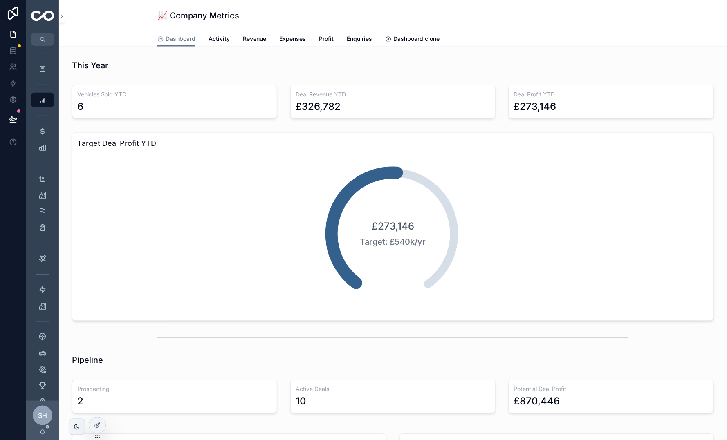
scroll to position [290, 0]
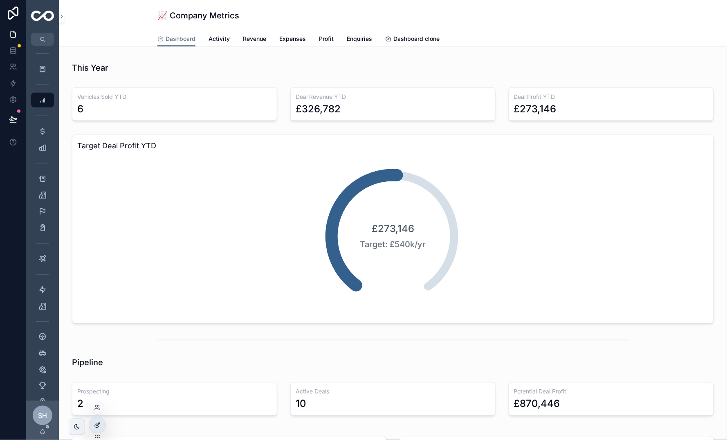
click at [94, 428] on div at bounding box center [97, 426] width 16 height 16
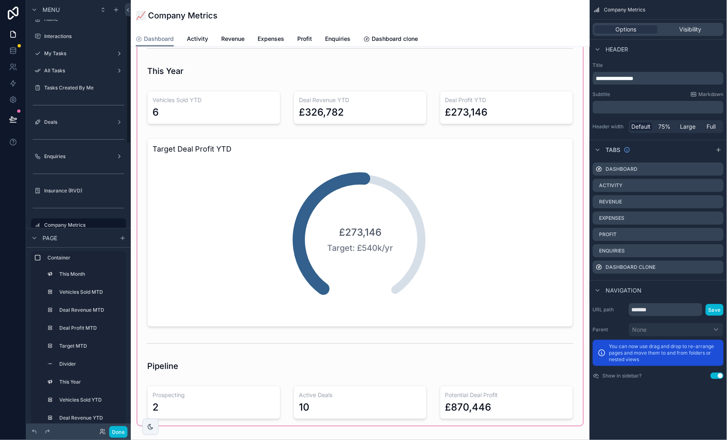
scroll to position [380, 0]
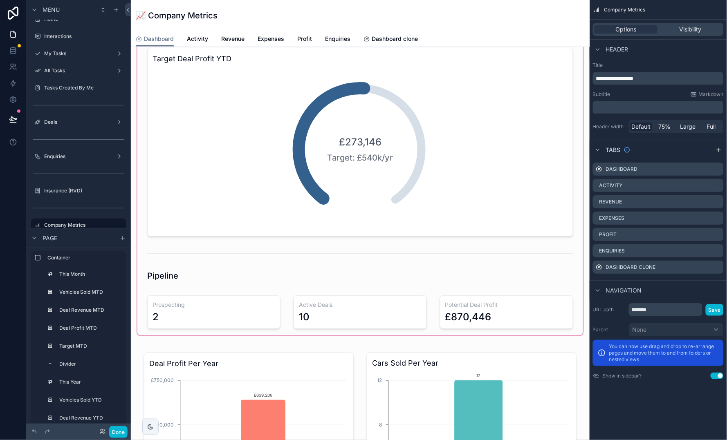
click at [271, 250] on div "scrollable content" at bounding box center [360, 4] width 446 height 662
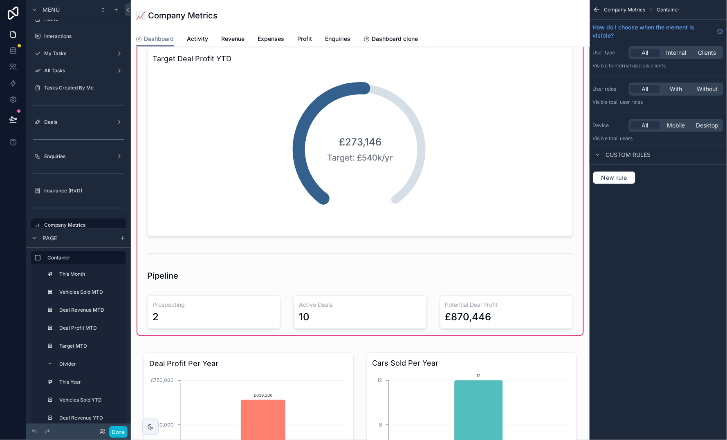
click at [271, 250] on div "scrollable content" at bounding box center [360, 253] width 439 height 27
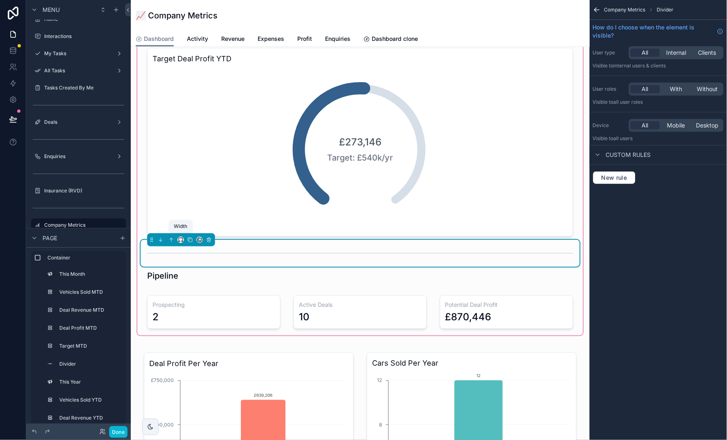
click at [178, 238] on icon "scrollable content" at bounding box center [181, 240] width 6 height 6
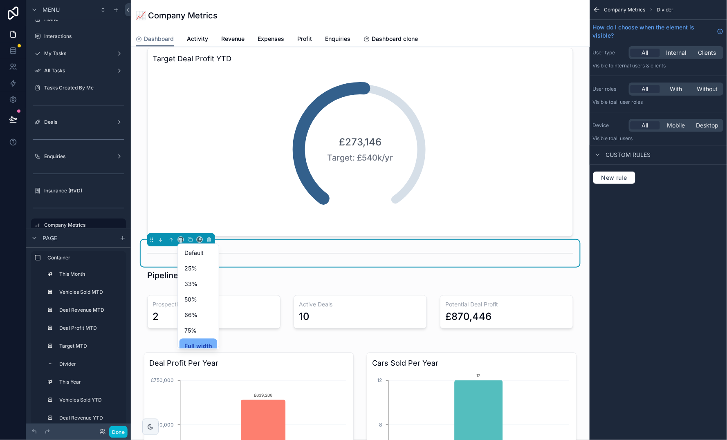
click at [207, 345] on span "Full width" at bounding box center [198, 346] width 28 height 10
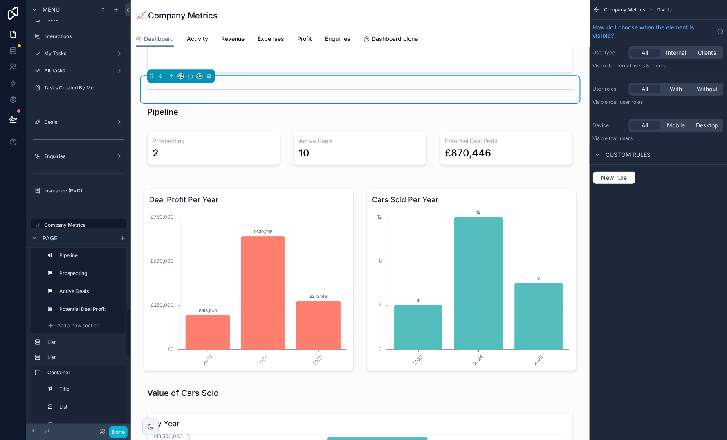
scroll to position [233, 0]
click at [90, 327] on span "Add a new section" at bounding box center [78, 327] width 42 height 7
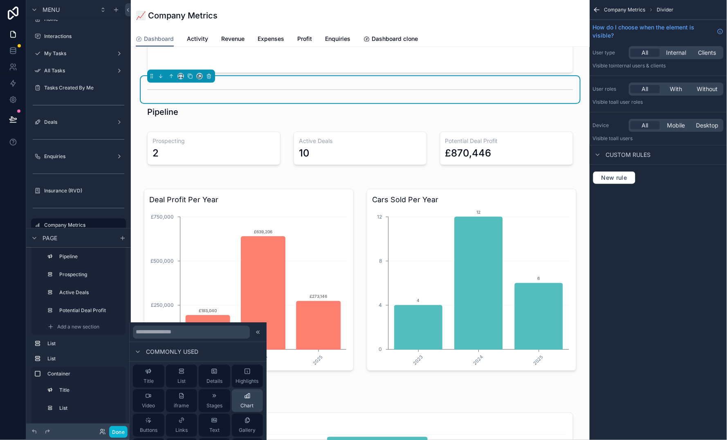
click at [256, 408] on button "Chart" at bounding box center [247, 401] width 31 height 23
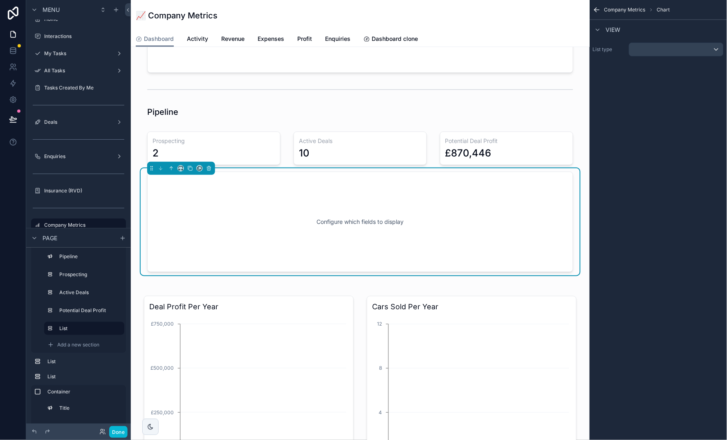
scroll to position [544, 0]
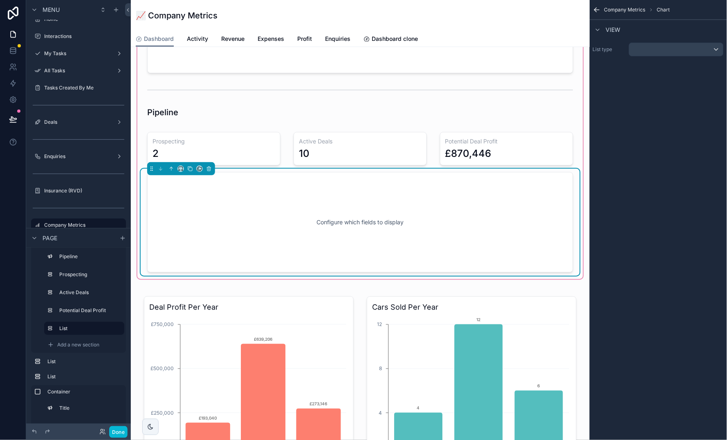
click at [410, 246] on div "Configure which fields to display" at bounding box center [360, 223] width 399 height 74
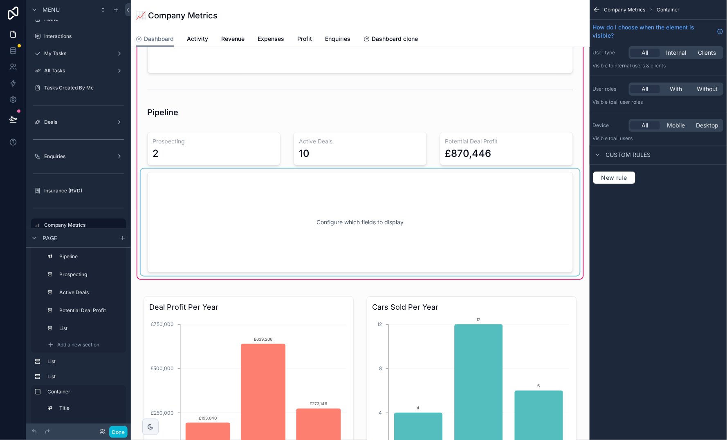
click at [518, 200] on div "scrollable content" at bounding box center [360, 222] width 439 height 107
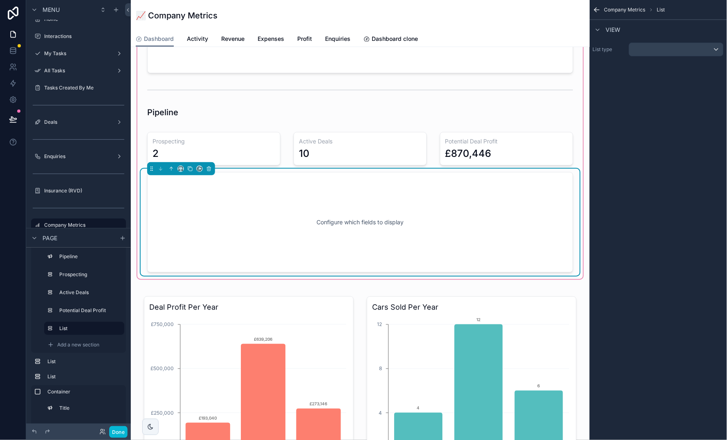
click at [672, 46] on div "scrollable content" at bounding box center [676, 49] width 94 height 13
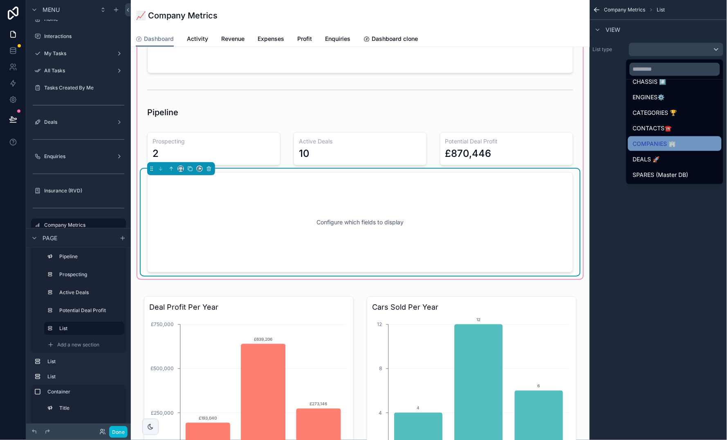
scroll to position [92, 0]
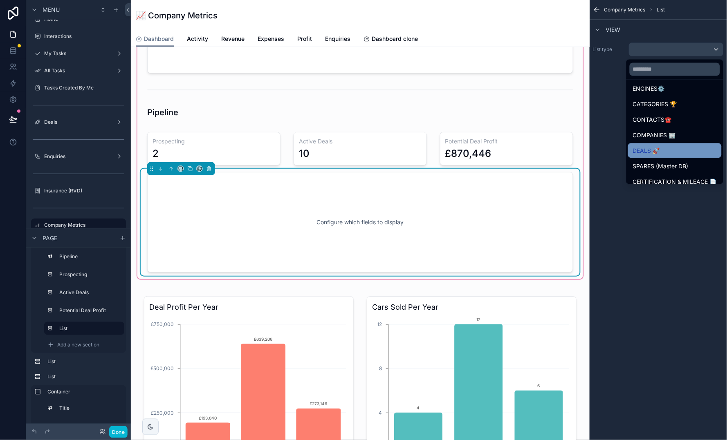
click at [654, 151] on span "DEALS 🚀" at bounding box center [646, 151] width 27 height 10
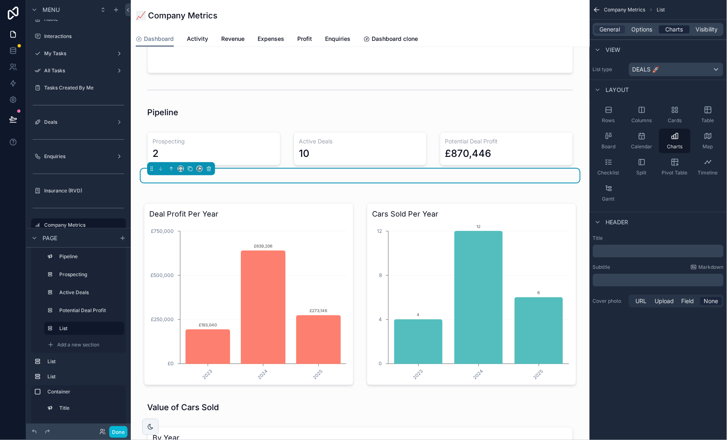
click at [678, 29] on span "Charts" at bounding box center [674, 29] width 18 height 8
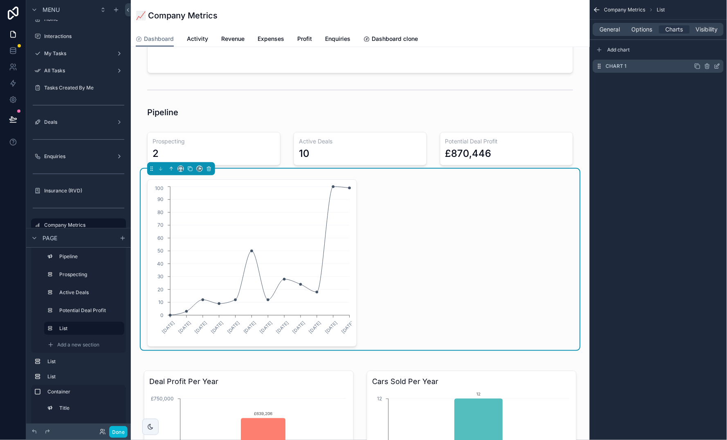
click at [718, 66] on icon "scrollable content" at bounding box center [717, 65] width 3 height 3
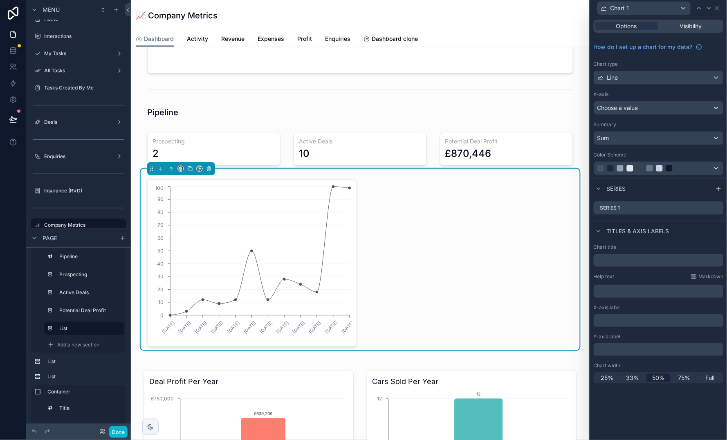
click at [634, 80] on div "Line" at bounding box center [658, 77] width 129 height 13
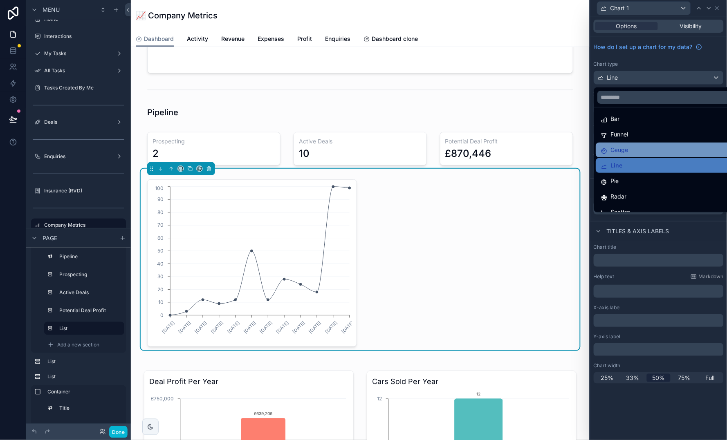
scroll to position [27, 0]
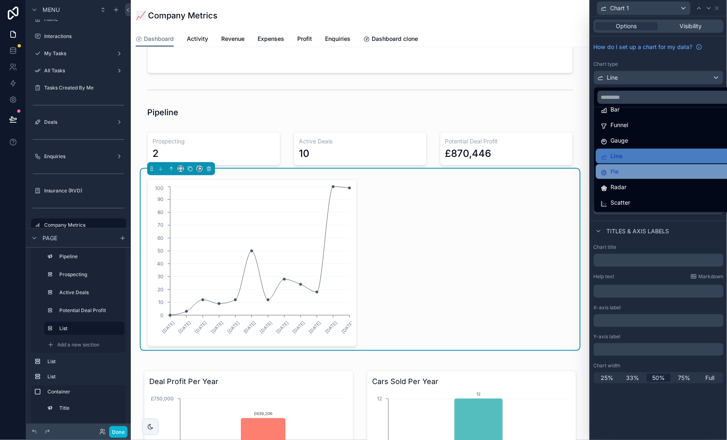
click at [645, 170] on div "Pie" at bounding box center [668, 172] width 135 height 10
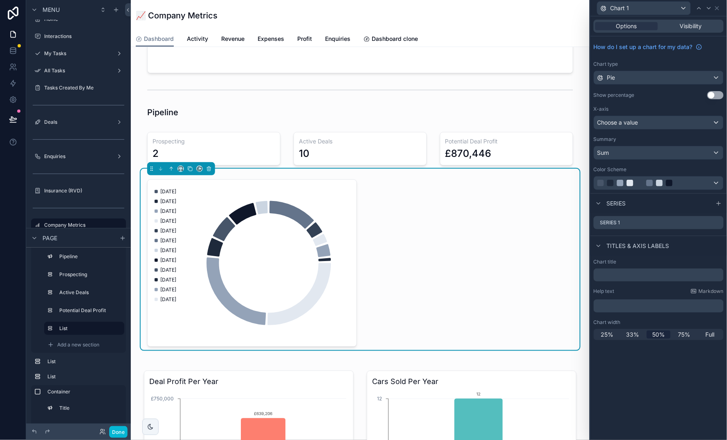
click at [671, 125] on div "Choose a value" at bounding box center [658, 122] width 129 height 13
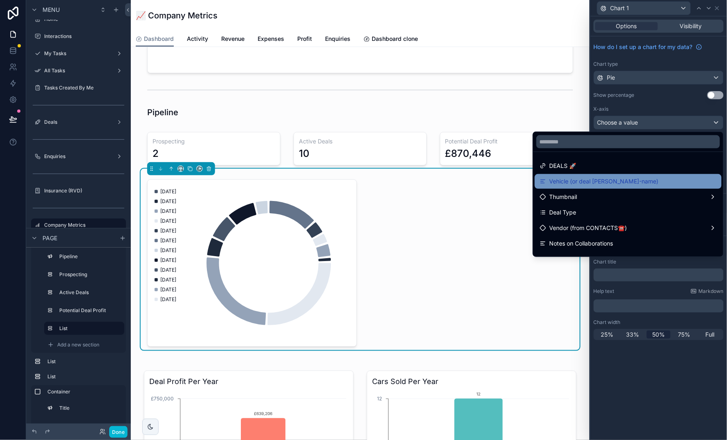
click at [618, 178] on span "Vehicle (or deal [PERSON_NAME]-name)" at bounding box center [603, 182] width 109 height 10
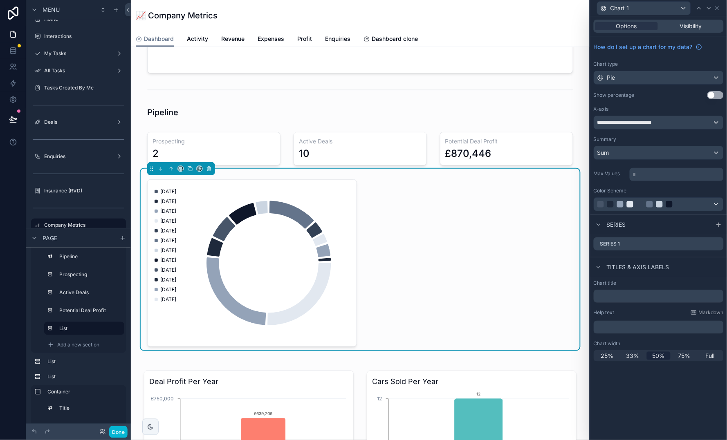
click at [699, 205] on div at bounding box center [649, 204] width 105 height 7
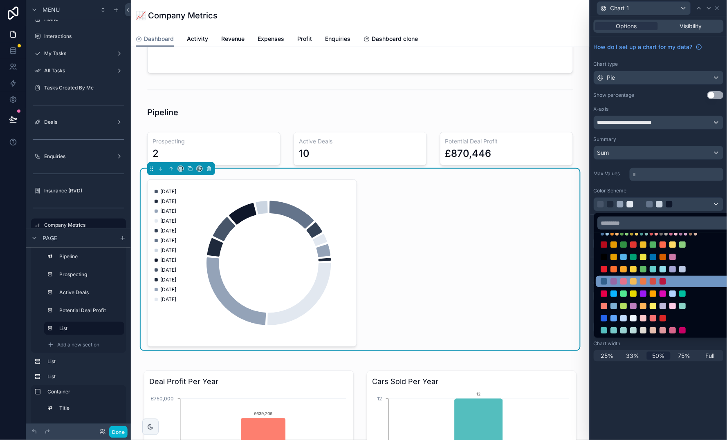
scroll to position [49, 0]
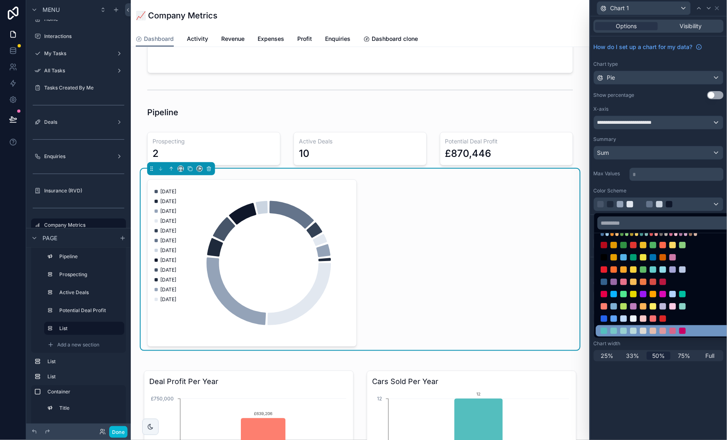
click at [654, 336] on div at bounding box center [668, 330] width 145 height 11
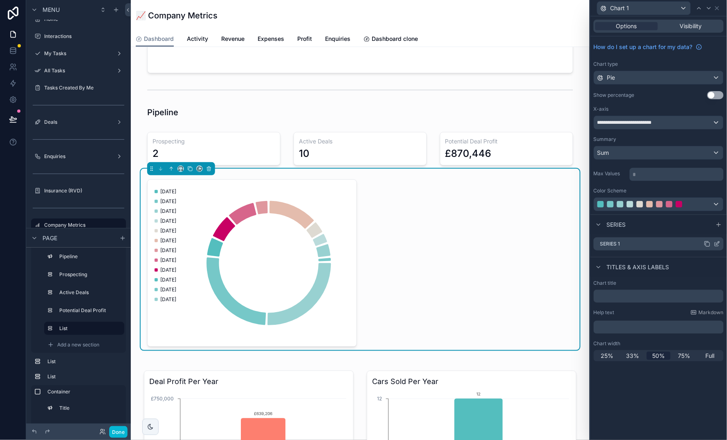
click at [717, 244] on icon at bounding box center [717, 243] width 3 height 3
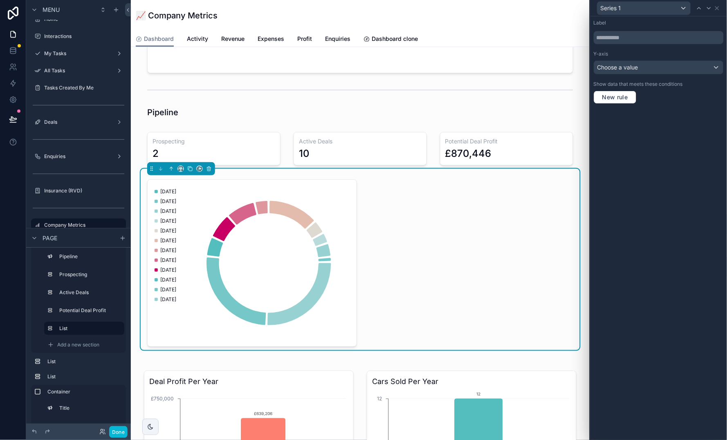
click at [658, 73] on button "Choose a value" at bounding box center [658, 67] width 130 height 14
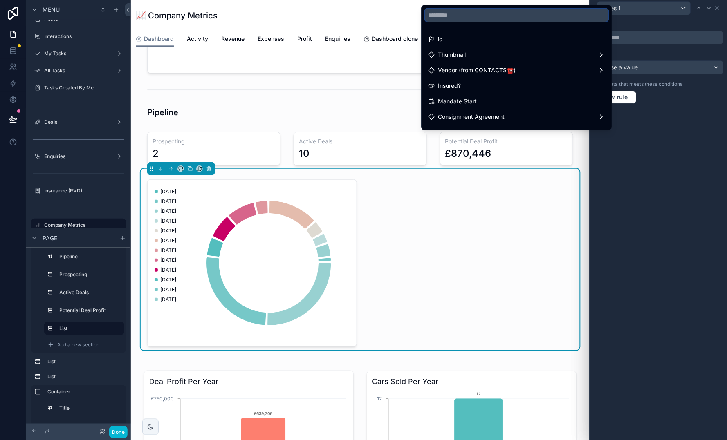
click at [531, 15] on input "text" at bounding box center [517, 15] width 184 height 13
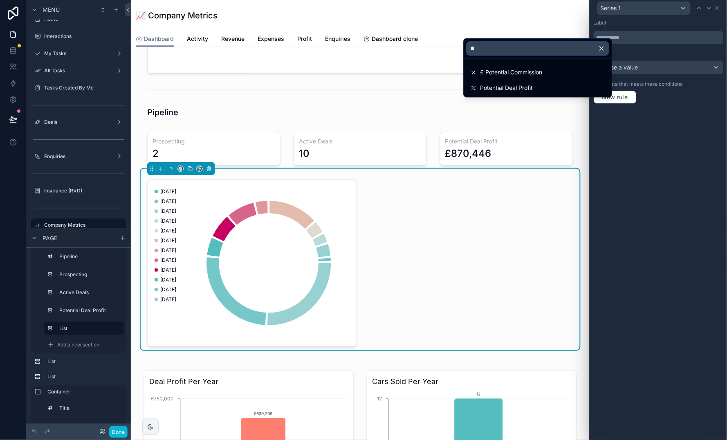
type input "***"
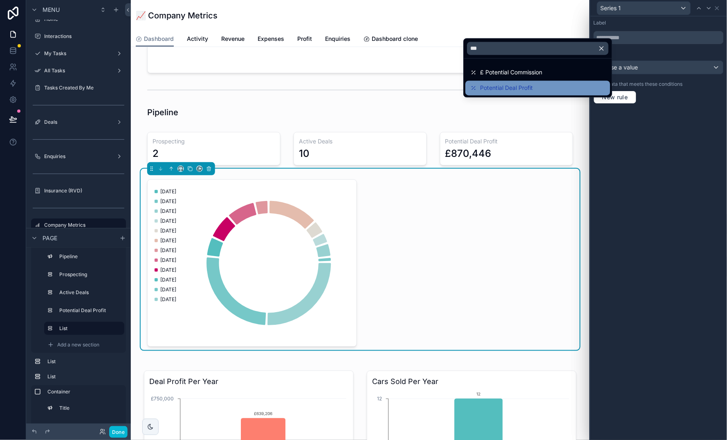
click at [524, 81] on div "Potential Deal Profit" at bounding box center [538, 88] width 145 height 15
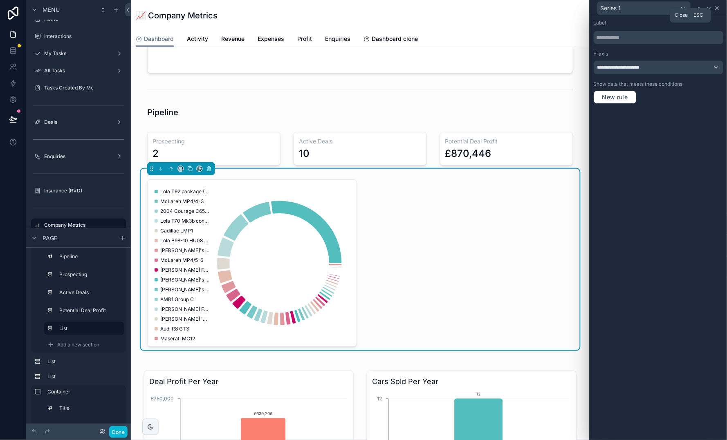
click at [716, 10] on icon at bounding box center [717, 8] width 7 height 7
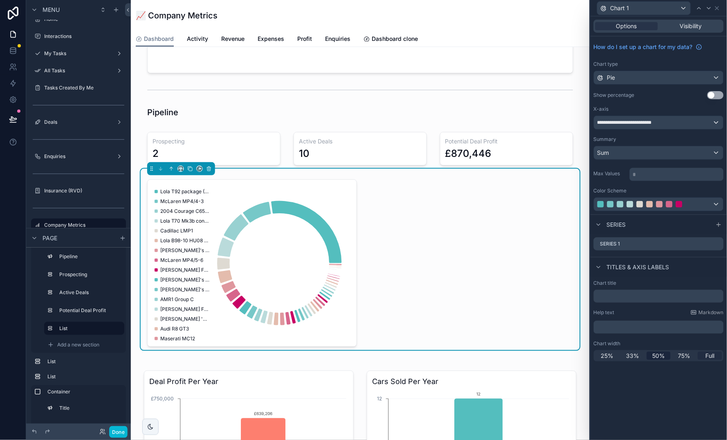
click at [711, 356] on span "Full" at bounding box center [709, 356] width 9 height 8
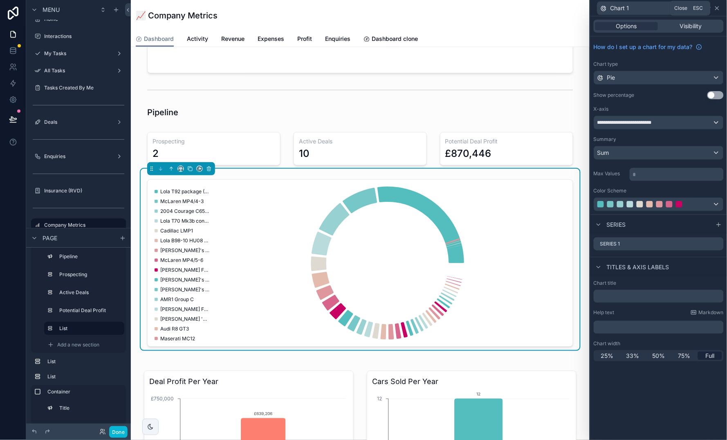
click at [718, 8] on icon at bounding box center [717, 8] width 7 height 7
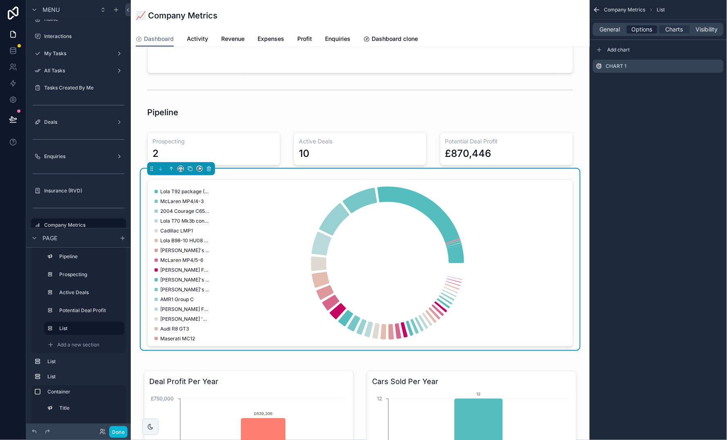
click at [645, 31] on span "Options" at bounding box center [641, 29] width 21 height 8
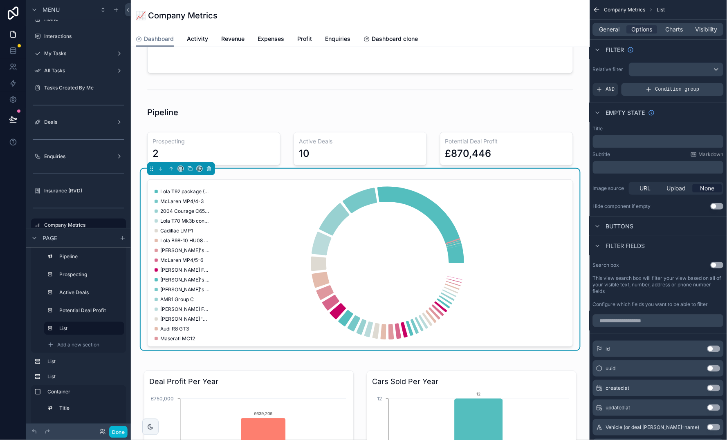
click at [690, 90] on span "Condition group" at bounding box center [677, 89] width 44 height 7
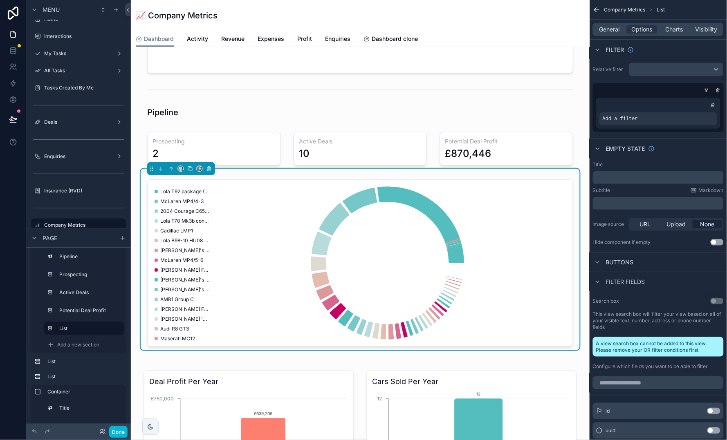
click at [699, 72] on div "scrollable content" at bounding box center [676, 69] width 94 height 13
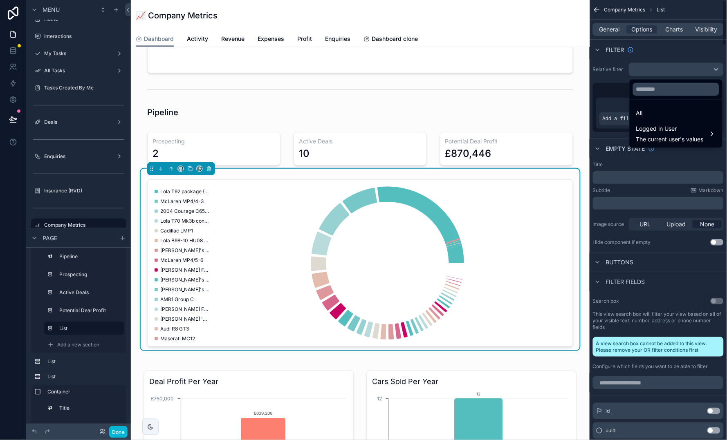
click at [694, 45] on div "scrollable content" at bounding box center [363, 220] width 727 height 440
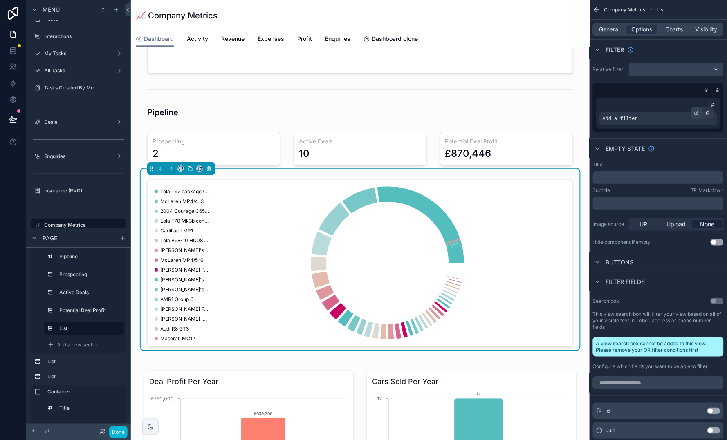
click at [696, 113] on icon "scrollable content" at bounding box center [697, 112] width 2 height 2
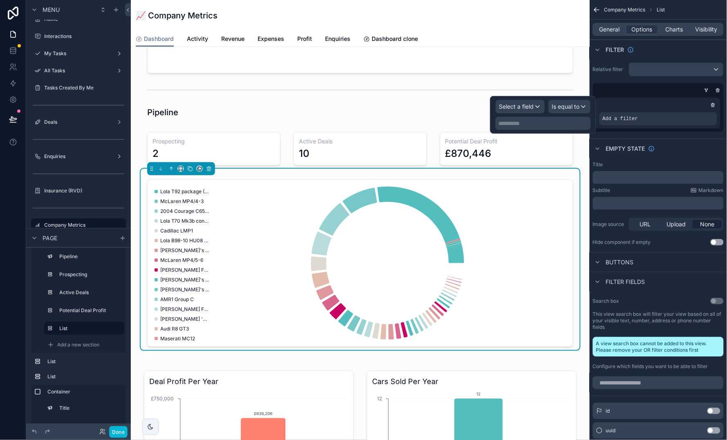
click at [535, 107] on div "Select a field" at bounding box center [520, 106] width 49 height 13
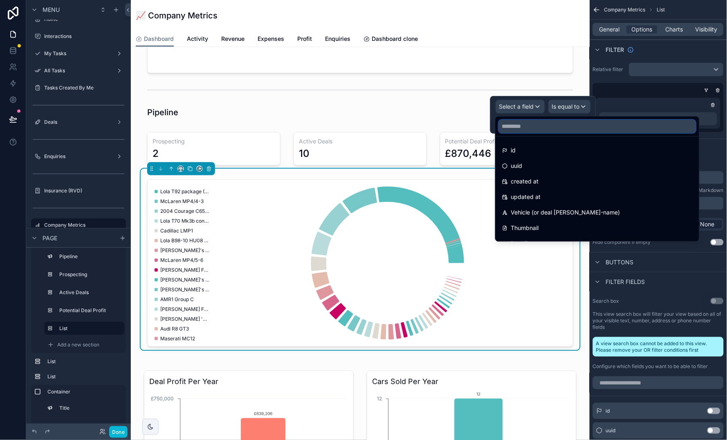
click at [551, 128] on input "text" at bounding box center [597, 126] width 197 height 13
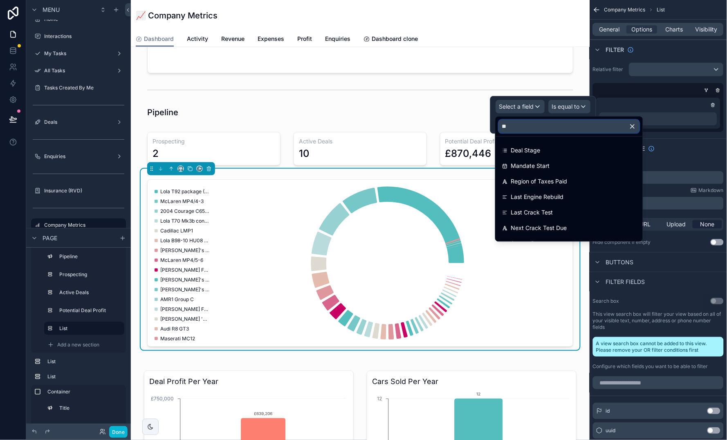
type input "***"
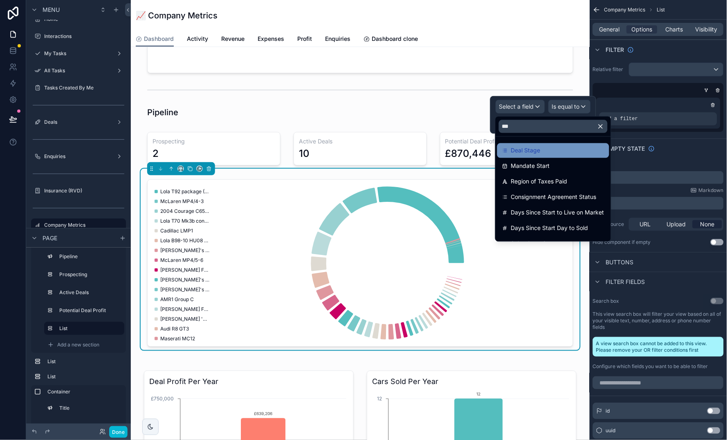
click at [533, 149] on span "Deal Stage" at bounding box center [525, 151] width 29 height 10
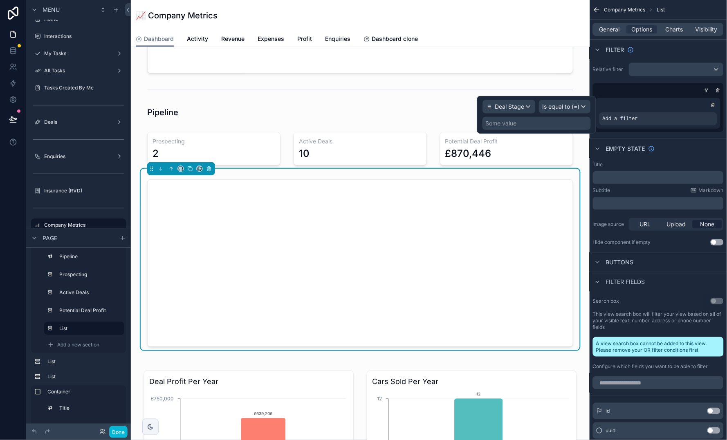
click at [571, 103] on span "Is equal to (=)" at bounding box center [560, 107] width 37 height 8
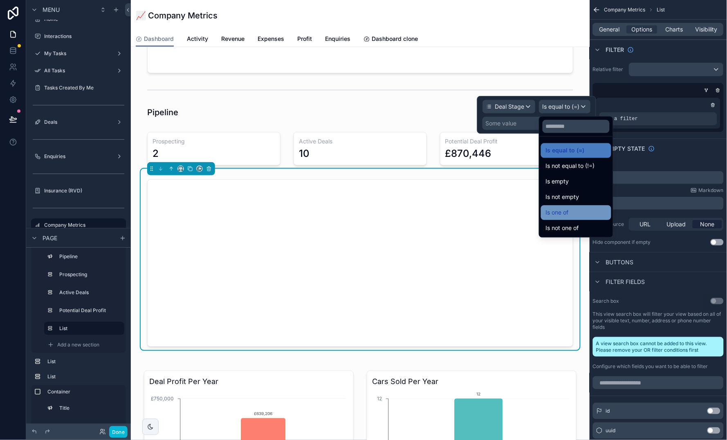
click at [591, 208] on div "Is one of" at bounding box center [576, 213] width 60 height 10
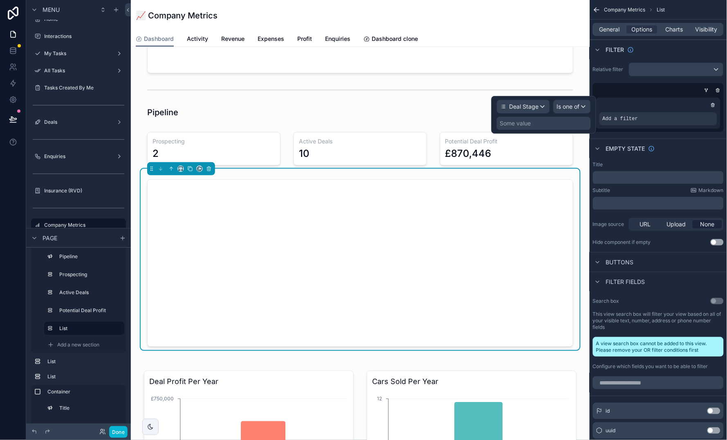
click at [542, 122] on div "Some value" at bounding box center [544, 123] width 94 height 13
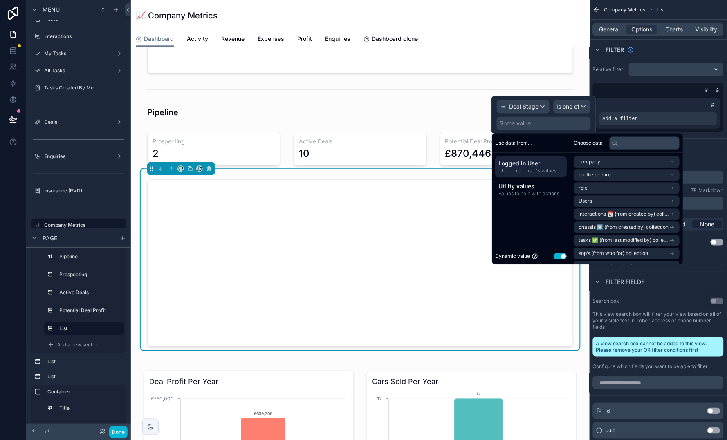
click at [560, 255] on button "Use setting" at bounding box center [560, 256] width 13 height 7
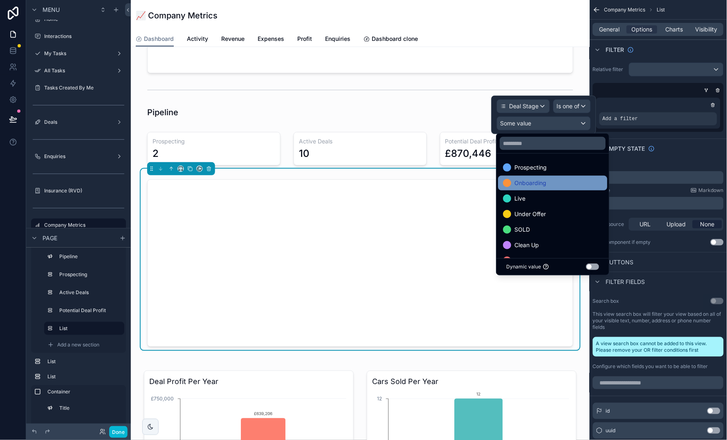
click at [552, 184] on div "Onboarding" at bounding box center [552, 183] width 99 height 10
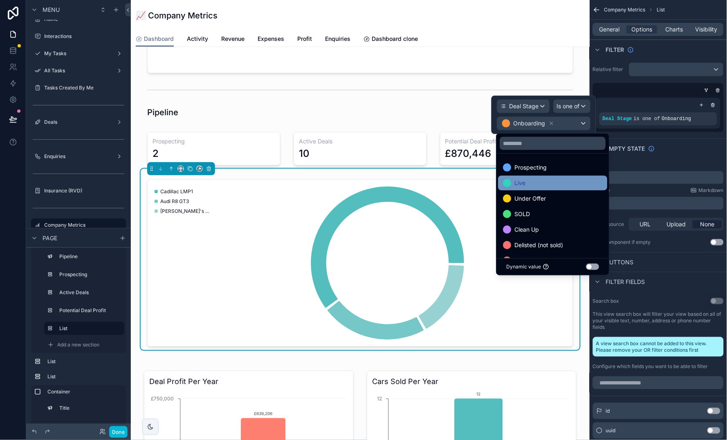
click at [538, 186] on div "Live" at bounding box center [552, 183] width 99 height 10
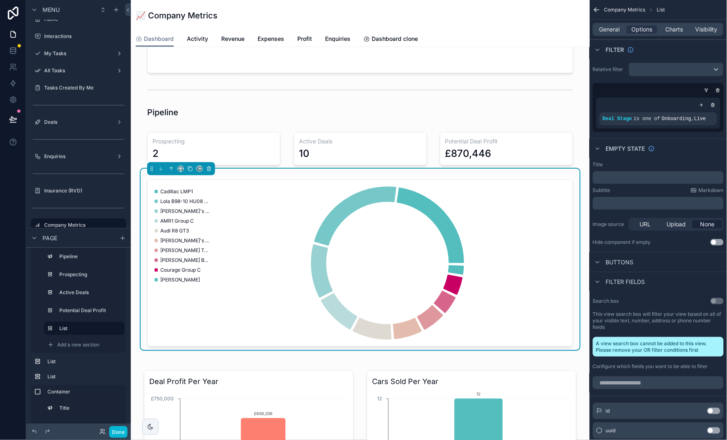
click at [584, 24] on div "📈 Company Metrics" at bounding box center [360, 15] width 449 height 31
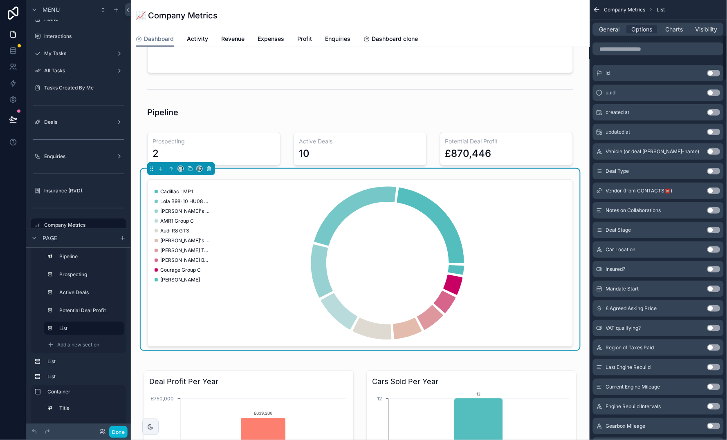
scroll to position [345, 0]
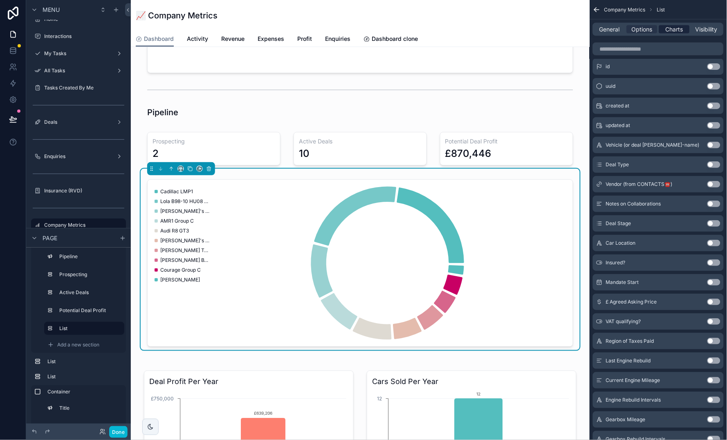
click at [672, 29] on span "Charts" at bounding box center [674, 29] width 18 height 8
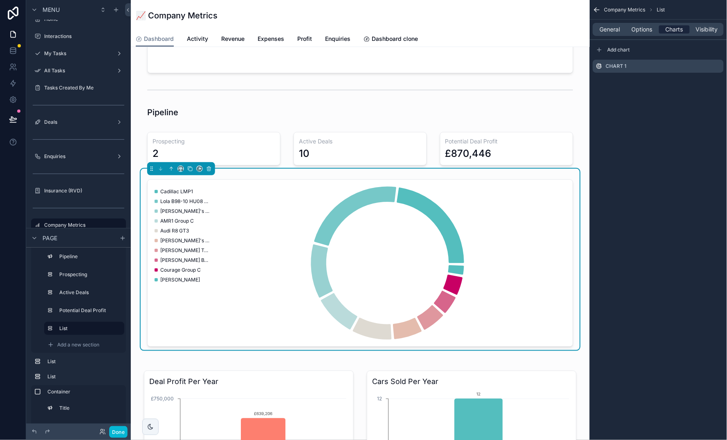
scroll to position [0, 0]
click at [603, 30] on span "General" at bounding box center [610, 29] width 20 height 8
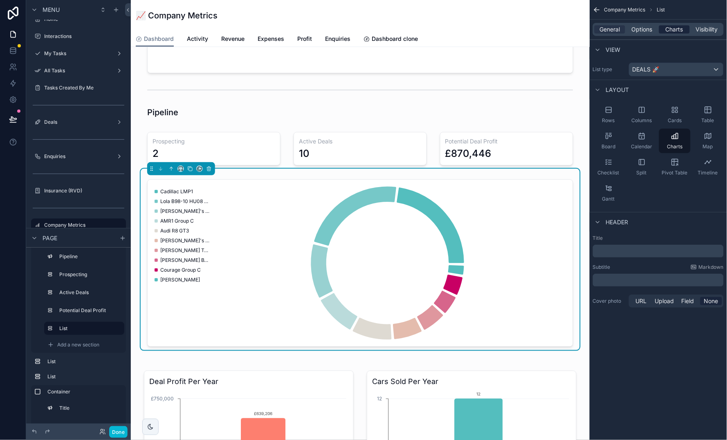
click at [680, 28] on span "Charts" at bounding box center [674, 29] width 18 height 8
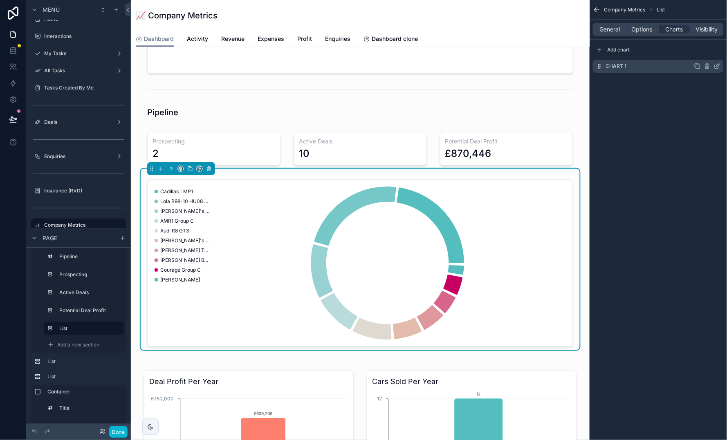
click at [716, 67] on icon "scrollable content" at bounding box center [717, 66] width 7 height 7
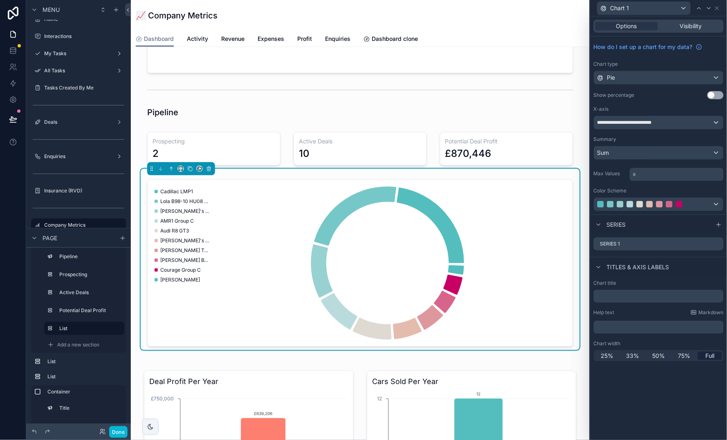
click at [655, 152] on div "Sum" at bounding box center [658, 152] width 129 height 13
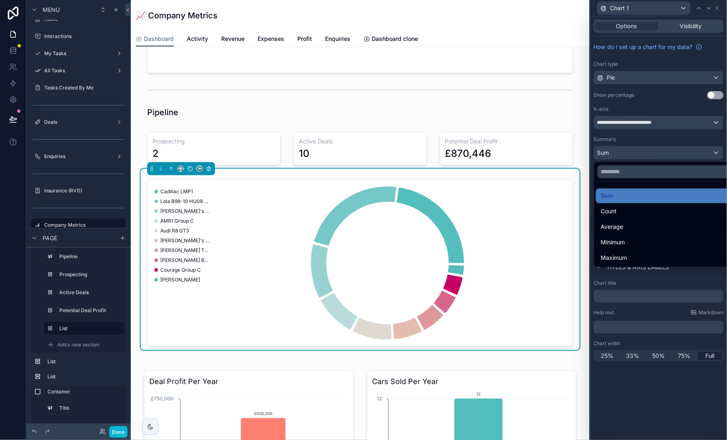
click at [636, 138] on div at bounding box center [658, 220] width 137 height 440
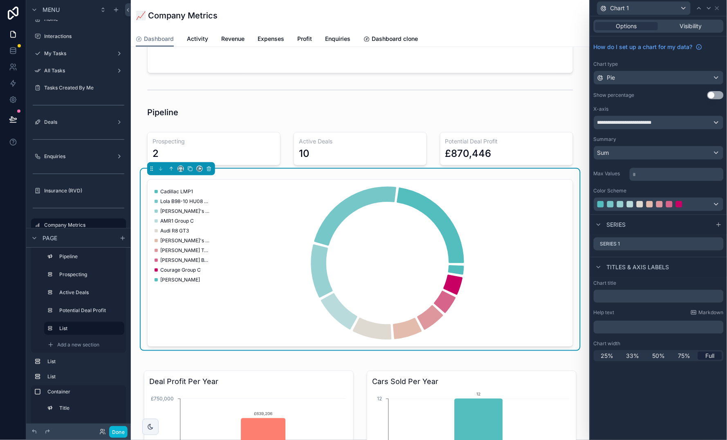
click at [654, 172] on p "* ﻿" at bounding box center [677, 174] width 89 height 8
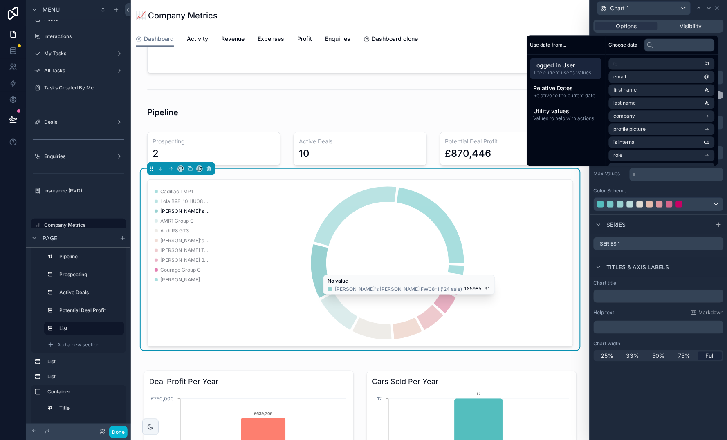
click at [663, 195] on div "Color Scheme" at bounding box center [658, 200] width 130 height 24
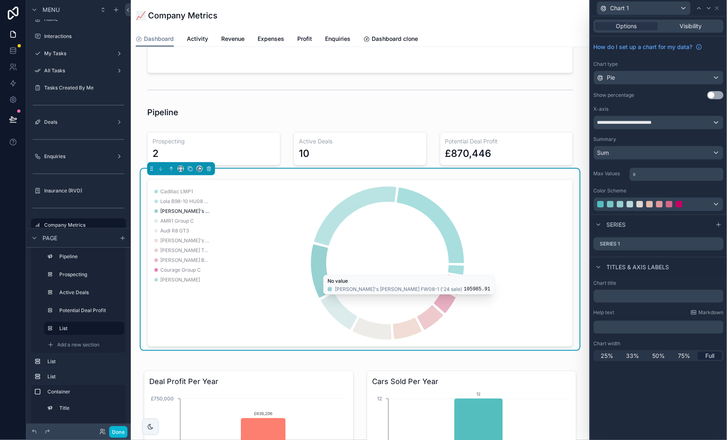
click at [712, 92] on button "Use setting" at bounding box center [715, 95] width 16 height 8
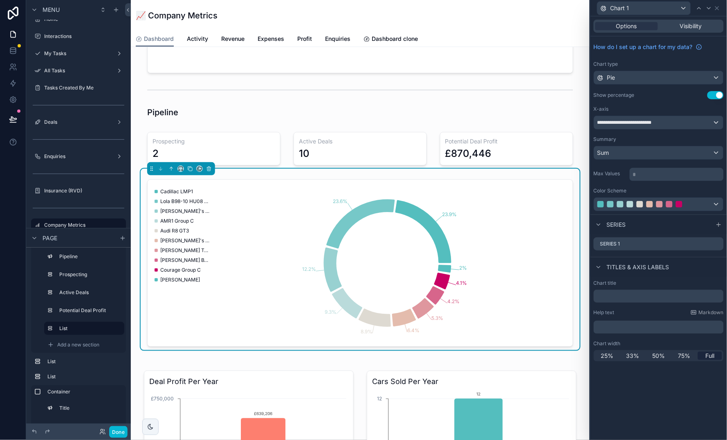
click at [712, 92] on button "Use setting" at bounding box center [715, 95] width 16 height 8
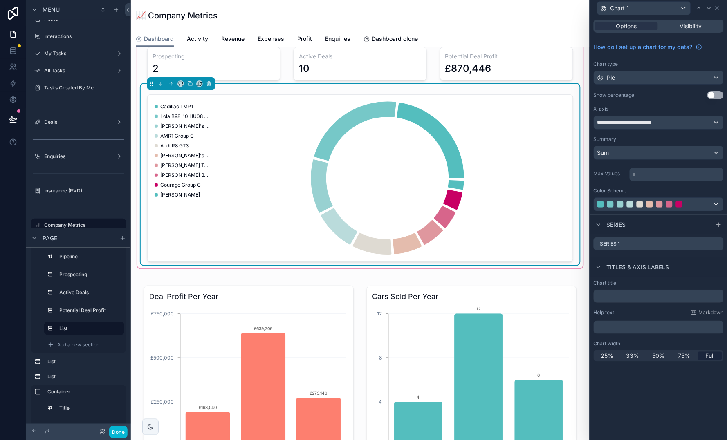
scroll to position [632, 0]
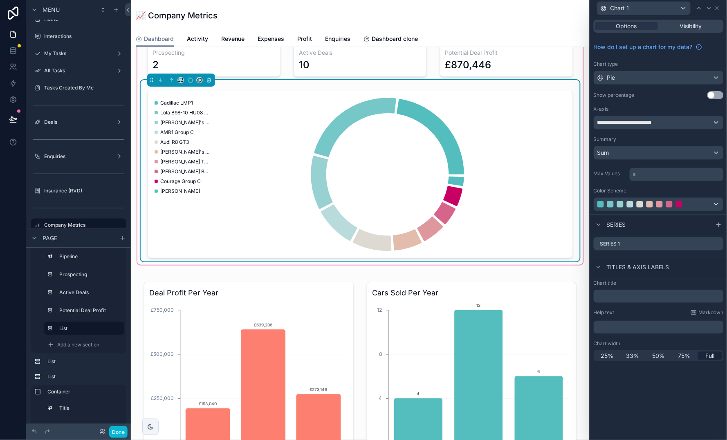
click at [194, 241] on div "Cadillac LMP1 Lola B98-10 HU08 (2024 sale) Mike's Williams FW08-1 ('24 sale) AM…" at bounding box center [182, 176] width 55 height 157
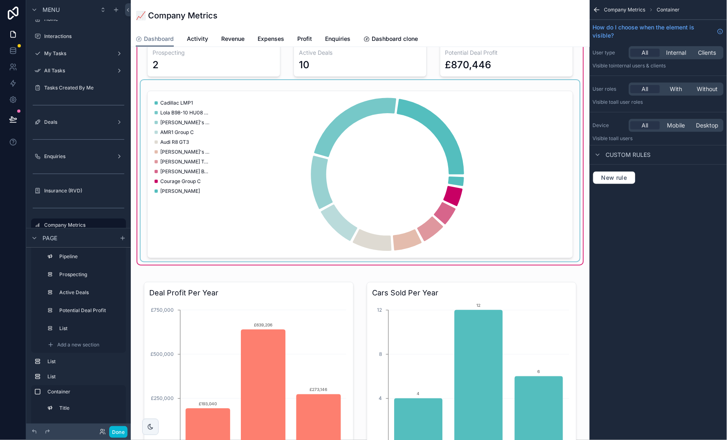
click at [194, 241] on div "scrollable content" at bounding box center [360, 170] width 439 height 181
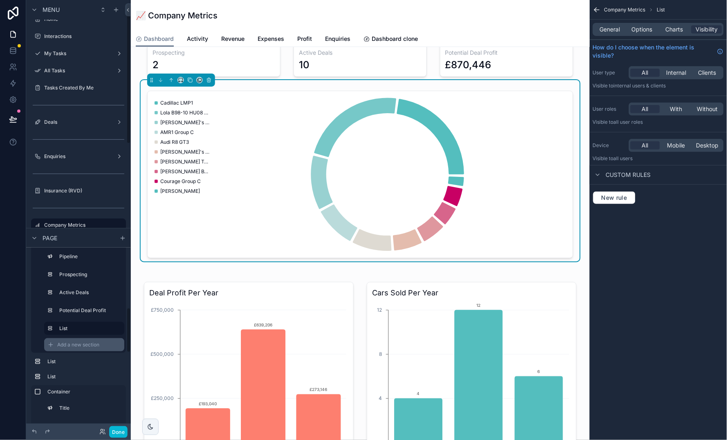
click at [72, 349] on div "Add a new section" at bounding box center [84, 344] width 80 height 13
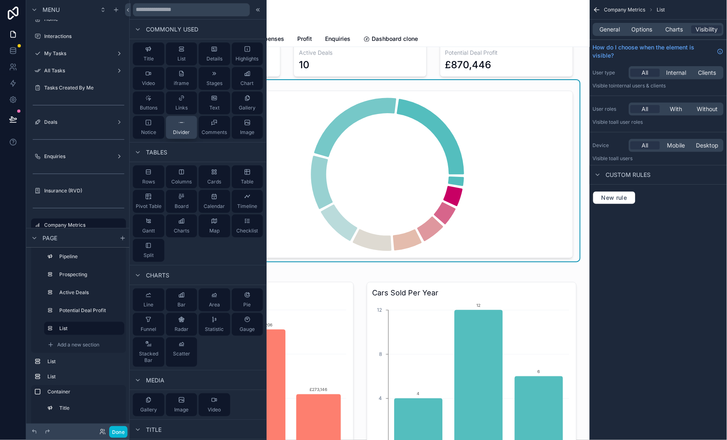
click at [181, 130] on span "Divider" at bounding box center [181, 132] width 17 height 7
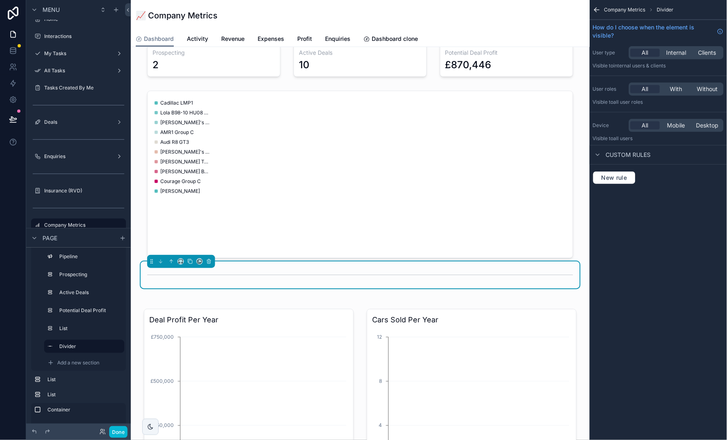
scroll to position [685, 0]
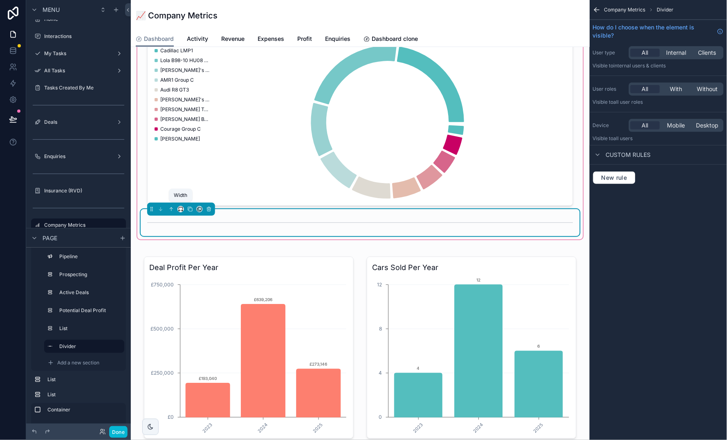
click at [178, 208] on icon "scrollable content" at bounding box center [181, 209] width 6 height 6
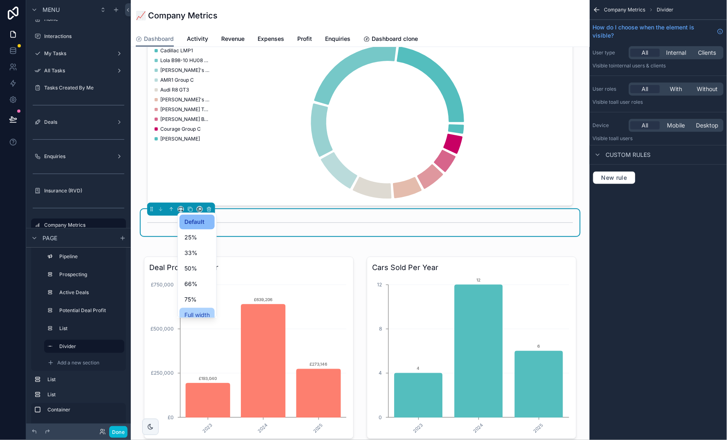
click at [208, 308] on div "Full width" at bounding box center [196, 315] width 35 height 15
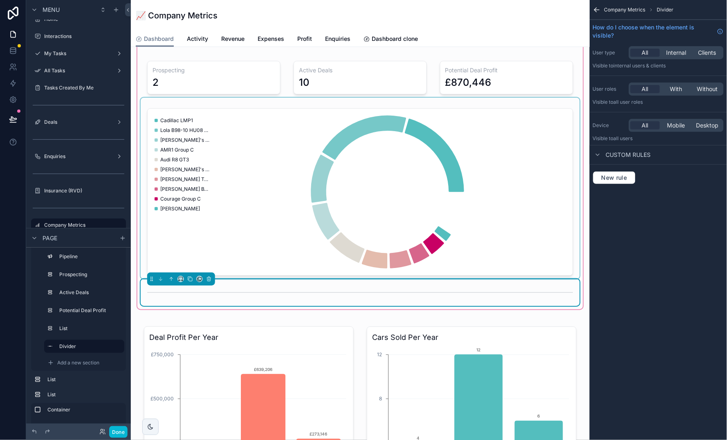
scroll to position [608, 0]
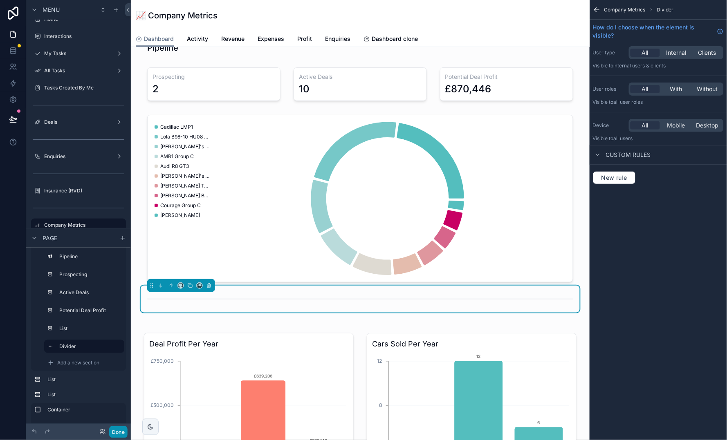
click at [121, 433] on button "Done" at bounding box center [118, 432] width 18 height 12
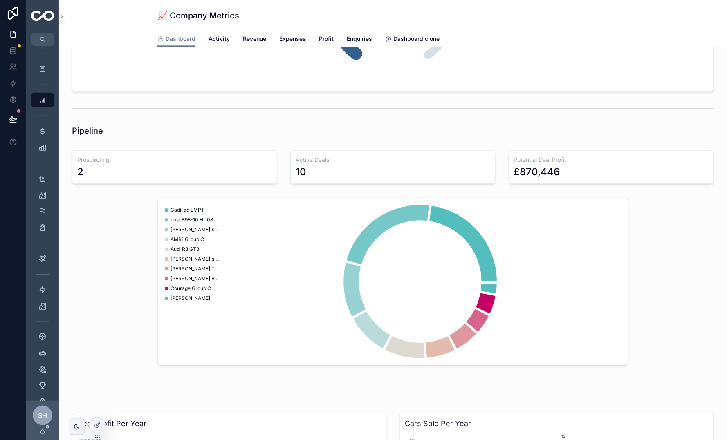
scroll to position [506, 0]
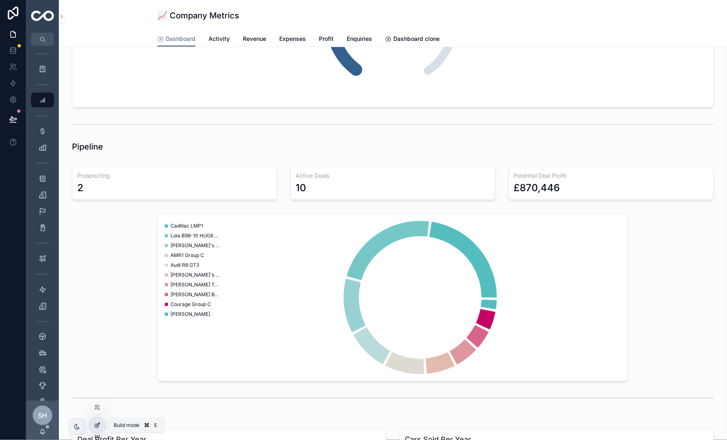
click at [104, 423] on div at bounding box center [97, 426] width 16 height 16
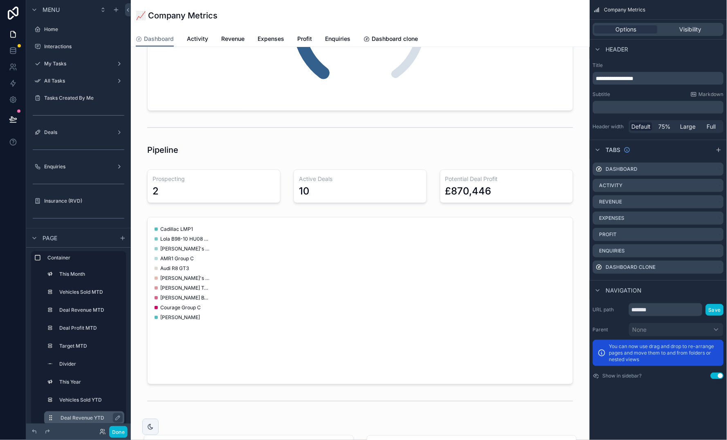
scroll to position [10, 0]
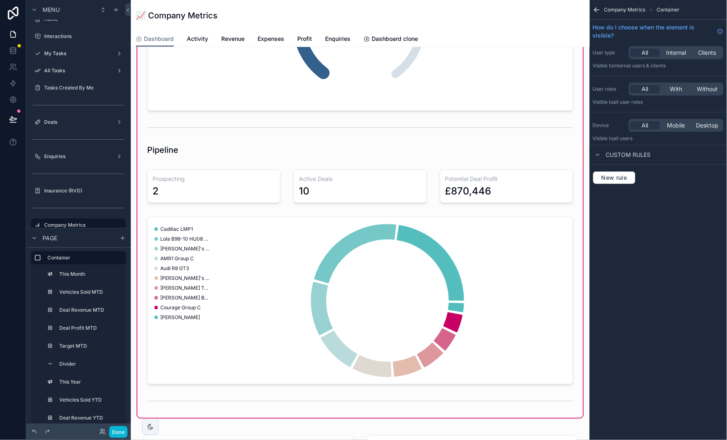
click at [226, 298] on div "scrollable content" at bounding box center [360, 296] width 439 height 181
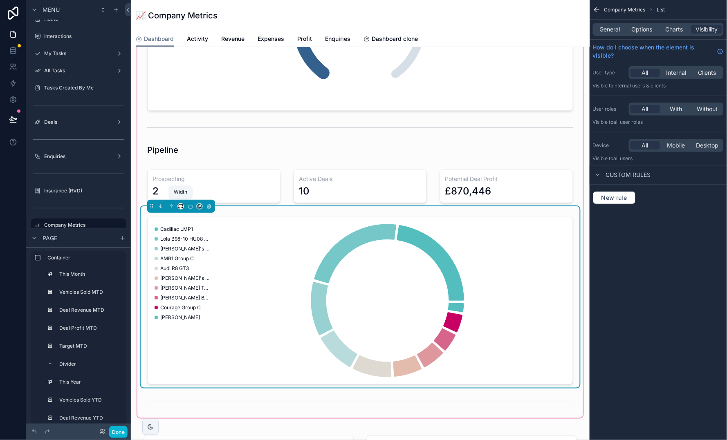
click at [181, 206] on icon "scrollable content" at bounding box center [181, 207] width 6 height 6
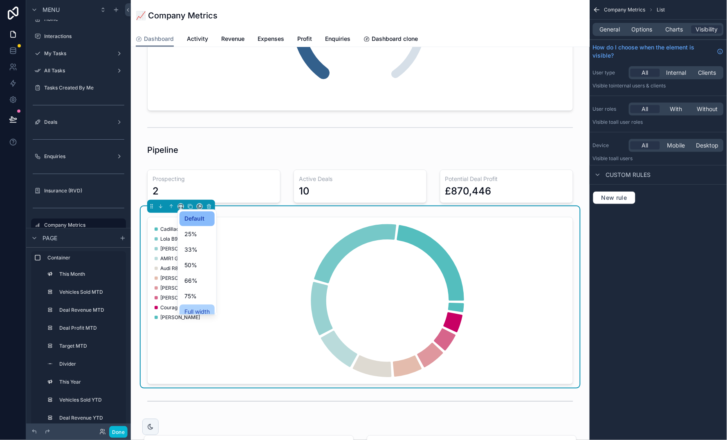
click at [206, 310] on span "Full width" at bounding box center [196, 312] width 25 height 10
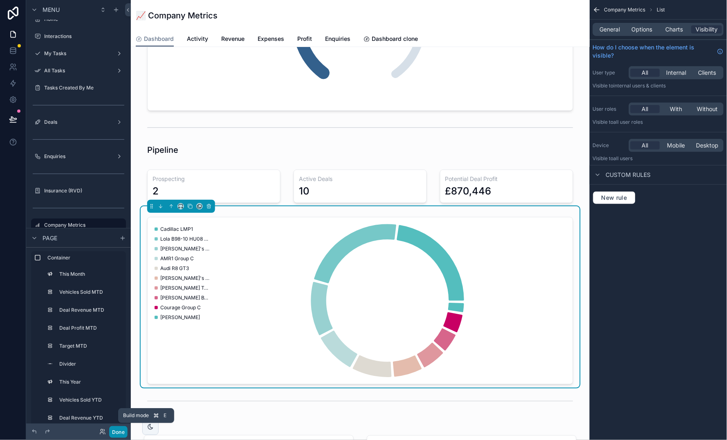
click at [116, 430] on button "Done" at bounding box center [118, 432] width 18 height 12
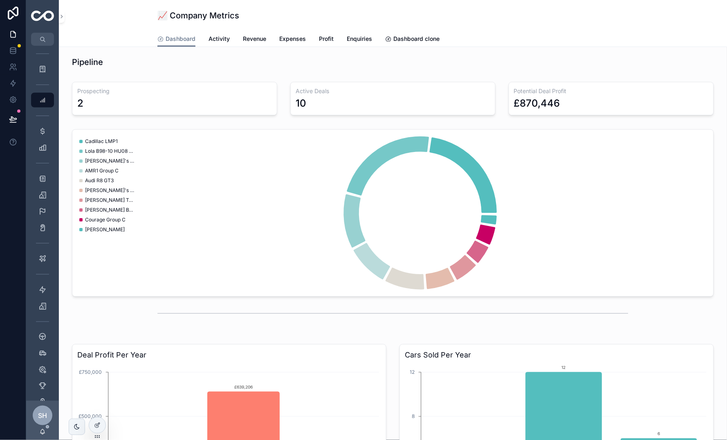
scroll to position [625, 0]
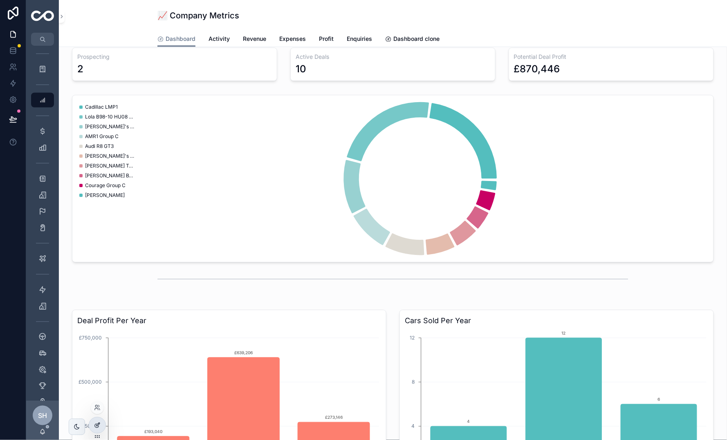
click at [100, 428] on icon at bounding box center [97, 425] width 7 height 7
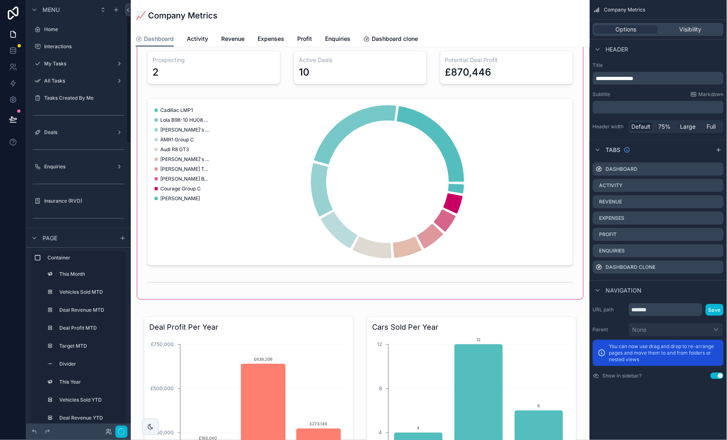
scroll to position [10, 0]
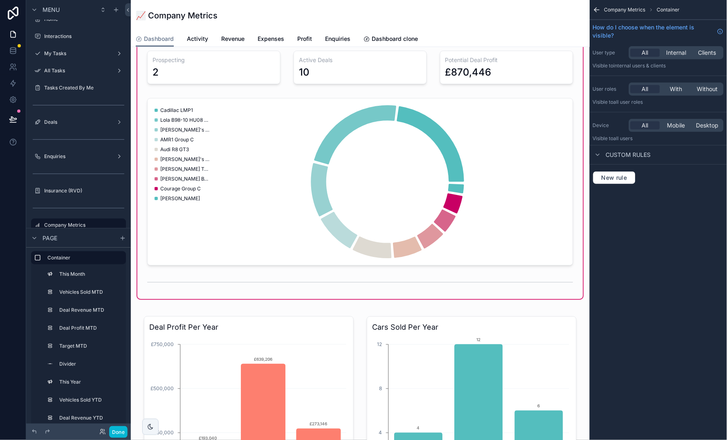
click at [247, 279] on div "scrollable content" at bounding box center [360, 282] width 439 height 27
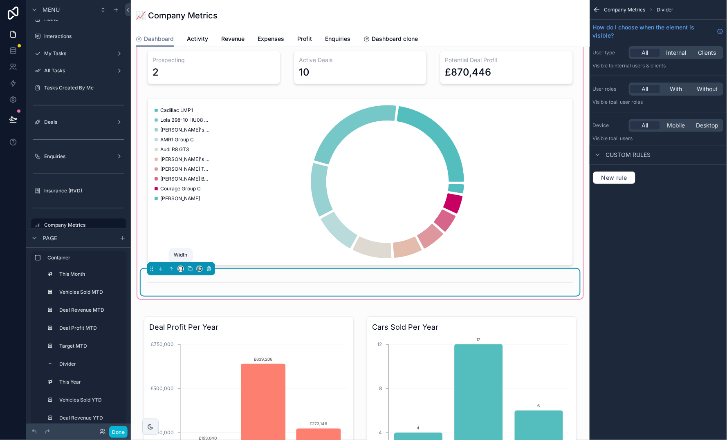
click at [179, 269] on icon "scrollable content" at bounding box center [181, 269] width 6 height 6
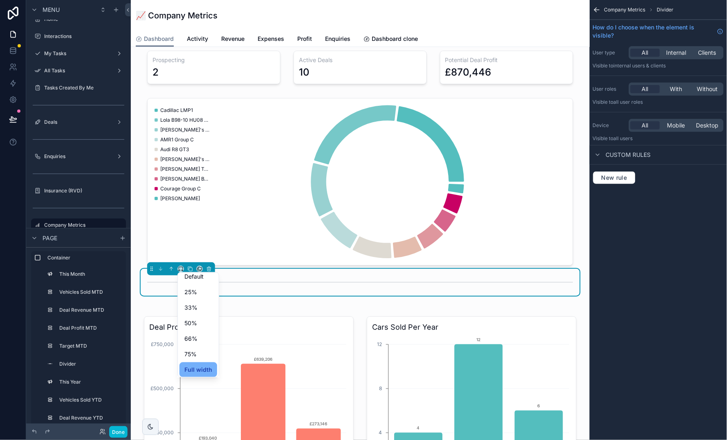
scroll to position [4, 0]
click at [204, 369] on span "Full width" at bounding box center [198, 370] width 28 height 10
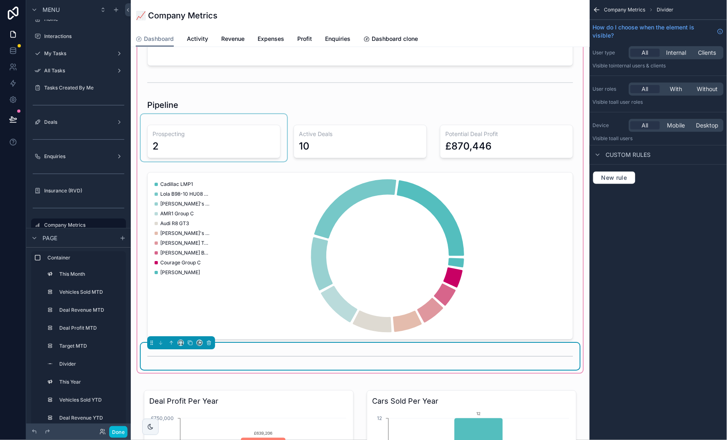
scroll to position [562, 0]
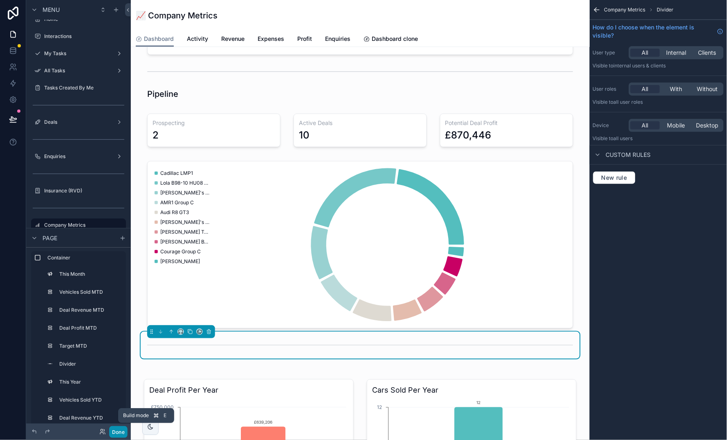
click at [119, 429] on button "Done" at bounding box center [118, 432] width 18 height 12
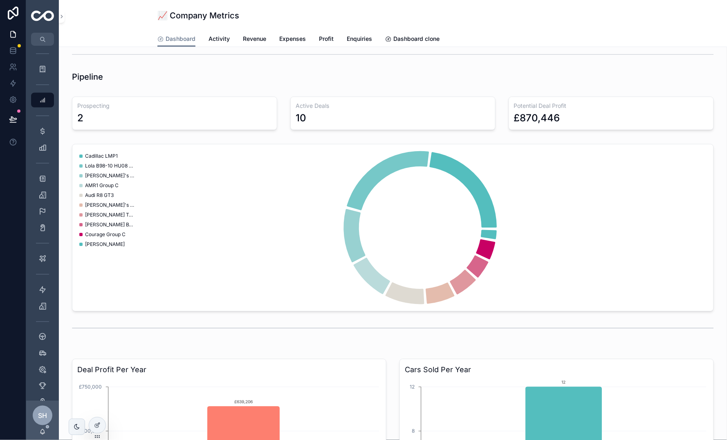
scroll to position [577, 0]
click at [240, 143] on div "Cadillac LMP1 Lola B98-10 HU08 (2024 sale) Mike's Williams FW08-1 ('24 sale) AM…" at bounding box center [393, 227] width 642 height 168
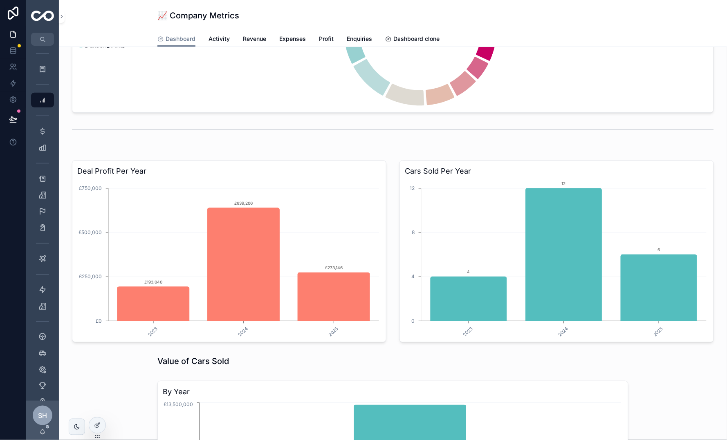
scroll to position [777, 0]
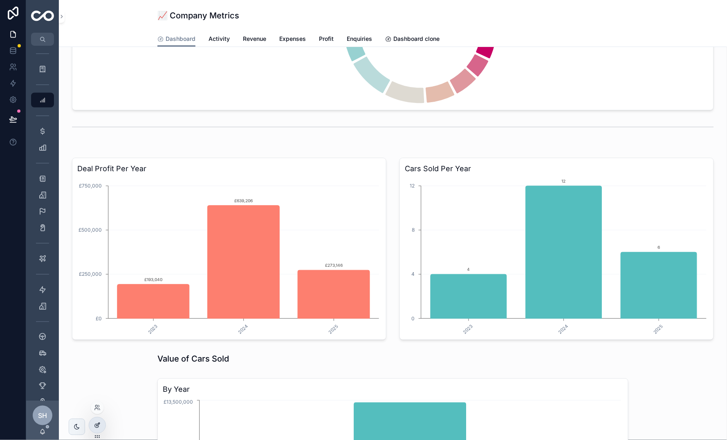
click at [97, 422] on icon at bounding box center [97, 425] width 7 height 7
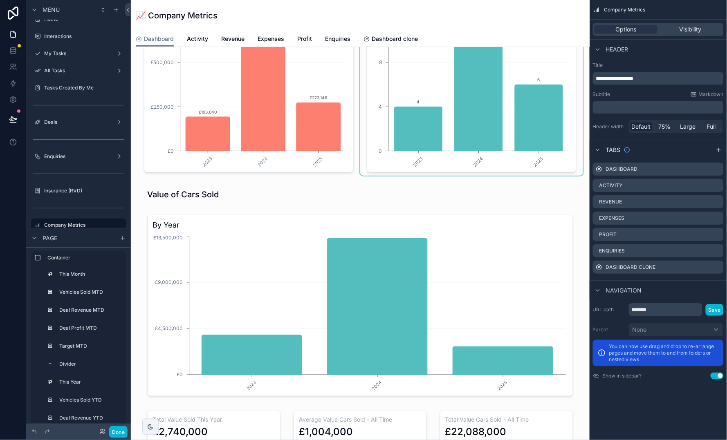
scroll to position [957, 0]
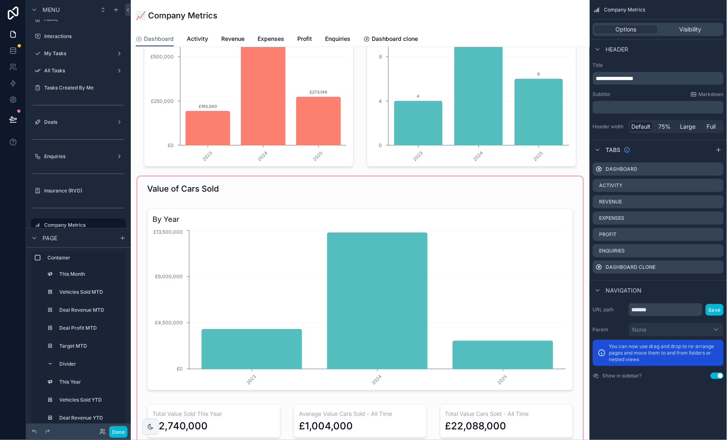
click at [361, 241] on div "scrollable content" at bounding box center [360, 311] width 446 height 268
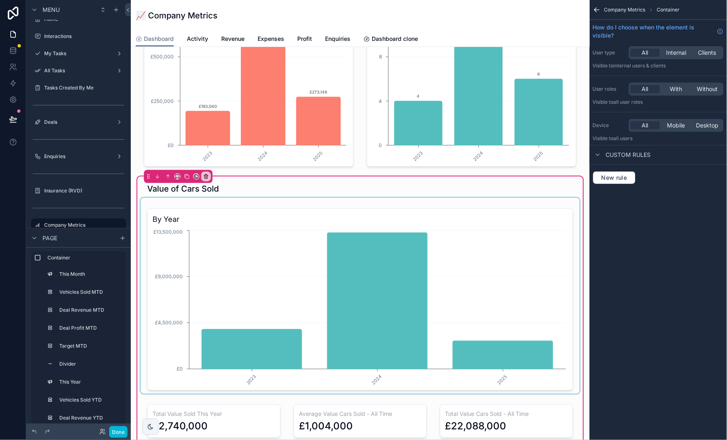
click at [428, 253] on div "scrollable content" at bounding box center [360, 296] width 439 height 196
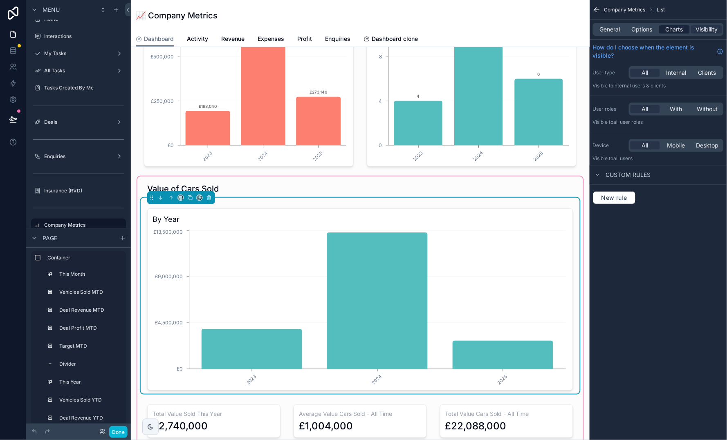
click at [672, 31] on span "Charts" at bounding box center [674, 29] width 18 height 8
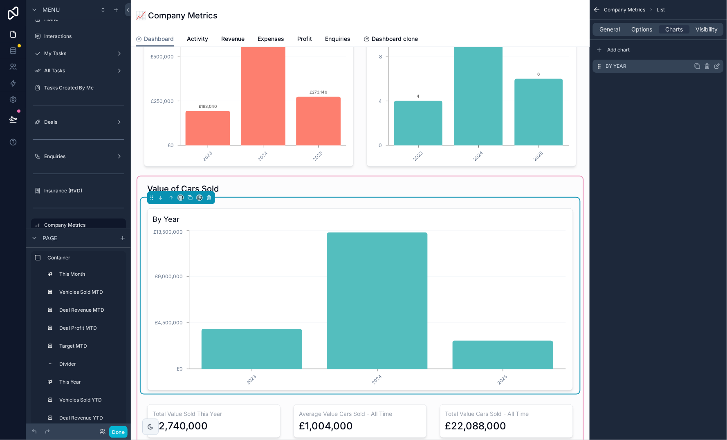
click at [719, 65] on icon "scrollable content" at bounding box center [717, 65] width 3 height 3
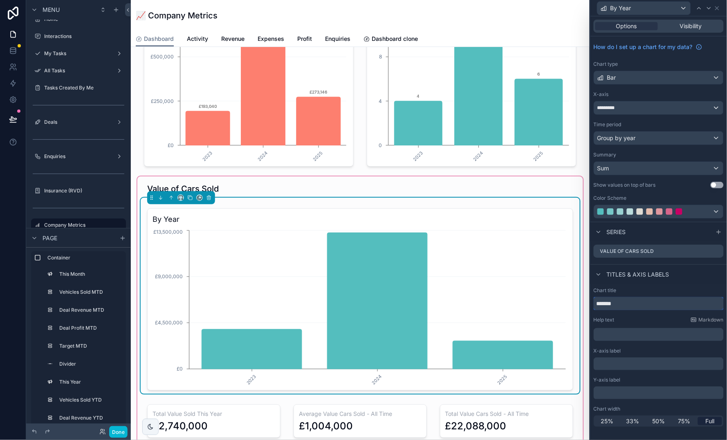
click at [611, 301] on input "*******" at bounding box center [658, 303] width 130 height 13
type input "**********"
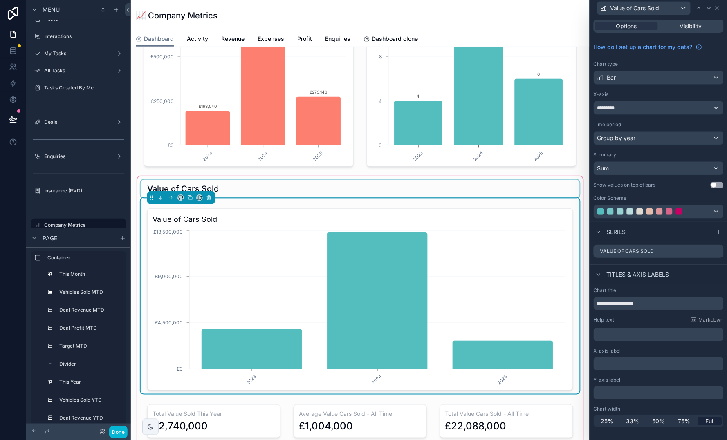
click at [400, 187] on div "scrollable content" at bounding box center [360, 189] width 439 height 18
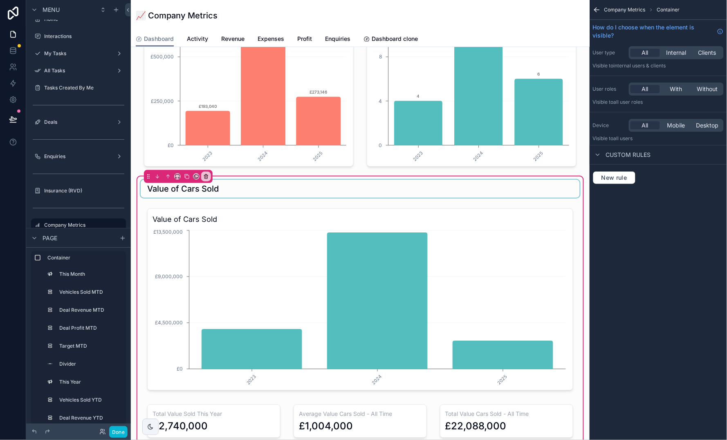
click at [243, 183] on div "scrollable content" at bounding box center [360, 189] width 439 height 18
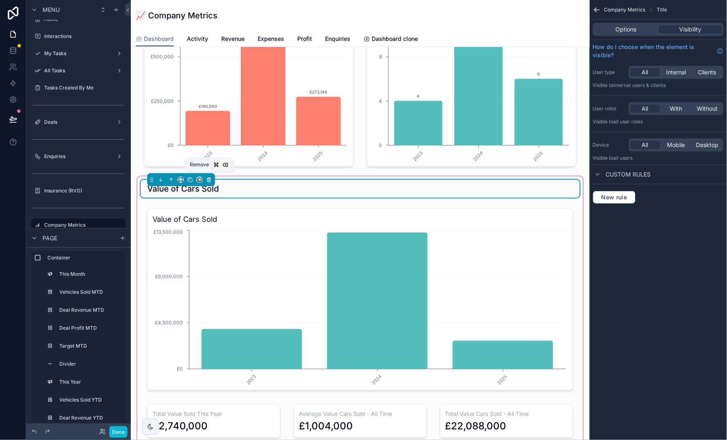
click at [211, 177] on icon "scrollable content" at bounding box center [209, 180] width 6 height 6
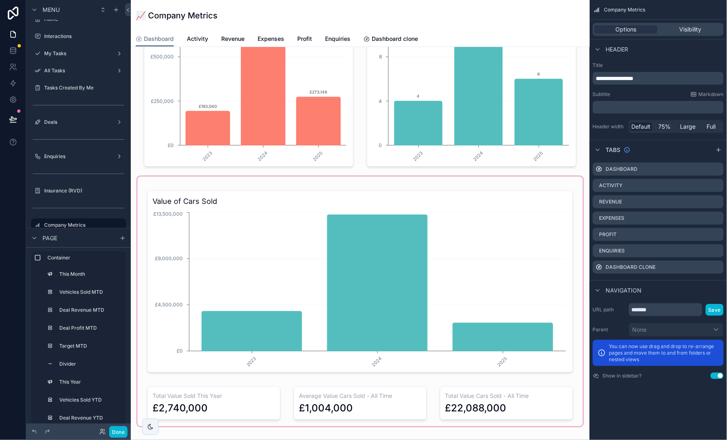
click at [254, 257] on div "scrollable content" at bounding box center [360, 302] width 446 height 250
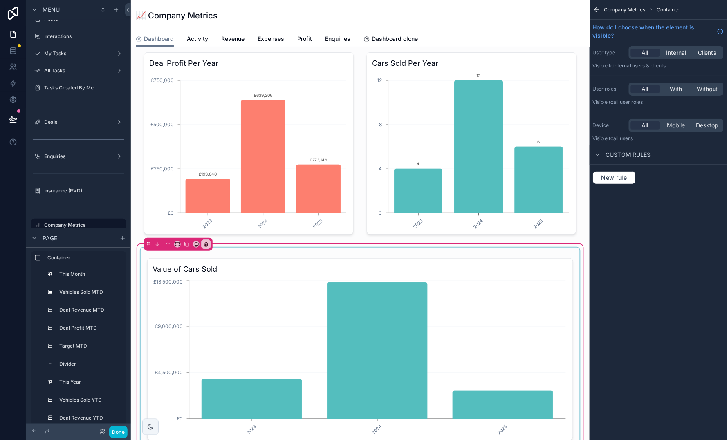
scroll to position [938, 0]
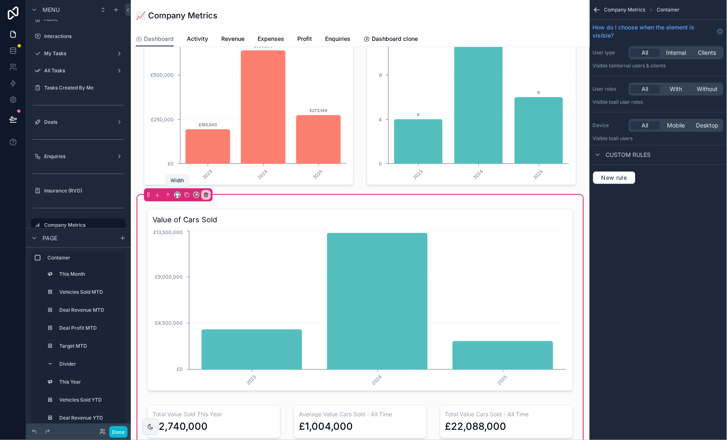
click at [176, 194] on icon "scrollable content" at bounding box center [178, 195] width 6 height 6
click at [243, 223] on div "scrollable content" at bounding box center [363, 220] width 727 height 440
click at [243, 223] on div "scrollable content" at bounding box center [360, 296] width 439 height 196
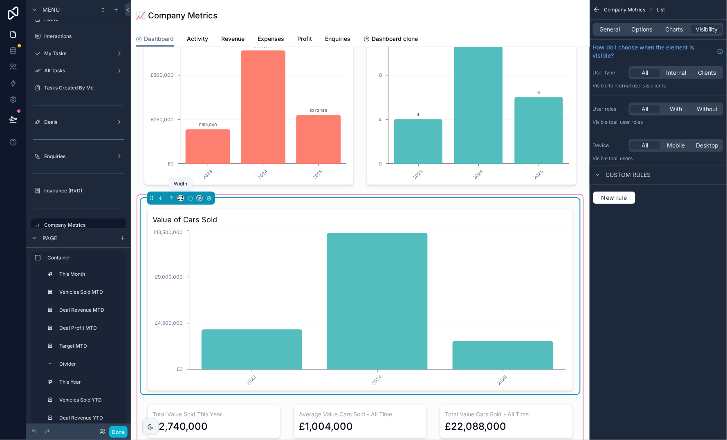
click at [179, 197] on icon "scrollable content" at bounding box center [181, 198] width 6 height 6
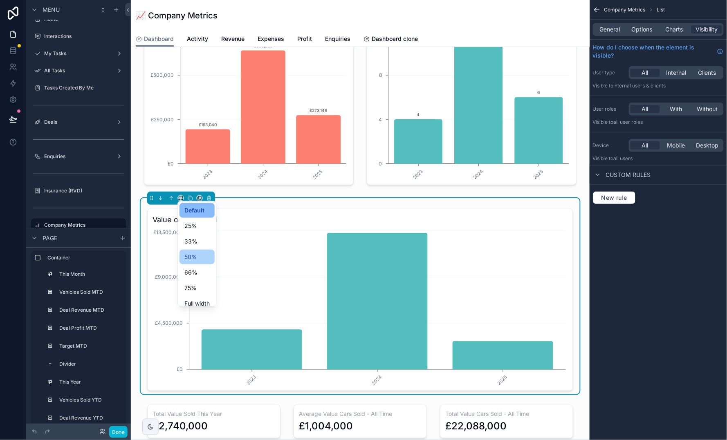
click at [192, 254] on span "50%" at bounding box center [190, 257] width 13 height 10
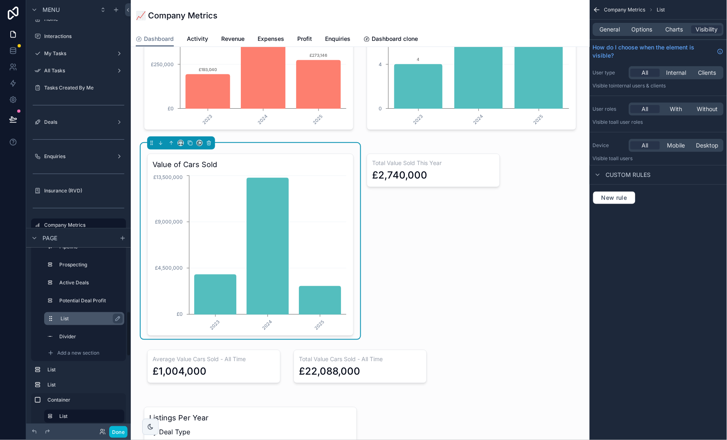
scroll to position [250, 0]
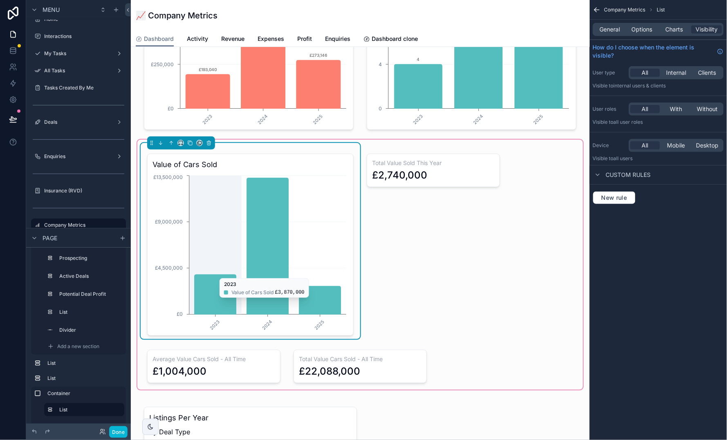
click at [214, 271] on icon "2023 2024 2025 £0 £4,500,000 £9,000,000 £13,500,000" at bounding box center [250, 252] width 196 height 157
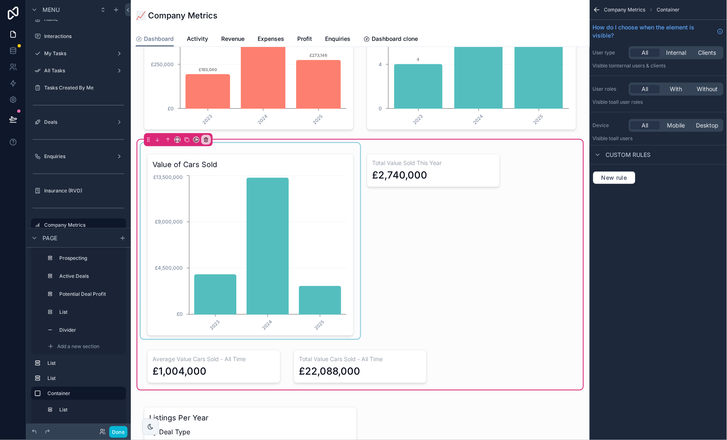
click at [206, 230] on div "scrollable content" at bounding box center [250, 241] width 219 height 196
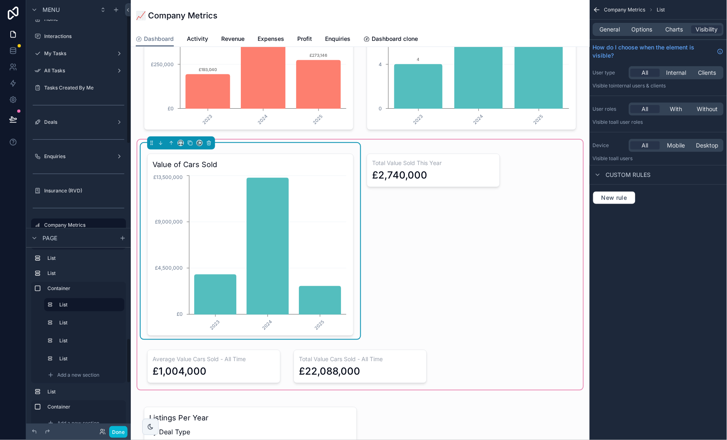
scroll to position [363, 0]
click at [119, 299] on icon "scrollable content" at bounding box center [117, 297] width 7 height 7
click at [94, 292] on input "****" at bounding box center [83, 297] width 47 height 10
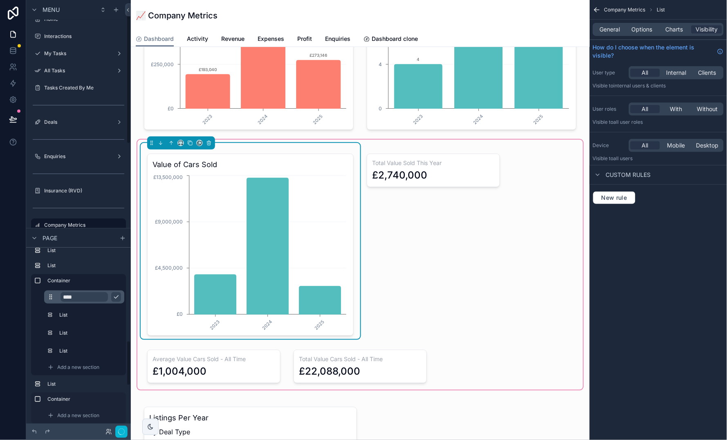
scroll to position [1012, 0]
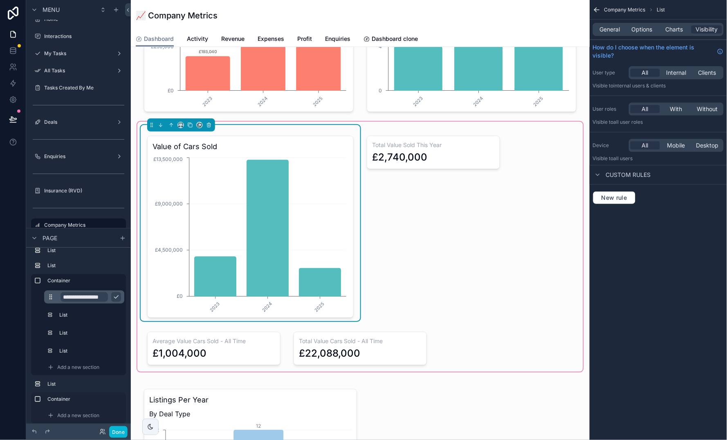
type input "**********"
click at [119, 298] on icon "scrollable content" at bounding box center [116, 297] width 7 height 7
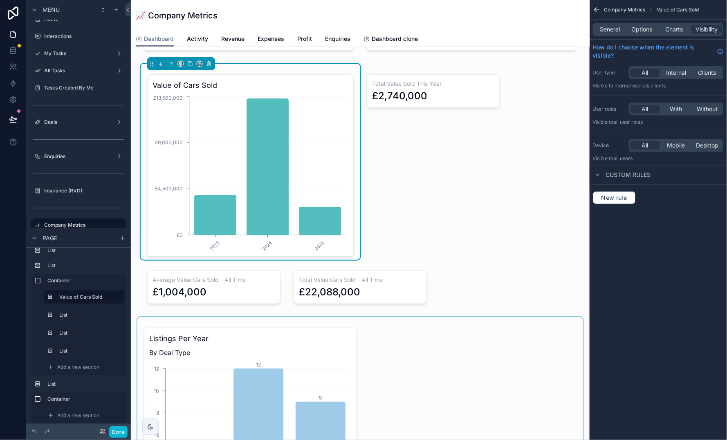
scroll to position [1074, 0]
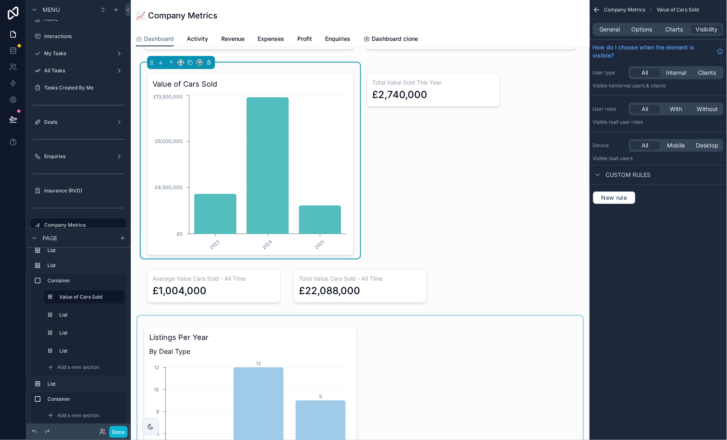
click at [305, 353] on div "scrollable content" at bounding box center [360, 420] width 446 height 209
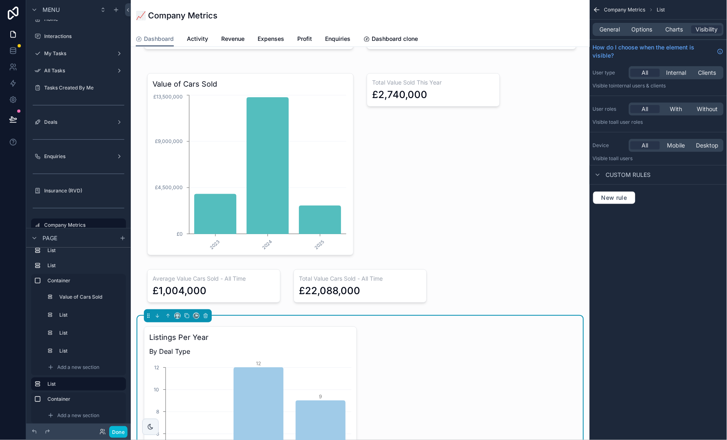
click at [305, 353] on div "Listings Per Year By Deal Type 2023 2024 2025 0 2 4 6 8 10 12 4 12 9" at bounding box center [250, 424] width 213 height 195
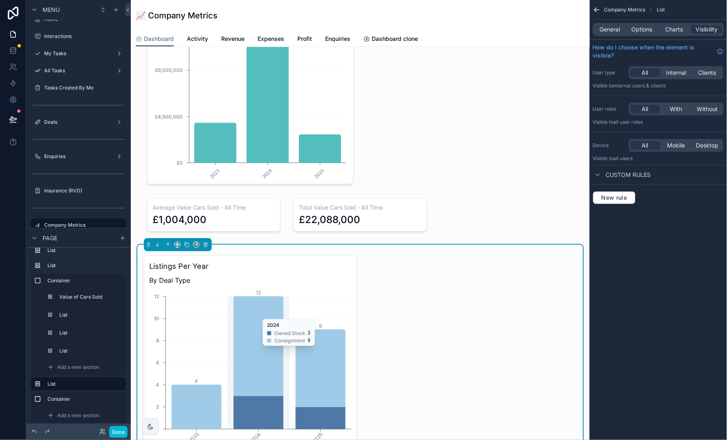
scroll to position [1146, 0]
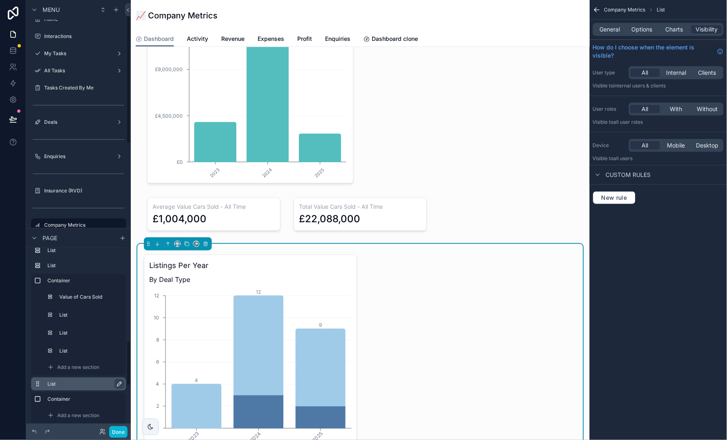
click at [119, 383] on icon "scrollable content" at bounding box center [119, 384] width 7 height 7
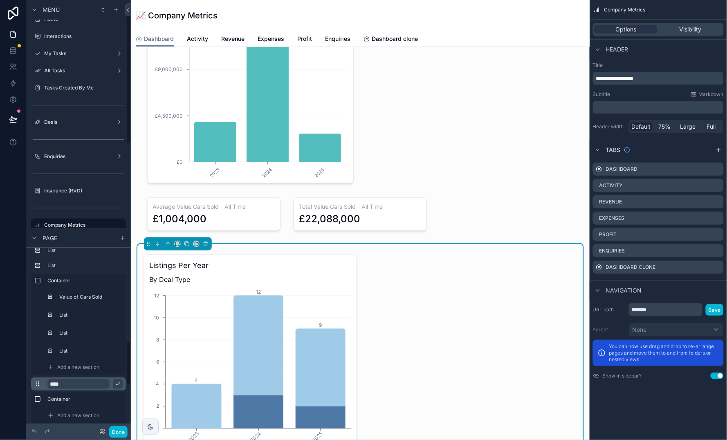
click at [94, 384] on input "****" at bounding box center [78, 384] width 62 height 10
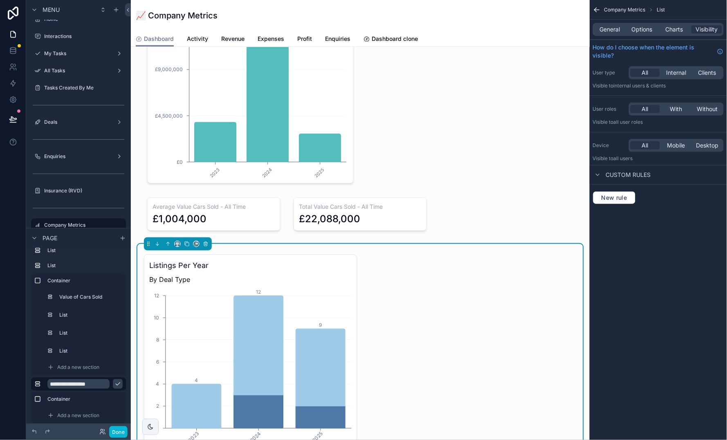
type input "**********"
click at [118, 386] on icon "scrollable content" at bounding box center [117, 384] width 7 height 7
click at [90, 383] on label "Listings Per Year" at bounding box center [83, 384] width 72 height 7
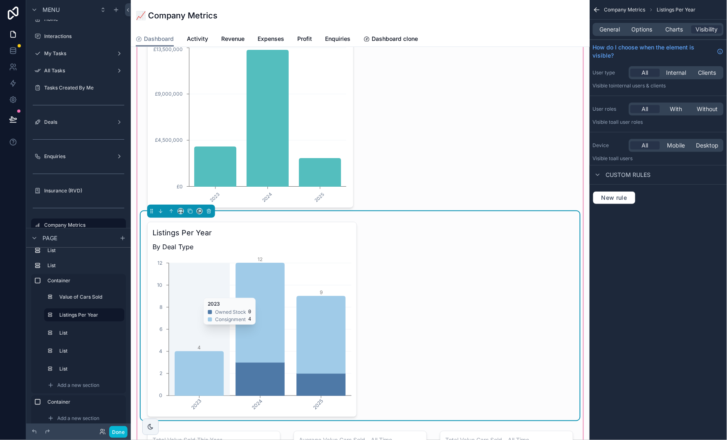
scroll to position [1123, 0]
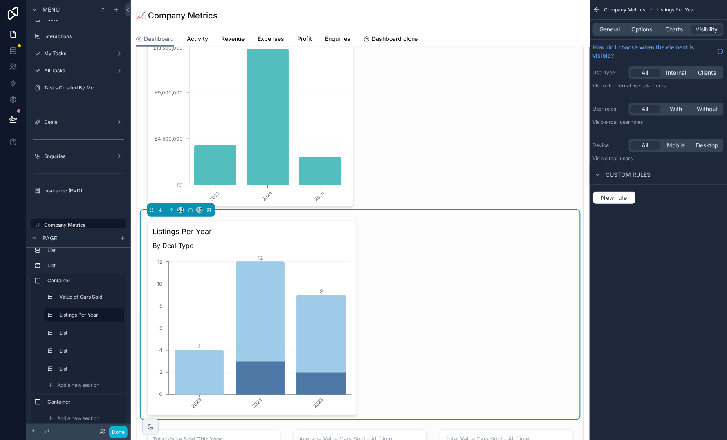
click at [271, 249] on div "Listings Per Year By Deal Type 2023 2024 2025 0 2 4 6 8 10 12 4 12 9" at bounding box center [252, 318] width 210 height 195
click at [179, 209] on icon "scrollable content" at bounding box center [181, 210] width 6 height 6
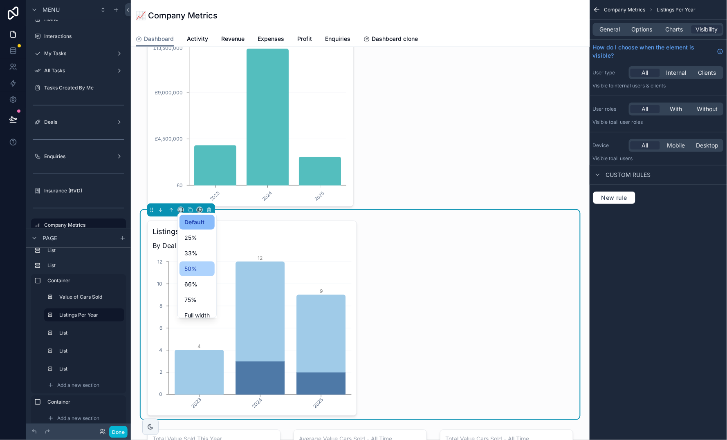
click at [205, 264] on div "50%" at bounding box center [196, 269] width 25 height 10
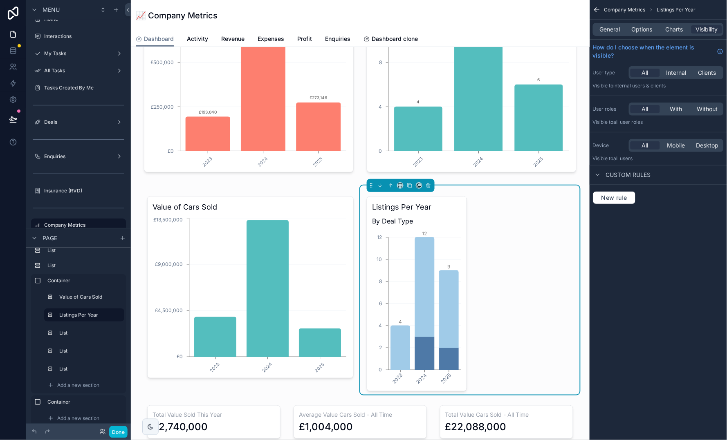
scroll to position [912, 0]
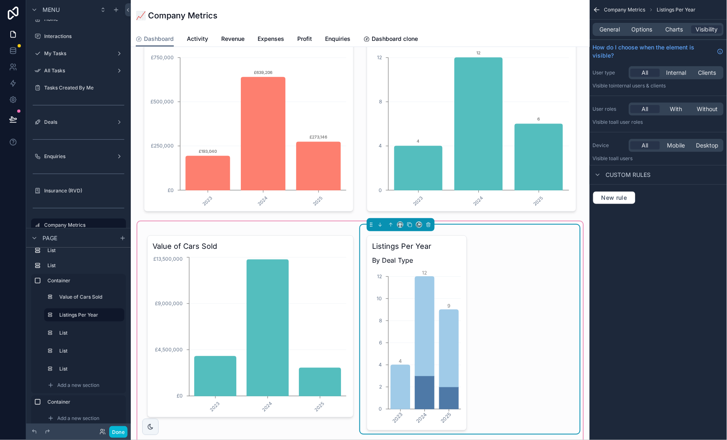
click at [486, 293] on div "Listings Per Year By Deal Type 2023 2024 2025 0 2 4 6 8 10 12 4 12 9" at bounding box center [470, 332] width 206 height 195
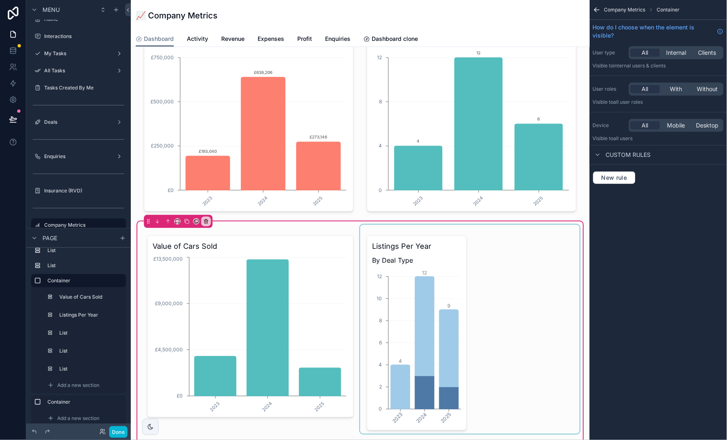
click at [486, 293] on div "scrollable content" at bounding box center [469, 329] width 219 height 209
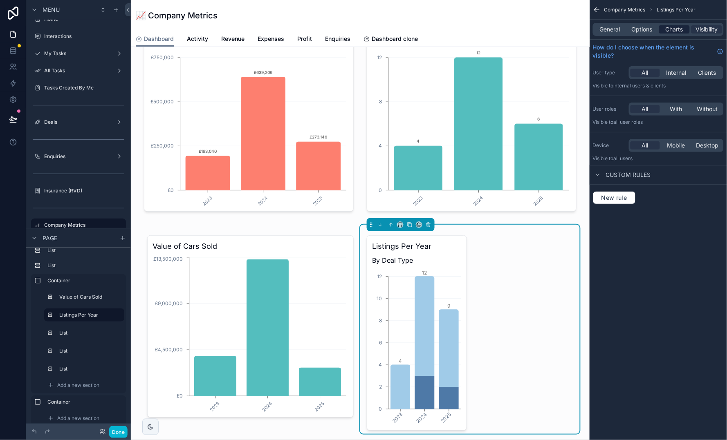
click at [673, 31] on span "Charts" at bounding box center [674, 29] width 18 height 8
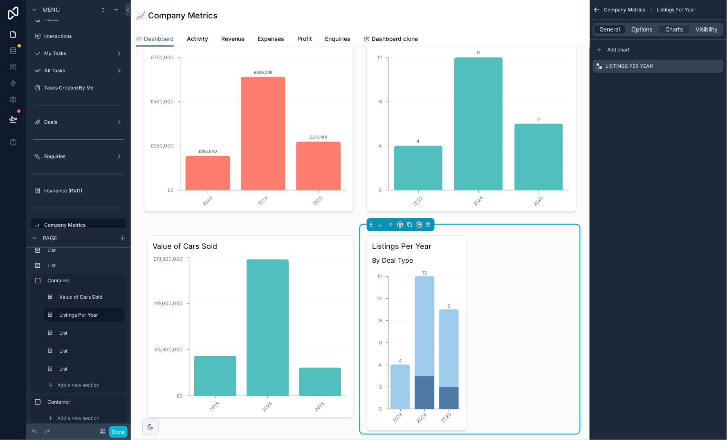
click at [609, 32] on span "General" at bounding box center [610, 29] width 20 height 8
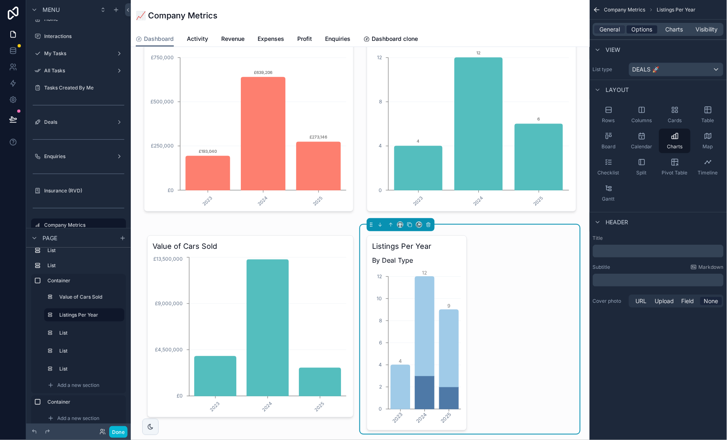
click at [643, 28] on span "Options" at bounding box center [641, 29] width 21 height 8
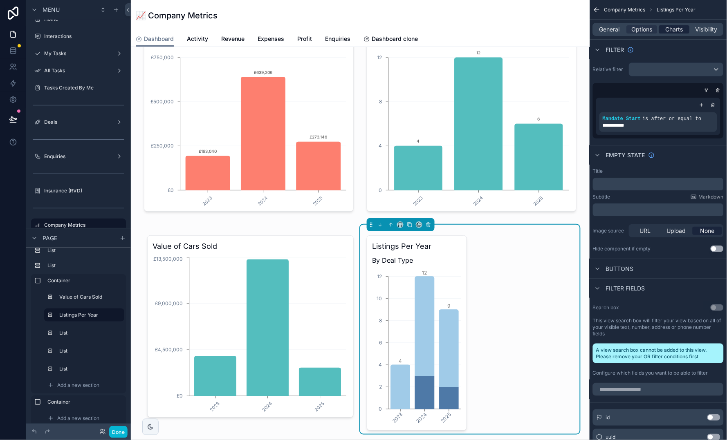
click at [672, 29] on span "Charts" at bounding box center [674, 29] width 18 height 8
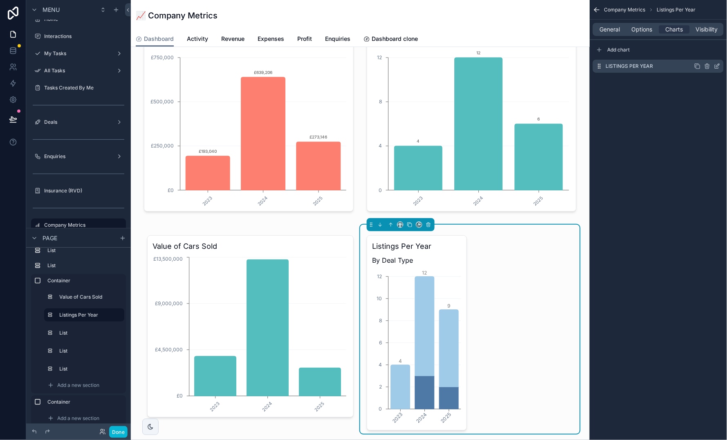
click at [718, 65] on icon "scrollable content" at bounding box center [717, 66] width 7 height 7
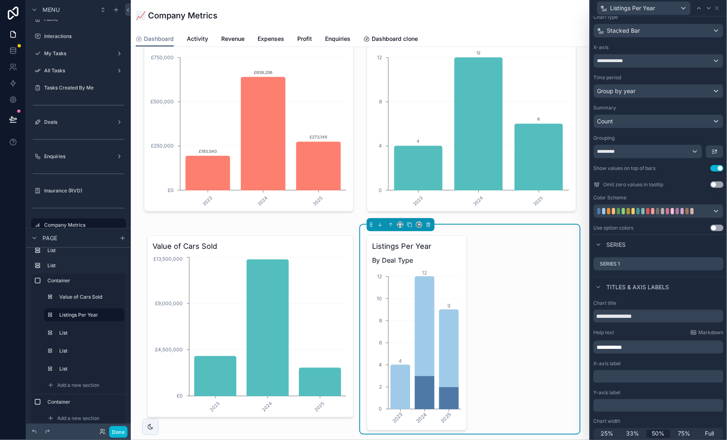
scroll to position [47, 0]
click at [708, 430] on span "Full" at bounding box center [709, 434] width 9 height 8
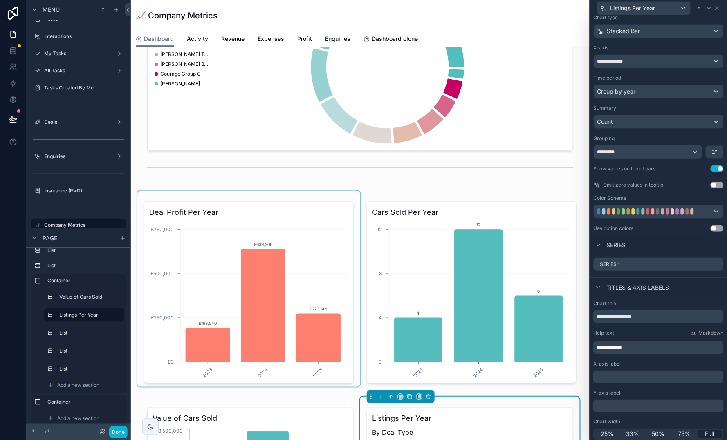
scroll to position [904, 0]
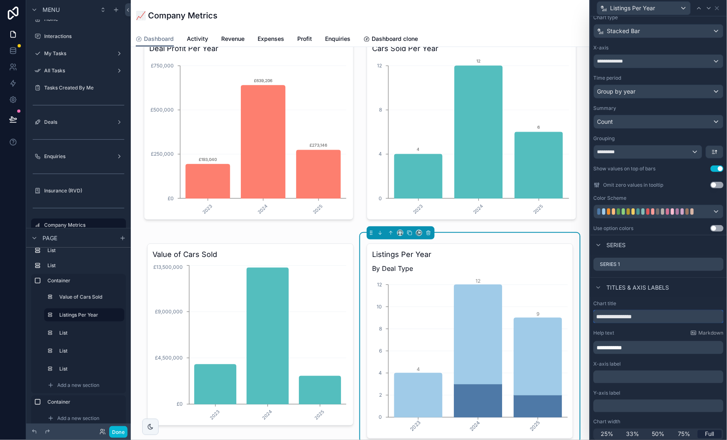
click at [657, 318] on input "**********" at bounding box center [658, 316] width 130 height 13
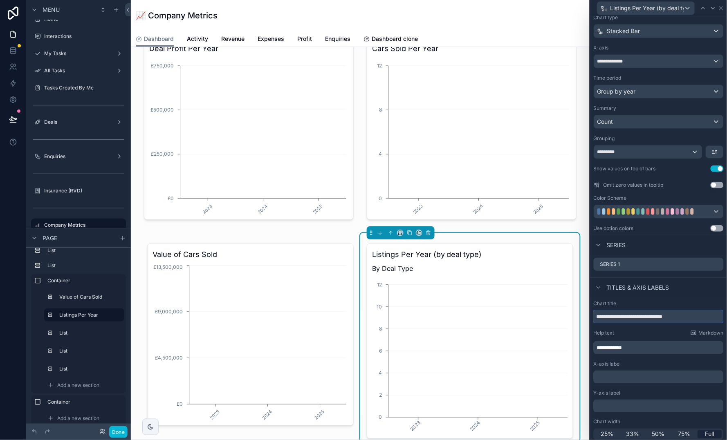
type input "**********"
click at [655, 347] on p "**********" at bounding box center [659, 348] width 125 height 8
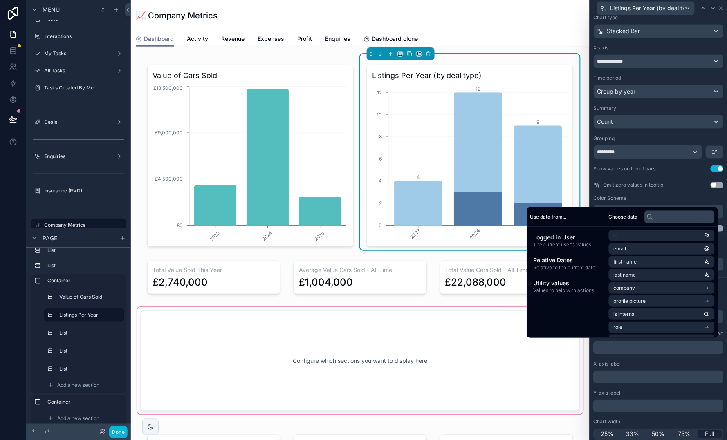
scroll to position [1097, 0]
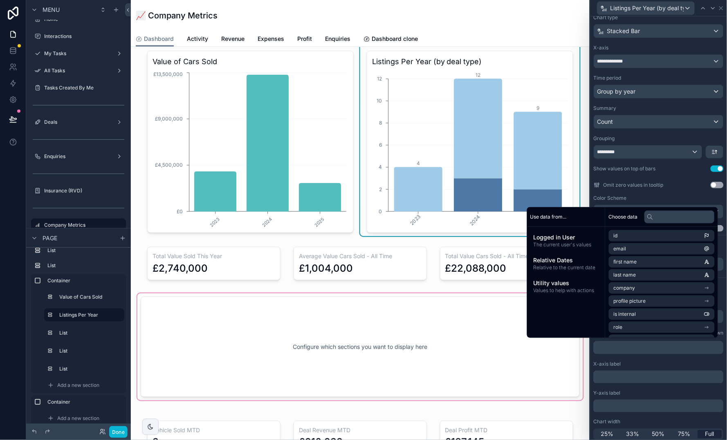
click at [197, 340] on div "scrollable content" at bounding box center [360, 346] width 446 height 107
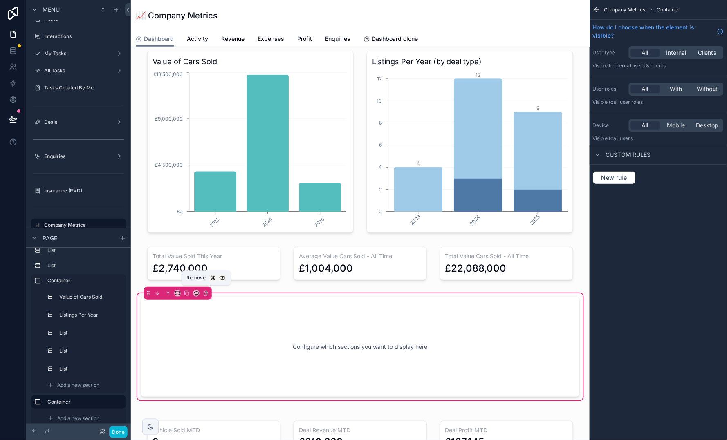
click at [206, 291] on icon "scrollable content" at bounding box center [206, 294] width 6 height 6
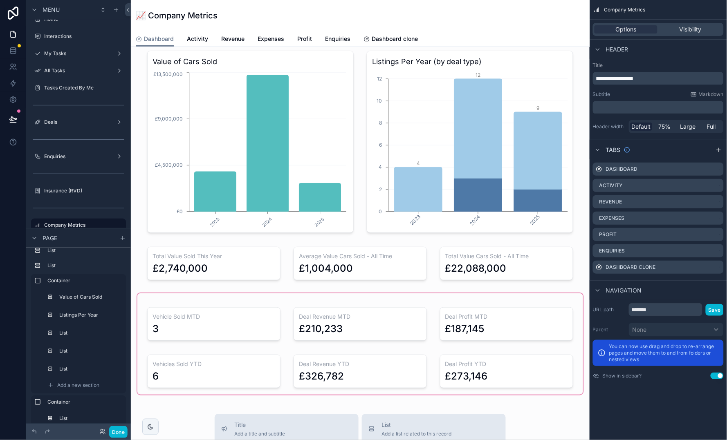
click at [251, 298] on div "scrollable content" at bounding box center [360, 343] width 446 height 101
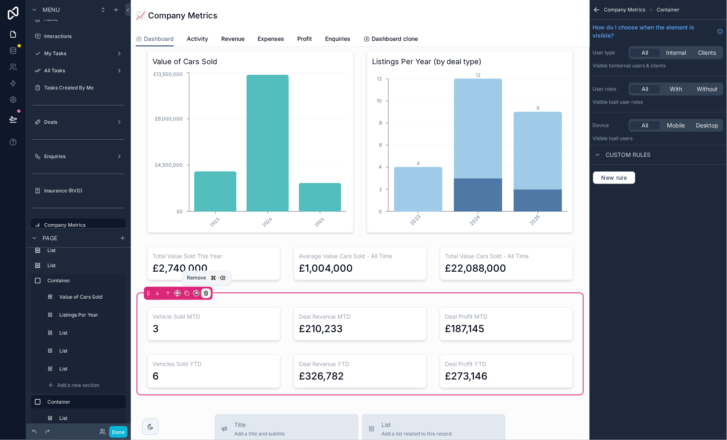
click at [206, 291] on icon "scrollable content" at bounding box center [206, 294] width 6 height 6
click at [206, 290] on div "scrollable content" at bounding box center [363, 220] width 727 height 440
click at [206, 291] on icon "scrollable content" at bounding box center [206, 294] width 6 height 6
click at [251, 330] on span "Remove entire container" at bounding box center [249, 335] width 65 height 10
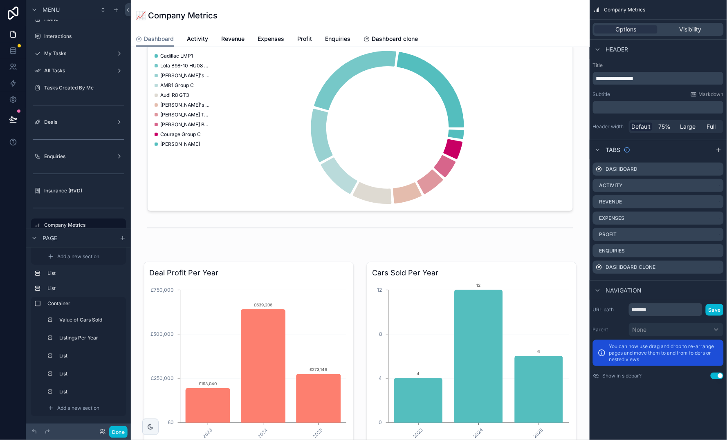
scroll to position [683, 0]
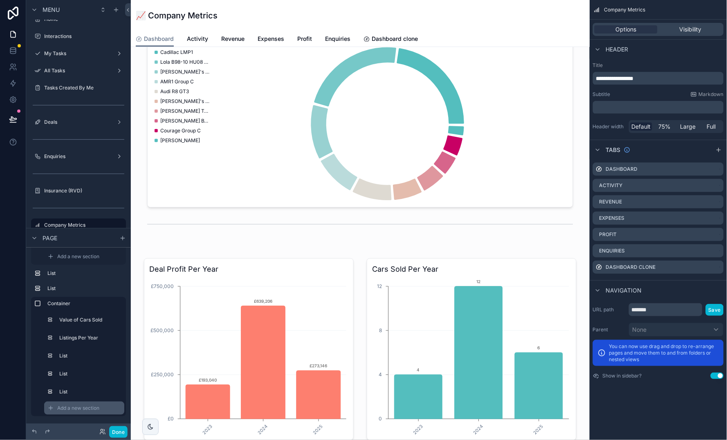
click at [84, 407] on span "Add a new section" at bounding box center [78, 408] width 42 height 7
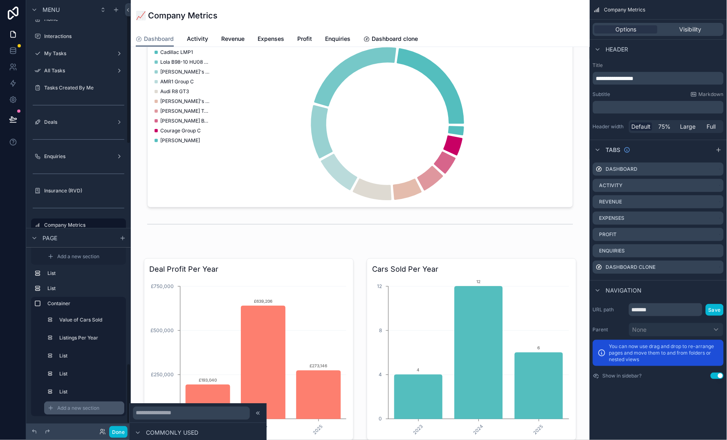
click at [88, 405] on span "Add a new section" at bounding box center [78, 408] width 42 height 7
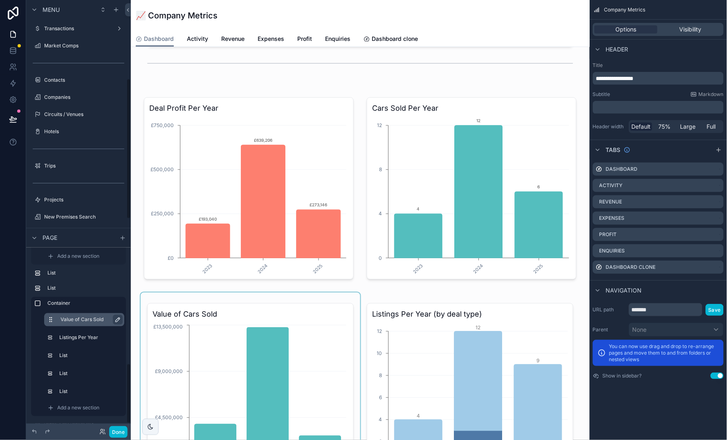
scroll to position [242, 0]
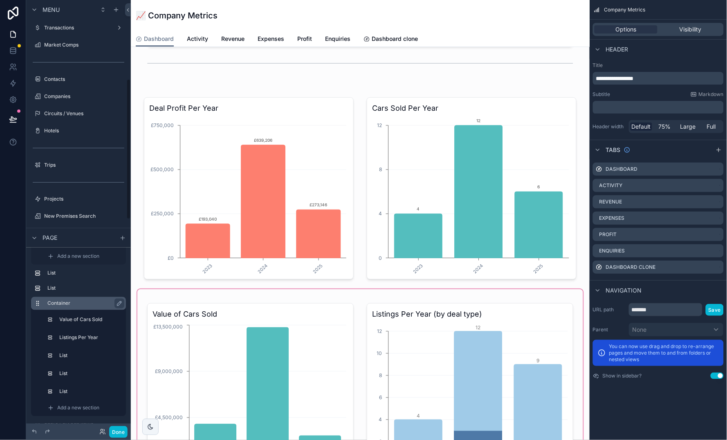
click at [78, 300] on label "Container" at bounding box center [83, 303] width 72 height 7
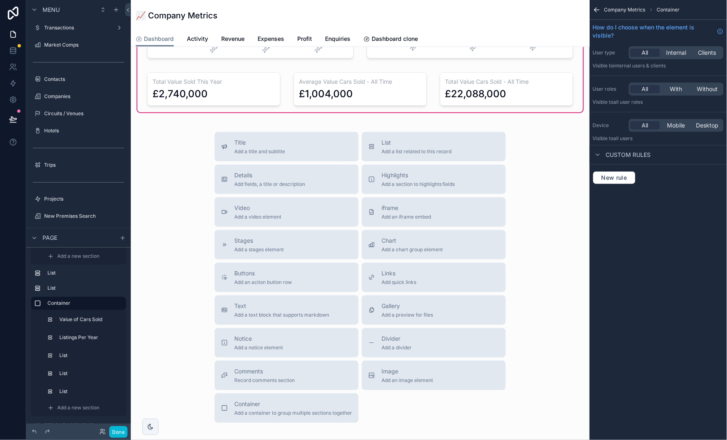
scroll to position [1249, 0]
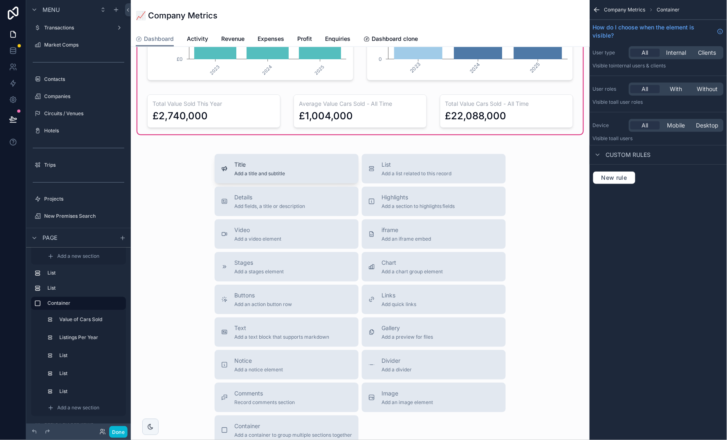
click at [238, 164] on span "Title" at bounding box center [259, 165] width 51 height 8
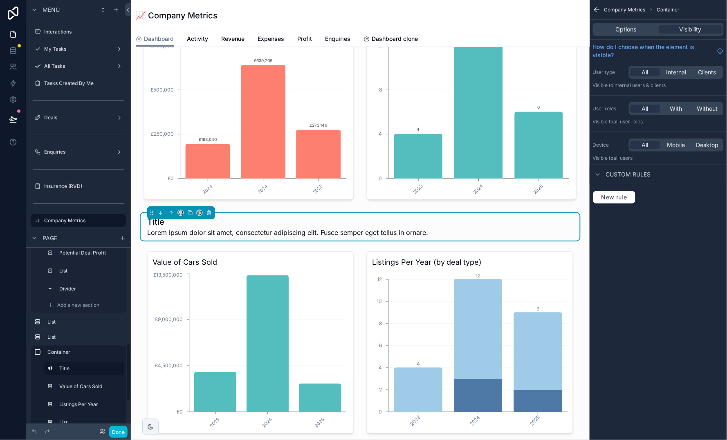
scroll to position [290, 0]
click at [257, 224] on h1 "Title" at bounding box center [287, 221] width 281 height 11
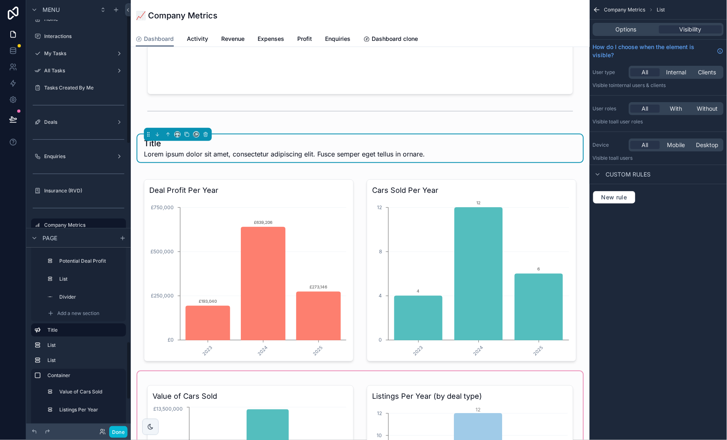
scroll to position [657, 0]
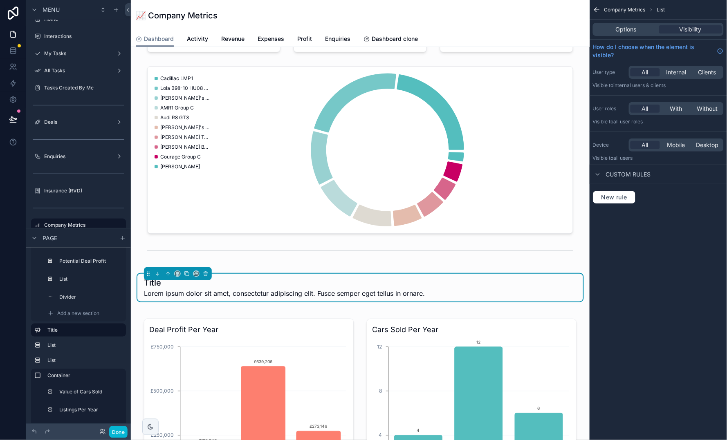
click at [236, 282] on h1 "Title" at bounding box center [284, 282] width 281 height 11
click at [447, 283] on div "Title Lorem ipsum dolor sit amet, consectetur adipiscing elit. Fusce semper ege…" at bounding box center [360, 287] width 432 height 21
click at [598, 10] on icon "scrollable content" at bounding box center [597, 10] width 8 height 8
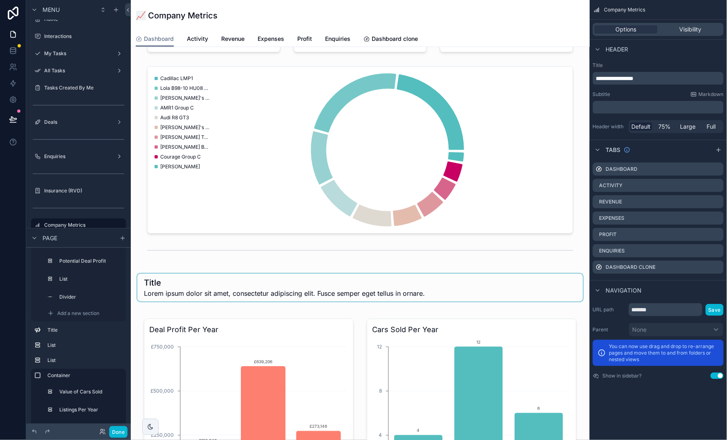
click at [431, 293] on div "scrollable content" at bounding box center [360, 288] width 446 height 28
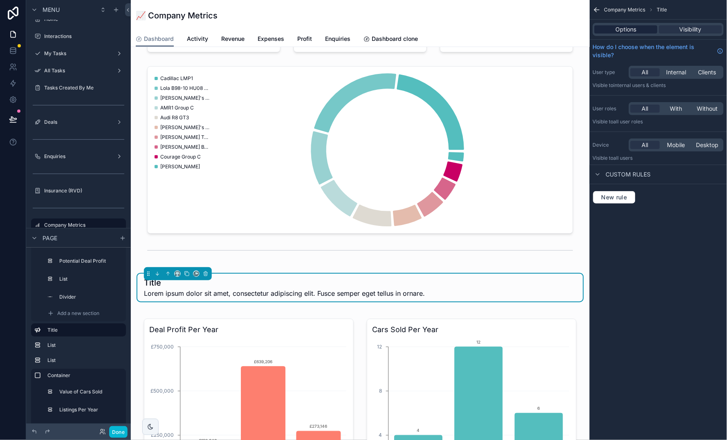
click at [633, 29] on span "Options" at bounding box center [626, 29] width 21 height 8
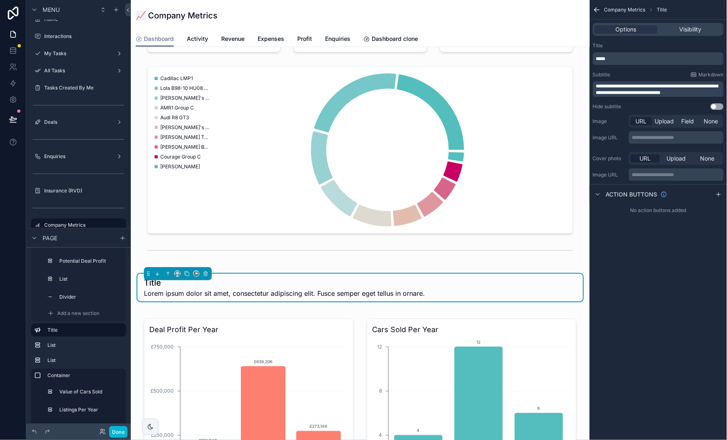
click at [636, 56] on p "*****" at bounding box center [659, 59] width 126 height 7
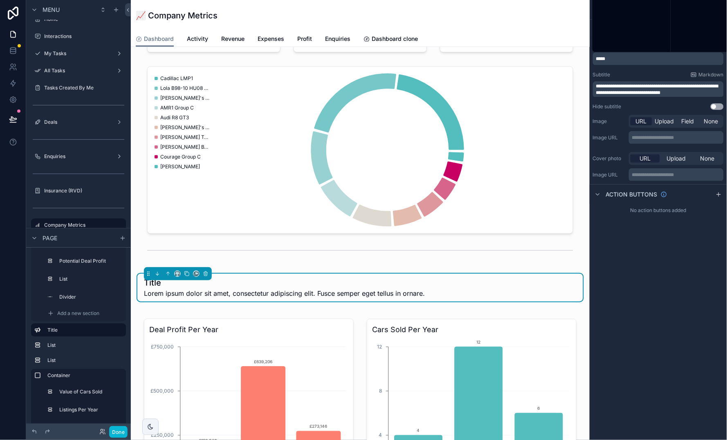
click at [636, 56] on p "*****" at bounding box center [659, 59] width 126 height 7
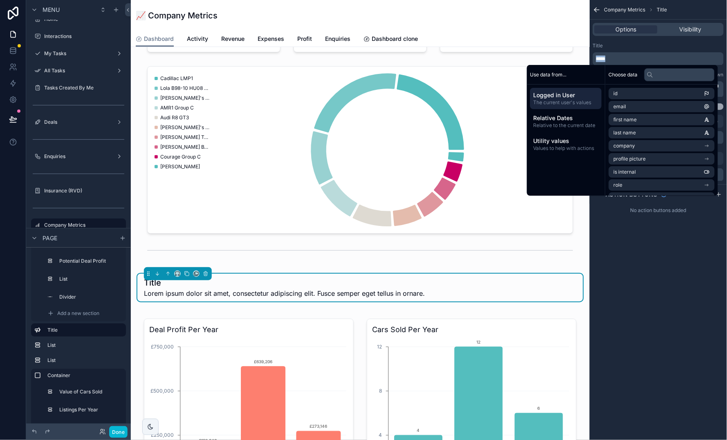
click at [636, 56] on p "*****" at bounding box center [659, 59] width 126 height 7
click at [657, 41] on div "**********" at bounding box center [657, 76] width 137 height 74
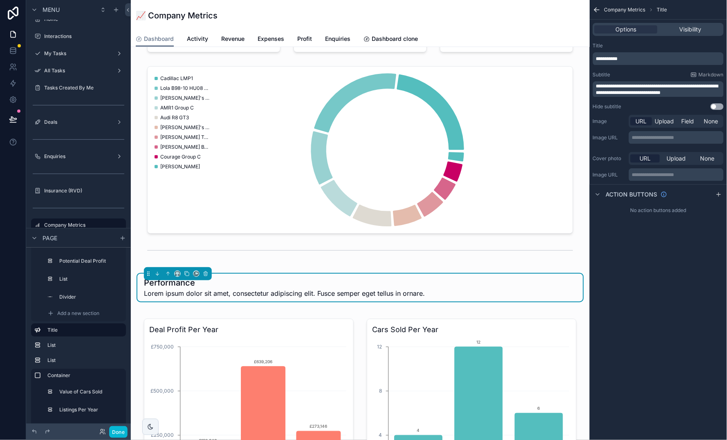
click at [653, 87] on span "**********" at bounding box center [657, 89] width 122 height 11
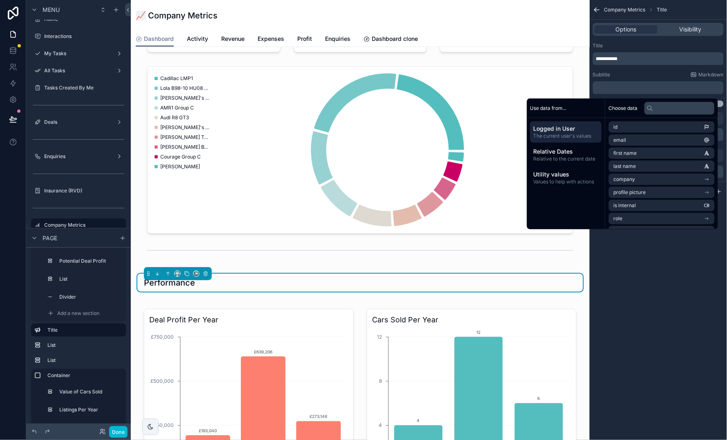
click at [176, 275] on div "scrollable content" at bounding box center [178, 273] width 68 height 13
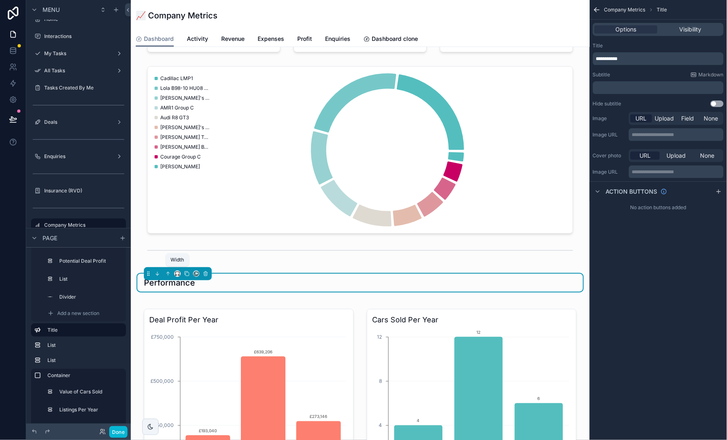
click at [177, 271] on icon "scrollable content" at bounding box center [178, 274] width 6 height 6
click at [200, 379] on span "Full width" at bounding box center [193, 380] width 25 height 10
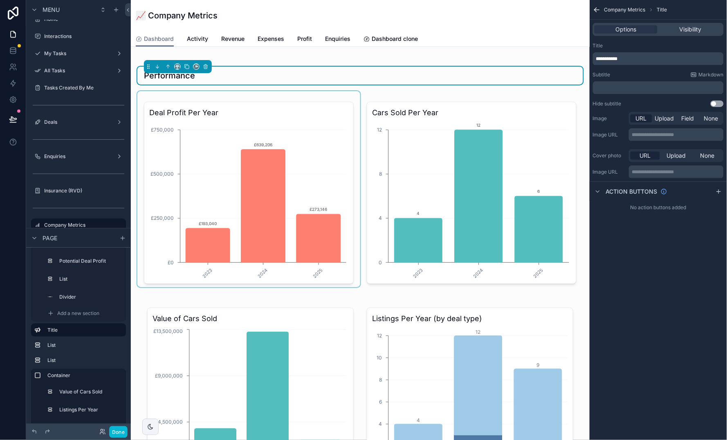
scroll to position [867, 0]
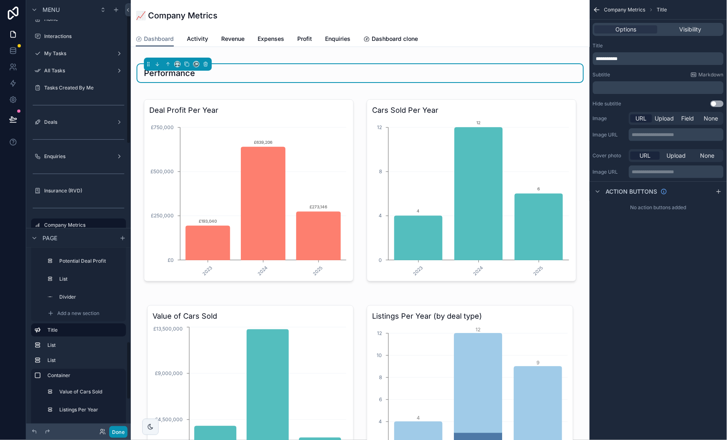
click at [123, 428] on button "Done" at bounding box center [118, 432] width 18 height 12
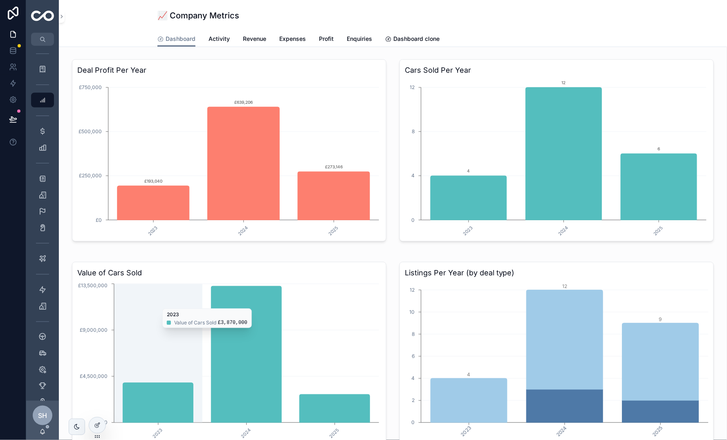
scroll to position [887, 0]
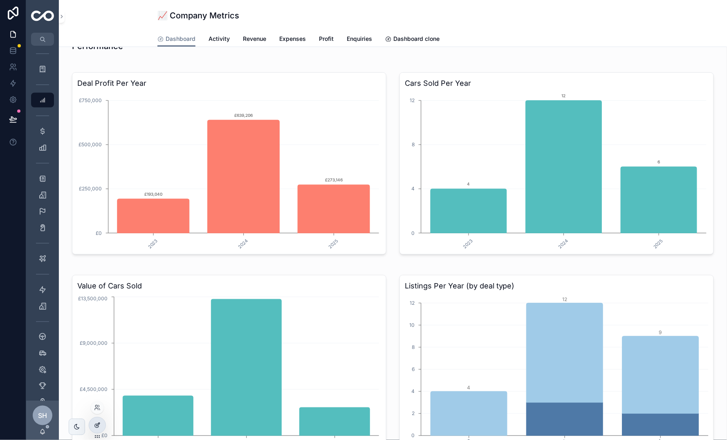
click at [99, 423] on icon at bounding box center [97, 424] width 3 height 3
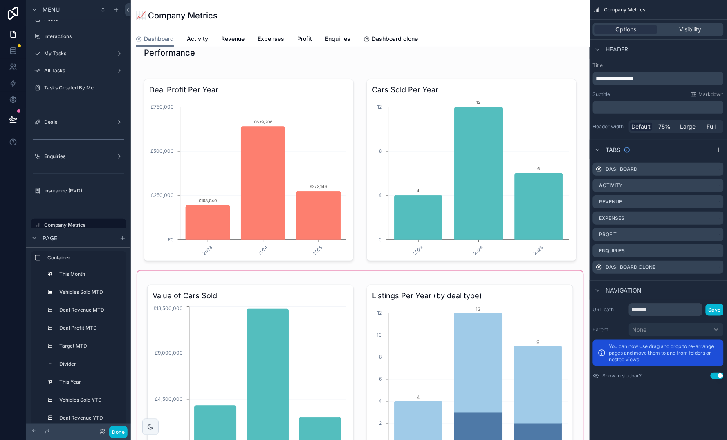
scroll to position [961, 0]
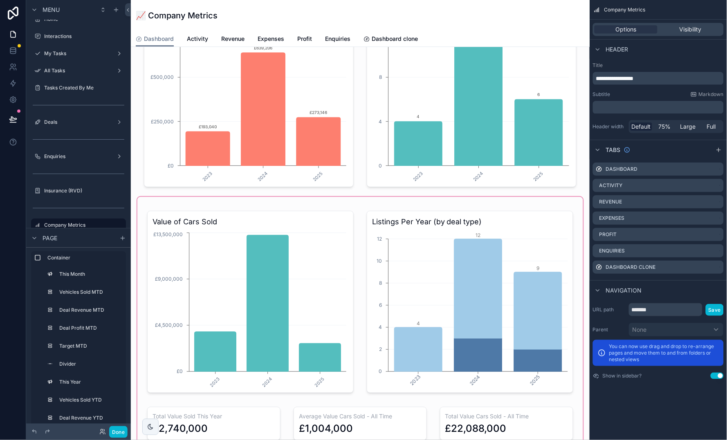
click at [270, 325] on div "scrollable content" at bounding box center [360, 322] width 446 height 250
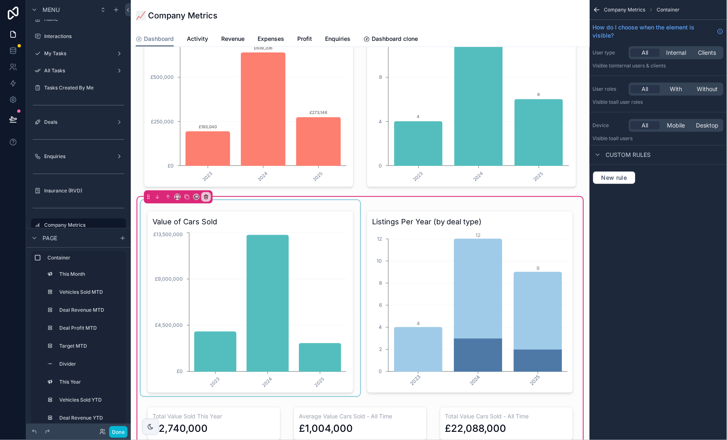
click at [299, 291] on div "scrollable content" at bounding box center [250, 298] width 219 height 196
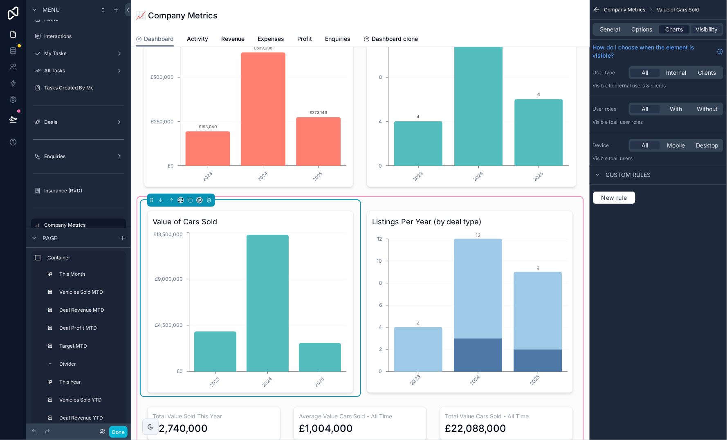
click at [680, 31] on span "Charts" at bounding box center [674, 29] width 18 height 8
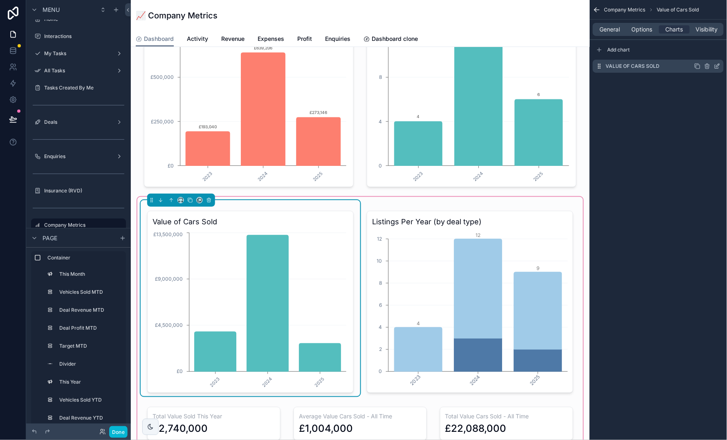
click at [716, 63] on icon "scrollable content" at bounding box center [717, 66] width 7 height 7
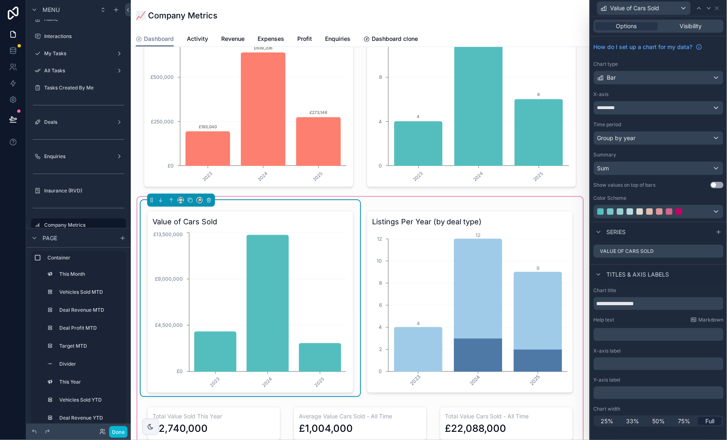
click at [716, 182] on button "Use setting" at bounding box center [716, 185] width 13 height 7
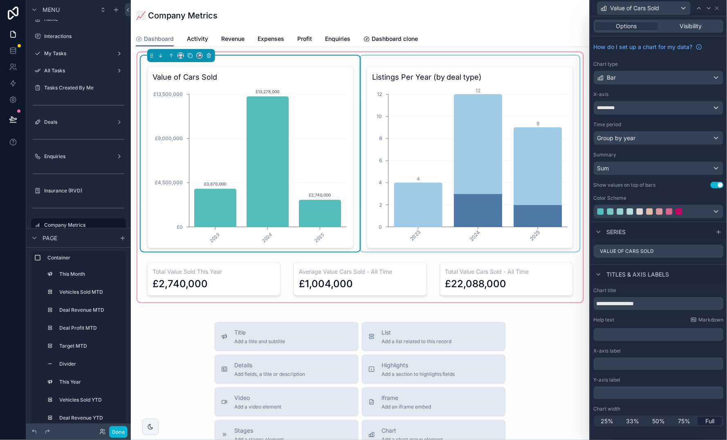
scroll to position [1108, 0]
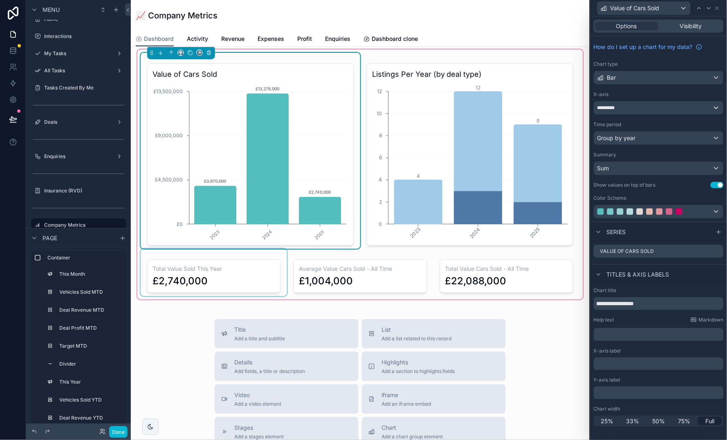
click at [242, 269] on div "scrollable content" at bounding box center [214, 272] width 146 height 47
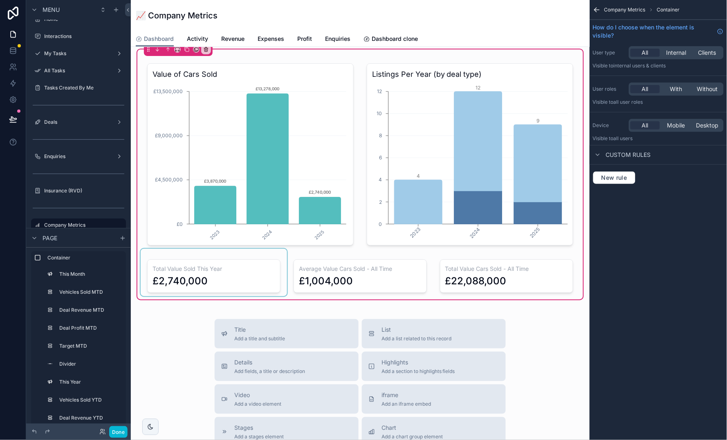
click at [242, 269] on div "scrollable content" at bounding box center [214, 272] width 146 height 47
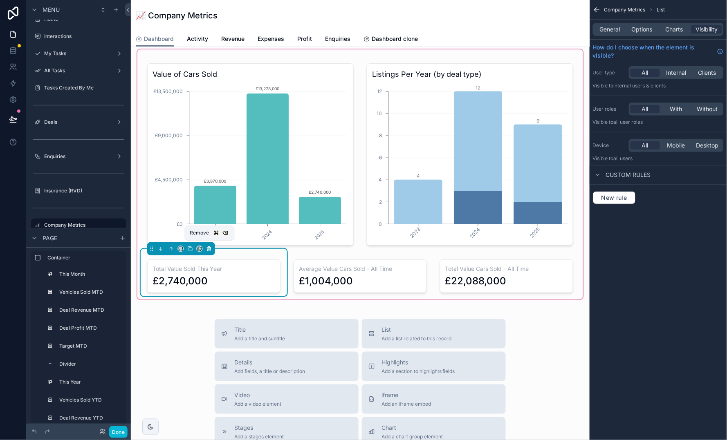
click at [211, 246] on icon "scrollable content" at bounding box center [209, 249] width 6 height 6
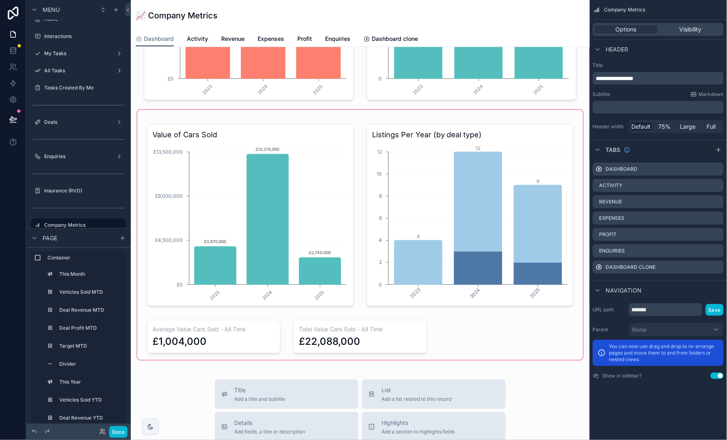
scroll to position [1055, 0]
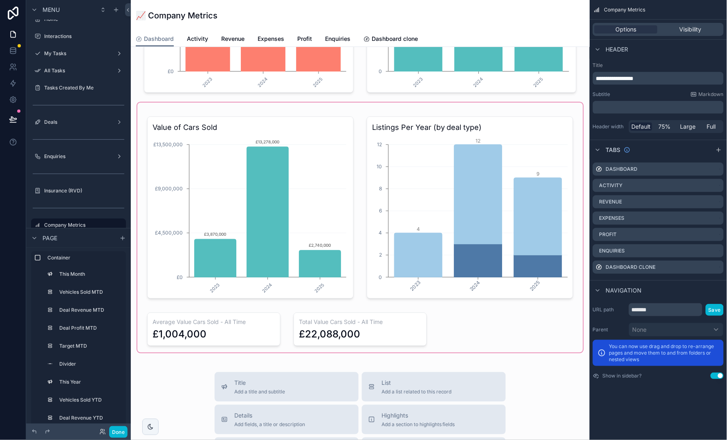
click at [239, 323] on div "scrollable content" at bounding box center [360, 228] width 446 height 250
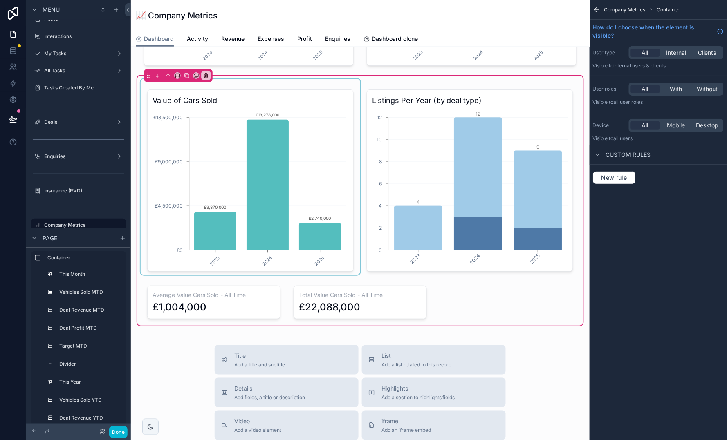
scroll to position [1121, 0]
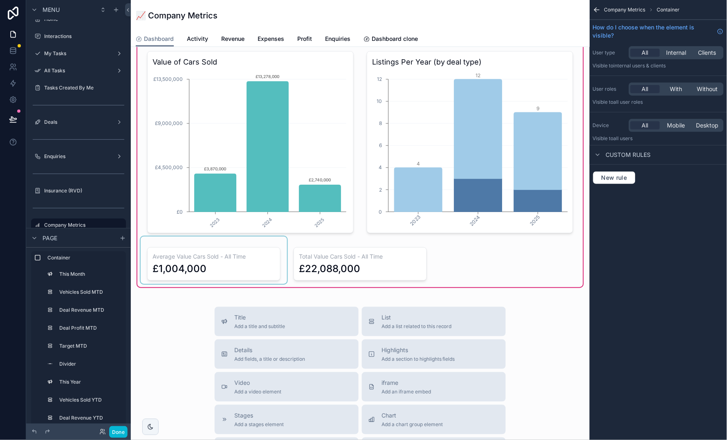
click at [235, 259] on div "scrollable content" at bounding box center [214, 260] width 146 height 47
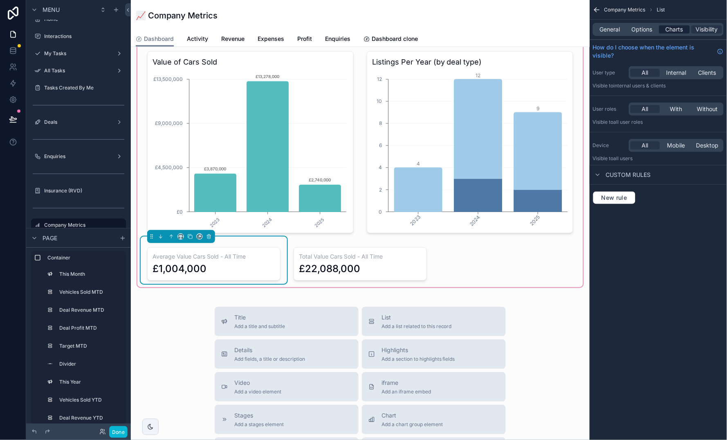
click at [677, 31] on span "Charts" at bounding box center [674, 29] width 18 height 8
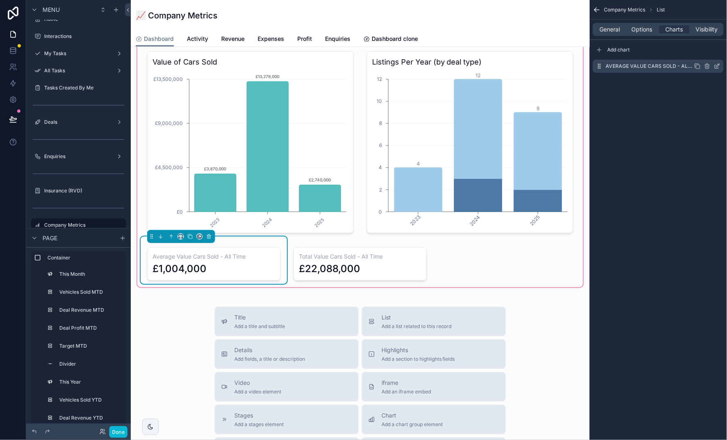
click at [715, 65] on icon "scrollable content" at bounding box center [717, 67] width 4 height 4
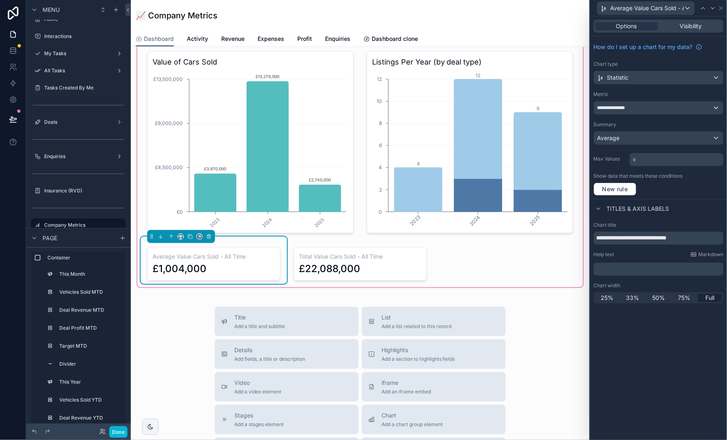
click at [659, 73] on div "Statistic" at bounding box center [658, 77] width 129 height 13
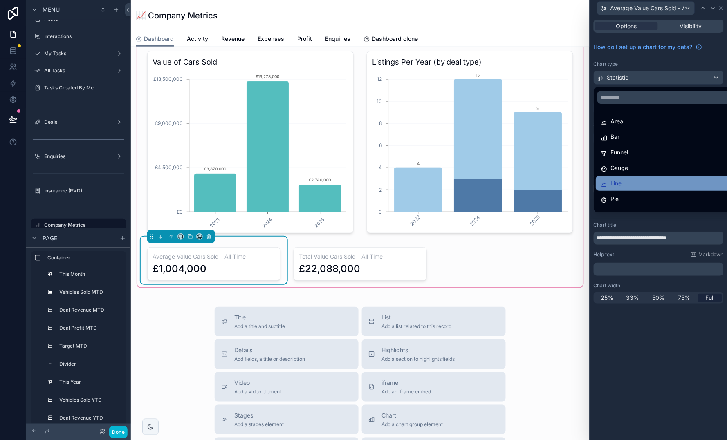
click at [641, 179] on div "Line" at bounding box center [668, 184] width 135 height 10
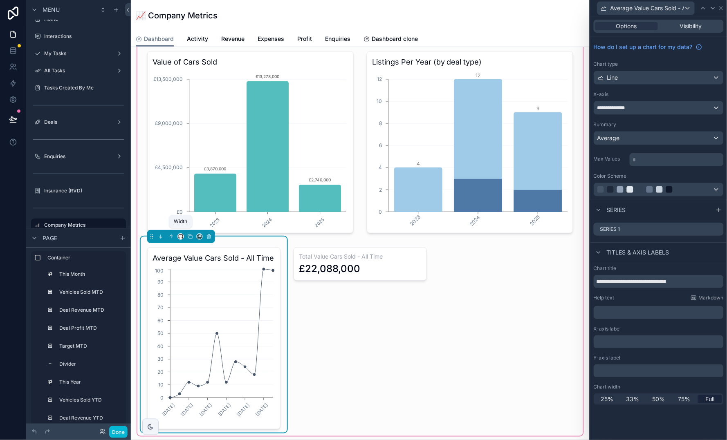
click at [179, 234] on icon "scrollable content" at bounding box center [181, 237] width 6 height 6
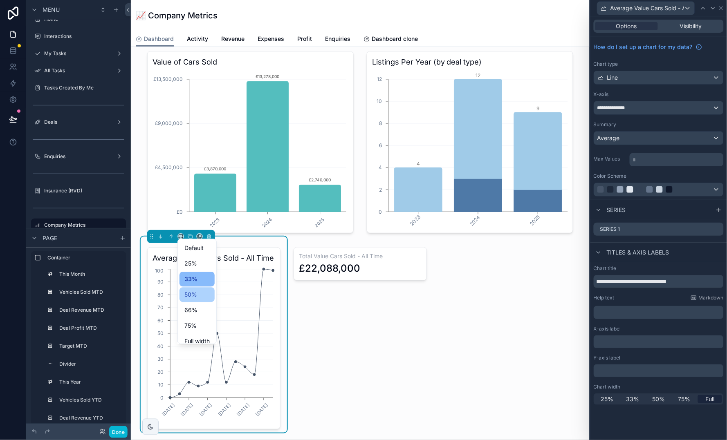
click at [194, 298] on span "50%" at bounding box center [190, 295] width 13 height 10
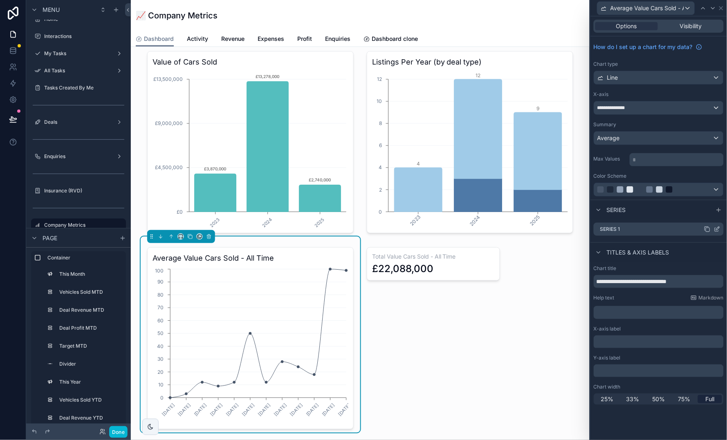
click at [720, 228] on icon at bounding box center [717, 229] width 7 height 7
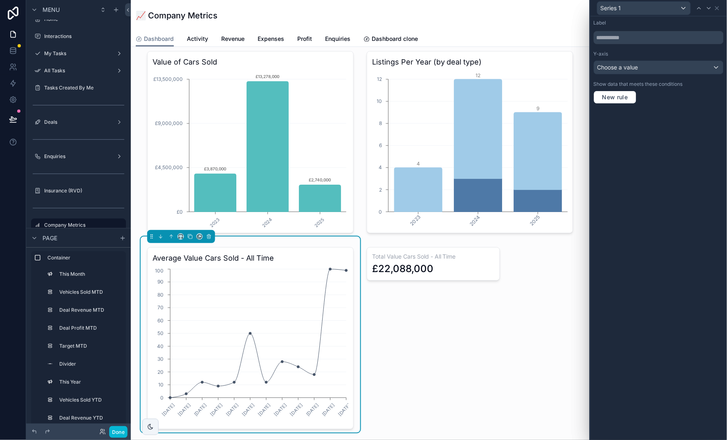
click at [692, 71] on div "Choose a value" at bounding box center [658, 67] width 129 height 13
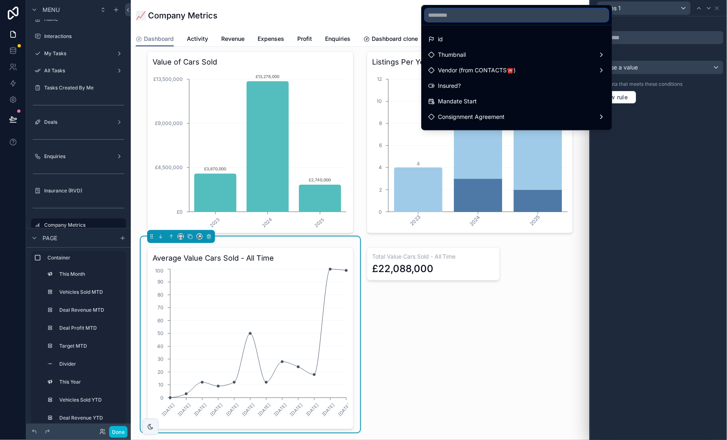
click at [562, 10] on input "text" at bounding box center [517, 15] width 184 height 13
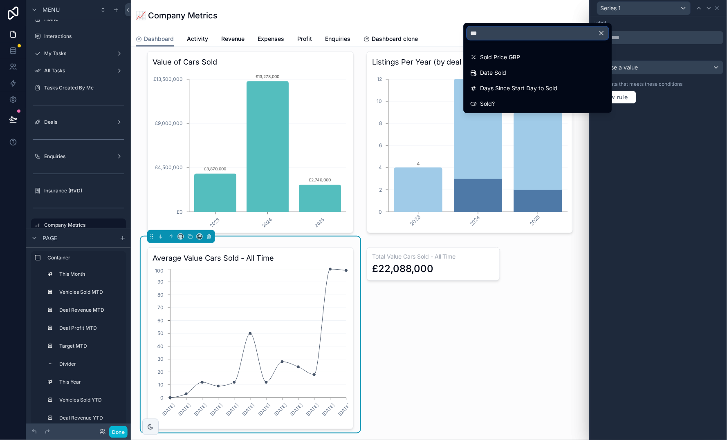
type input "****"
click at [522, 56] on div "Sold Price GBP" at bounding box center [537, 57] width 135 height 10
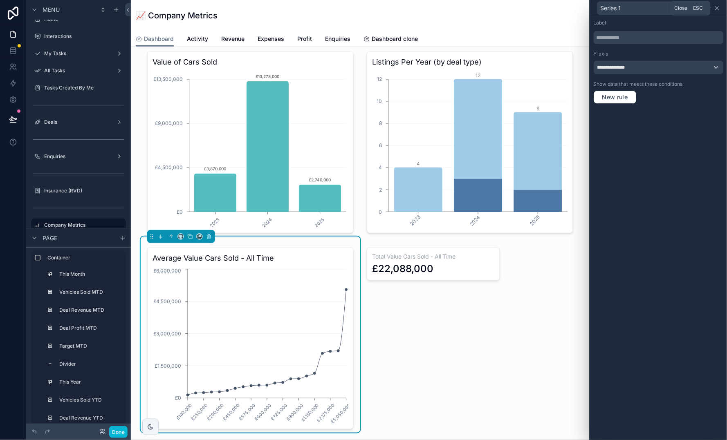
click at [718, 9] on icon at bounding box center [716, 8] width 3 height 3
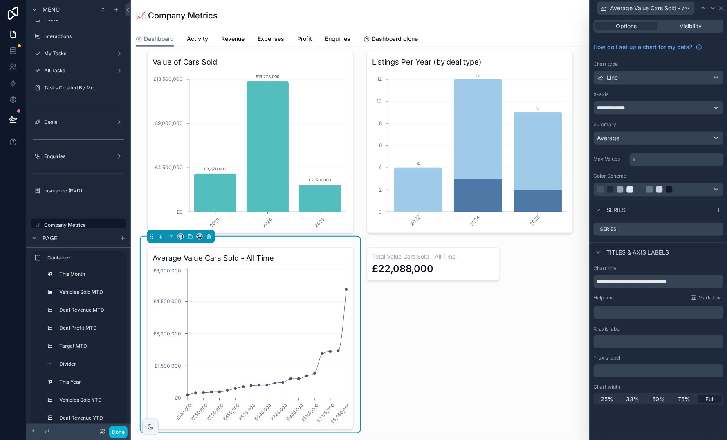
click at [718, 9] on icon at bounding box center [721, 8] width 7 height 7
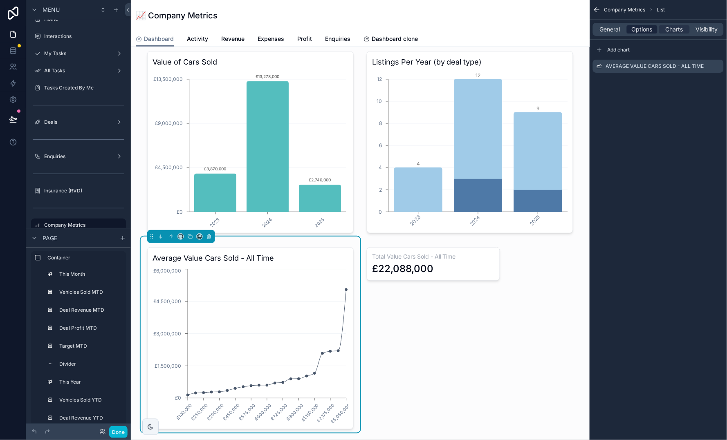
click at [636, 28] on span "Options" at bounding box center [641, 29] width 21 height 8
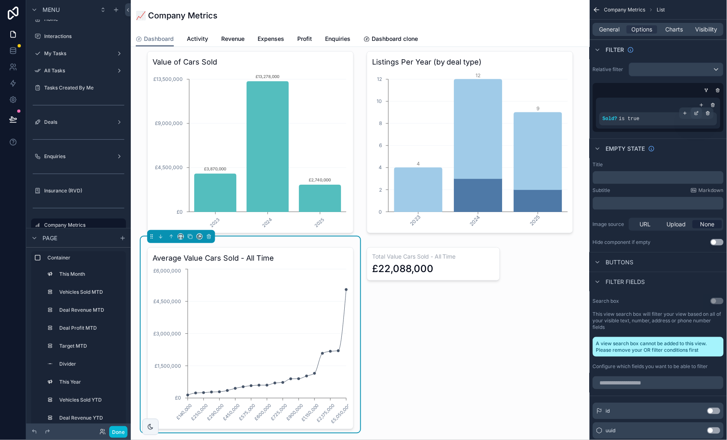
click at [697, 111] on icon "scrollable content" at bounding box center [696, 113] width 5 height 5
click at [678, 146] on div "Empty state" at bounding box center [657, 149] width 137 height 20
click at [669, 26] on span "Charts" at bounding box center [674, 29] width 18 height 8
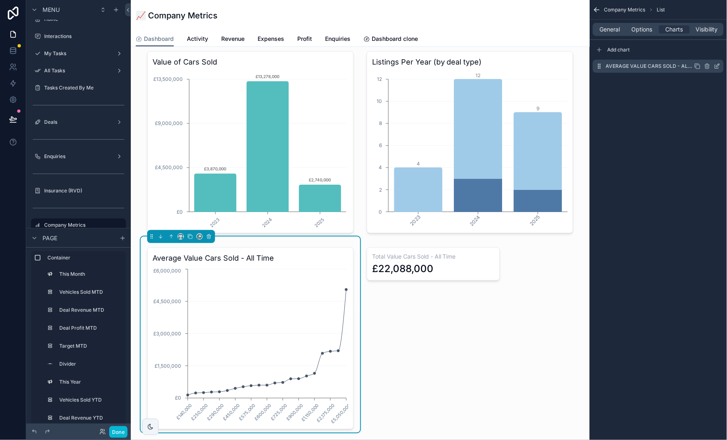
click at [717, 66] on icon "scrollable content" at bounding box center [717, 66] width 7 height 7
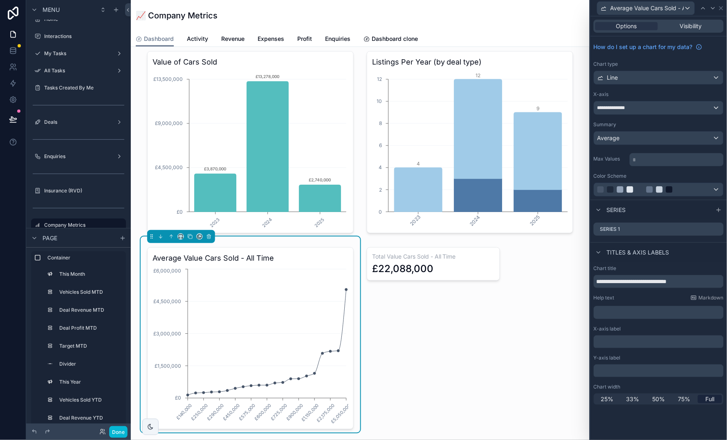
click at [636, 107] on div "**********" at bounding box center [658, 107] width 129 height 13
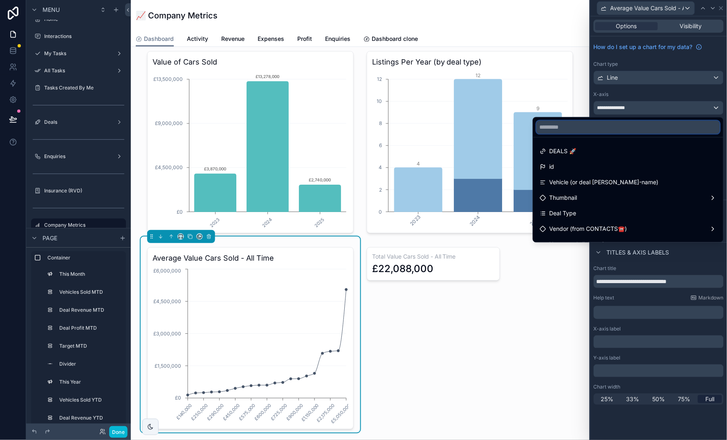
click at [628, 129] on input "text" at bounding box center [628, 127] width 184 height 13
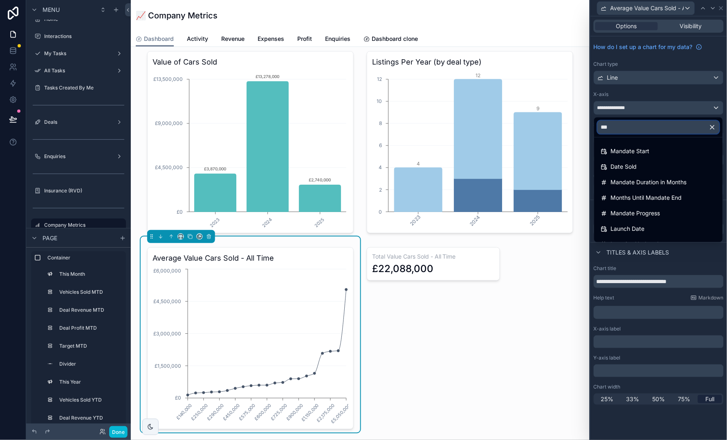
type input "****"
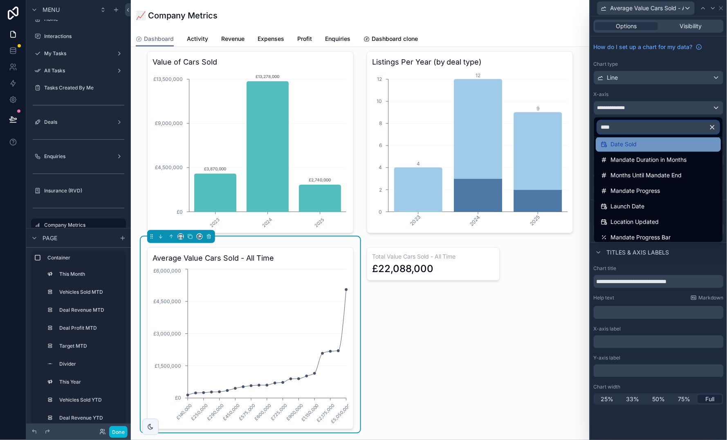
scroll to position [4, 0]
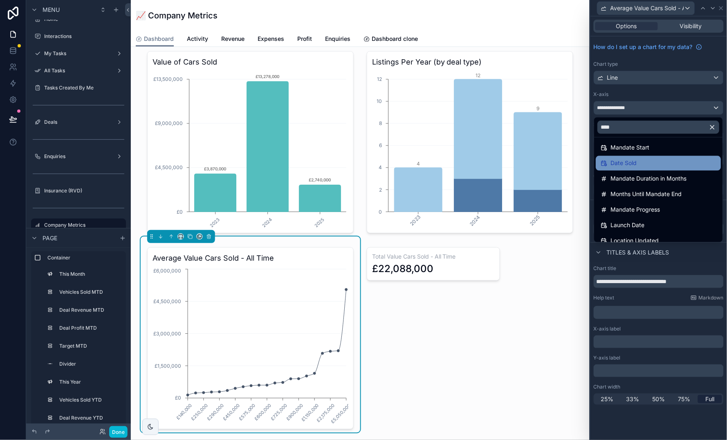
click at [655, 165] on div "Date Sold" at bounding box center [658, 164] width 115 height 10
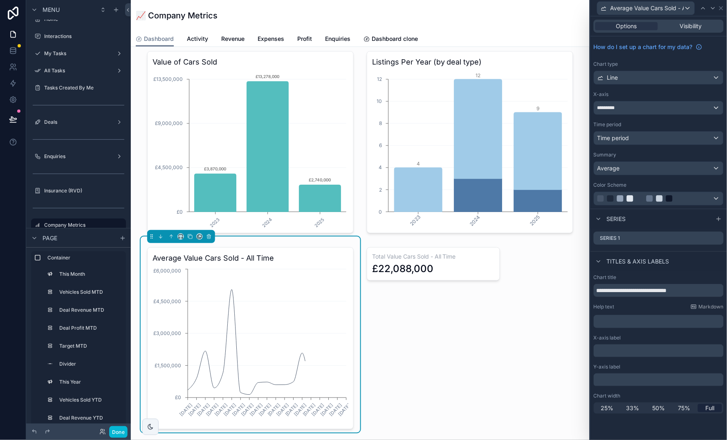
click at [660, 142] on div "Time period" at bounding box center [658, 138] width 129 height 13
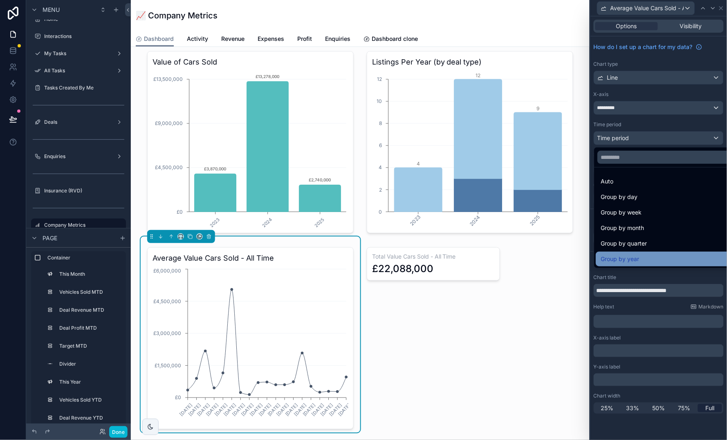
click at [648, 254] on div "Group by year" at bounding box center [668, 259] width 135 height 10
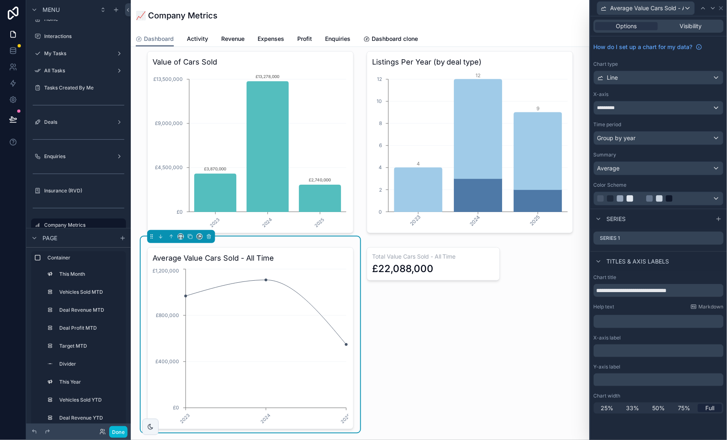
click at [647, 139] on div "Group by year" at bounding box center [658, 138] width 129 height 13
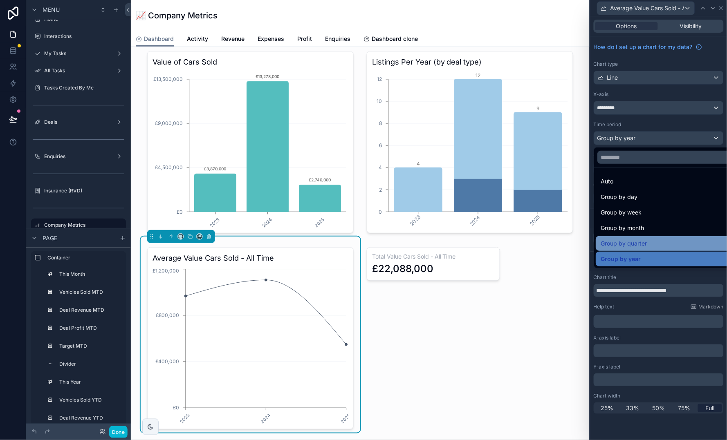
click at [649, 243] on div "Group by quarter" at bounding box center [668, 244] width 135 height 10
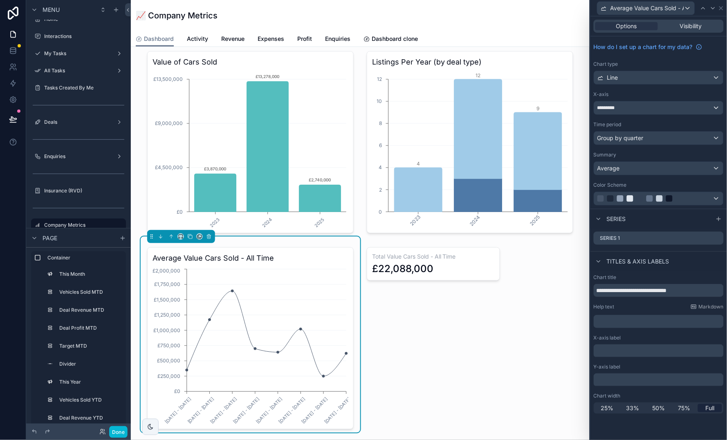
click at [650, 170] on div "Average" at bounding box center [658, 168] width 129 height 13
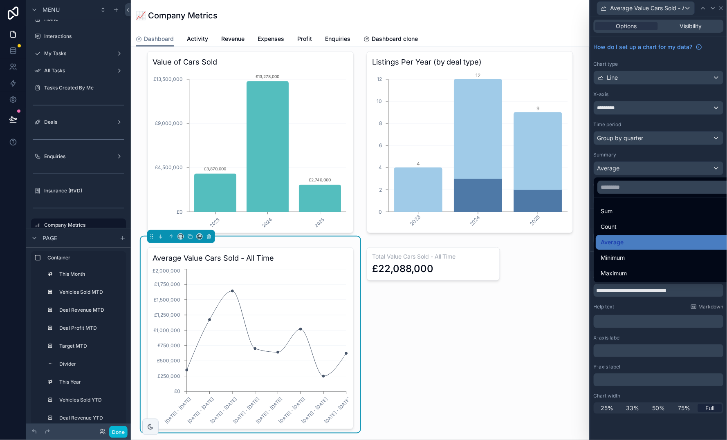
click at [658, 157] on div at bounding box center [658, 220] width 137 height 440
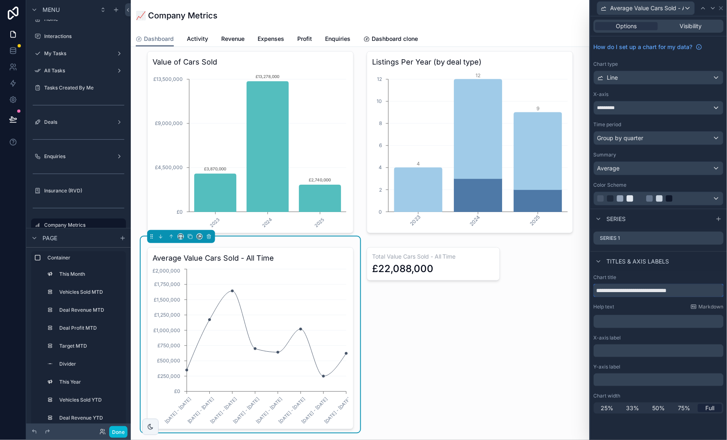
click at [696, 293] on input "**********" at bounding box center [658, 290] width 130 height 13
type input "**********"
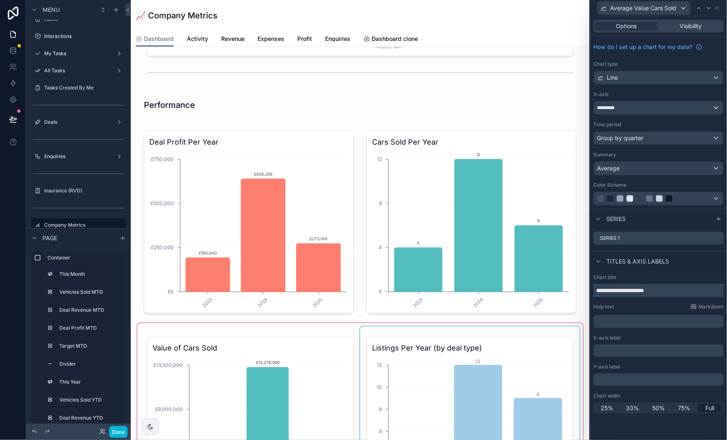
scroll to position [835, 0]
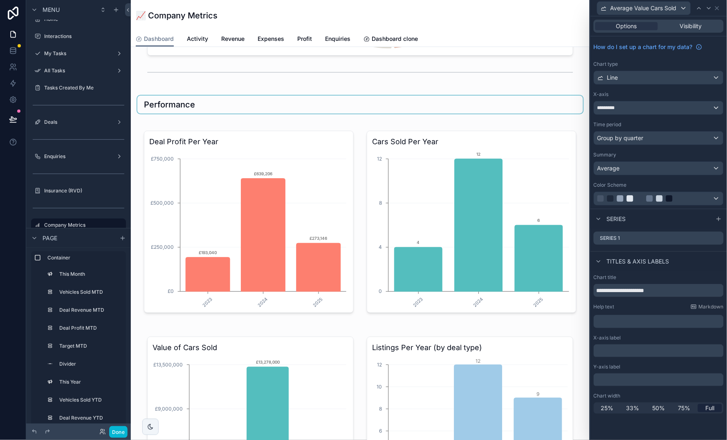
click at [316, 105] on div "scrollable content" at bounding box center [360, 105] width 446 height 18
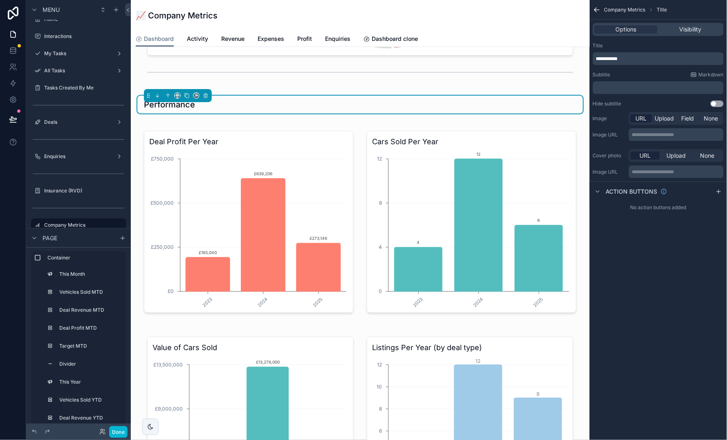
click at [325, 99] on div "Performance" at bounding box center [360, 104] width 432 height 11
click at [658, 56] on p "**********" at bounding box center [659, 59] width 126 height 7
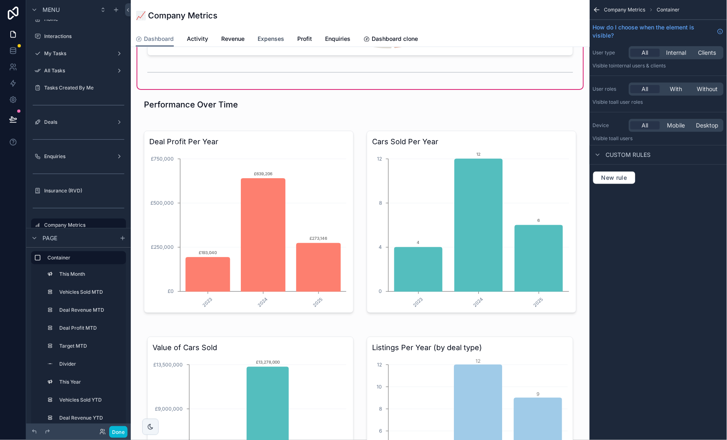
click at [271, 41] on span "Expenses" at bounding box center [271, 39] width 27 height 8
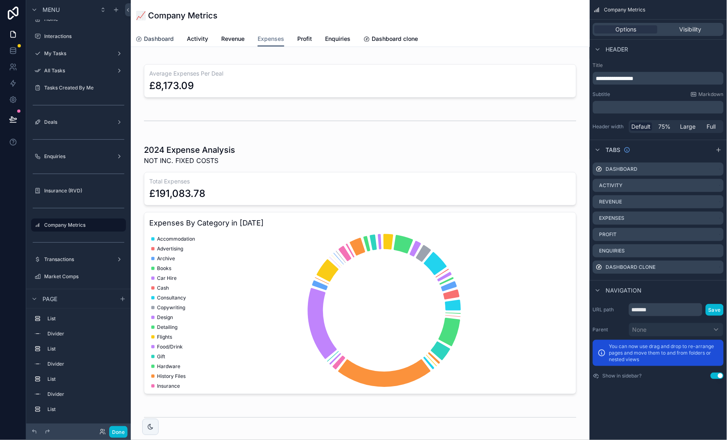
click at [160, 41] on span "Dashboard" at bounding box center [159, 39] width 30 height 8
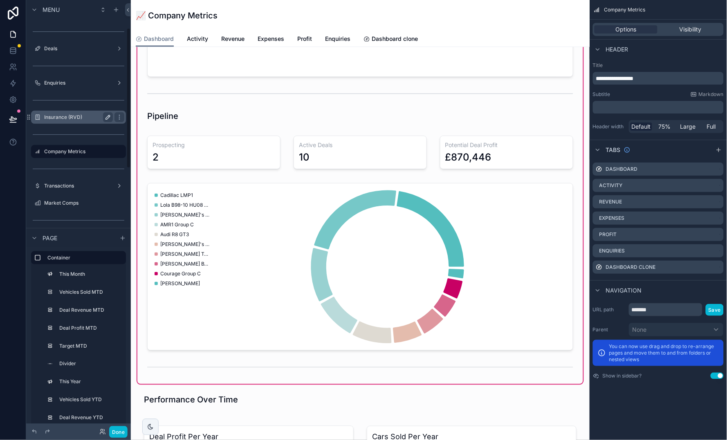
scroll to position [85, 0]
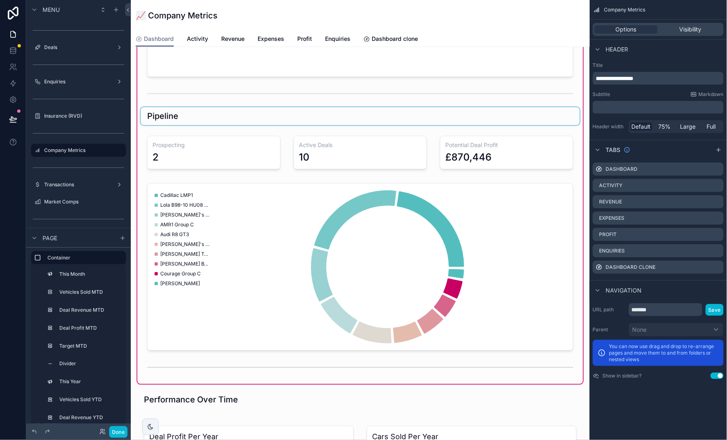
click at [239, 117] on div "scrollable content" at bounding box center [360, 116] width 439 height 18
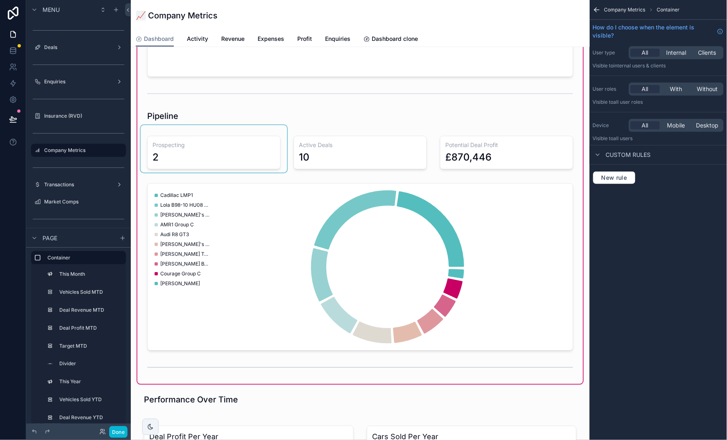
click at [235, 154] on div "scrollable content" at bounding box center [214, 148] width 146 height 47
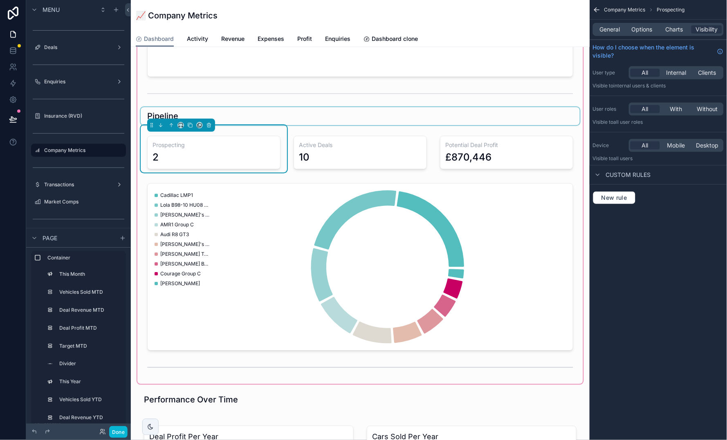
click at [235, 113] on div "scrollable content" at bounding box center [360, 116] width 439 height 18
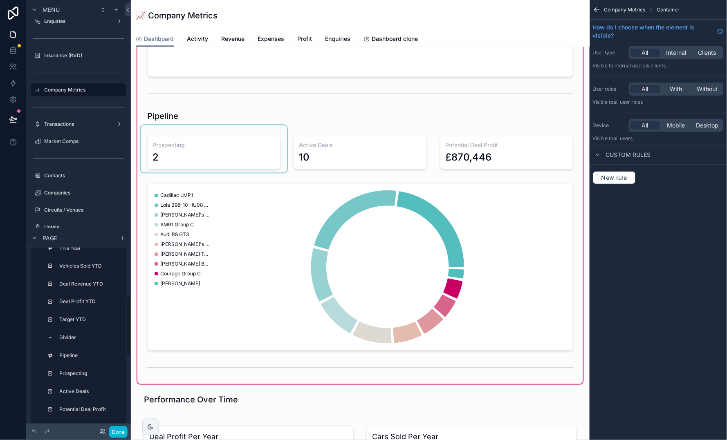
scroll to position [147, 0]
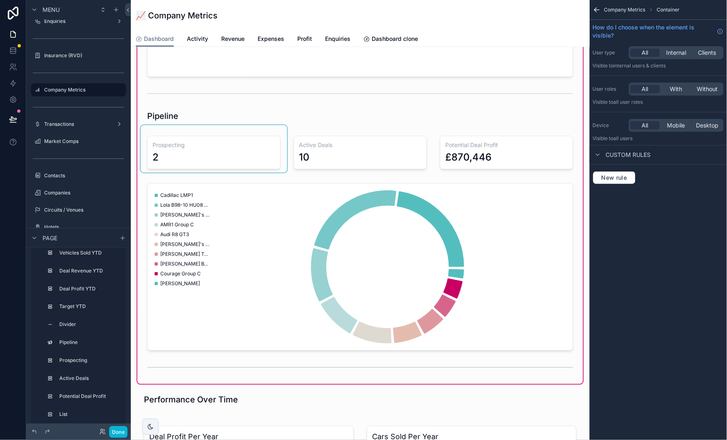
click at [226, 148] on div "scrollable content" at bounding box center [214, 148] width 146 height 47
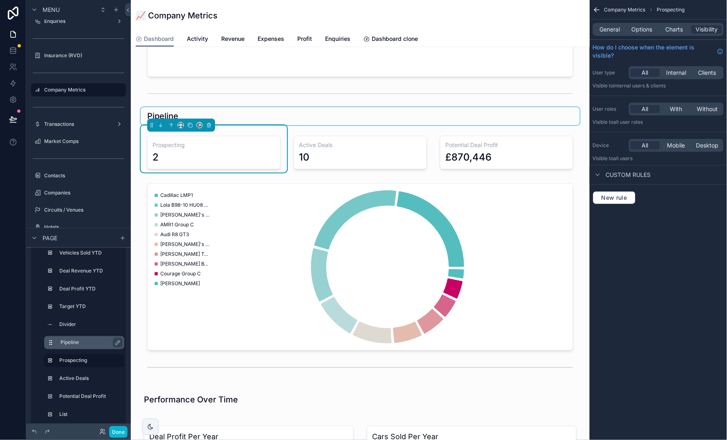
click at [85, 341] on label "Pipeline" at bounding box center [88, 343] width 57 height 7
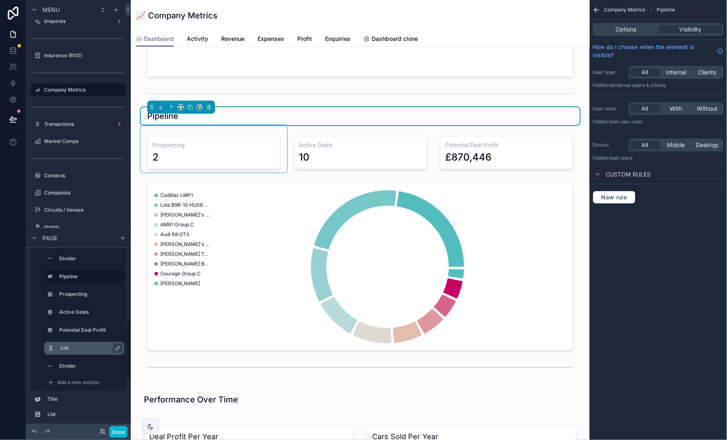
scroll to position [213, 0]
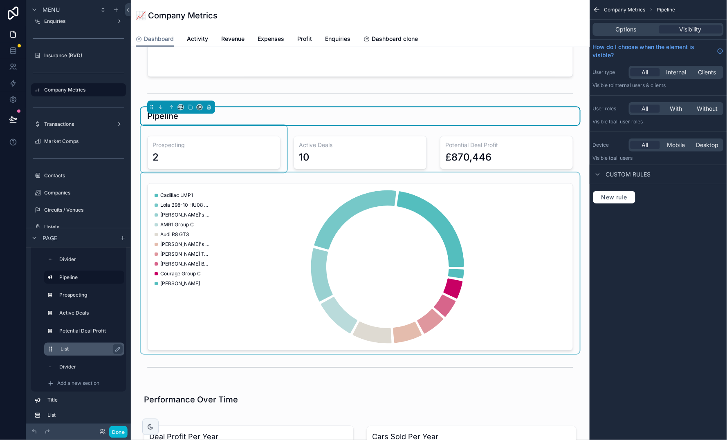
click at [83, 344] on div "List" at bounding box center [84, 349] width 80 height 13
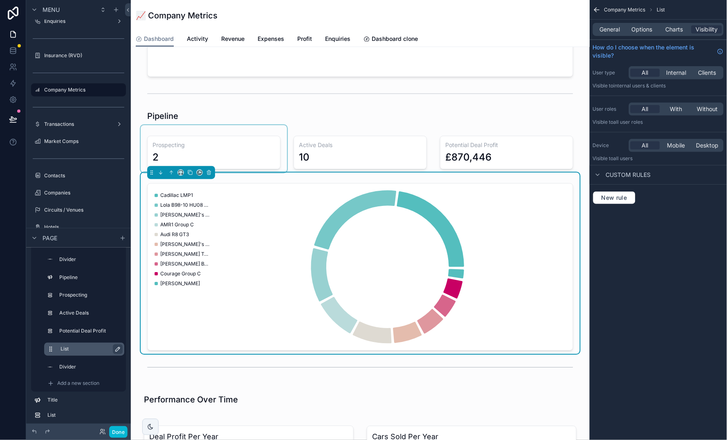
click at [119, 349] on icon "scrollable content" at bounding box center [117, 349] width 7 height 7
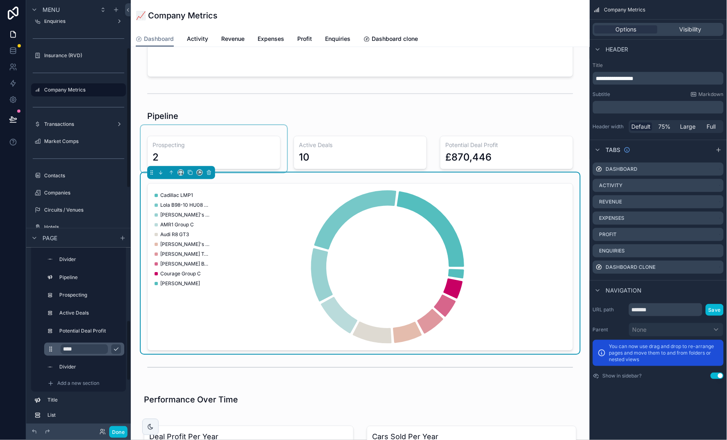
click at [88, 349] on input "****" at bounding box center [83, 350] width 47 height 10
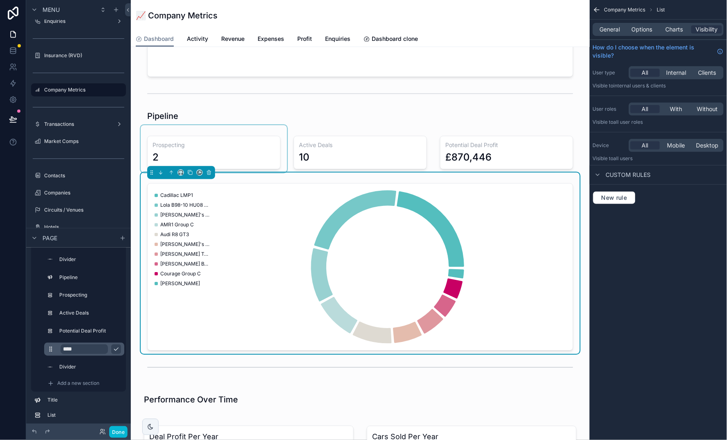
click at [88, 349] on input "****" at bounding box center [83, 350] width 47 height 10
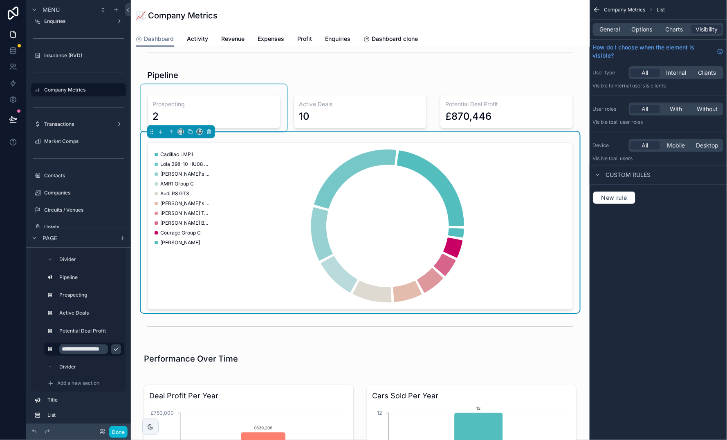
type input "**********"
click at [116, 352] on icon "scrollable content" at bounding box center [116, 349] width 7 height 7
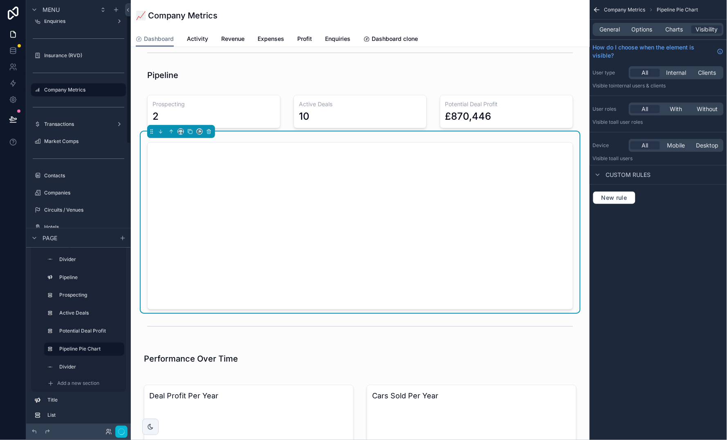
scroll to position [10, 0]
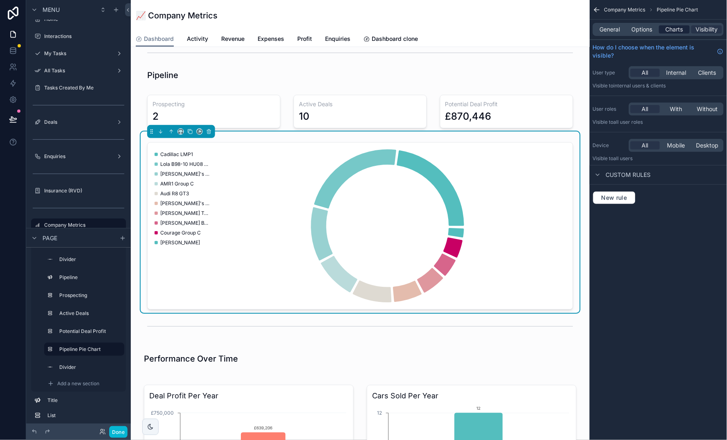
click at [678, 30] on span "Charts" at bounding box center [674, 29] width 18 height 8
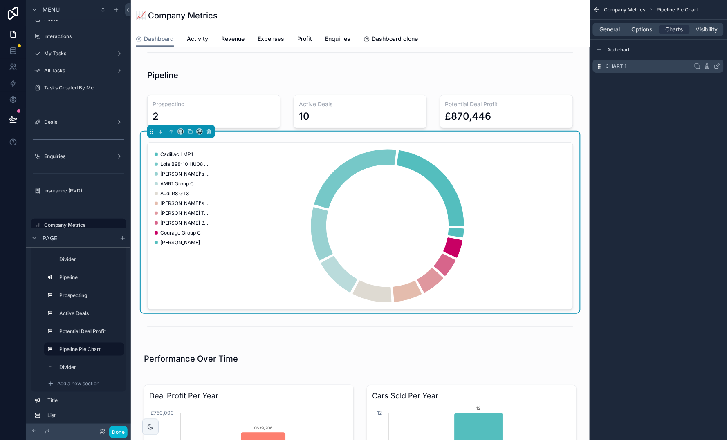
click at [717, 67] on icon "scrollable content" at bounding box center [717, 66] width 7 height 7
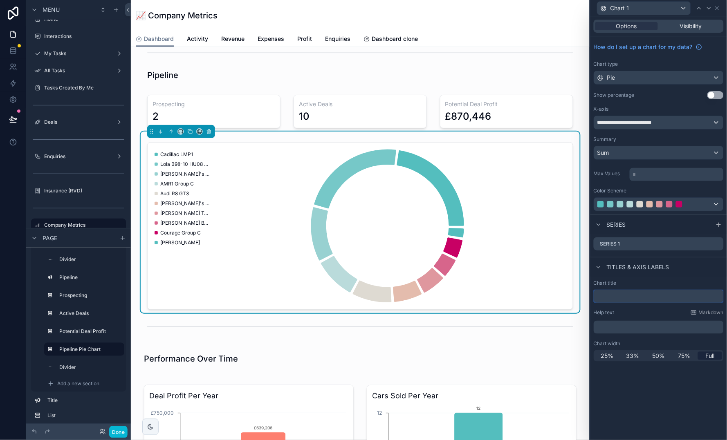
click at [659, 290] on input "text" at bounding box center [658, 296] width 130 height 13
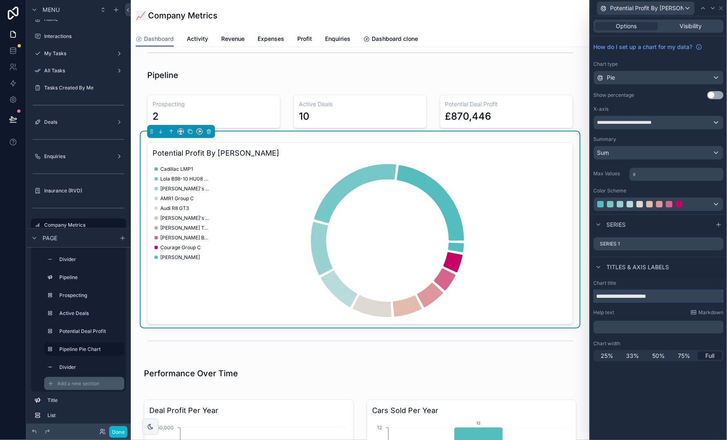
type input "**********"
click at [80, 383] on span "Add a new section" at bounding box center [78, 384] width 42 height 7
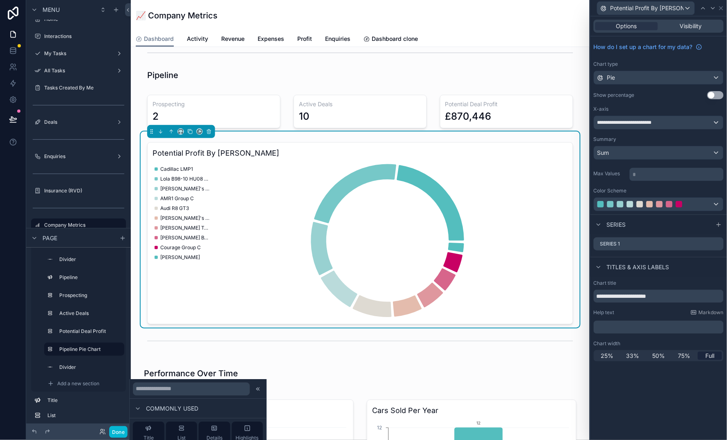
scroll to position [0, 0]
click at [199, 392] on input "text" at bounding box center [191, 389] width 117 height 13
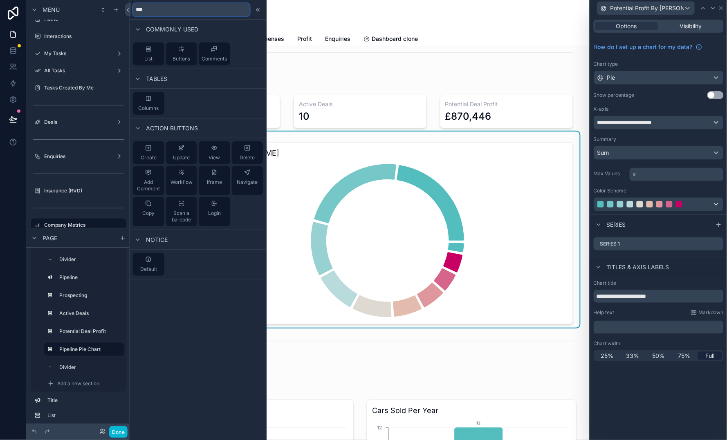
type input "****"
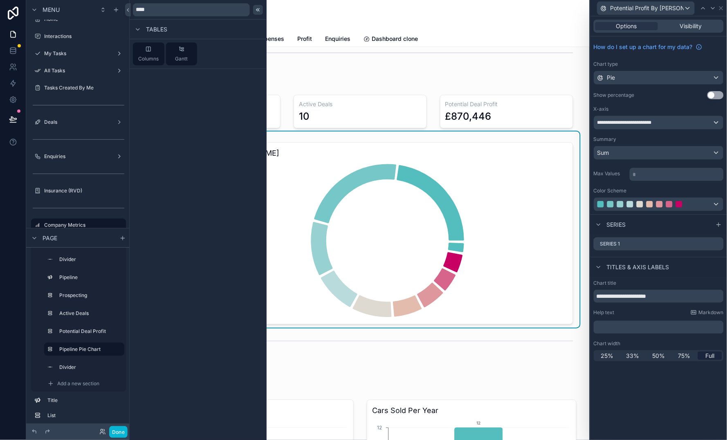
click at [258, 9] on icon at bounding box center [258, 9] width 1 height 3
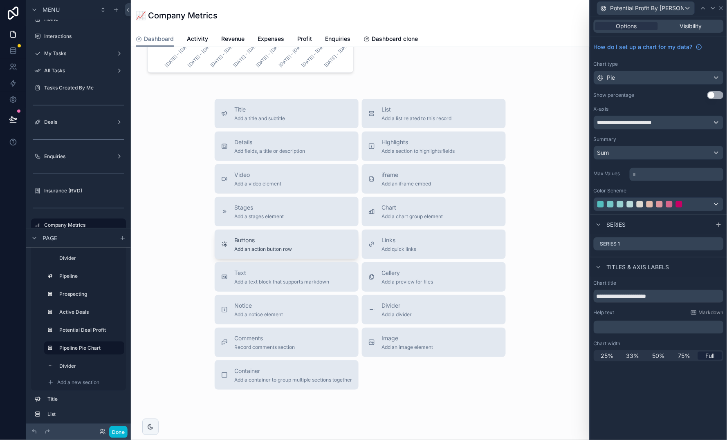
scroll to position [1494, 0]
click at [267, 375] on span "Add a container to group multiple sections together" at bounding box center [293, 378] width 118 height 7
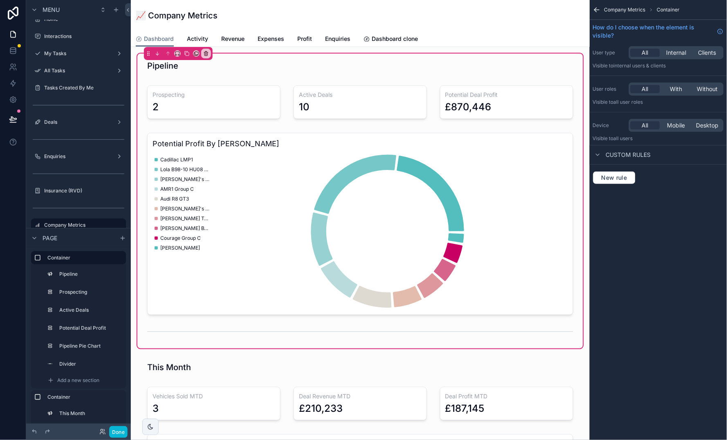
scroll to position [0, 0]
click at [277, 149] on div "scrollable content" at bounding box center [360, 220] width 439 height 196
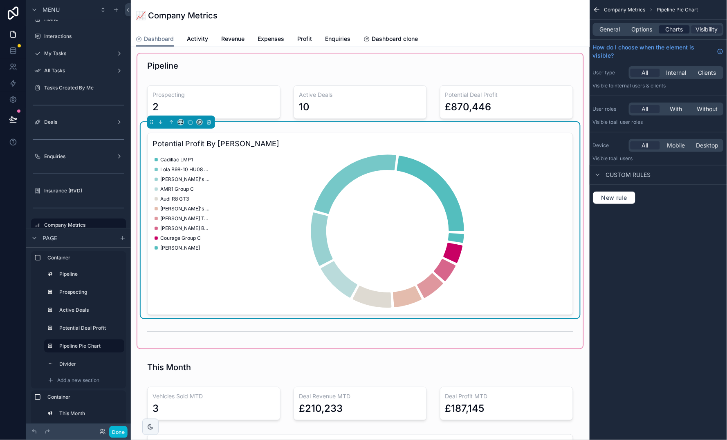
click at [677, 27] on span "Charts" at bounding box center [674, 29] width 18 height 8
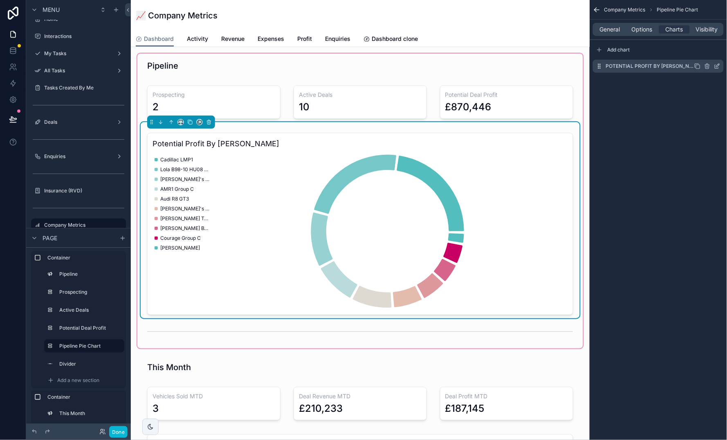
click at [718, 69] on icon "scrollable content" at bounding box center [717, 66] width 7 height 7
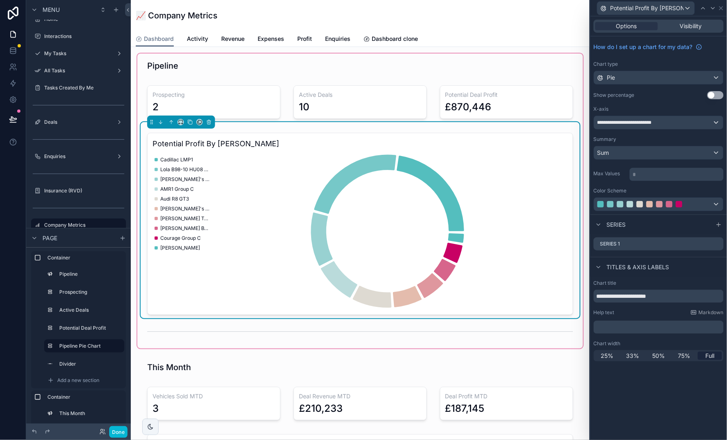
click at [643, 319] on div "﻿" at bounding box center [658, 326] width 130 height 15
click at [641, 326] on p "﻿" at bounding box center [659, 327] width 125 height 8
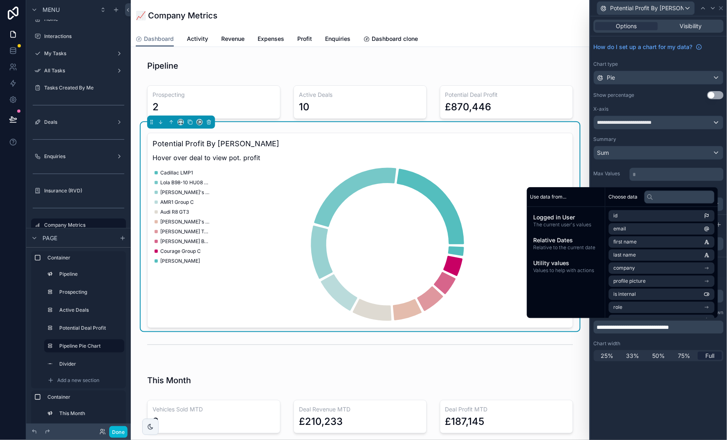
click at [641, 326] on span "**********" at bounding box center [633, 328] width 72 height 6
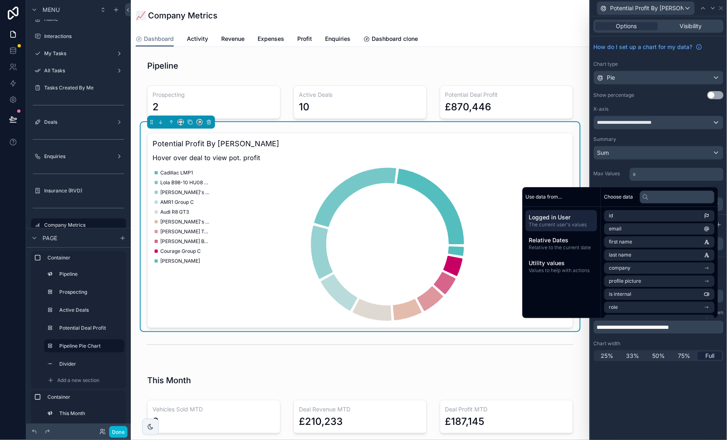
click at [641, 326] on span "**********" at bounding box center [633, 328] width 72 height 6
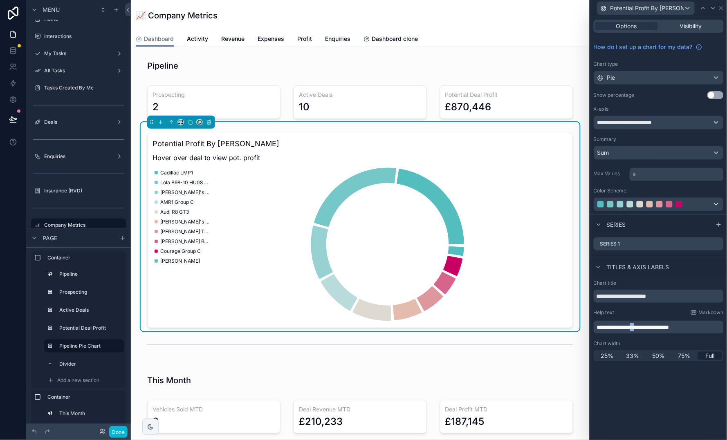
click at [641, 326] on span "**********" at bounding box center [633, 328] width 72 height 6
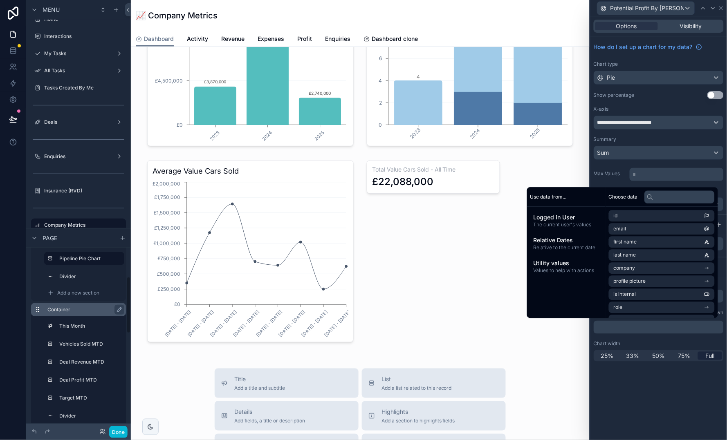
scroll to position [90, 0]
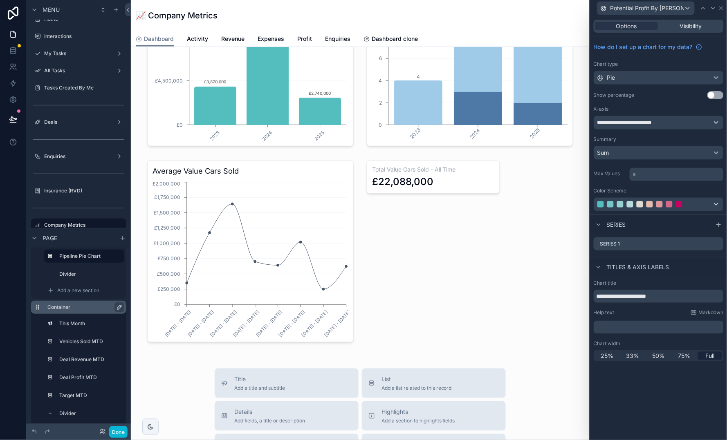
click at [122, 306] on icon "scrollable content" at bounding box center [119, 307] width 7 height 7
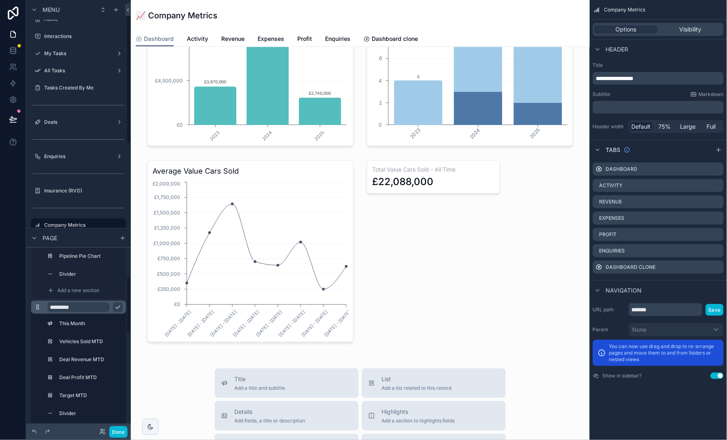
click at [91, 307] on input "*********" at bounding box center [78, 307] width 62 height 10
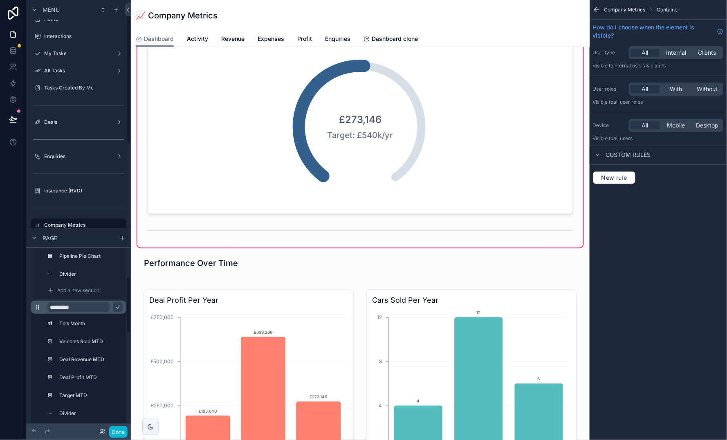
scroll to position [431, 0]
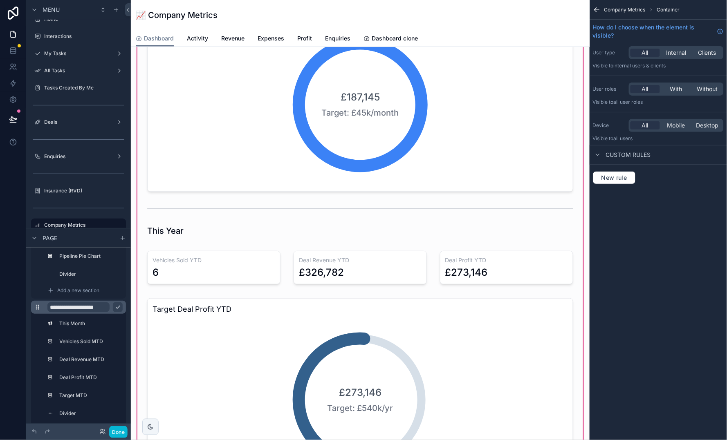
type input "**********"
click at [119, 307] on icon "scrollable content" at bounding box center [117, 307] width 7 height 7
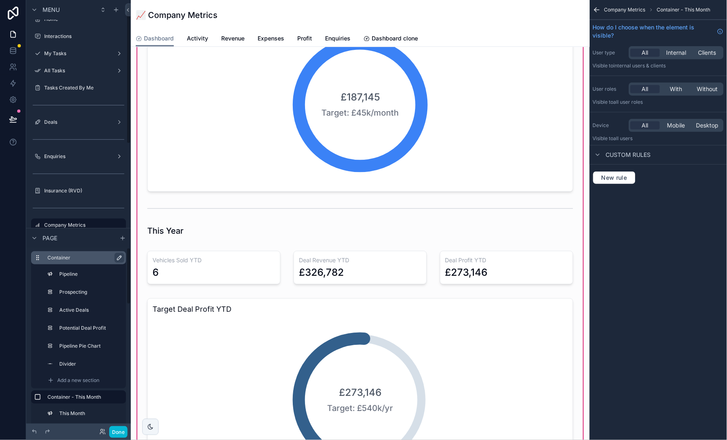
scroll to position [0, 0]
click at [120, 258] on icon "scrollable content" at bounding box center [119, 258] width 4 height 4
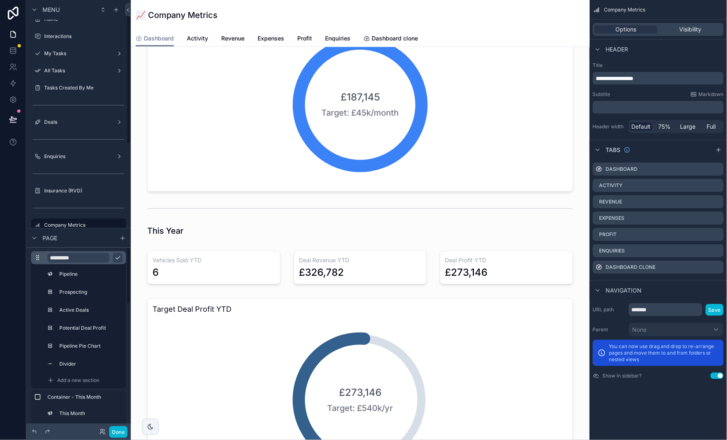
click at [93, 261] on input "*********" at bounding box center [78, 258] width 62 height 10
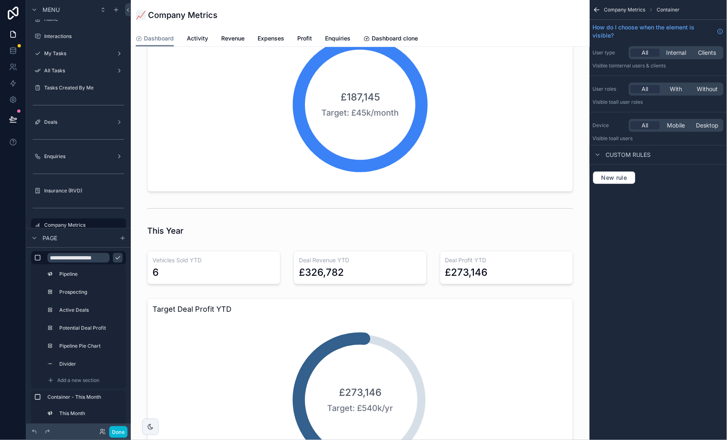
type input "**********"
click at [119, 258] on icon "scrollable content" at bounding box center [117, 258] width 7 height 7
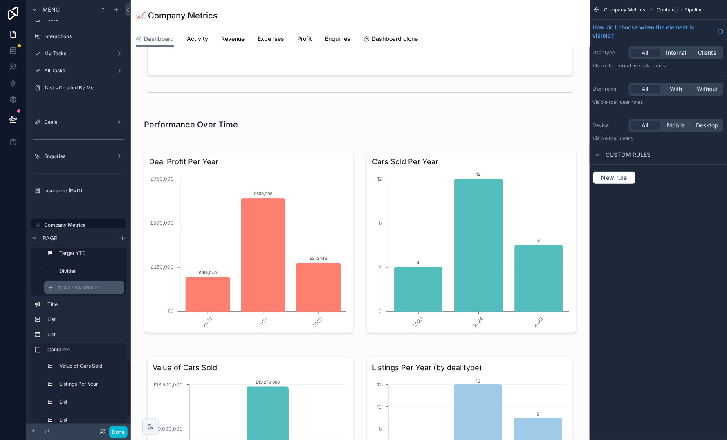
scroll to position [329, 0]
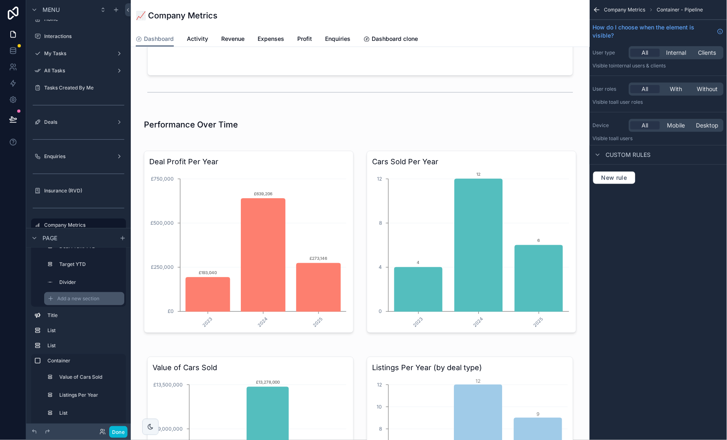
click at [73, 293] on div "Add a new section" at bounding box center [84, 298] width 80 height 13
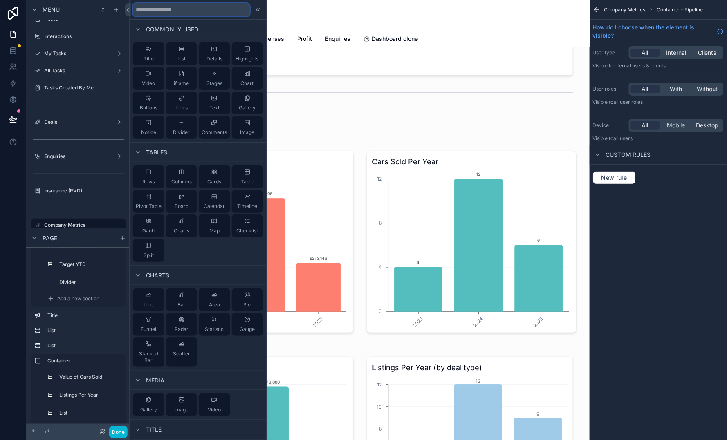
click at [206, 9] on input "text" at bounding box center [191, 9] width 117 height 13
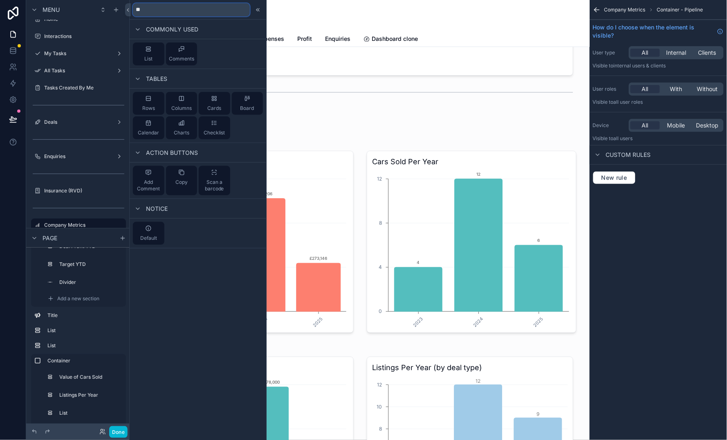
type input "*"
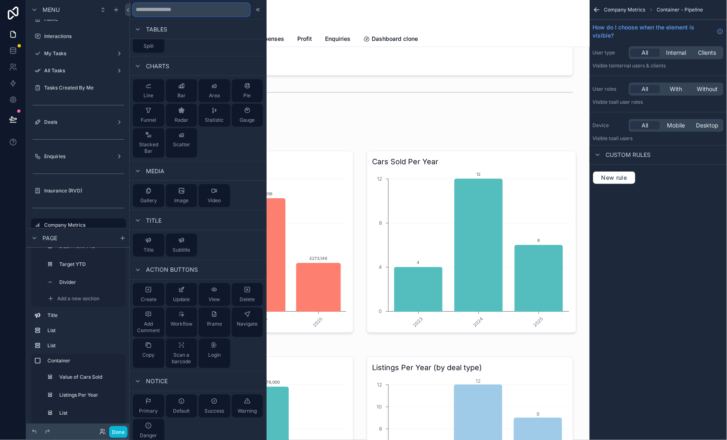
scroll to position [209, 0]
click at [257, 10] on icon at bounding box center [258, 10] width 7 height 7
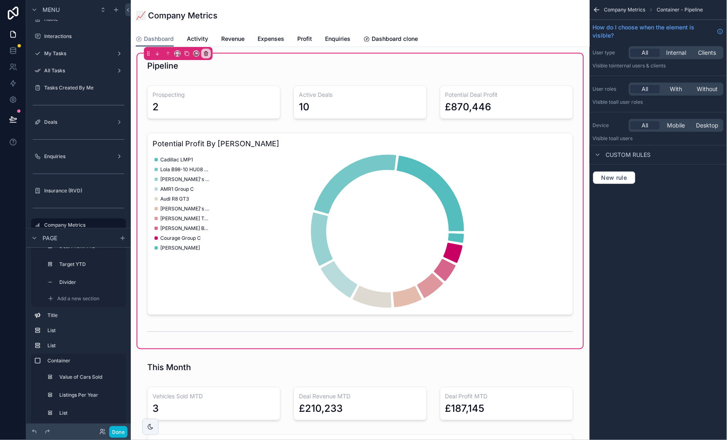
scroll to position [0, 0]
click at [122, 432] on button "Done" at bounding box center [118, 432] width 18 height 12
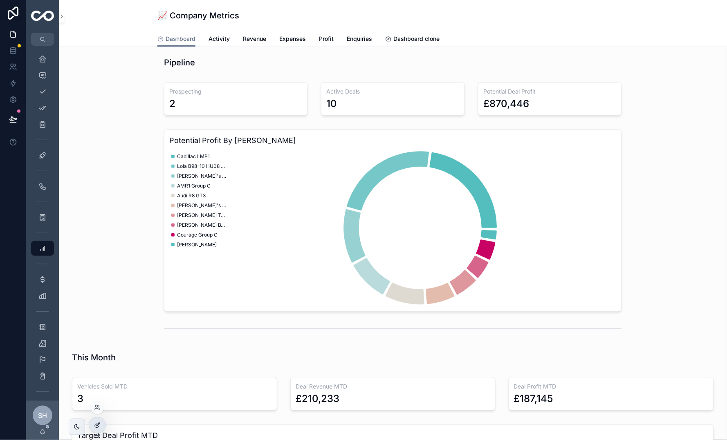
click at [96, 425] on icon at bounding box center [97, 425] width 7 height 7
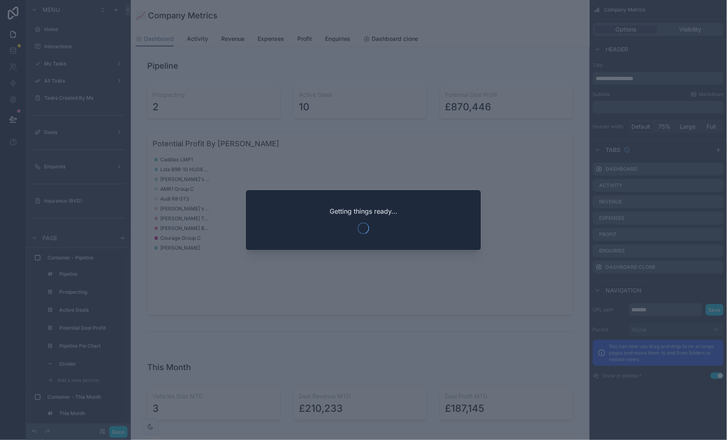
scroll to position [10, 0]
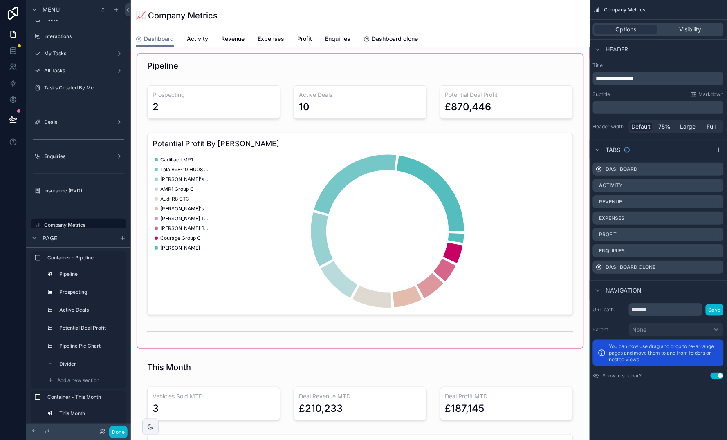
click at [234, 72] on div "scrollable content" at bounding box center [360, 201] width 446 height 295
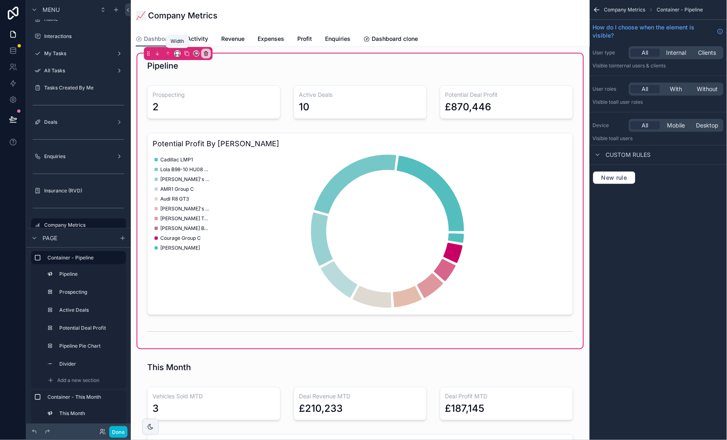
click at [178, 51] on icon "scrollable content" at bounding box center [178, 54] width 6 height 6
click at [196, 141] on span "Full width" at bounding box center [193, 142] width 25 height 10
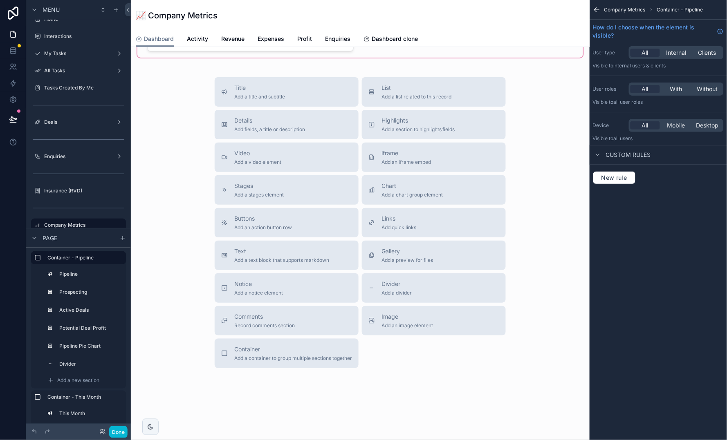
scroll to position [1527, 0]
click at [285, 348] on div "Container Add a container to group multiple sections together" at bounding box center [293, 354] width 118 height 16
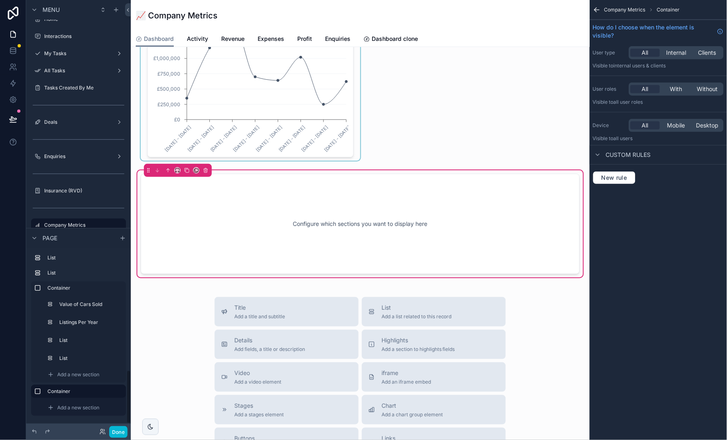
scroll to position [401, 0]
click at [119, 394] on icon "scrollable content" at bounding box center [119, 392] width 7 height 7
click at [93, 399] on div "scrollable content" at bounding box center [84, 400] width 80 height 2
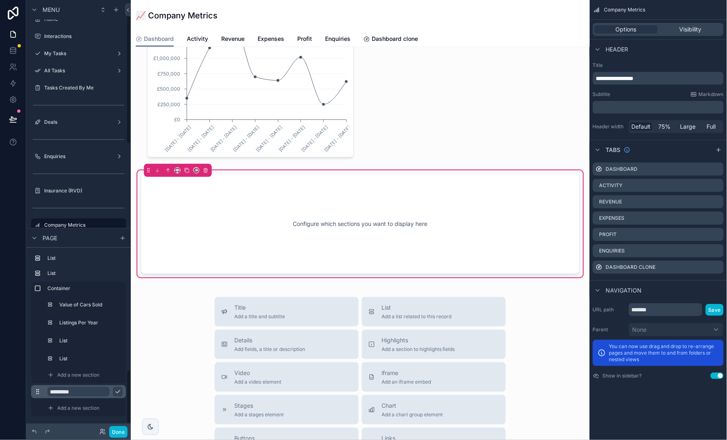
click at [97, 393] on input "*********" at bounding box center [78, 392] width 62 height 10
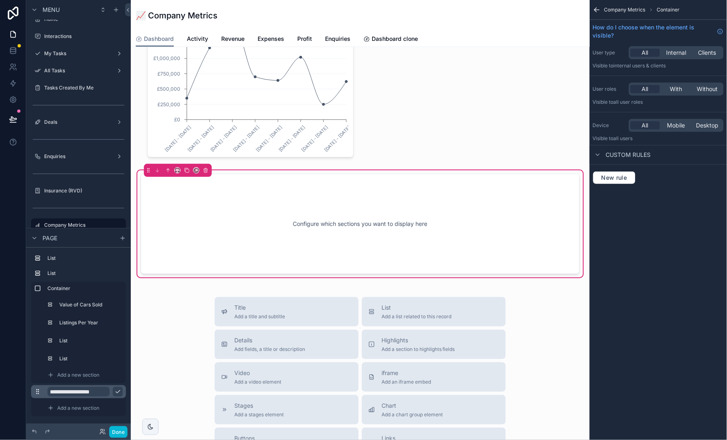
type input "**********"
click at [119, 391] on icon "scrollable content" at bounding box center [118, 392] width 4 height 3
click at [39, 389] on icon "scrollable content" at bounding box center [37, 392] width 7 height 7
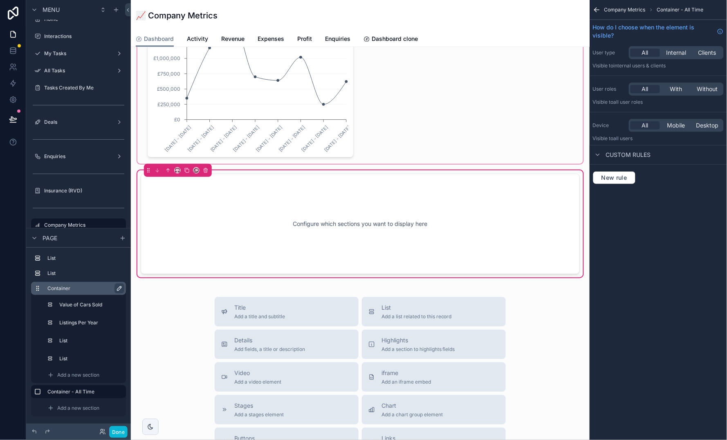
click at [117, 289] on icon "scrollable content" at bounding box center [119, 289] width 4 height 4
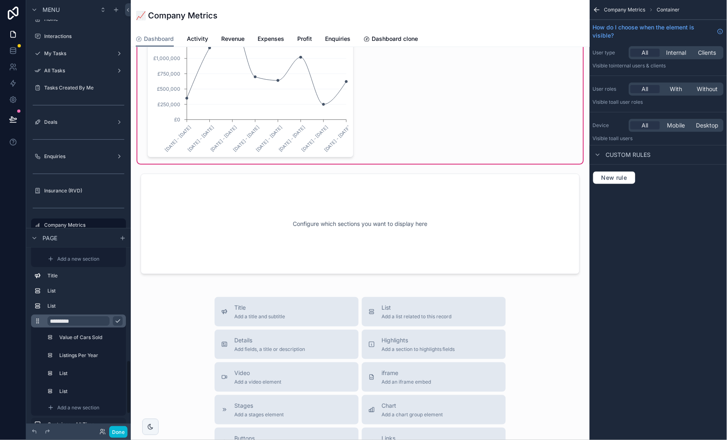
scroll to position [369, 0]
click at [94, 321] on input "*********" at bounding box center [78, 321] width 62 height 10
type input "**********"
click at [121, 320] on icon "scrollable content" at bounding box center [117, 321] width 7 height 7
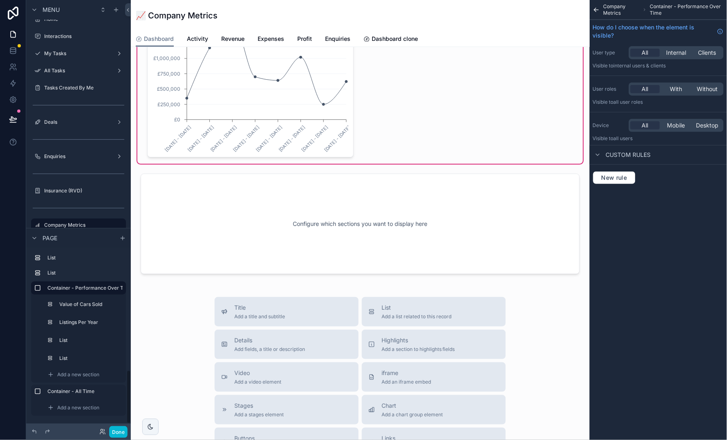
scroll to position [401, 0]
click at [75, 408] on span "Add a new section" at bounding box center [78, 408] width 42 height 7
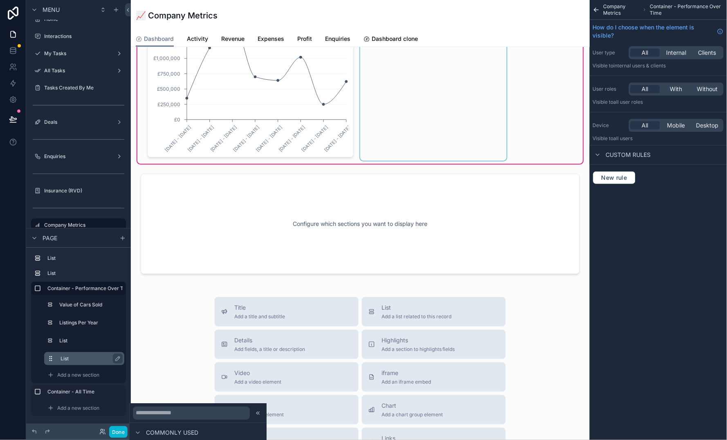
click at [97, 362] on div "List" at bounding box center [90, 359] width 60 height 10
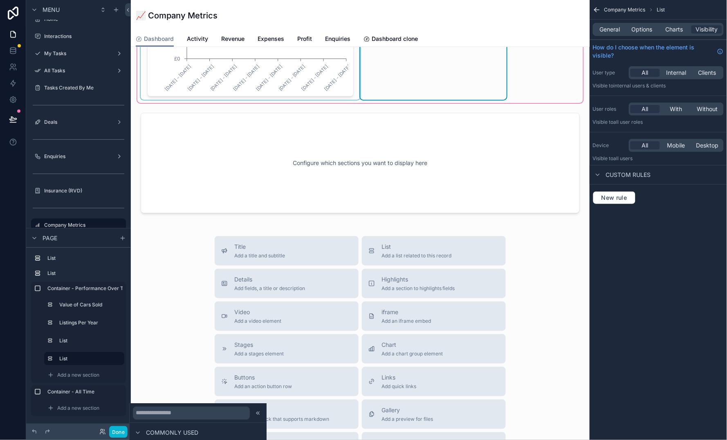
scroll to position [1502, 0]
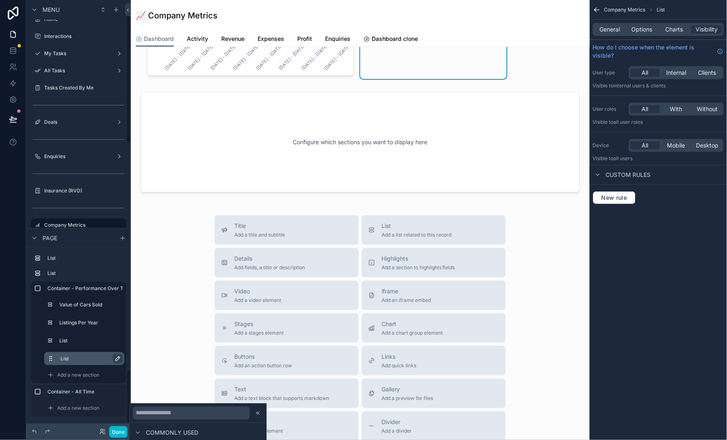
click at [117, 358] on icon "scrollable content" at bounding box center [117, 359] width 7 height 7
click at [85, 356] on input "****" at bounding box center [83, 359] width 47 height 10
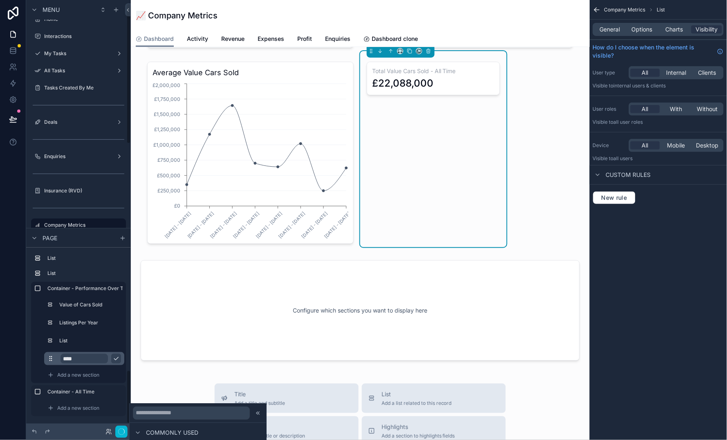
scroll to position [1259, 0]
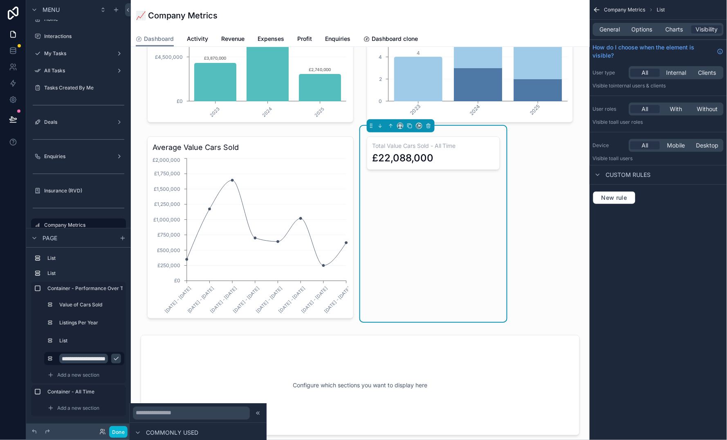
type input "**********"
click at [116, 358] on icon "scrollable content" at bounding box center [116, 359] width 7 height 7
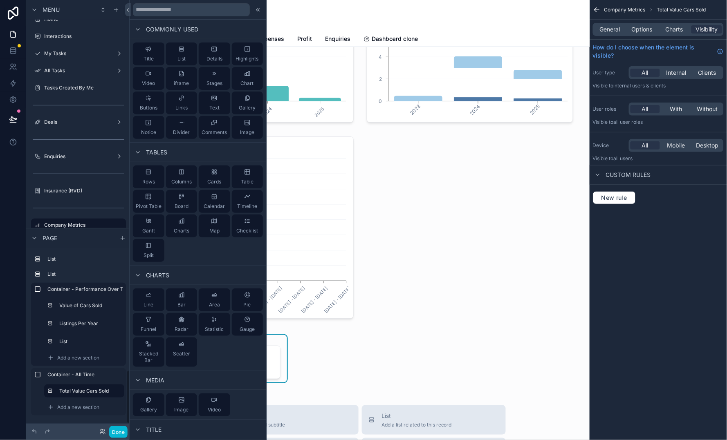
scroll to position [400, 0]
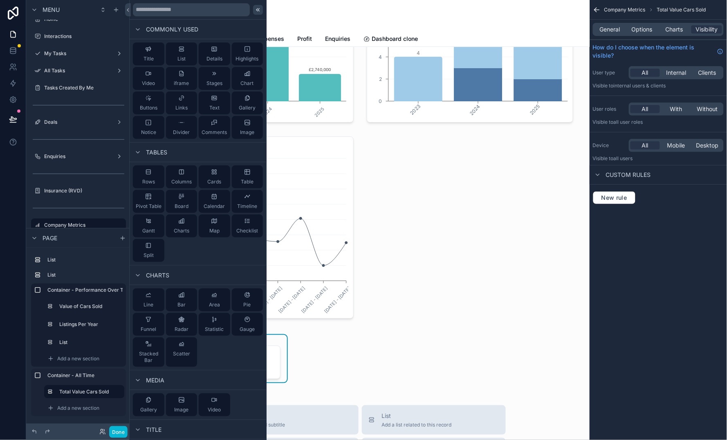
click at [259, 9] on icon at bounding box center [258, 10] width 7 height 7
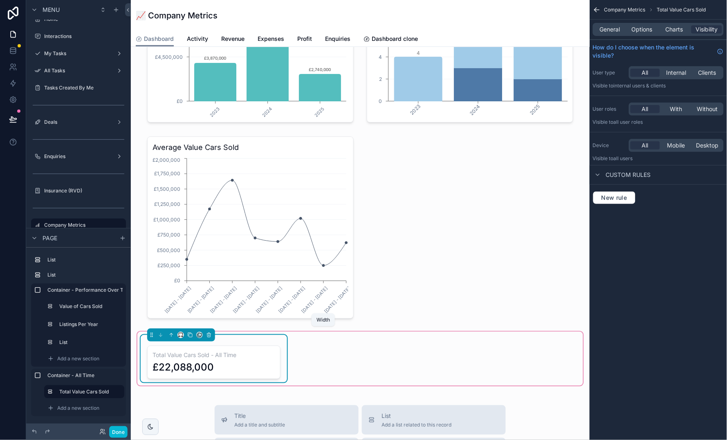
click at [178, 332] on icon "scrollable content" at bounding box center [181, 335] width 6 height 6
click at [317, 353] on div "scrollable content" at bounding box center [363, 220] width 727 height 440
click at [310, 332] on div "Total Value Cars Sold - All Time £22,088,000" at bounding box center [360, 359] width 446 height 54
click at [309, 335] on div "Total Value Cars Sold - All Time £22,088,000" at bounding box center [360, 358] width 439 height 47
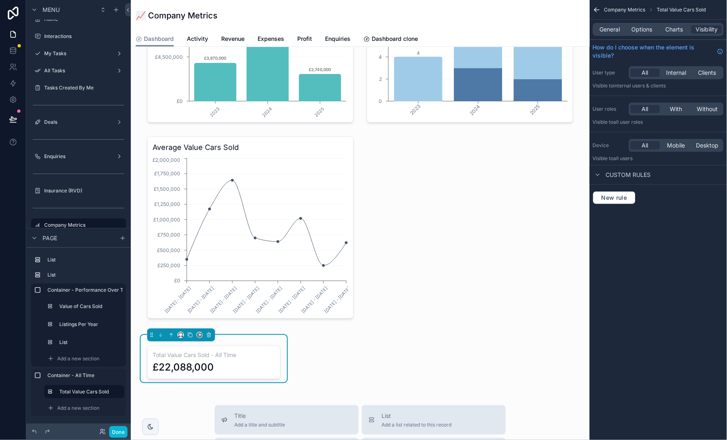
click at [309, 335] on div "Total Value Cars Sold - All Time £22,088,000" at bounding box center [360, 358] width 439 height 47
click at [269, 346] on div "Total Value Cars Sold - All Time £22,088,000" at bounding box center [213, 363] width 133 height 34
click at [343, 310] on div "scrollable content" at bounding box center [360, 125] width 446 height 399
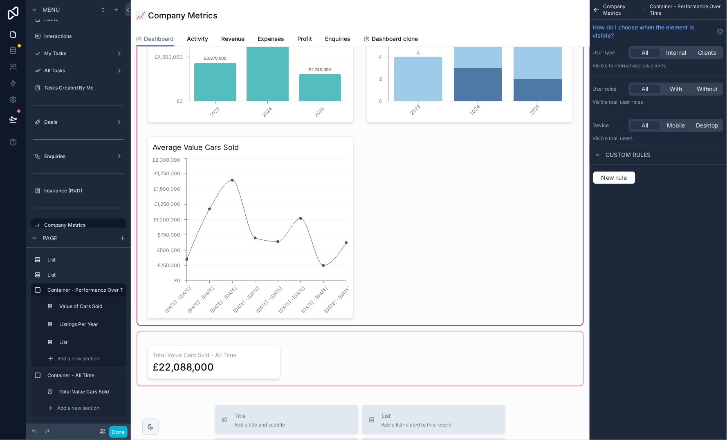
click at [318, 352] on div "scrollable content" at bounding box center [360, 359] width 446 height 54
click at [279, 374] on div "scrollable content" at bounding box center [360, 359] width 446 height 54
click at [322, 371] on div "scrollable content" at bounding box center [360, 359] width 446 height 54
click at [176, 332] on div "scrollable content" at bounding box center [360, 359] width 446 height 54
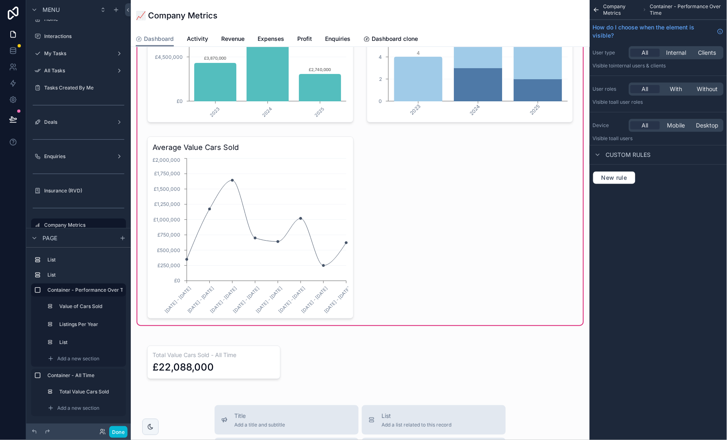
click at [116, 434] on button "Done" at bounding box center [118, 432] width 18 height 12
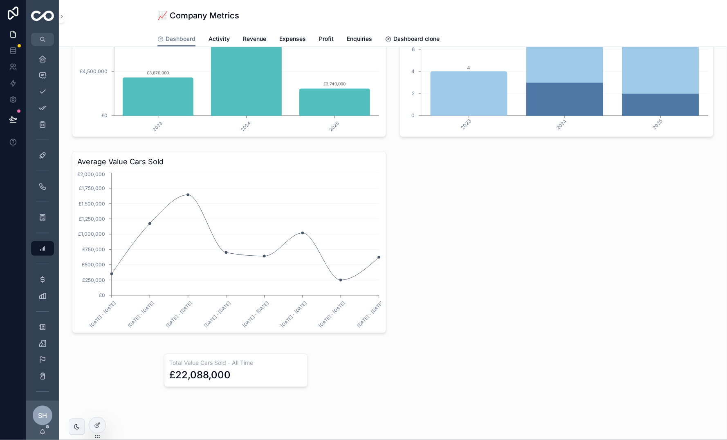
scroll to position [1229, 0]
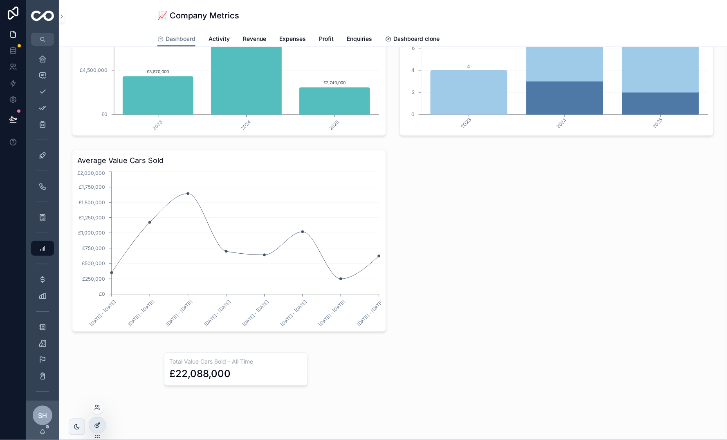
click at [98, 421] on div at bounding box center [97, 426] width 16 height 16
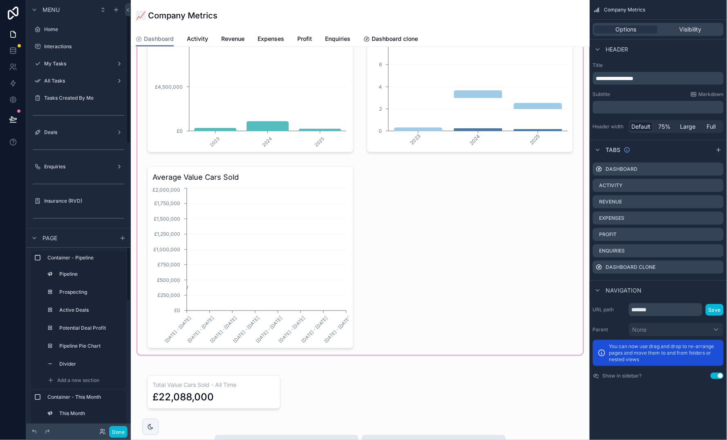
scroll to position [10, 0]
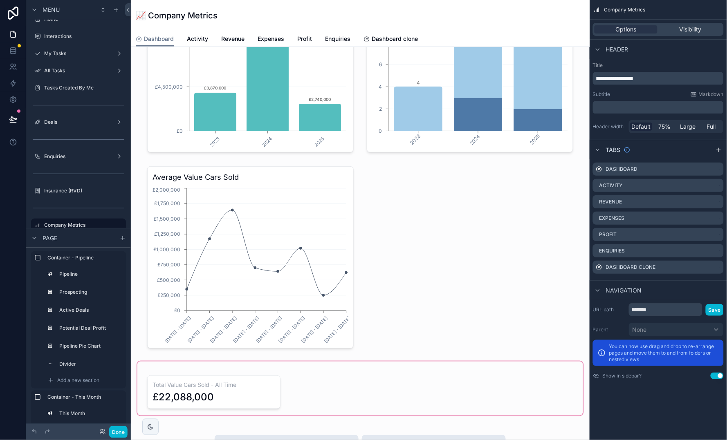
click at [258, 362] on div "scrollable content" at bounding box center [360, 389] width 446 height 54
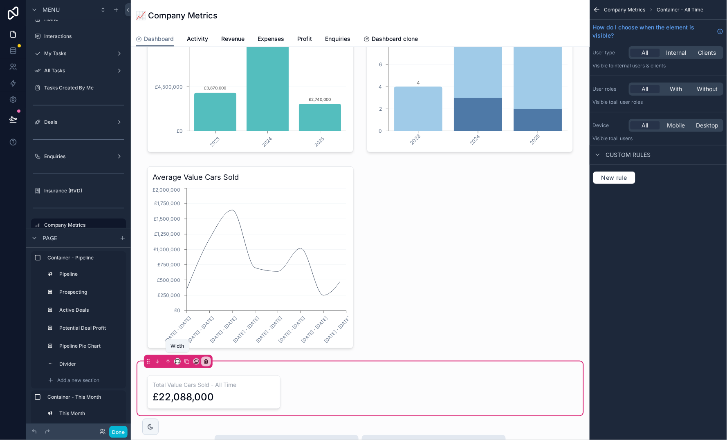
click at [178, 359] on icon "scrollable content" at bounding box center [178, 362] width 6 height 6
click at [190, 348] on span "Full width" at bounding box center [193, 350] width 25 height 10
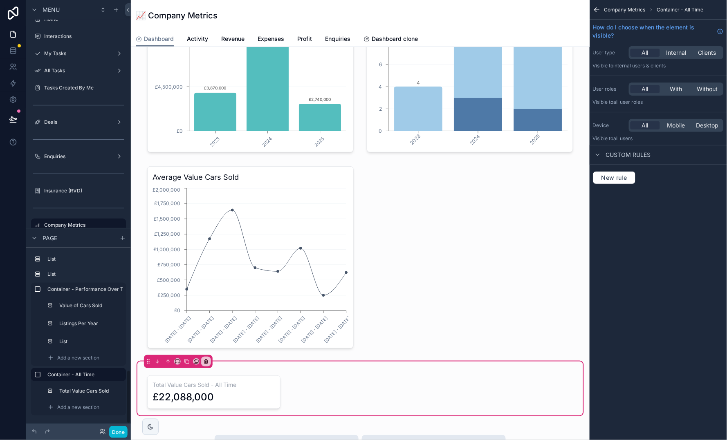
scroll to position [400, 0]
click at [89, 407] on span "Add a new section" at bounding box center [78, 408] width 42 height 7
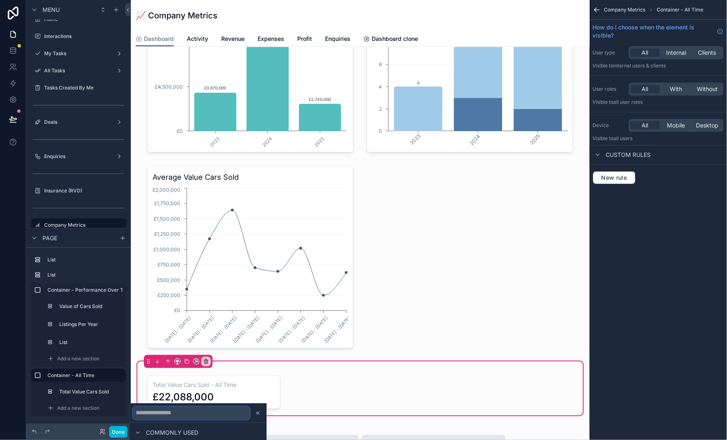
click at [152, 410] on input "text" at bounding box center [191, 413] width 117 height 13
type input "*"
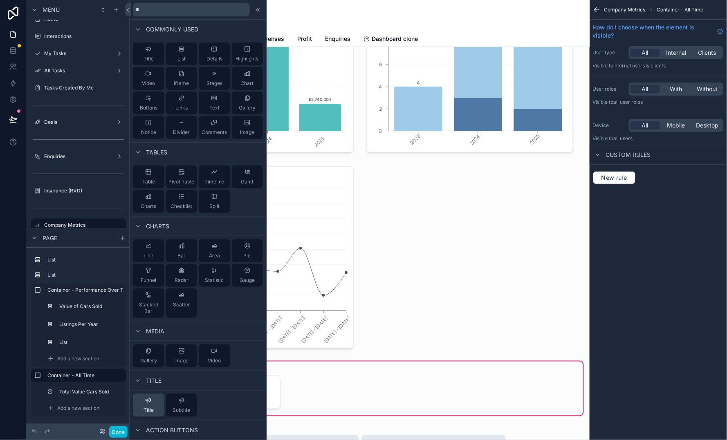
click at [154, 408] on button "Title" at bounding box center [148, 405] width 31 height 23
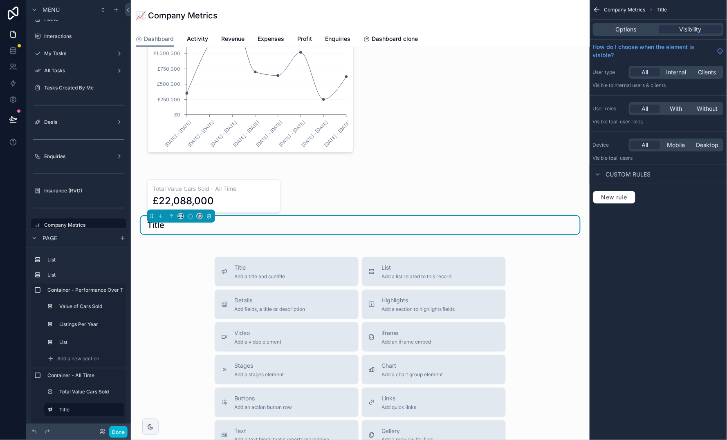
scroll to position [1426, 0]
click at [115, 409] on icon "scrollable content" at bounding box center [117, 410] width 7 height 7
click at [119, 412] on button "scrollable content" at bounding box center [116, 410] width 10 height 10
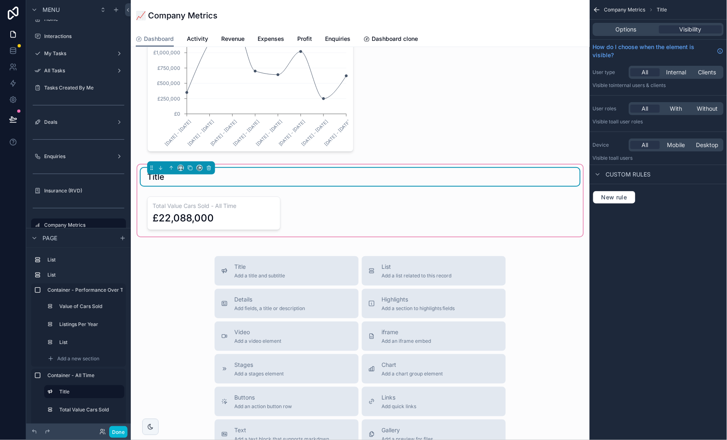
click at [548, 175] on div "Title" at bounding box center [360, 176] width 426 height 11
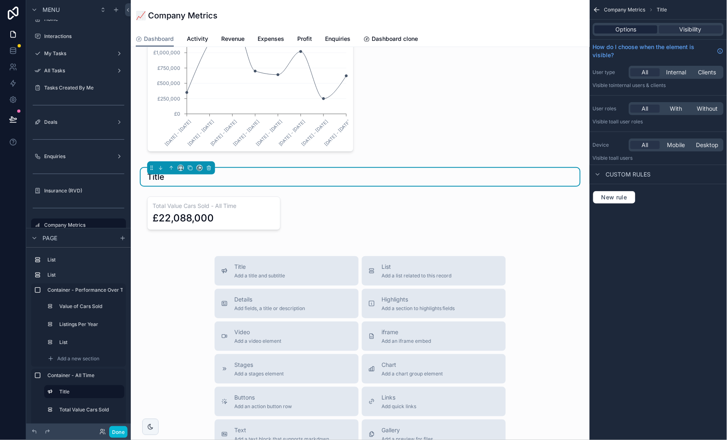
click at [641, 26] on div "Options" at bounding box center [625, 29] width 63 height 8
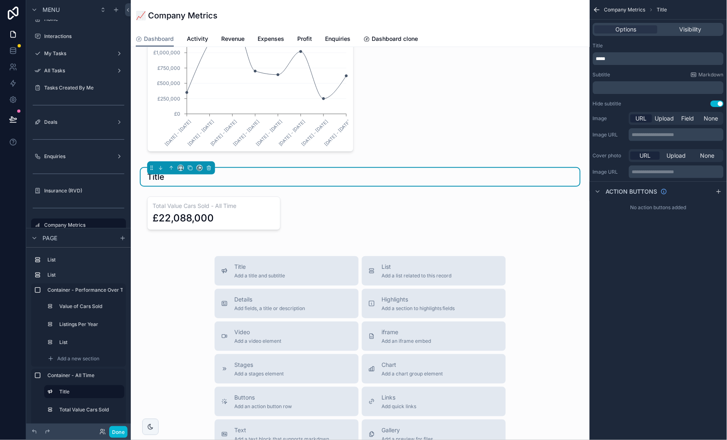
click at [633, 55] on div "*****" at bounding box center [658, 58] width 131 height 13
click at [621, 63] on div "*****" at bounding box center [658, 58] width 131 height 13
click at [630, 56] on p "*****" at bounding box center [659, 59] width 126 height 7
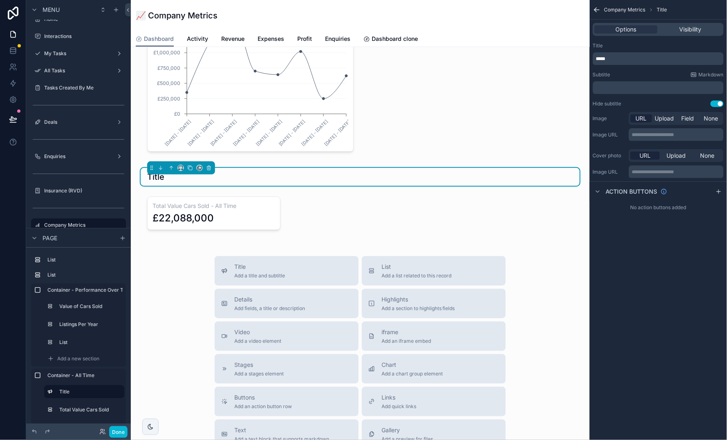
click at [630, 56] on p "*****" at bounding box center [659, 59] width 126 height 7
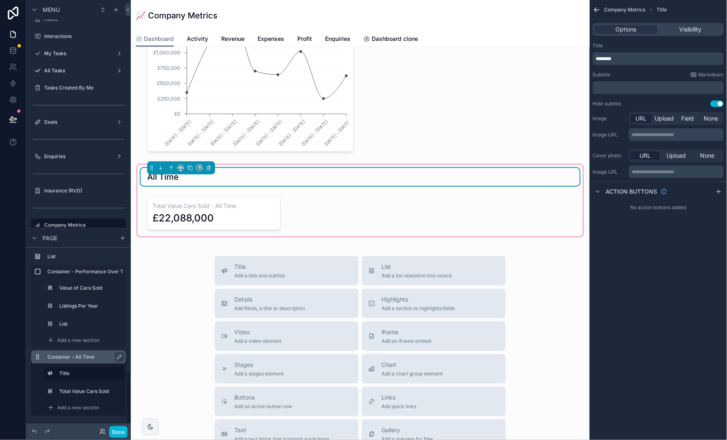
scroll to position [418, 0]
click at [214, 203] on div "scrollable content" at bounding box center [214, 209] width 146 height 47
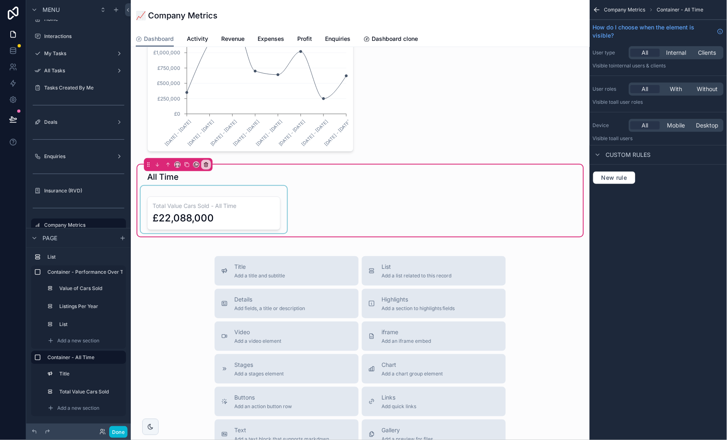
click at [250, 208] on div "scrollable content" at bounding box center [214, 209] width 146 height 47
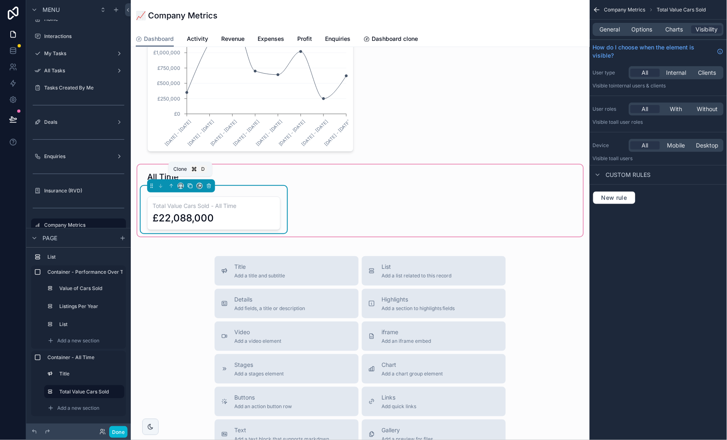
click at [189, 185] on icon "scrollable content" at bounding box center [190, 186] width 3 height 3
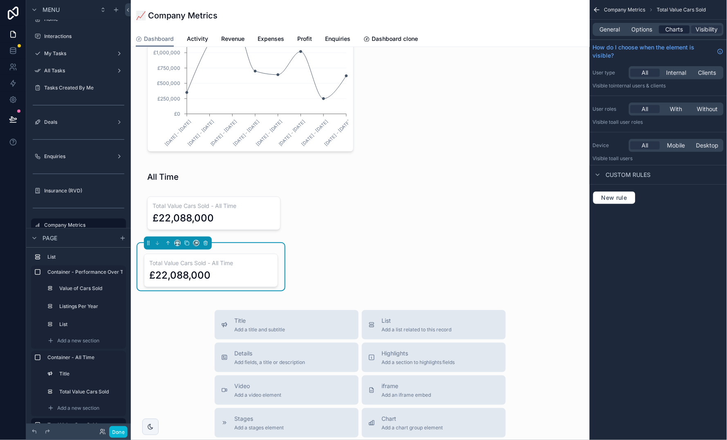
click at [673, 29] on span "Charts" at bounding box center [674, 29] width 18 height 8
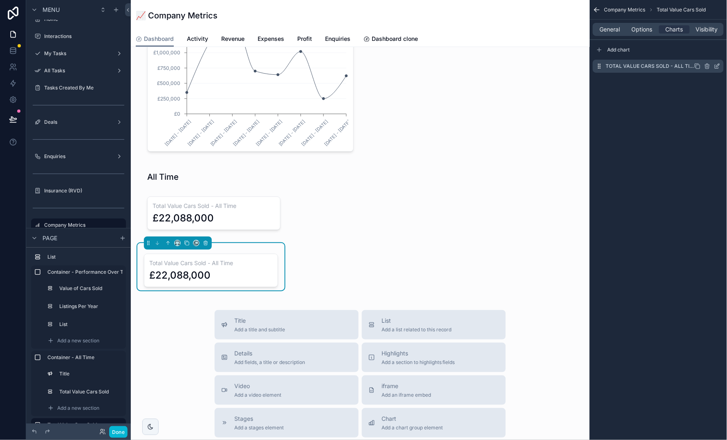
click at [716, 67] on icon "scrollable content" at bounding box center [717, 65] width 3 height 3
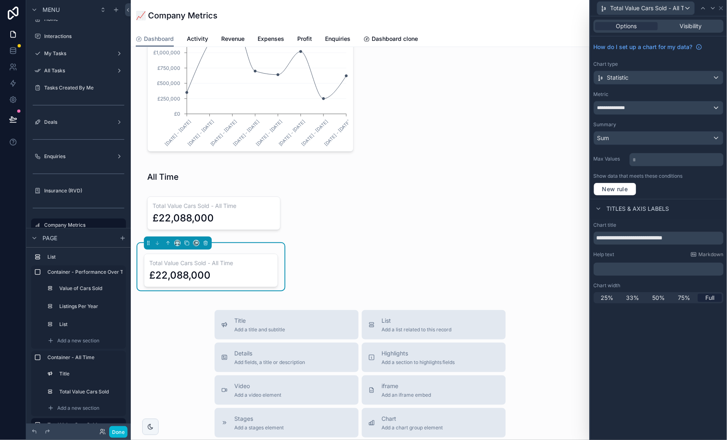
click at [646, 107] on div "**********" at bounding box center [658, 107] width 129 height 13
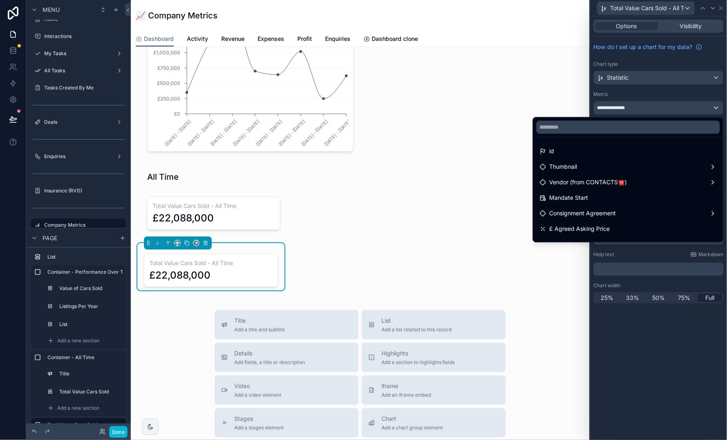
click at [652, 94] on div at bounding box center [658, 220] width 137 height 440
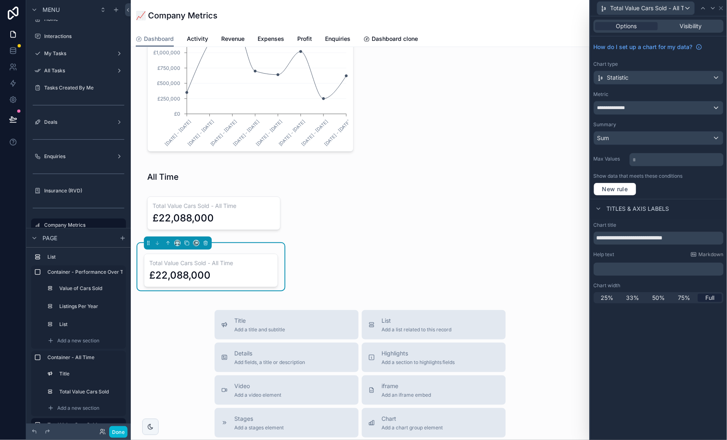
click at [671, 105] on div "**********" at bounding box center [658, 107] width 129 height 13
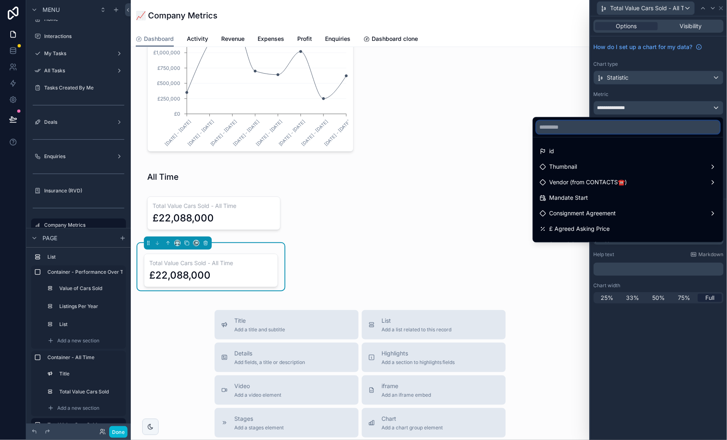
click at [654, 129] on input "text" at bounding box center [628, 127] width 184 height 13
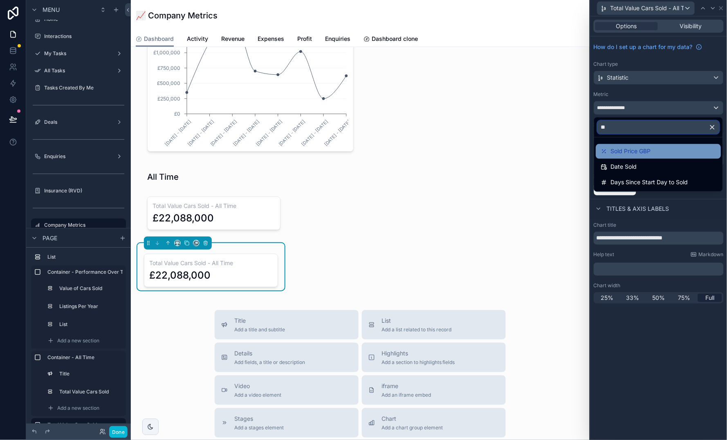
type input "*"
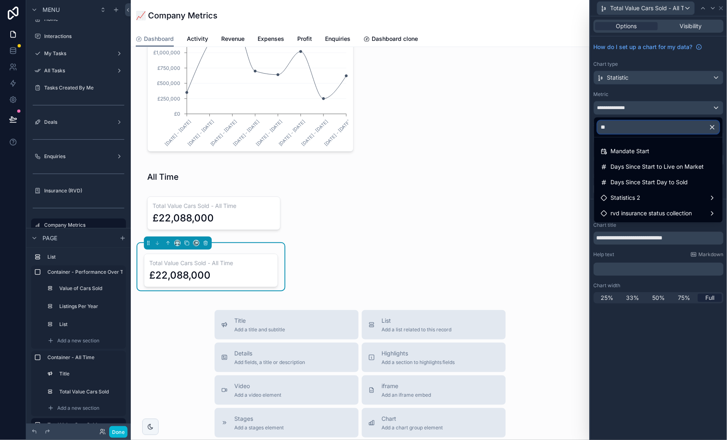
type input "*"
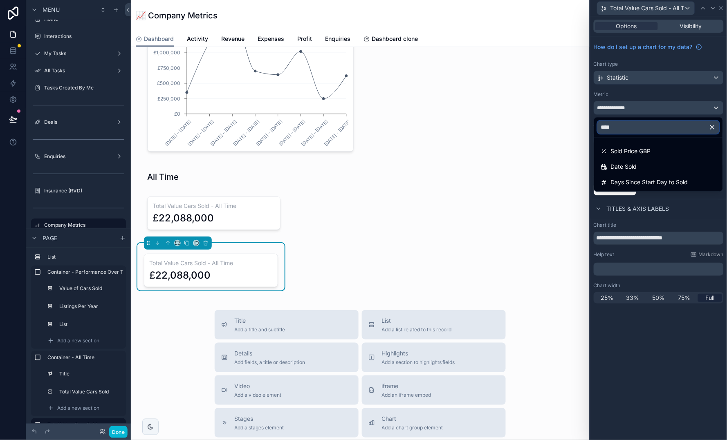
type input "****"
click at [263, 259] on h3 "Total Value Cars Sold - All Time" at bounding box center [210, 263] width 123 height 8
click at [691, 27] on div at bounding box center [658, 220] width 137 height 440
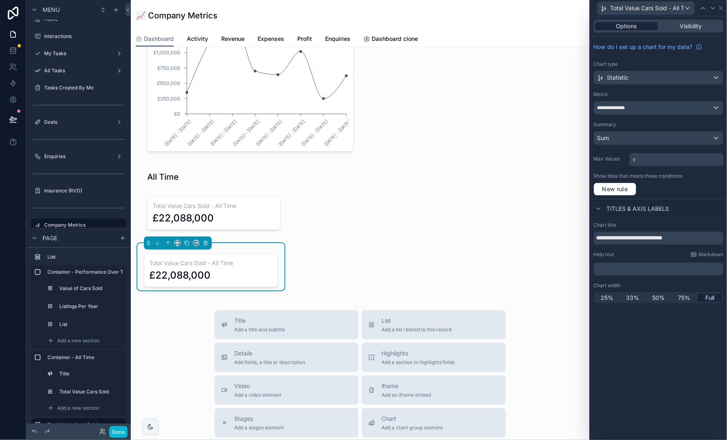
click at [639, 29] on div "Options" at bounding box center [626, 26] width 63 height 8
click at [637, 22] on div "Options" at bounding box center [626, 26] width 63 height 8
click at [722, 8] on icon at bounding box center [721, 8] width 7 height 7
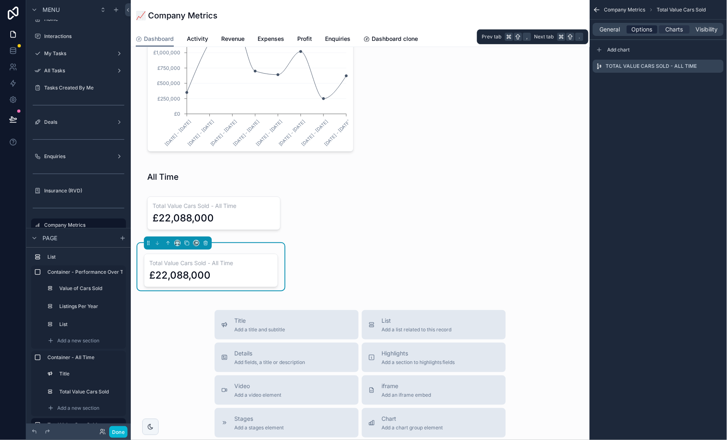
click at [640, 29] on span "Options" at bounding box center [641, 29] width 21 height 8
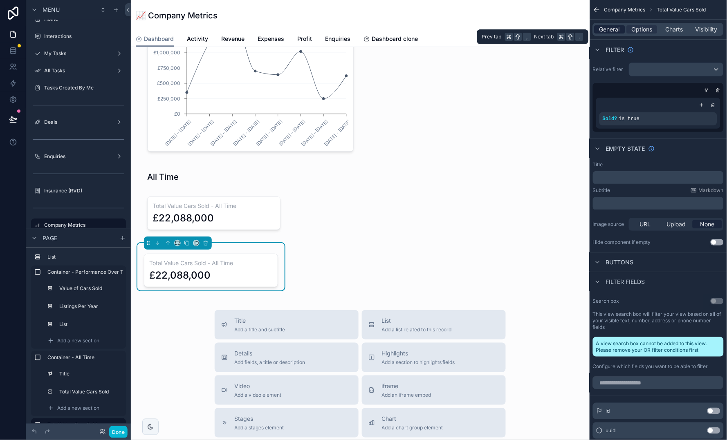
click at [614, 28] on span "General" at bounding box center [610, 29] width 20 height 8
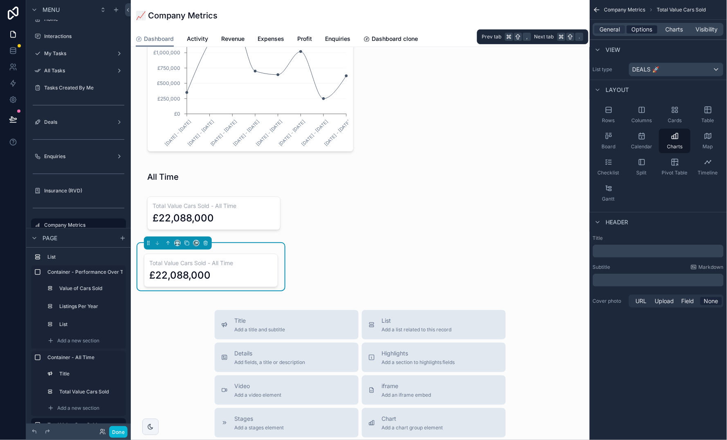
click at [639, 27] on span "Options" at bounding box center [641, 29] width 21 height 8
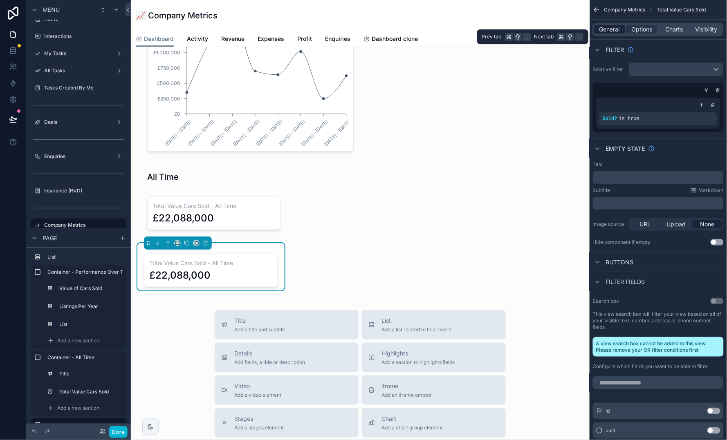
click at [603, 26] on span "General" at bounding box center [610, 29] width 20 height 8
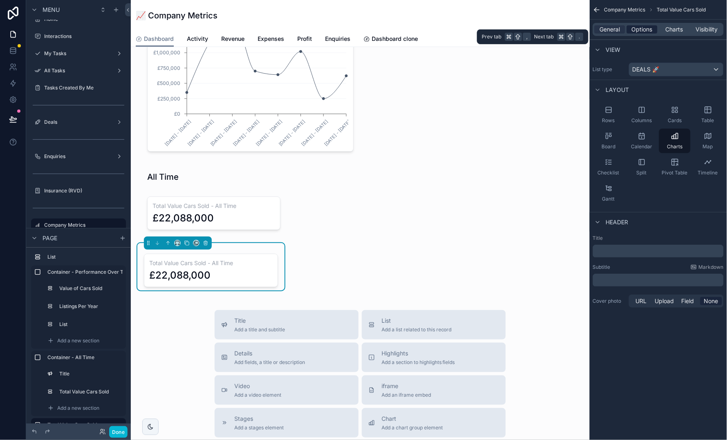
click at [640, 32] on span "Options" at bounding box center [641, 29] width 21 height 8
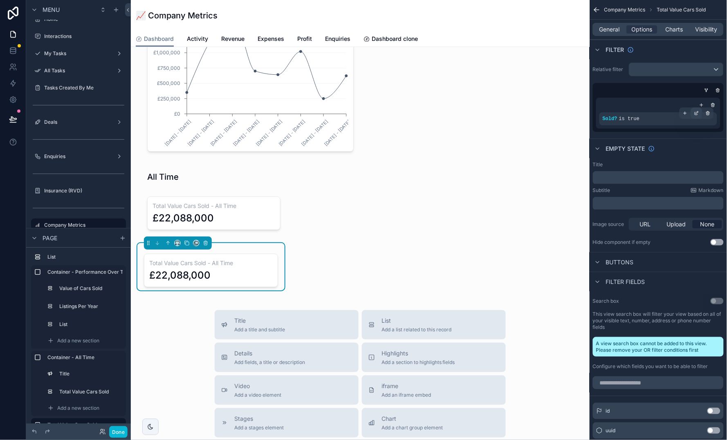
click at [698, 114] on icon "scrollable content" at bounding box center [696, 113] width 5 height 5
click at [541, 111] on span "Sold?" at bounding box center [537, 115] width 15 height 8
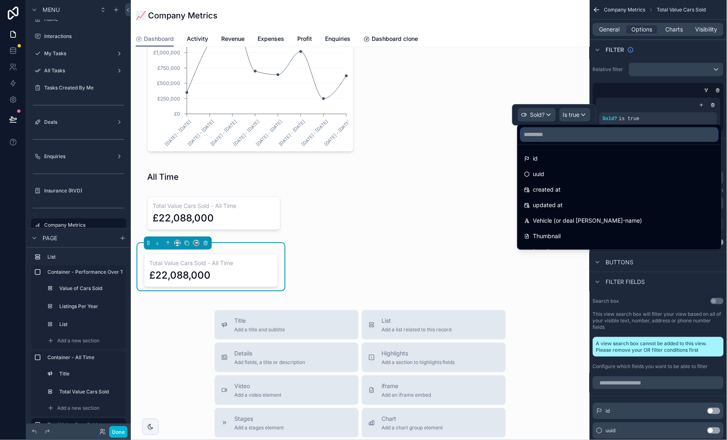
click at [548, 137] on input "text" at bounding box center [619, 134] width 197 height 13
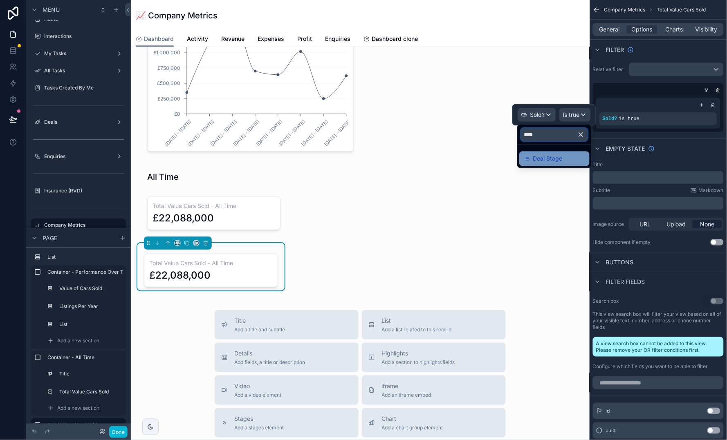
type input "****"
click at [553, 159] on span "Deal Stage" at bounding box center [547, 159] width 29 height 10
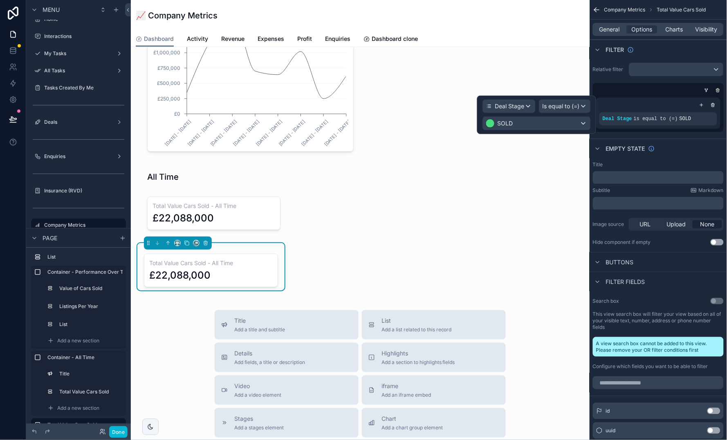
click at [554, 107] on span "Is equal to (=)" at bounding box center [560, 106] width 37 height 8
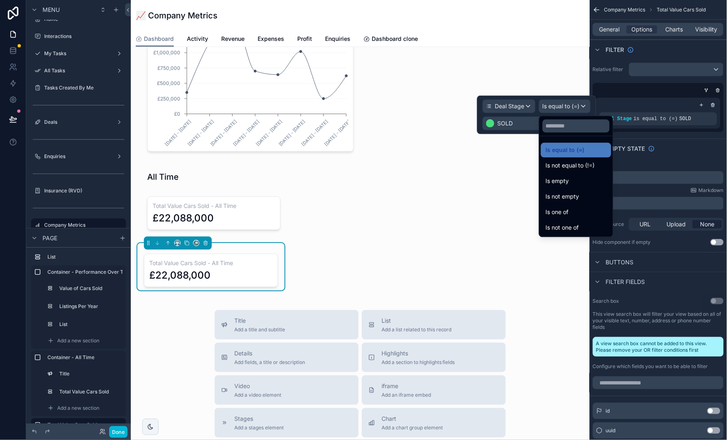
click at [614, 89] on div "scrollable content" at bounding box center [656, 90] width 131 height 8
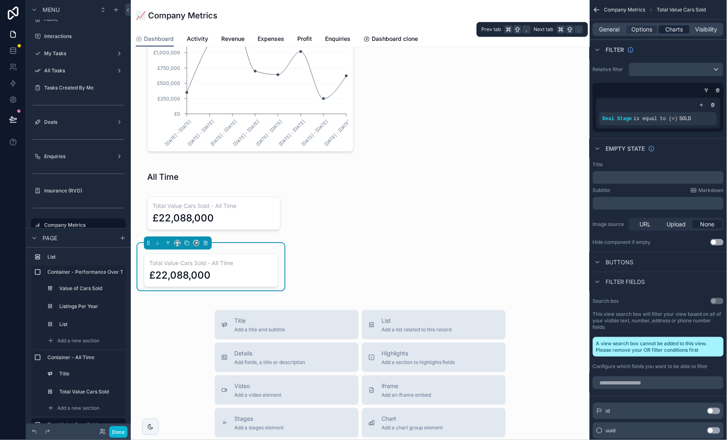
click at [677, 31] on span "Charts" at bounding box center [674, 29] width 18 height 8
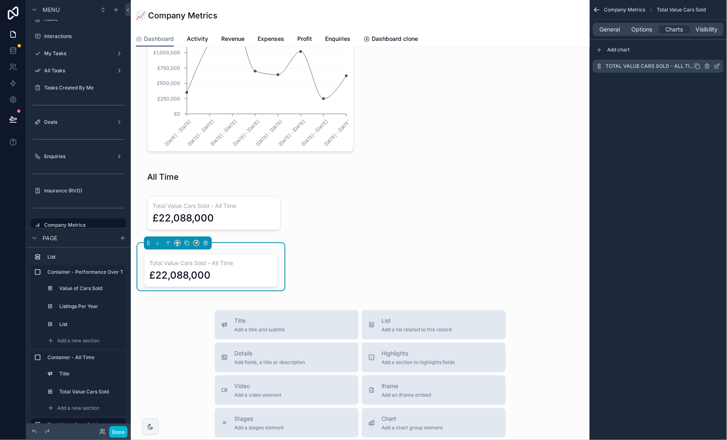
click at [717, 66] on icon "scrollable content" at bounding box center [717, 65] width 3 height 3
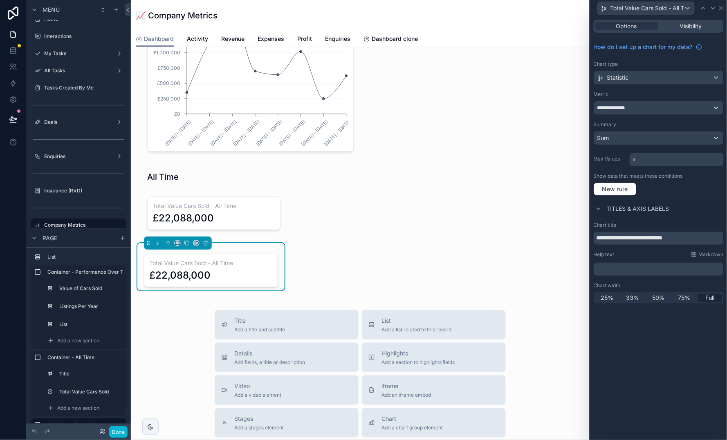
click at [639, 109] on div "**********" at bounding box center [658, 107] width 129 height 13
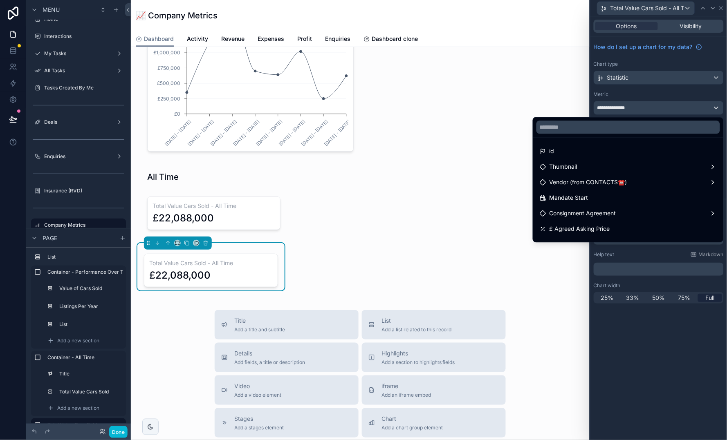
click at [639, 109] on div at bounding box center [658, 220] width 137 height 440
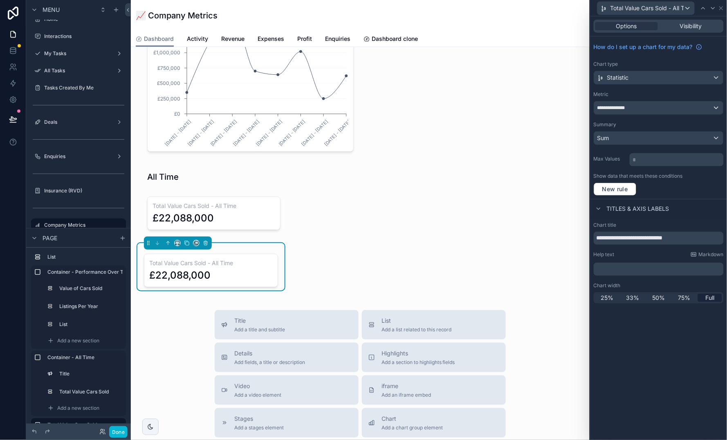
click at [640, 139] on div "Sum" at bounding box center [658, 138] width 129 height 13
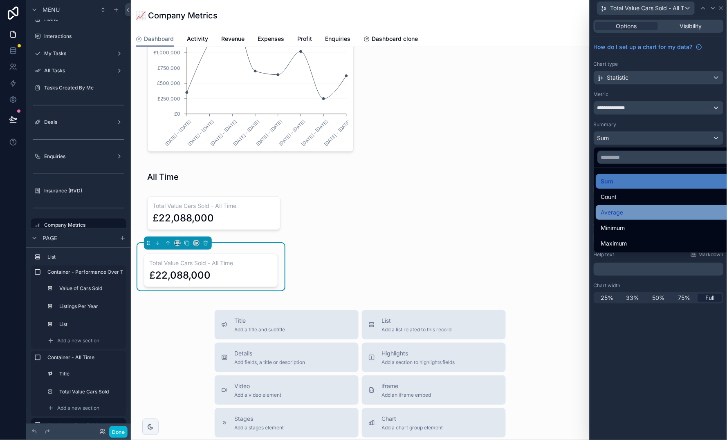
click at [638, 208] on div "Average" at bounding box center [668, 213] width 135 height 10
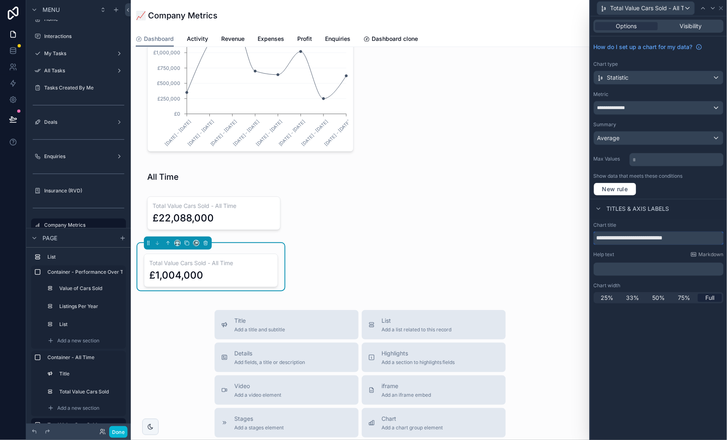
click at [606, 235] on input "**********" at bounding box center [658, 238] width 130 height 13
drag, startPoint x: 661, startPoint y: 237, endPoint x: 696, endPoint y: 235, distance: 35.7
click at [696, 235] on input "**********" at bounding box center [658, 238] width 130 height 13
type input "**********"
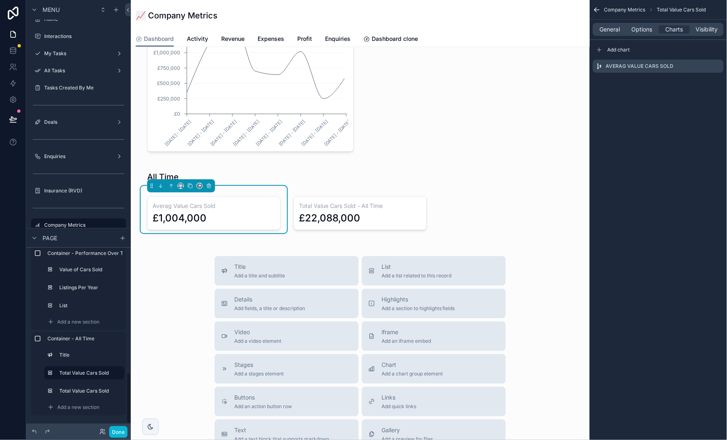
scroll to position [436, 0]
click at [119, 372] on icon "scrollable content" at bounding box center [118, 374] width 4 height 4
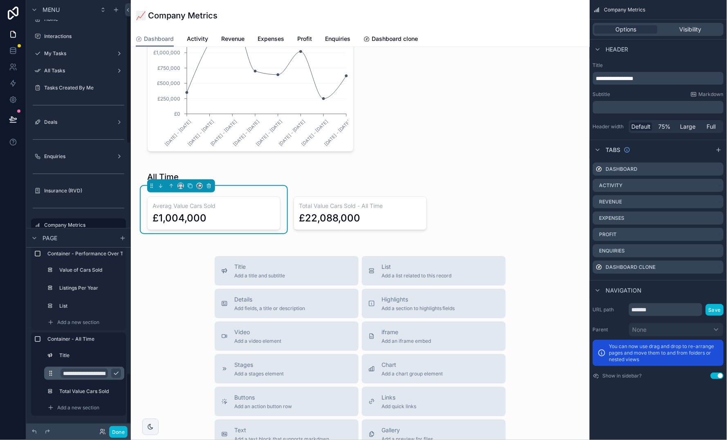
click at [67, 373] on input "**********" at bounding box center [83, 374] width 47 height 10
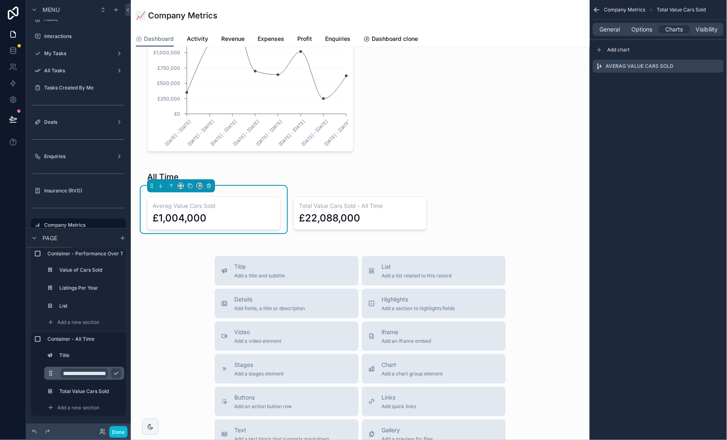
scroll to position [1412, 0]
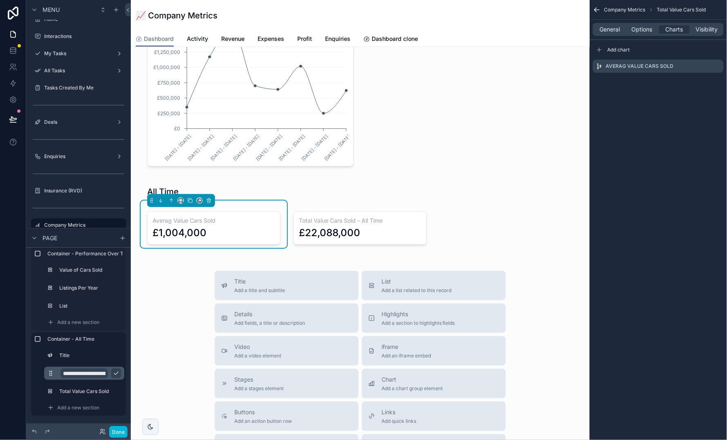
type input "**********"
click at [118, 373] on icon "scrollable content" at bounding box center [116, 373] width 7 height 7
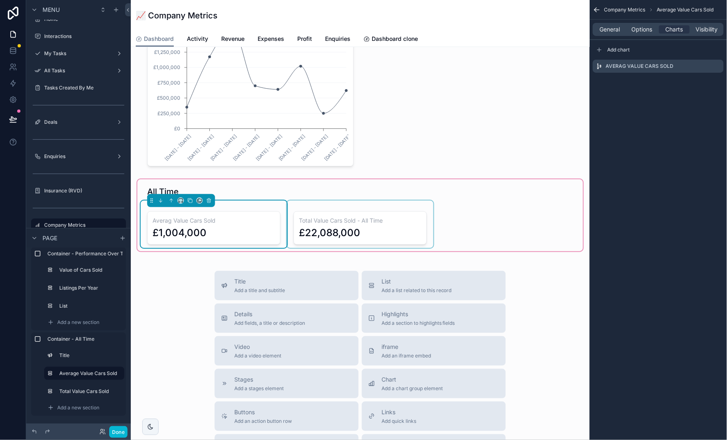
click at [329, 225] on div "scrollable content" at bounding box center [360, 224] width 146 height 47
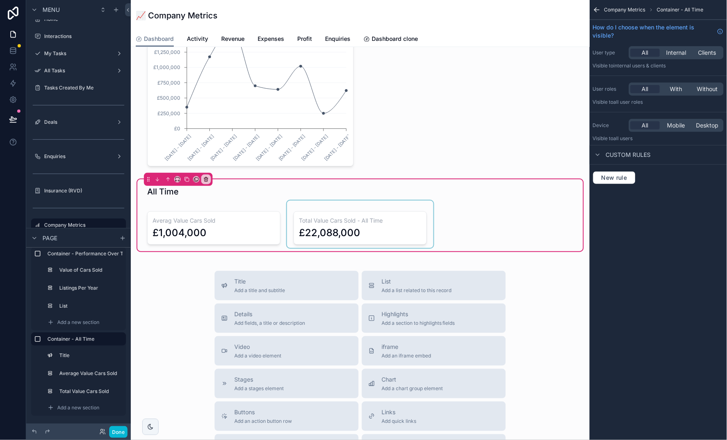
click at [328, 221] on div "scrollable content" at bounding box center [360, 224] width 146 height 47
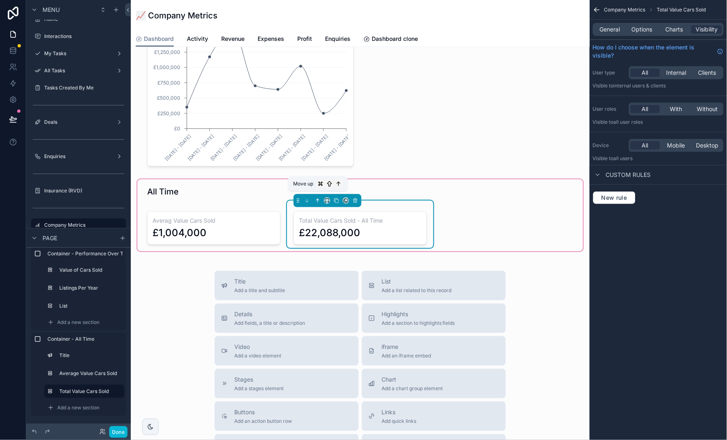
click at [316, 198] on icon "scrollable content" at bounding box center [318, 201] width 6 height 6
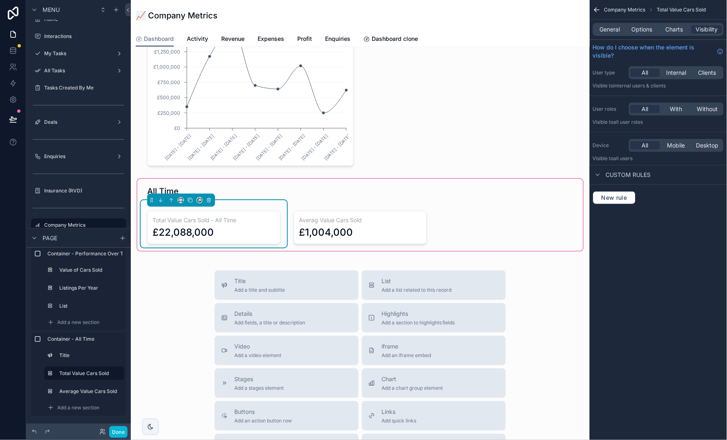
scroll to position [1413, 0]
click at [428, 377] on span "Chart" at bounding box center [411, 379] width 61 height 8
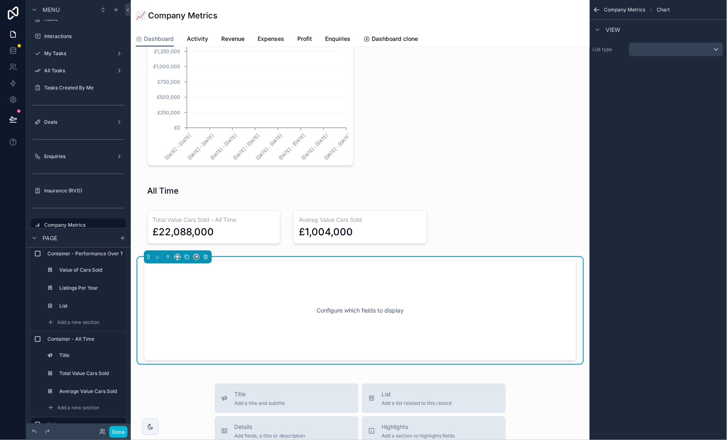
scroll to position [1499, 0]
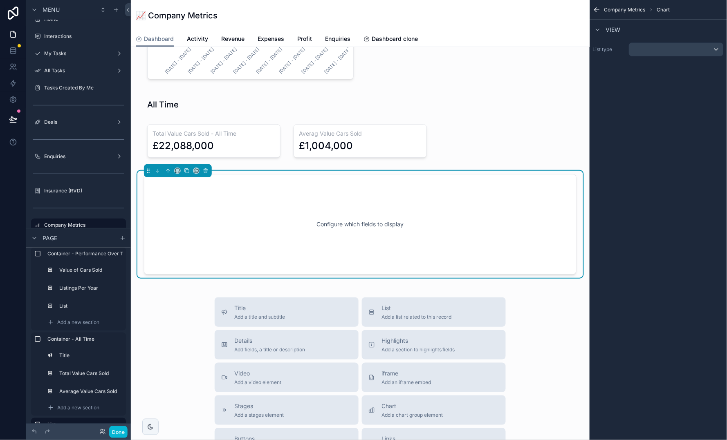
click at [483, 234] on div "Configure which fields to display" at bounding box center [359, 225] width 405 height 74
click at [694, 45] on div "scrollable content" at bounding box center [676, 49] width 94 height 13
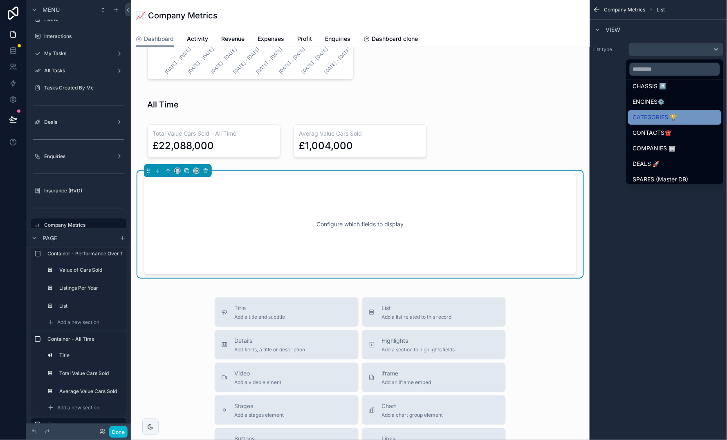
scroll to position [79, 0]
click at [654, 73] on input "text" at bounding box center [674, 69] width 90 height 13
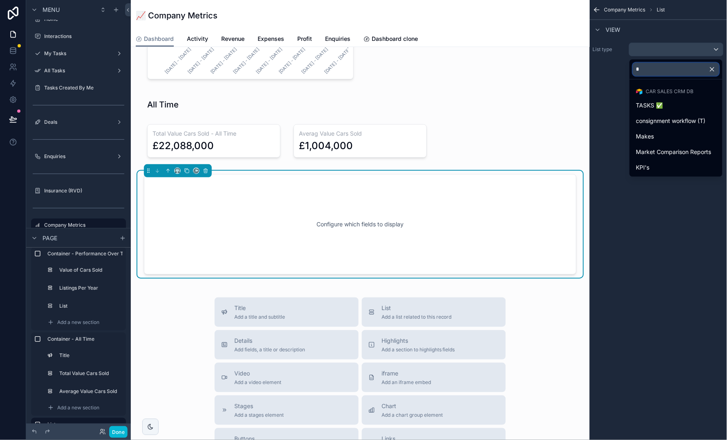
scroll to position [0, 0]
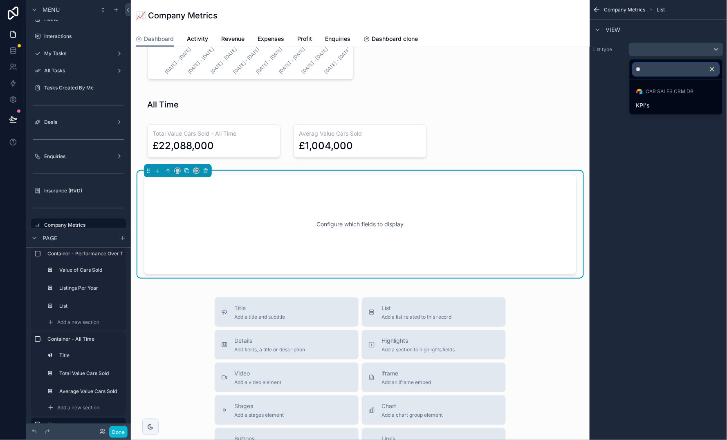
type input "***"
click at [655, 105] on div "KPI's" at bounding box center [676, 106] width 80 height 10
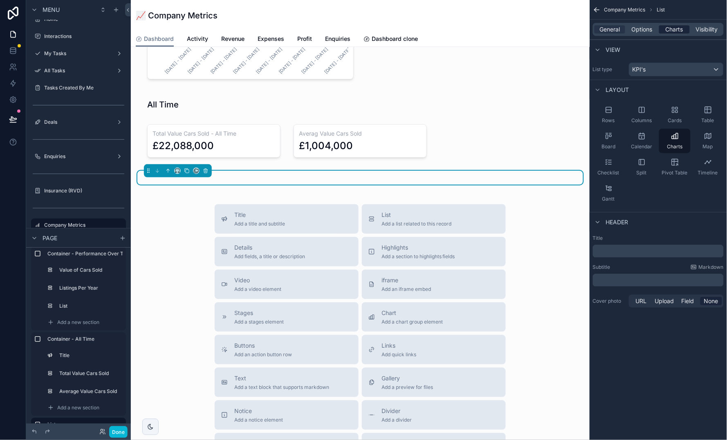
click at [676, 29] on span "Charts" at bounding box center [674, 29] width 18 height 8
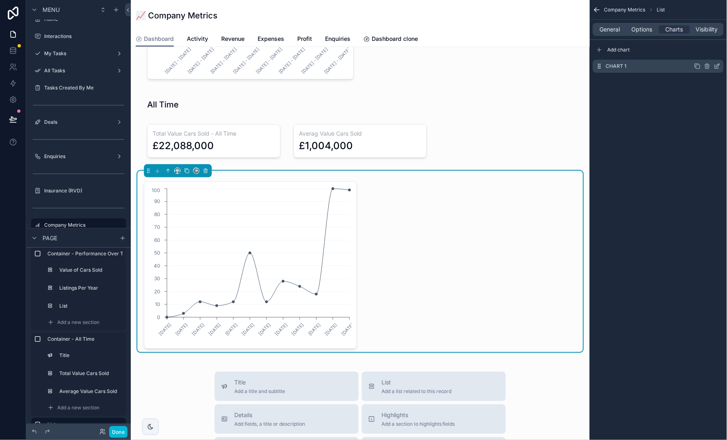
click at [717, 63] on icon "scrollable content" at bounding box center [717, 66] width 7 height 7
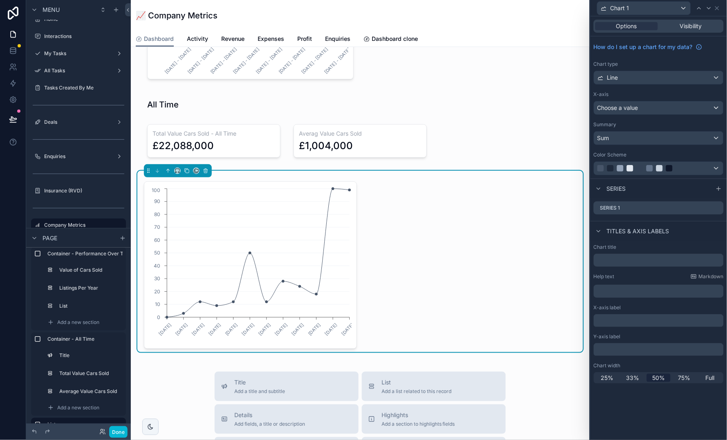
click at [666, 74] on div "Line" at bounding box center [658, 77] width 129 height 13
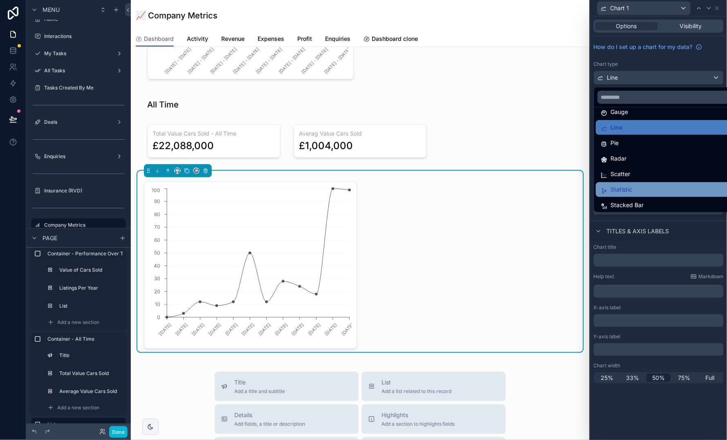
scroll to position [56, 0]
click at [629, 189] on span "Statistic" at bounding box center [622, 190] width 22 height 10
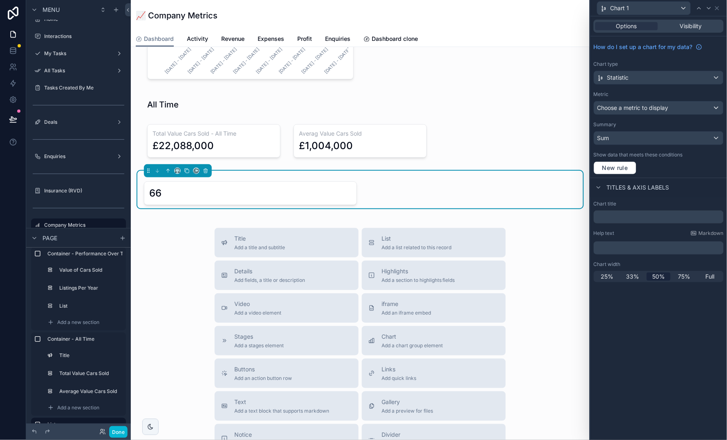
click at [657, 141] on div "Sum" at bounding box center [658, 138] width 129 height 13
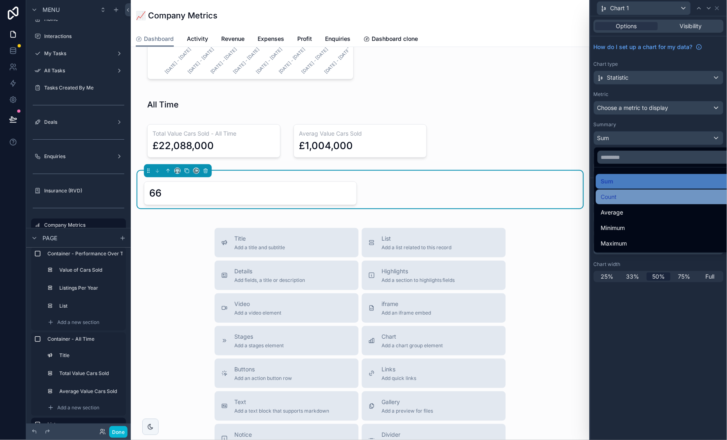
click at [658, 195] on div "Count" at bounding box center [668, 197] width 135 height 10
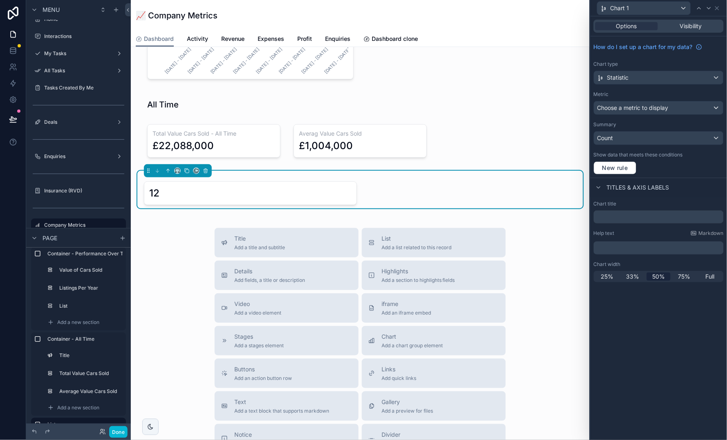
click at [634, 107] on span "Choose a metric to display" at bounding box center [632, 107] width 71 height 7
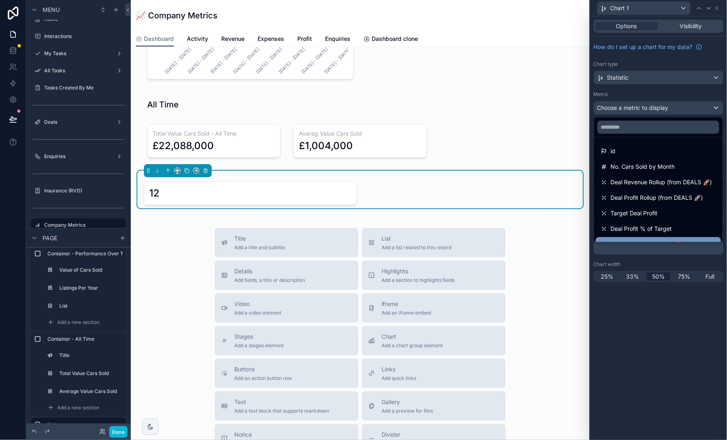
scroll to position [0, 0]
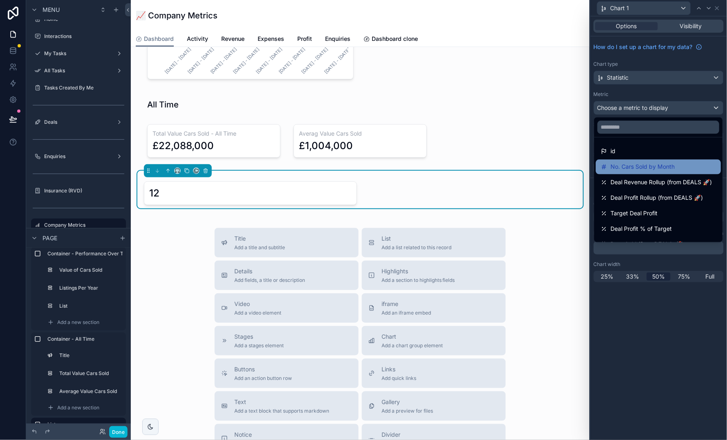
click at [639, 163] on span "No. Cars Sold by Month" at bounding box center [643, 167] width 64 height 10
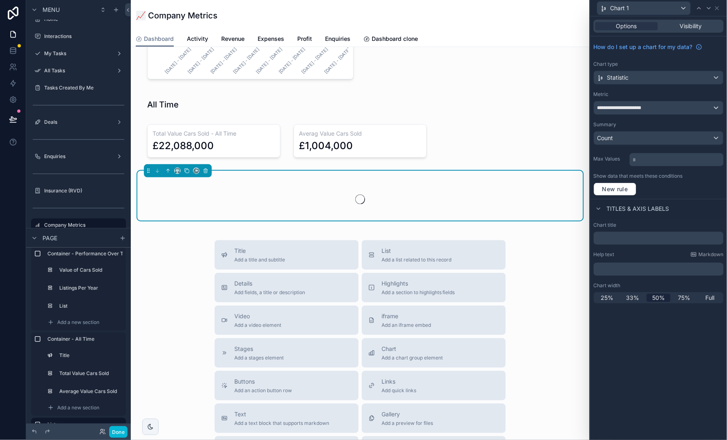
click at [625, 134] on div "Count" at bounding box center [658, 138] width 129 height 13
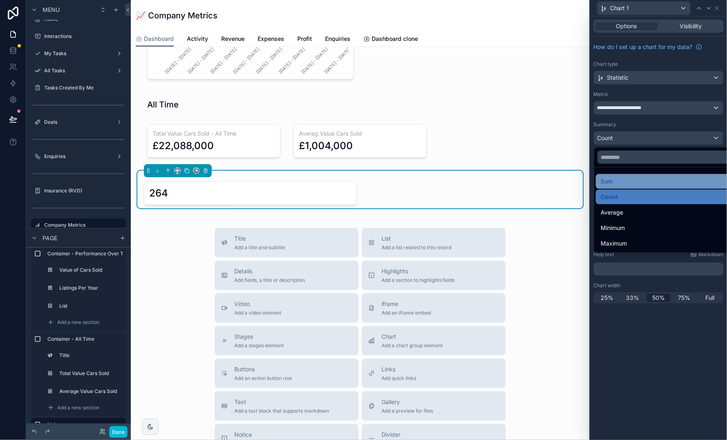
click at [634, 178] on div "Sum" at bounding box center [668, 182] width 135 height 10
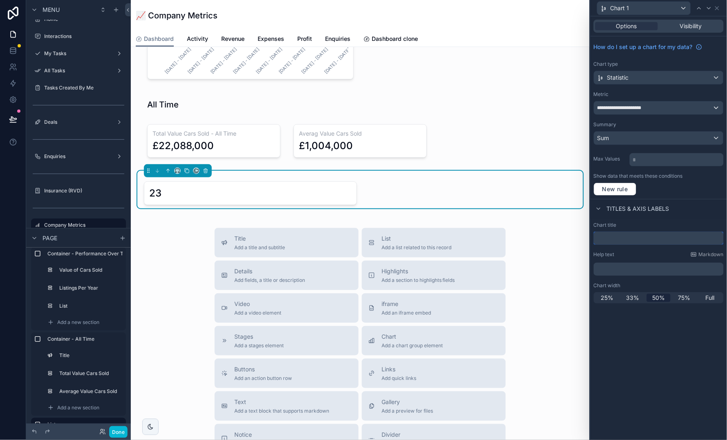
click at [643, 241] on input "text" at bounding box center [658, 238] width 130 height 13
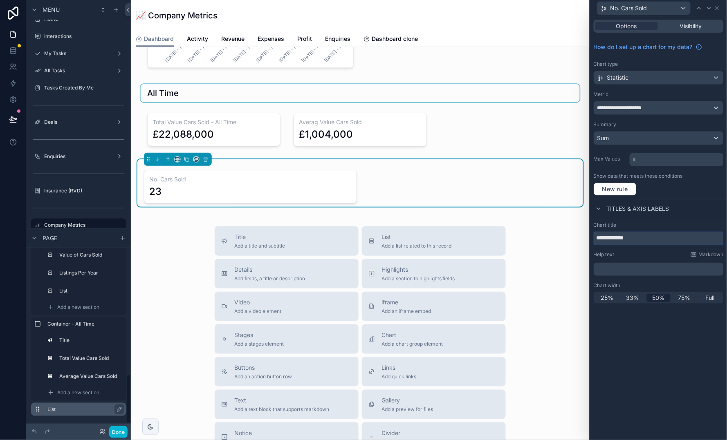
scroll to position [451, 0]
type input "**********"
click at [119, 407] on icon "scrollable content" at bounding box center [119, 410] width 7 height 7
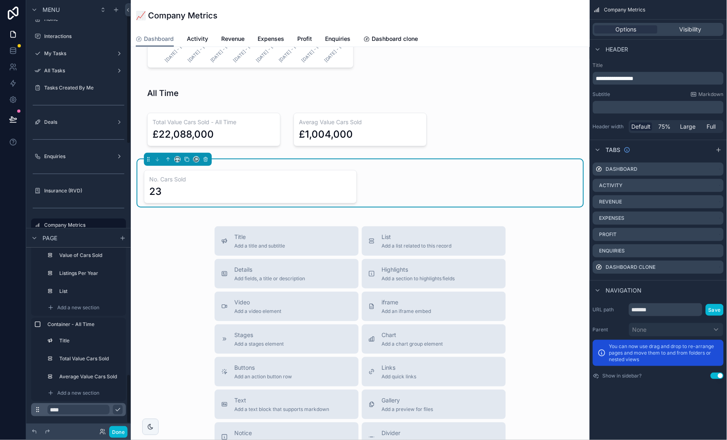
click at [99, 407] on input "****" at bounding box center [78, 410] width 62 height 10
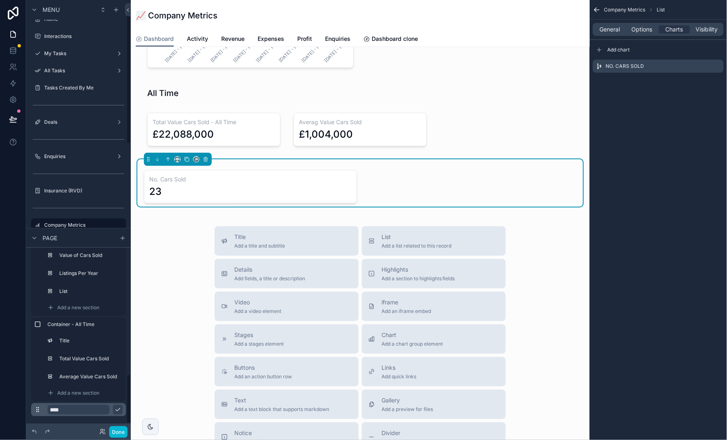
scroll to position [1469, 0]
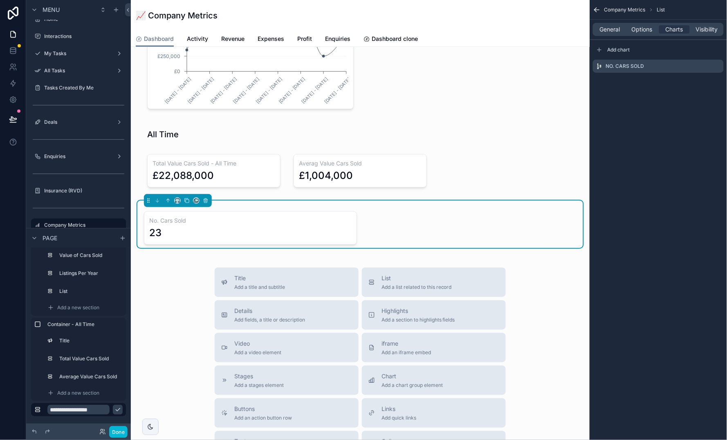
type input "**********"
click at [191, 219] on h3 "No. Cars Sold" at bounding box center [250, 221] width 202 height 8
click at [117, 409] on icon "scrollable content" at bounding box center [117, 410] width 7 height 7
click at [235, 226] on div "23" at bounding box center [250, 232] width 202 height 13
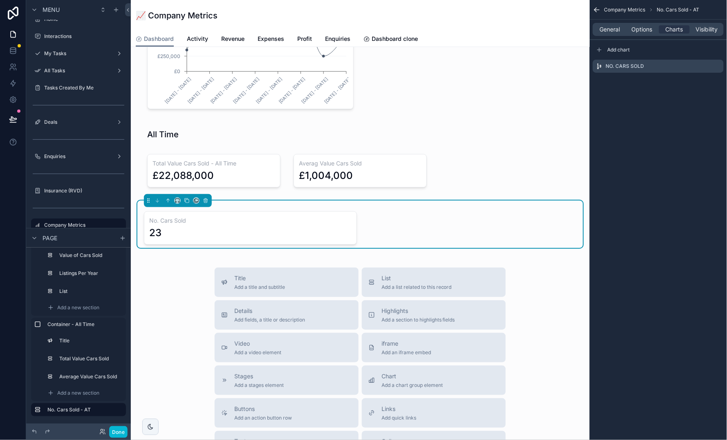
click at [235, 226] on div "23" at bounding box center [250, 232] width 202 height 13
click at [160, 219] on h3 "No. Cars Sold" at bounding box center [250, 221] width 202 height 8
click at [716, 65] on icon "scrollable content" at bounding box center [717, 66] width 7 height 7
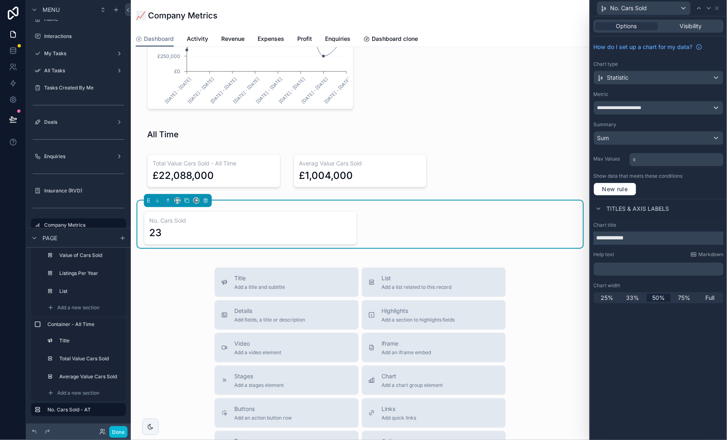
click at [654, 238] on input "**********" at bounding box center [658, 238] width 130 height 13
type input "**********"
click at [178, 198] on icon "scrollable content" at bounding box center [178, 201] width 6 height 6
click at [203, 240] on div "33%" at bounding box center [193, 243] width 25 height 10
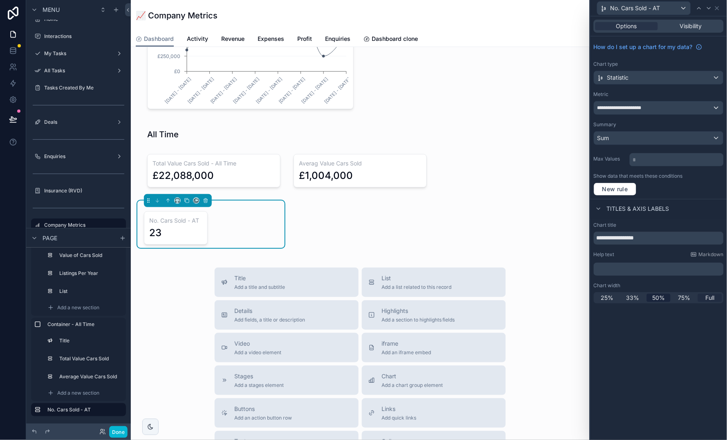
click at [713, 298] on span "Full" at bounding box center [709, 298] width 9 height 8
click at [96, 347] on div "Container - All Time Title Total Value Cars Sold Average Value Cars Sold Add a …" at bounding box center [78, 359] width 95 height 83
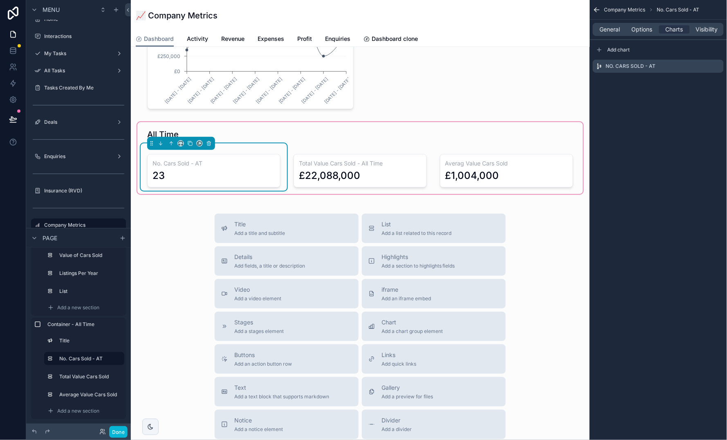
click at [213, 162] on h3 "No. Cars Sold - AT" at bounding box center [213, 163] width 123 height 8
click at [717, 65] on icon "scrollable content" at bounding box center [717, 65] width 3 height 3
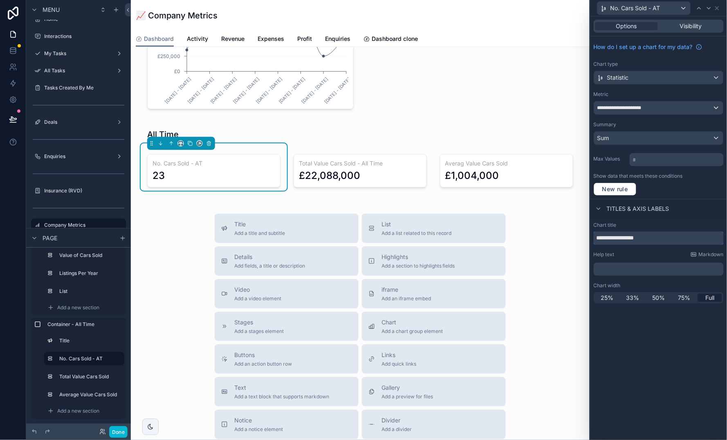
click at [669, 236] on input "**********" at bounding box center [658, 238] width 130 height 13
type input "**********"
click at [227, 169] on div "23" at bounding box center [213, 175] width 123 height 13
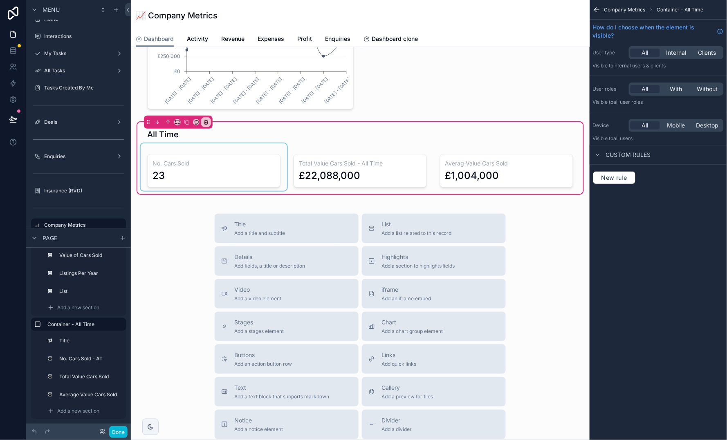
click at [188, 183] on div "scrollable content" at bounding box center [214, 166] width 146 height 47
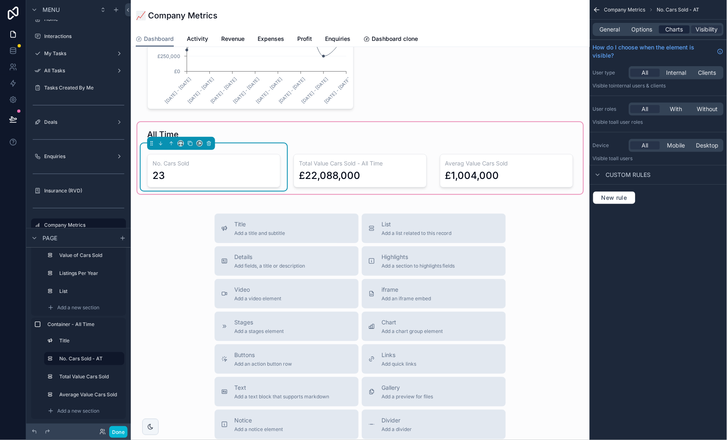
click at [678, 27] on span "Charts" at bounding box center [674, 29] width 18 height 8
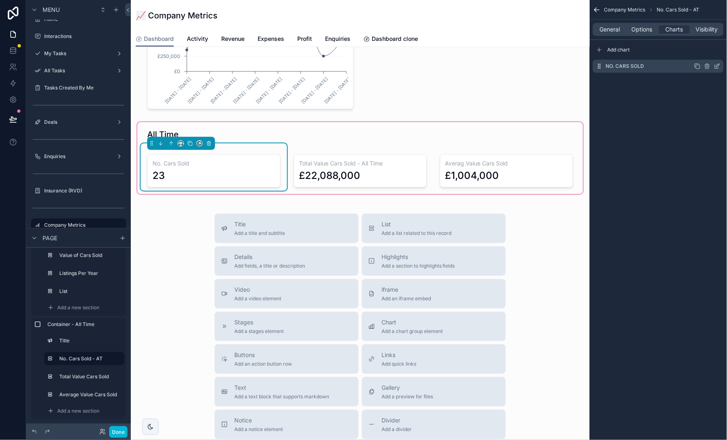
click at [718, 67] on icon "scrollable content" at bounding box center [717, 67] width 4 height 4
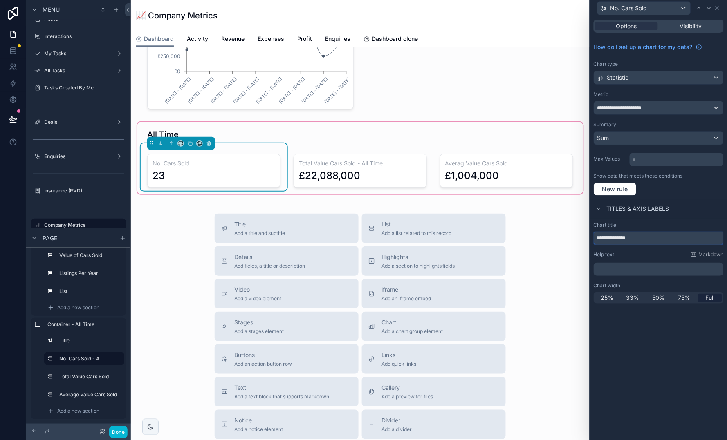
click at [679, 235] on input "**********" at bounding box center [658, 238] width 130 height 13
type input "**********"
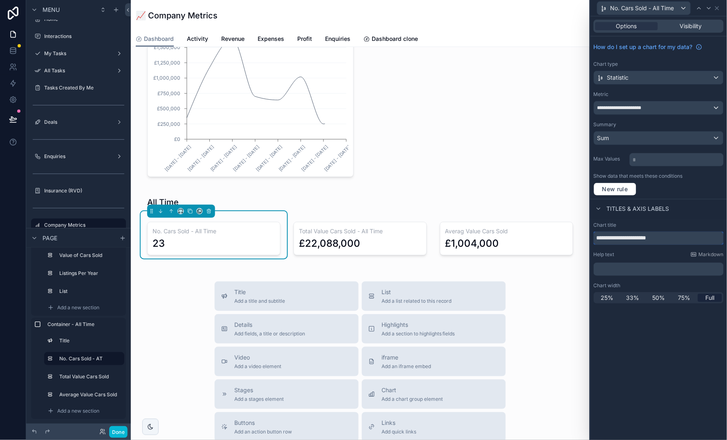
scroll to position [1392, 0]
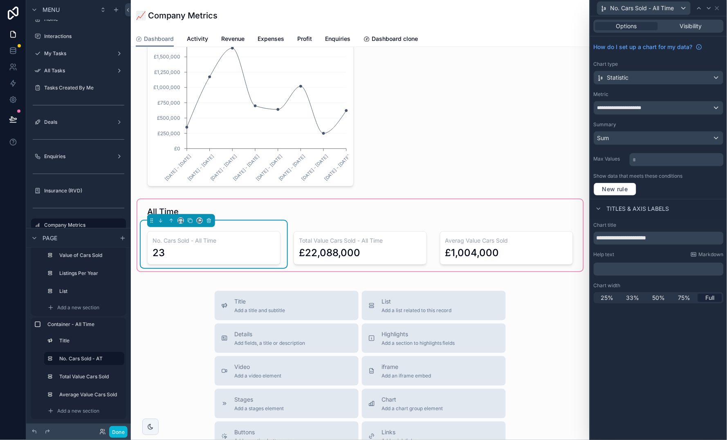
click at [269, 199] on div "All Time No. Cars Sold - All Time 23 Total Value Cars Sold - All Time £22,088,0…" at bounding box center [360, 235] width 446 height 72
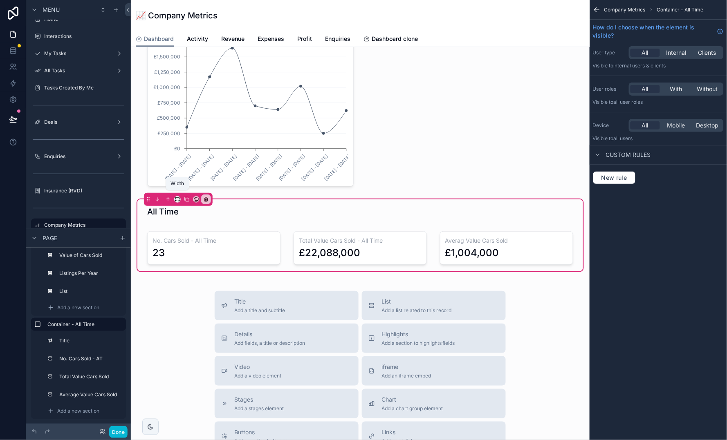
click at [175, 197] on icon "scrollable content" at bounding box center [178, 200] width 6 height 6
click at [240, 205] on div "scrollable content" at bounding box center [363, 220] width 727 height 440
click at [240, 205] on div "scrollable content" at bounding box center [360, 212] width 439 height 18
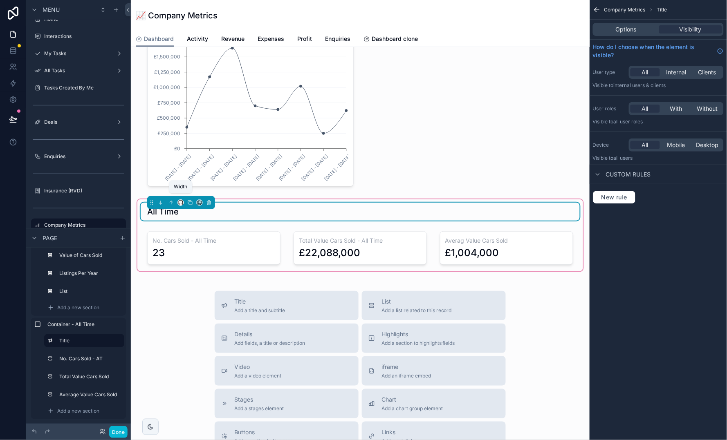
click at [180, 200] on icon "scrollable content" at bounding box center [181, 203] width 6 height 6
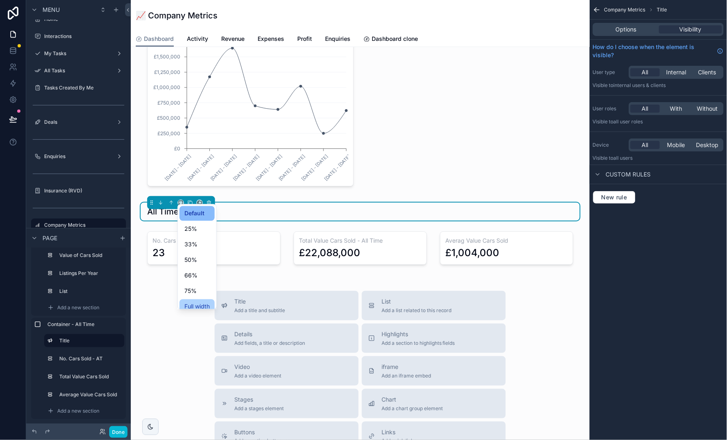
click at [203, 300] on div "Full width" at bounding box center [196, 307] width 35 height 15
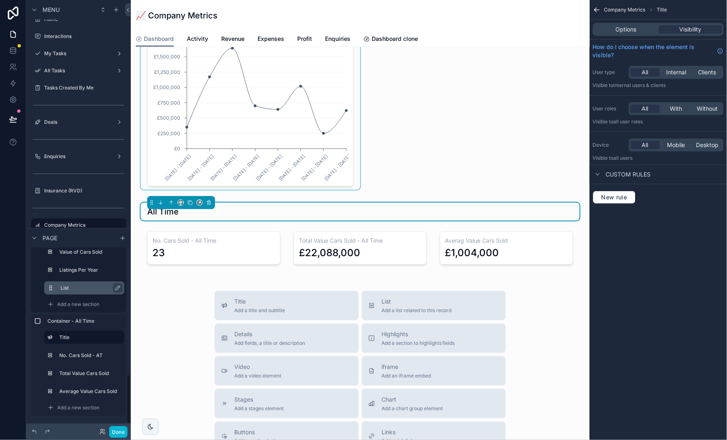
scroll to position [454, 0]
click at [114, 433] on button "Done" at bounding box center [118, 432] width 18 height 12
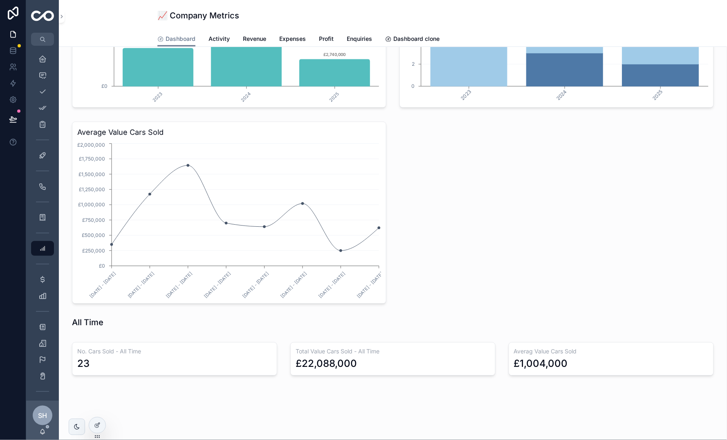
scroll to position [1257, 0]
click at [100, 427] on icon at bounding box center [97, 425] width 7 height 7
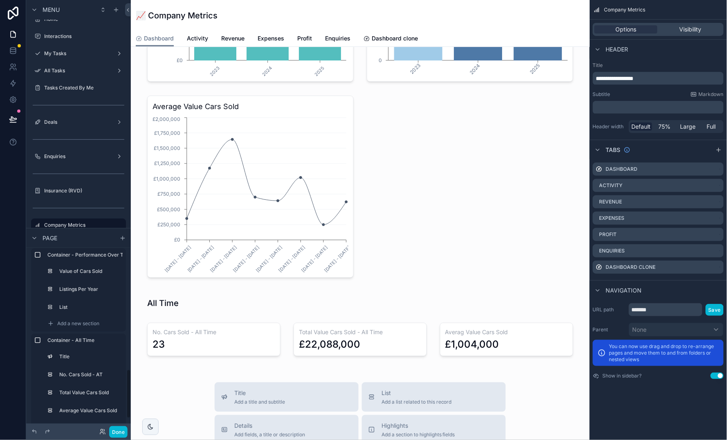
scroll to position [435, 0]
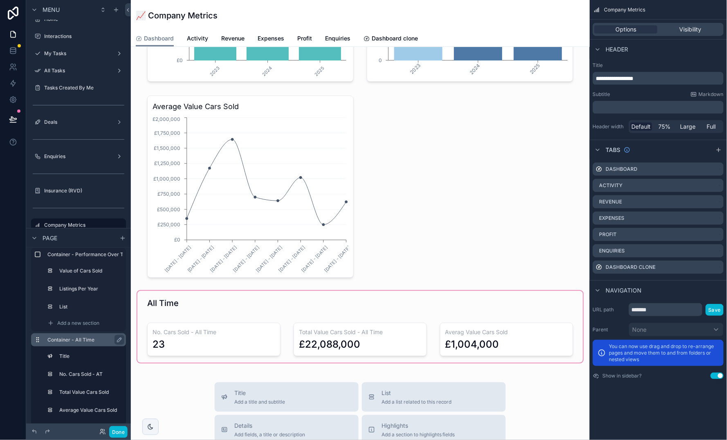
click at [38, 338] on icon "scrollable content" at bounding box center [38, 338] width 0 height 0
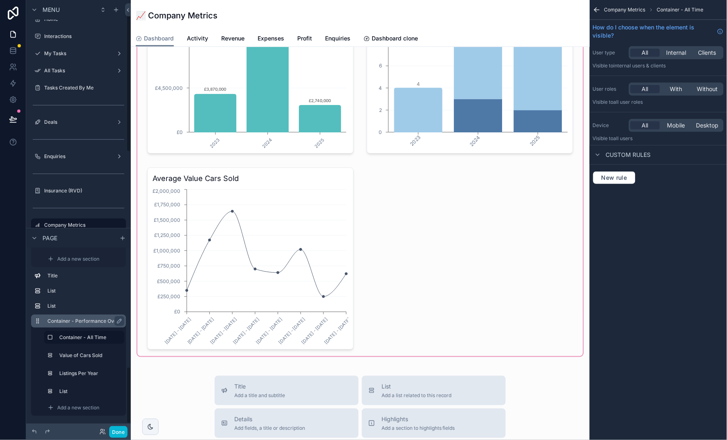
scroll to position [55, 0]
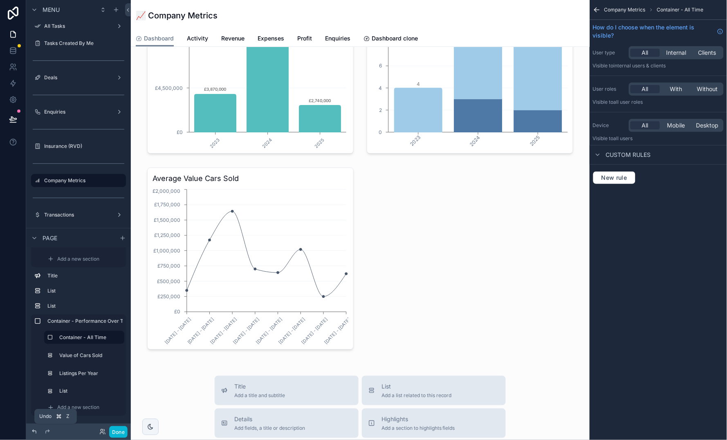
click at [32, 432] on icon at bounding box center [34, 432] width 7 height 7
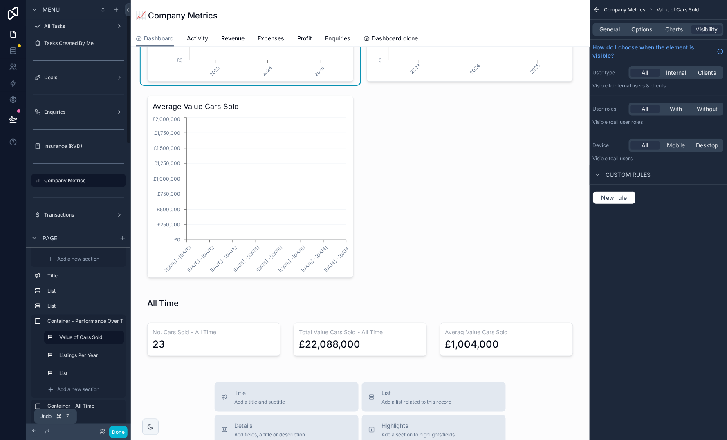
scroll to position [10, 0]
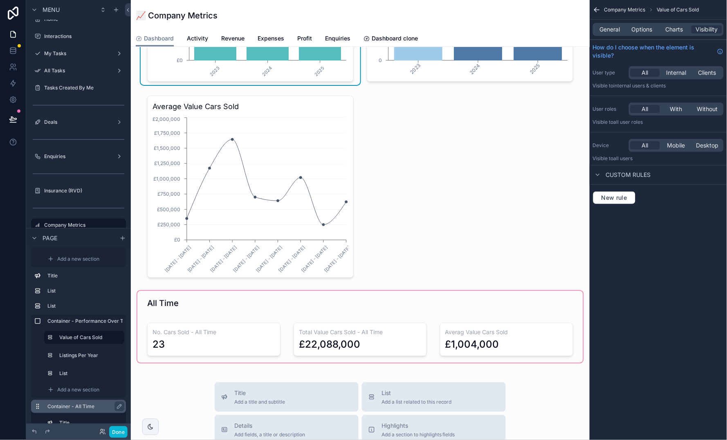
click at [47, 405] on label "Container - All Time" at bounding box center [83, 406] width 72 height 7
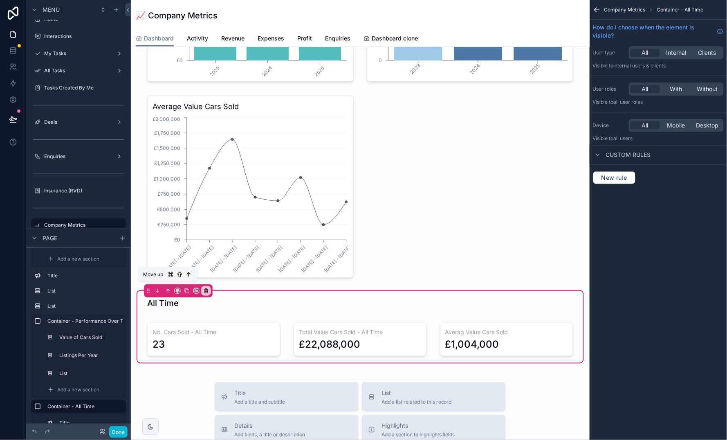
click at [167, 290] on button "scrollable content" at bounding box center [167, 291] width 9 height 9
click at [117, 431] on button "Done" at bounding box center [118, 432] width 18 height 12
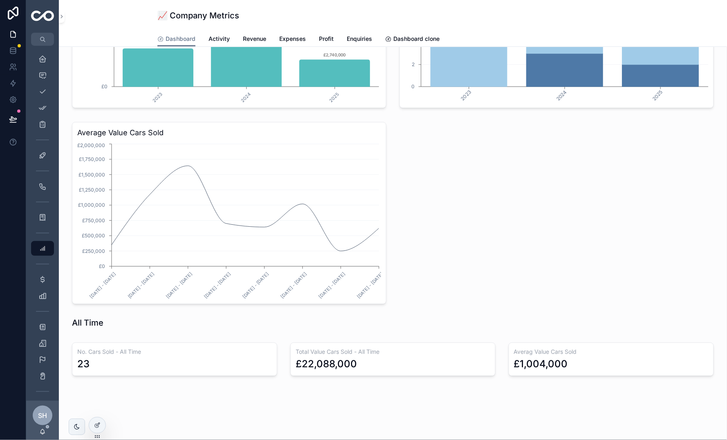
scroll to position [0, 0]
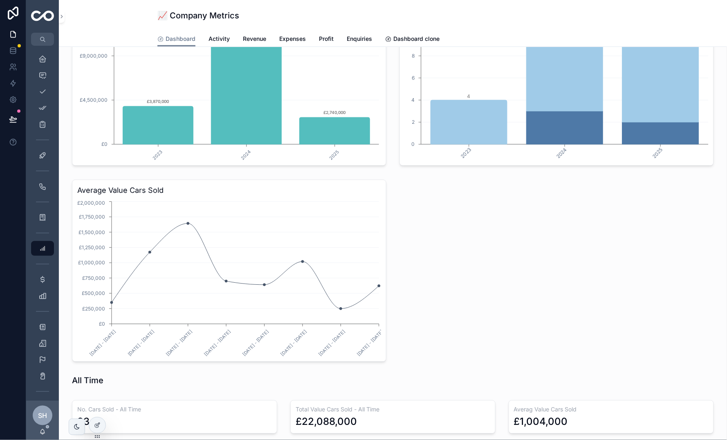
scroll to position [1231, 0]
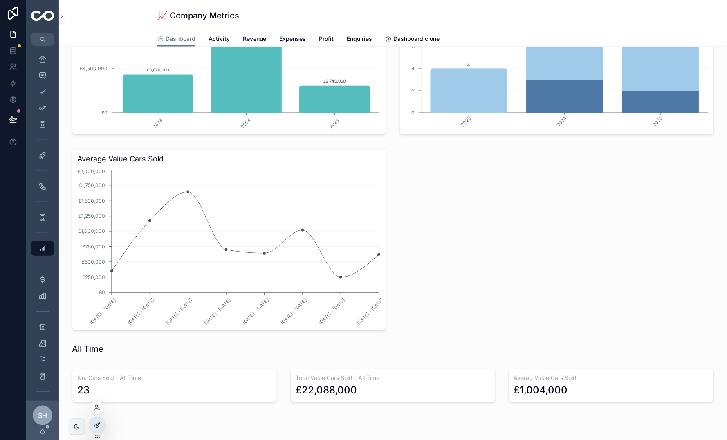
click at [98, 423] on icon at bounding box center [97, 425] width 7 height 7
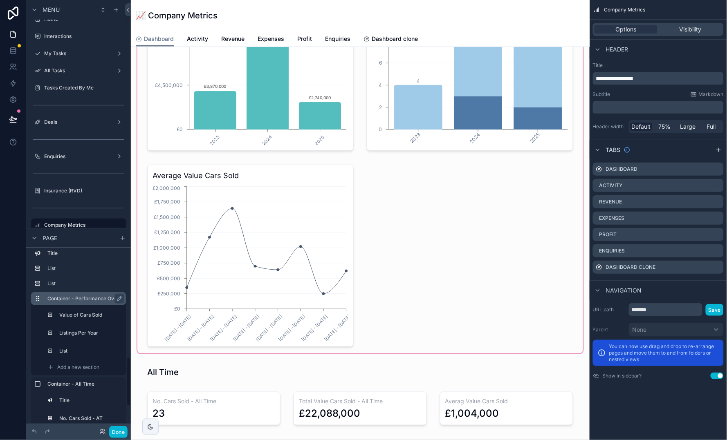
scroll to position [396, 0]
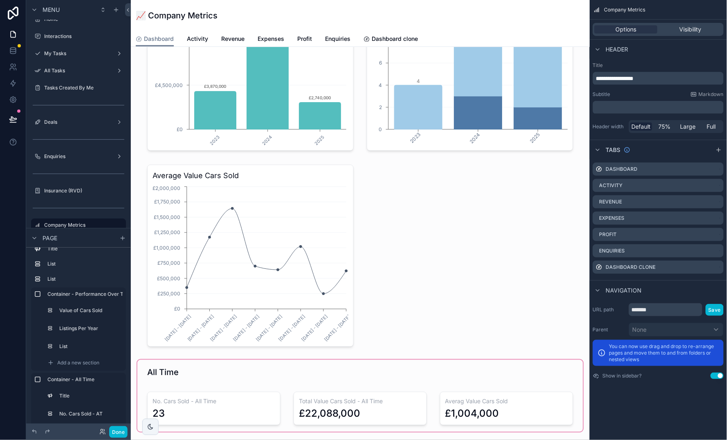
click at [202, 360] on div "scrollable content" at bounding box center [360, 396] width 446 height 72
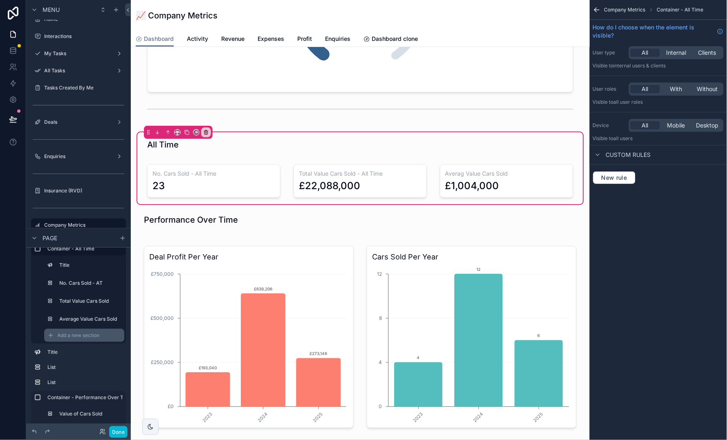
click at [81, 333] on span "Add a new section" at bounding box center [78, 335] width 42 height 7
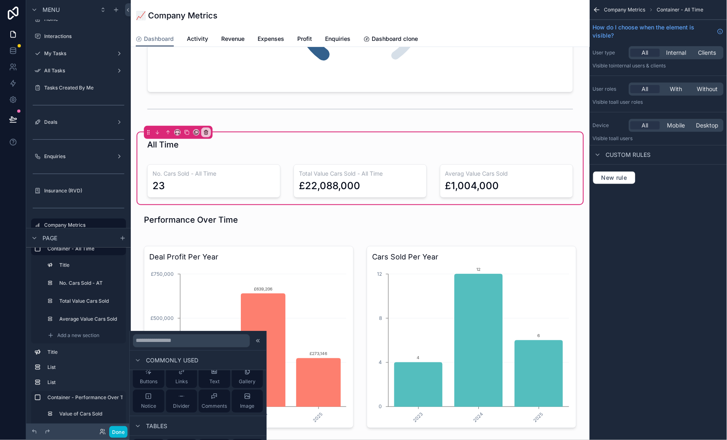
scroll to position [63, 0]
click at [181, 389] on icon at bounding box center [181, 390] width 7 height 7
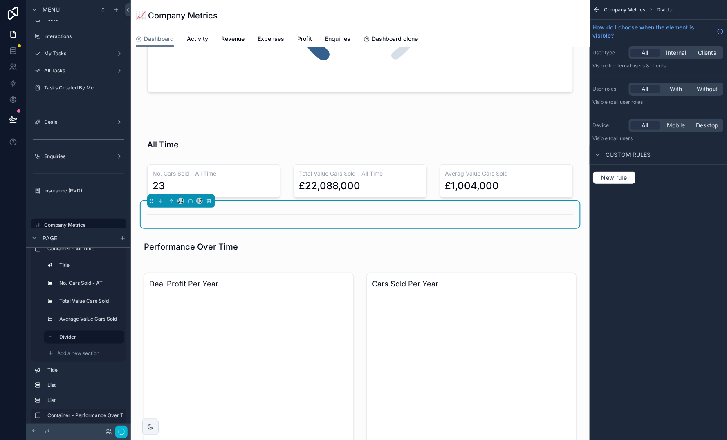
scroll to position [817, 0]
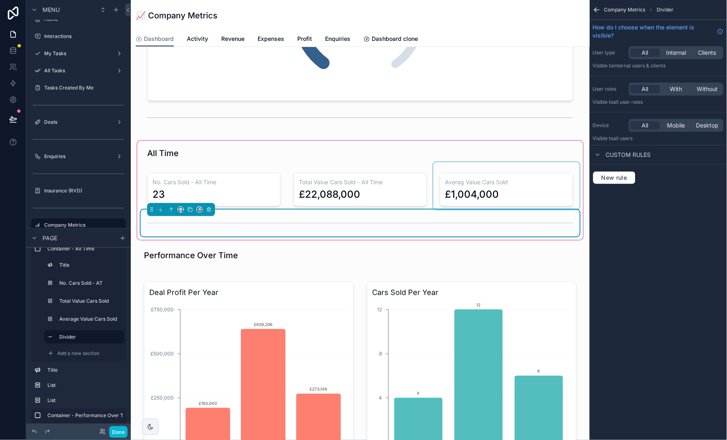
click at [531, 197] on div "scrollable content" at bounding box center [506, 185] width 146 height 47
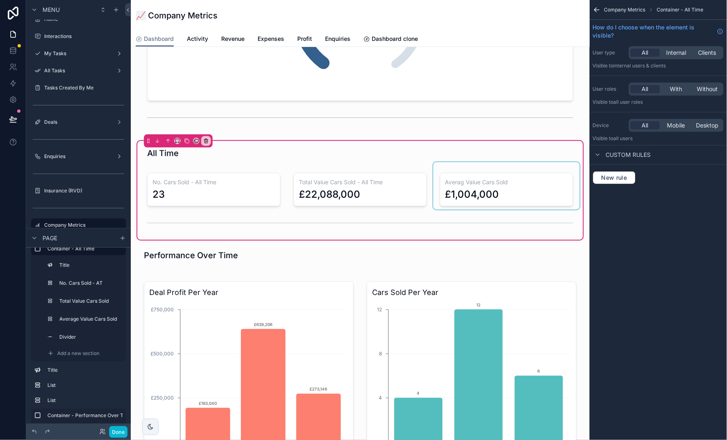
click at [531, 197] on div "scrollable content" at bounding box center [506, 185] width 146 height 47
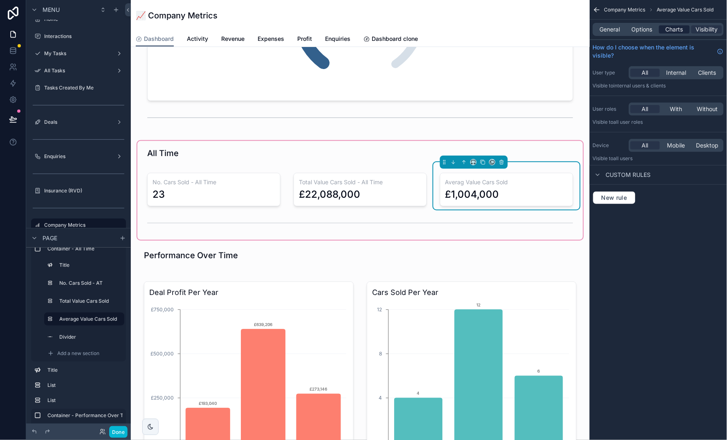
click at [684, 26] on div "Charts" at bounding box center [674, 29] width 31 height 8
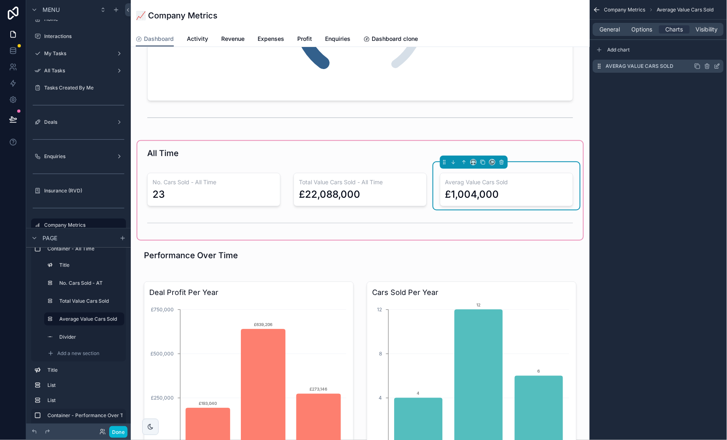
click at [716, 67] on icon "scrollable content" at bounding box center [717, 66] width 7 height 7
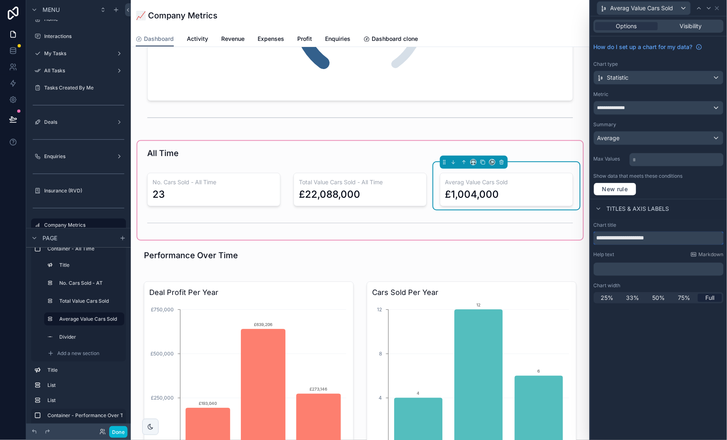
click at [617, 238] on input "**********" at bounding box center [658, 238] width 130 height 13
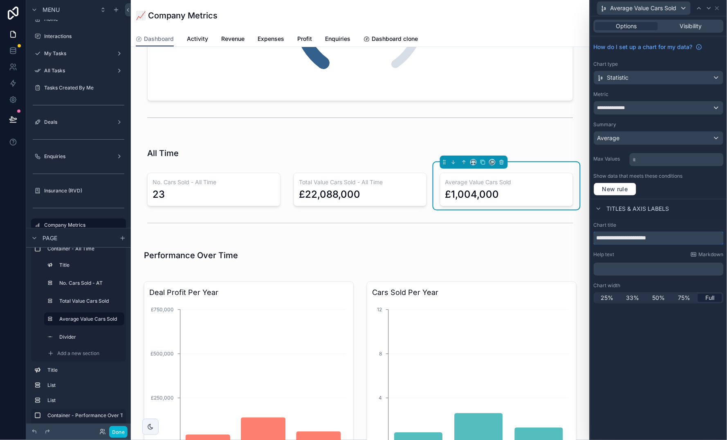
type input "**********"
click at [640, 333] on div "**********" at bounding box center [658, 228] width 137 height 424
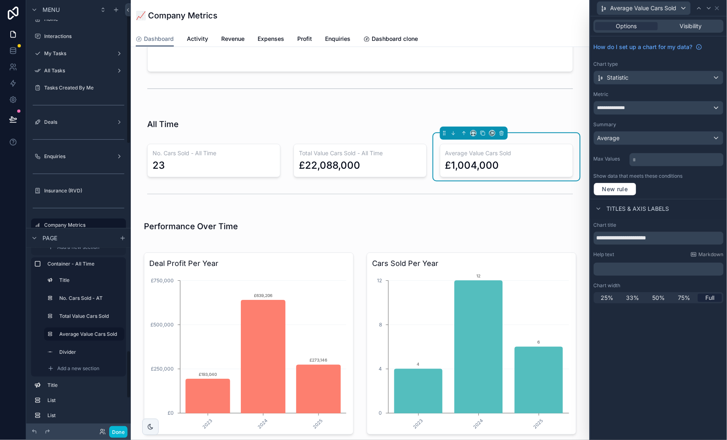
scroll to position [376, 0]
click at [78, 372] on span "Add a new section" at bounding box center [78, 372] width 42 height 7
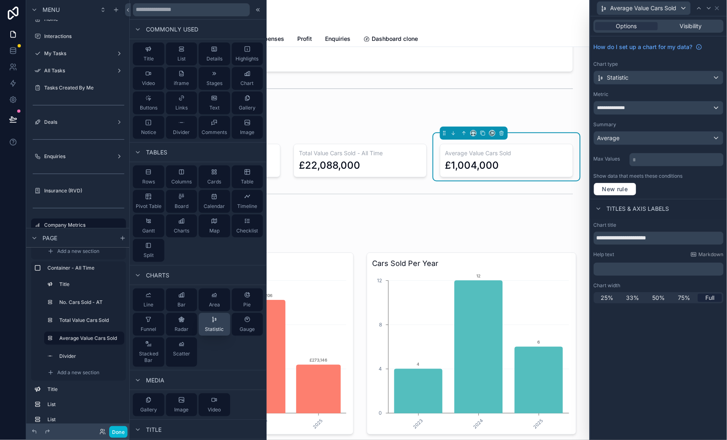
click at [213, 320] on div "Statistic" at bounding box center [214, 324] width 19 height 16
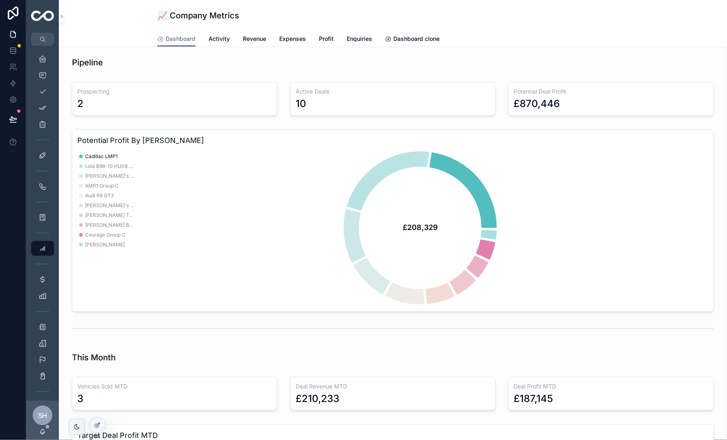
click at [104, 158] on span "Cadillac LMP1" at bounding box center [101, 156] width 33 height 7
click at [106, 155] on span "Cadillac LMP1" at bounding box center [101, 156] width 33 height 7
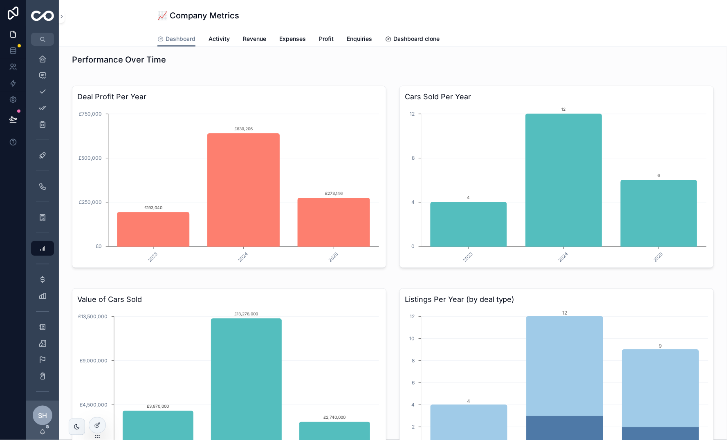
scroll to position [982, 0]
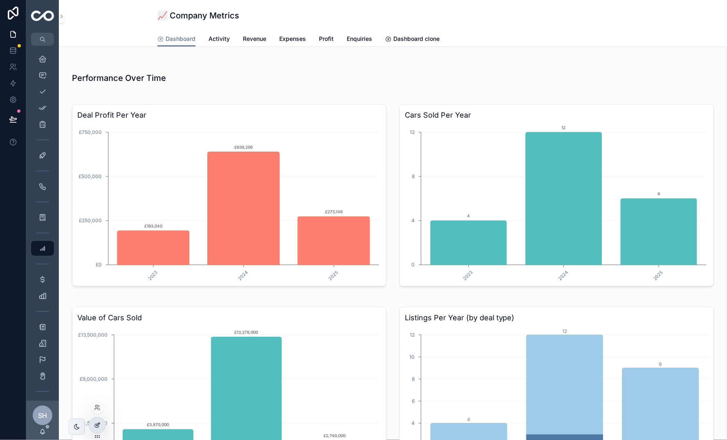
click at [99, 423] on icon at bounding box center [97, 424] width 3 height 3
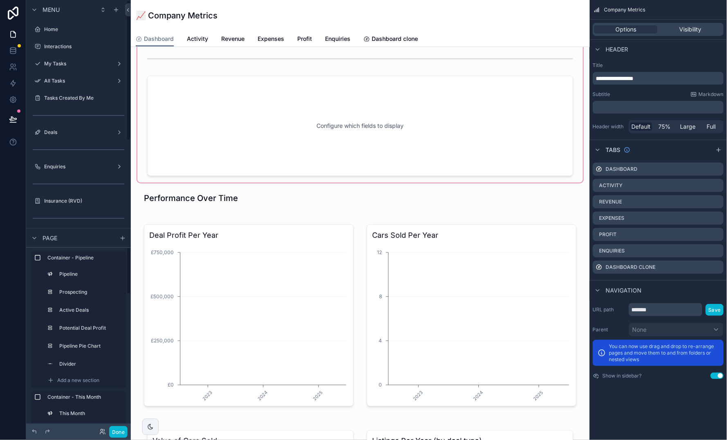
scroll to position [10, 0]
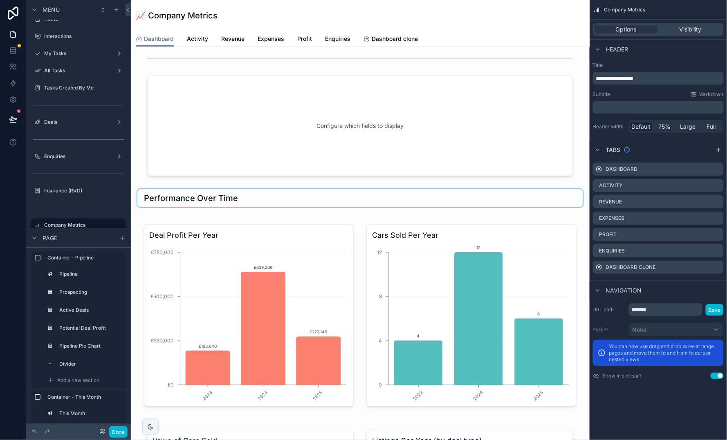
click at [216, 192] on div "scrollable content" at bounding box center [360, 198] width 446 height 18
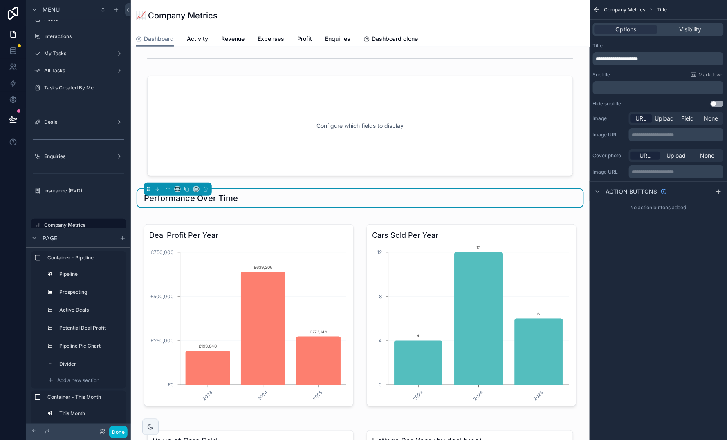
click at [216, 193] on h1 "Performance Over Time" at bounding box center [191, 198] width 94 height 11
click at [685, 62] on div "**********" at bounding box center [658, 58] width 131 height 13
click at [668, 58] on p "**********" at bounding box center [659, 59] width 126 height 7
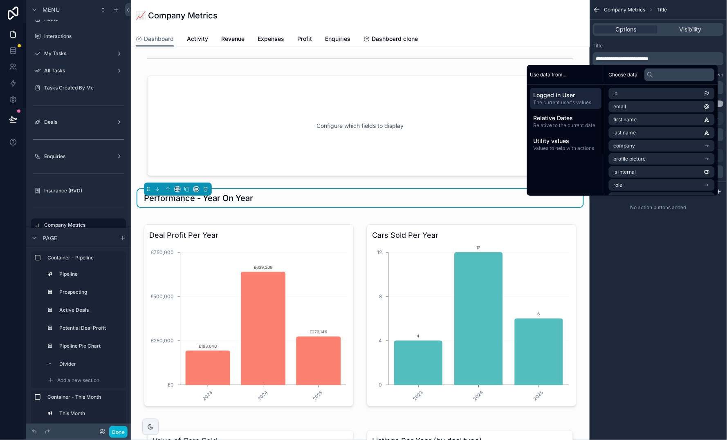
click at [587, 55] on div "Pipeline Prospecting 2 Active Deals 10 Potential Deal Profit £870,446 Potential…" at bounding box center [360, 128] width 459 height 2126
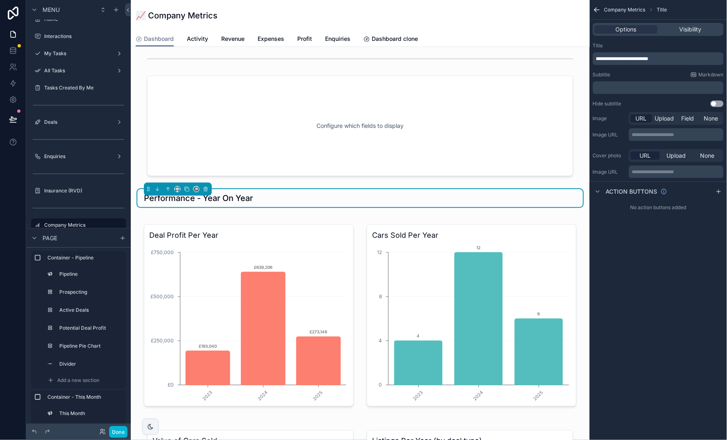
click at [633, 60] on span "**********" at bounding box center [622, 58] width 52 height 5
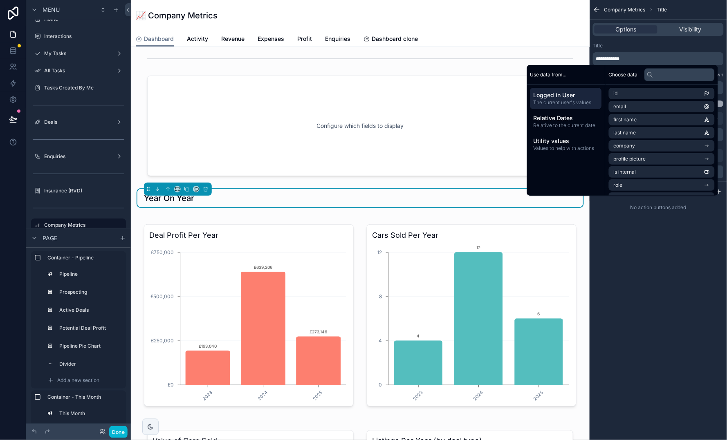
click at [585, 56] on div "Pipeline Prospecting 2 Active Deals 10 Potential Deal Profit £870,446 Potential…" at bounding box center [360, 128] width 459 height 2126
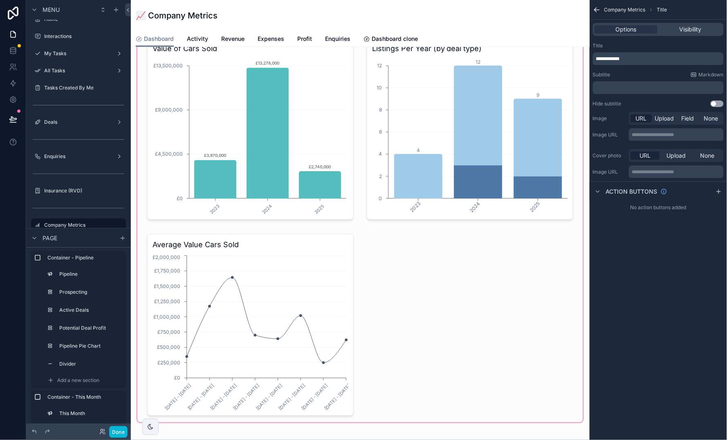
scroll to position [1377, 0]
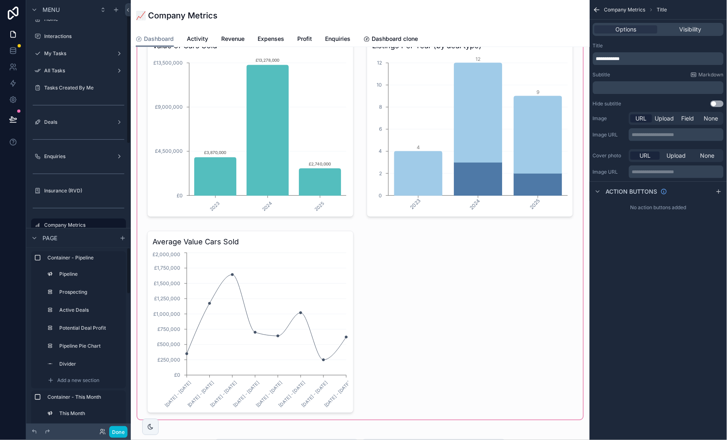
click at [389, 201] on div "scrollable content" at bounding box center [360, 220] width 446 height 399
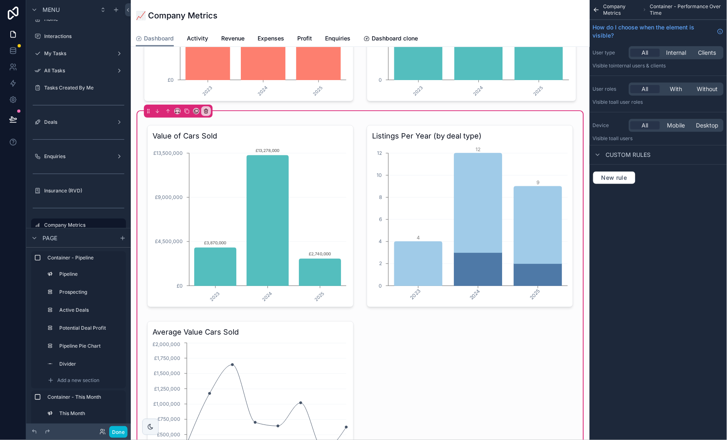
scroll to position [1274, 0]
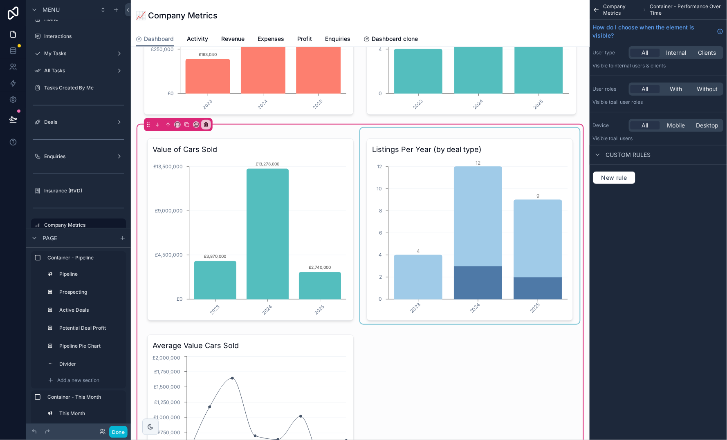
click at [394, 153] on div "scrollable content" at bounding box center [469, 226] width 219 height 196
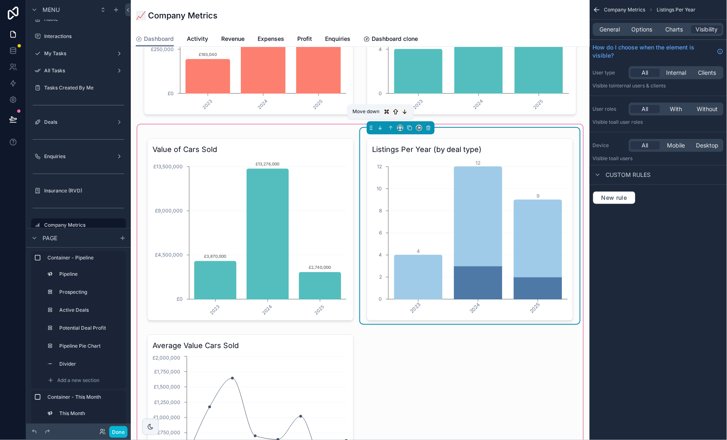
click at [378, 127] on button "scrollable content" at bounding box center [380, 127] width 9 height 9
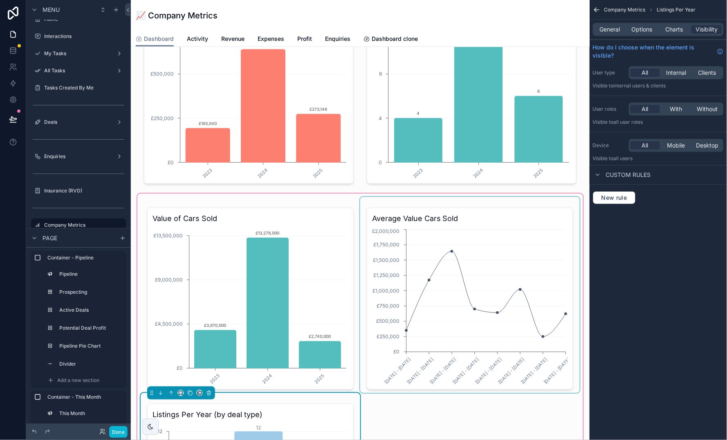
scroll to position [1214, 0]
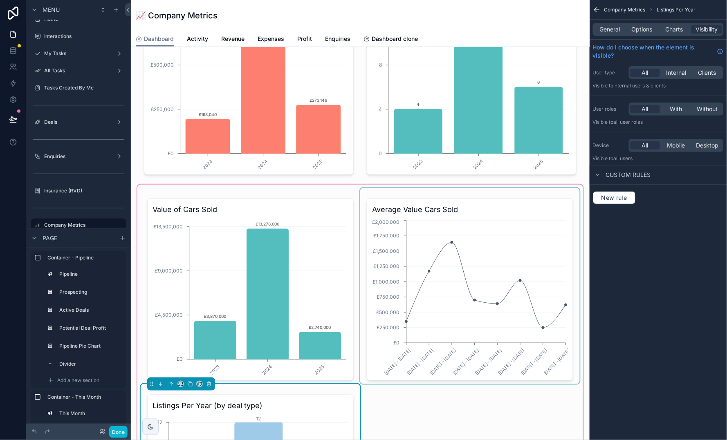
click at [459, 271] on div "scrollable content" at bounding box center [469, 286] width 219 height 196
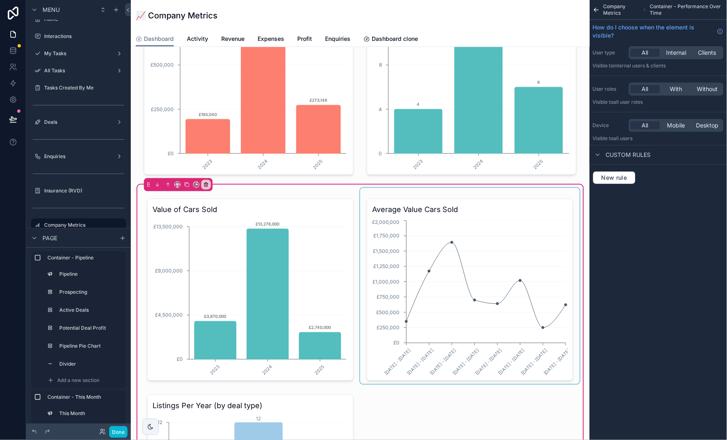
click at [508, 271] on div "scrollable content" at bounding box center [469, 286] width 219 height 196
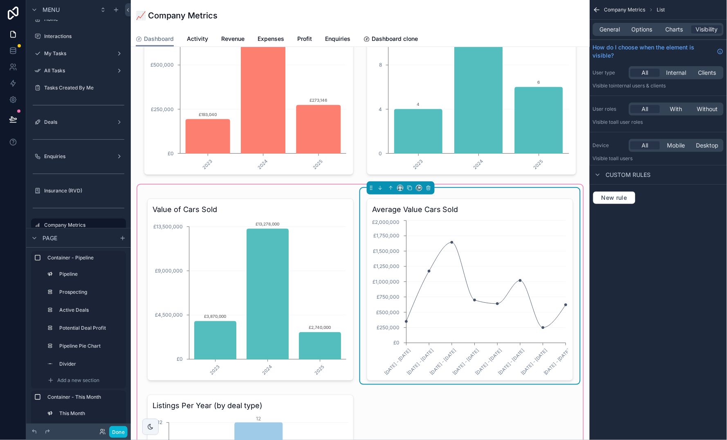
click at [508, 271] on icon "Jul - Sep, 2023 Oct - Dec, 2023 Jan - Mar, 2024 Apr - Jun, 2024 Jul - Sep, 2024…" at bounding box center [470, 297] width 196 height 157
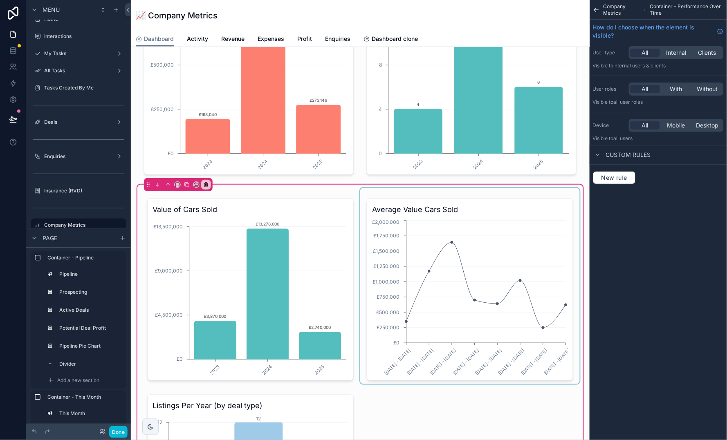
click at [504, 229] on div "scrollable content" at bounding box center [469, 286] width 219 height 196
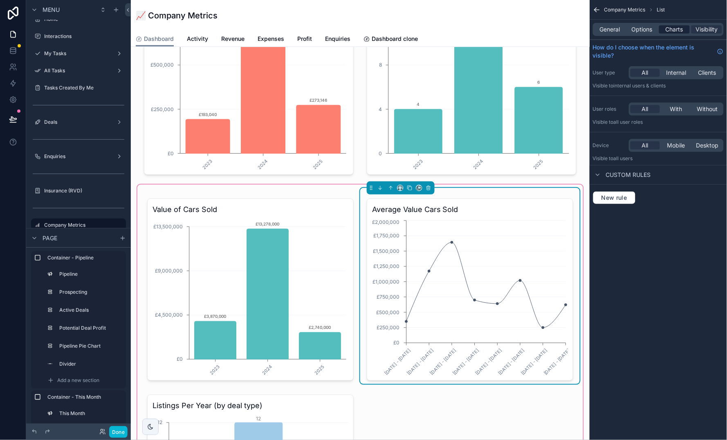
click at [682, 32] on span "Charts" at bounding box center [674, 29] width 18 height 8
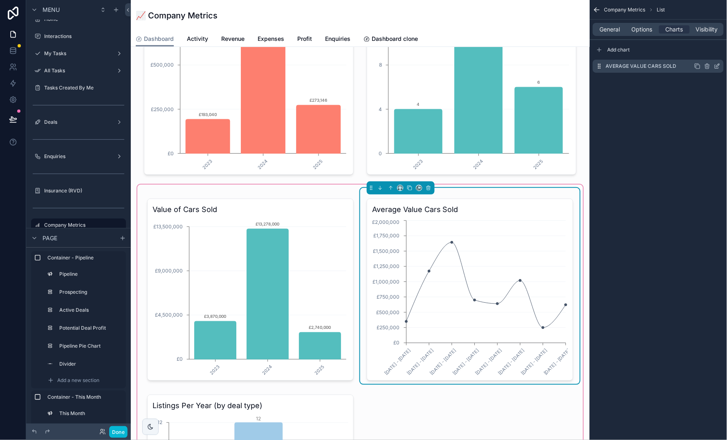
click at [717, 66] on icon "scrollable content" at bounding box center [717, 65] width 3 height 3
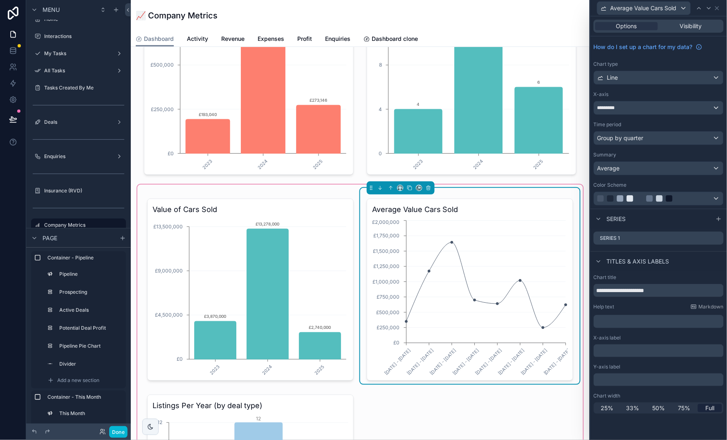
click at [673, 78] on div "Line" at bounding box center [658, 77] width 129 height 13
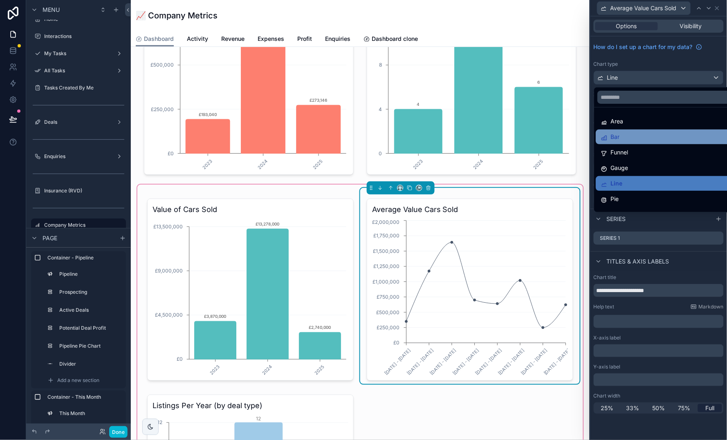
click at [660, 134] on div "Bar" at bounding box center [668, 137] width 135 height 10
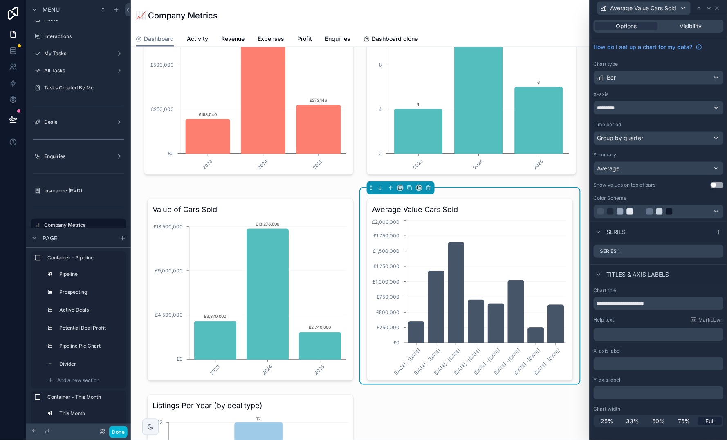
click at [660, 139] on div "Group by quarter" at bounding box center [658, 138] width 129 height 13
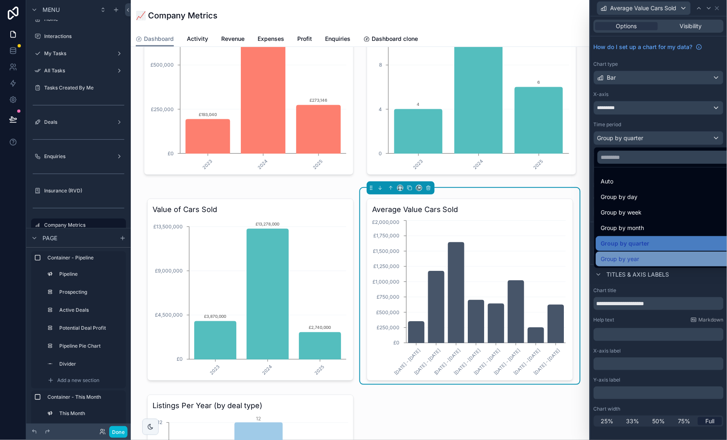
click at [642, 255] on div "Group by year" at bounding box center [668, 259] width 135 height 10
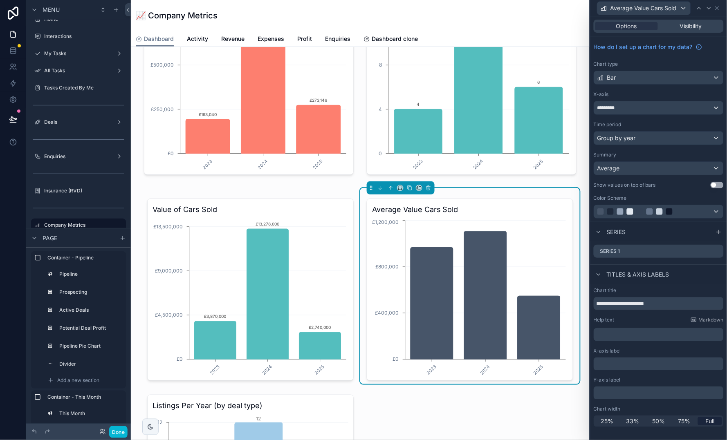
click at [718, 185] on button "Use setting" at bounding box center [716, 185] width 13 height 7
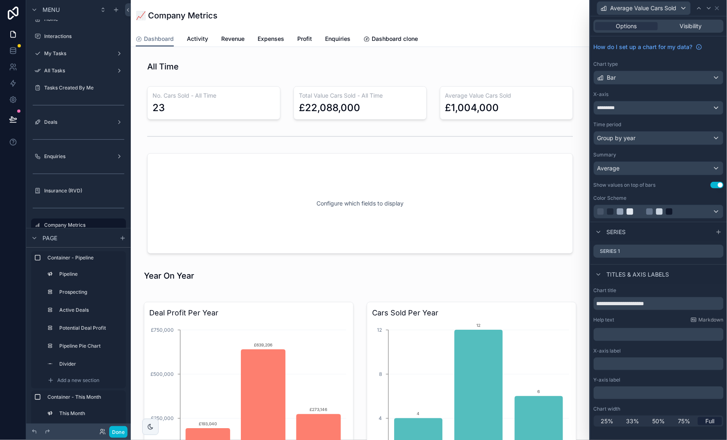
scroll to position [881, 0]
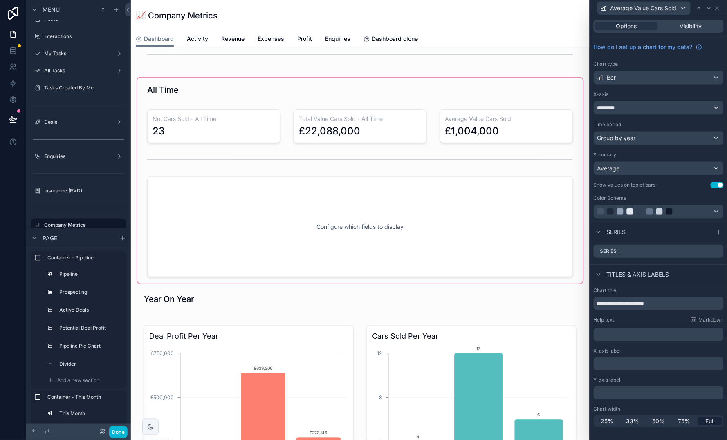
click at [355, 187] on div "scrollable content" at bounding box center [360, 181] width 446 height 206
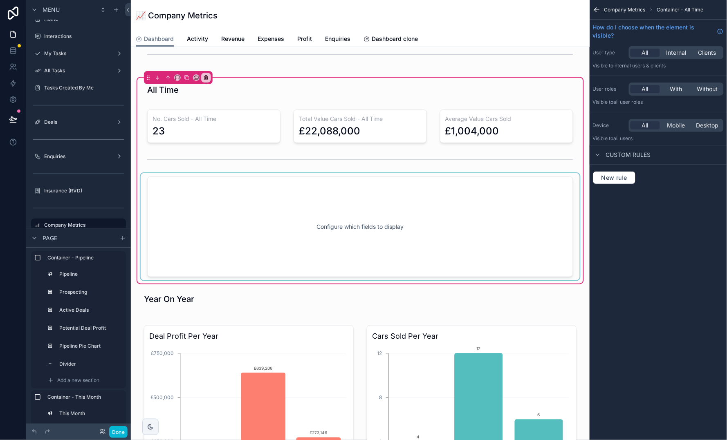
click at [358, 204] on div "scrollable content" at bounding box center [360, 226] width 439 height 107
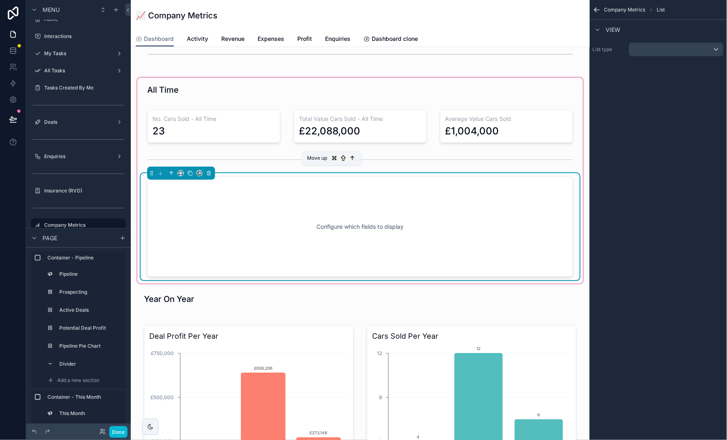
click at [173, 170] on icon "scrollable content" at bounding box center [171, 173] width 6 height 6
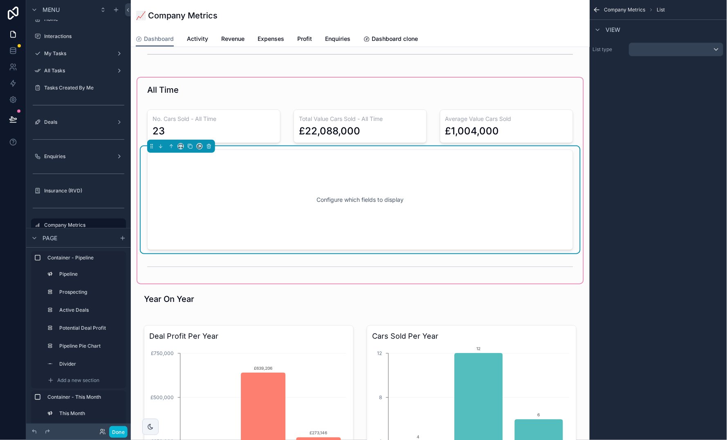
click at [250, 177] on div "Configure which fields to display" at bounding box center [360, 200] width 399 height 74
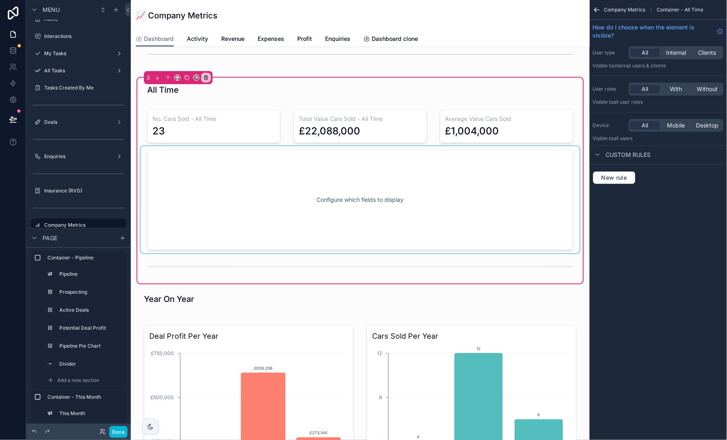
click at [250, 177] on div "scrollable content" at bounding box center [360, 199] width 439 height 107
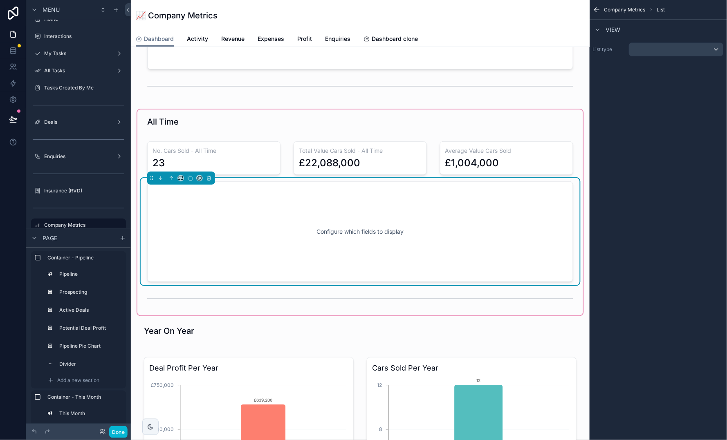
scroll to position [893, 0]
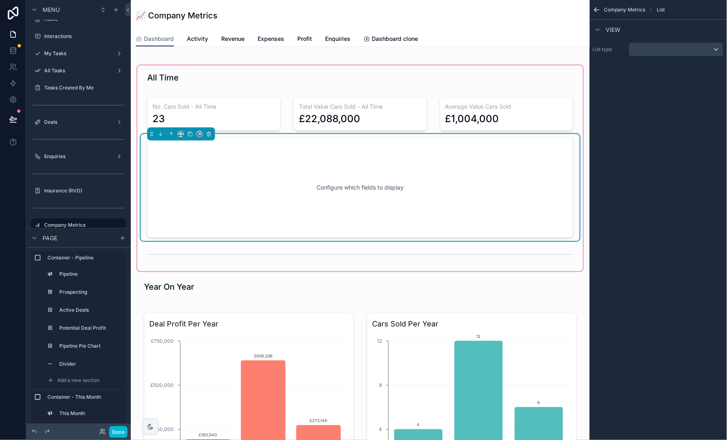
click at [276, 189] on div "Configure which fields to display" at bounding box center [360, 188] width 399 height 74
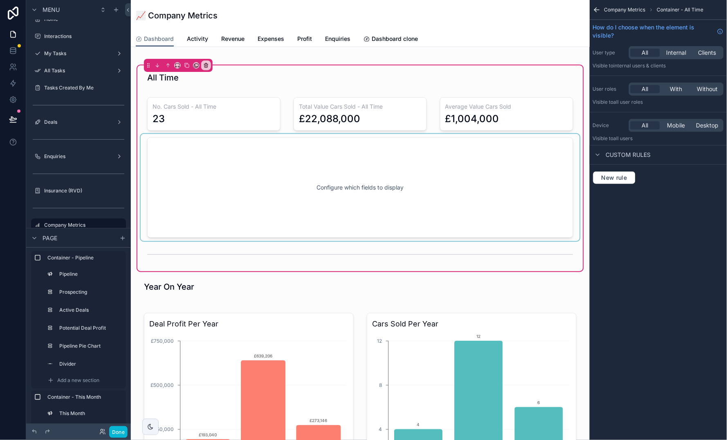
click at [276, 189] on div "scrollable content" at bounding box center [360, 187] width 439 height 107
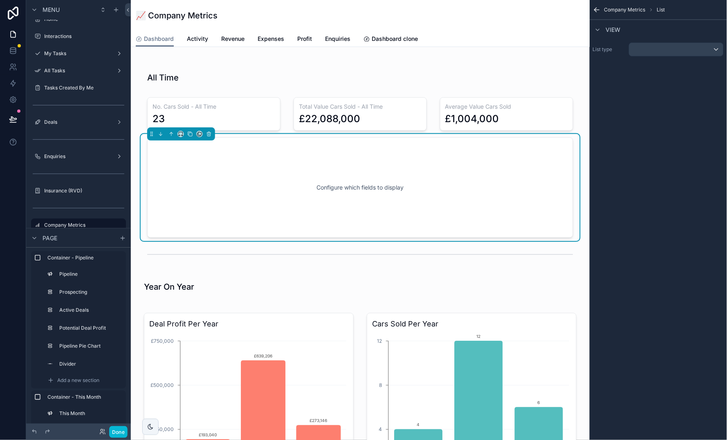
click at [682, 46] on div "scrollable content" at bounding box center [676, 49] width 94 height 13
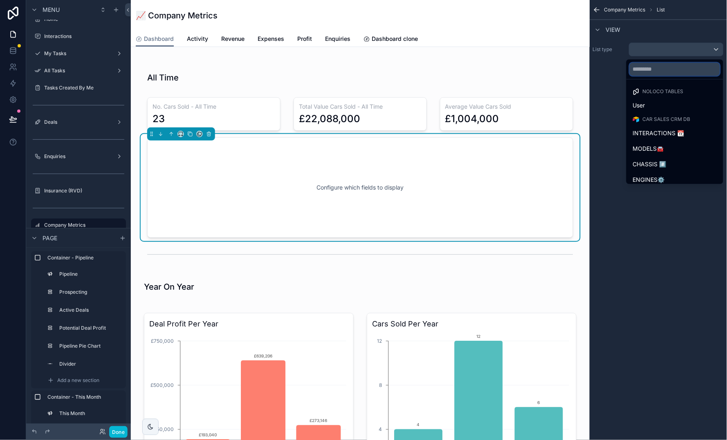
click at [682, 72] on input "text" at bounding box center [674, 69] width 90 height 13
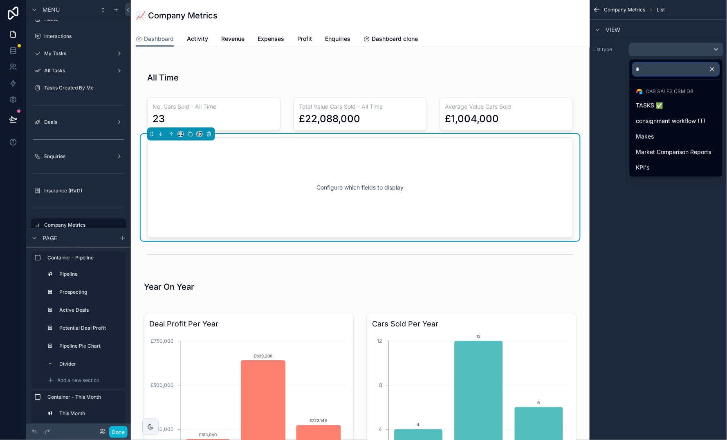
type input "**"
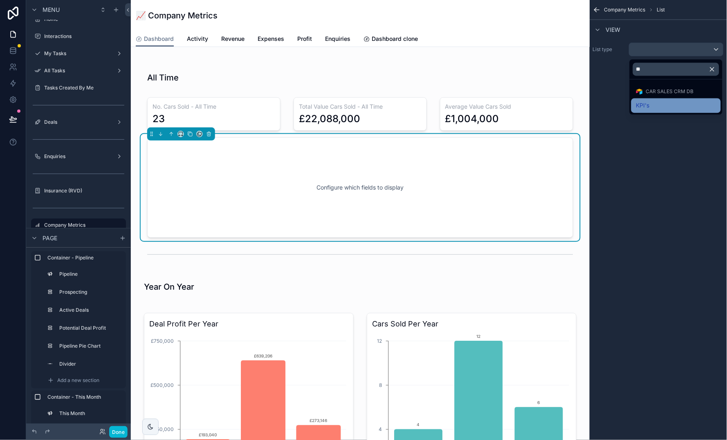
click at [679, 106] on div "KPI's" at bounding box center [676, 106] width 80 height 10
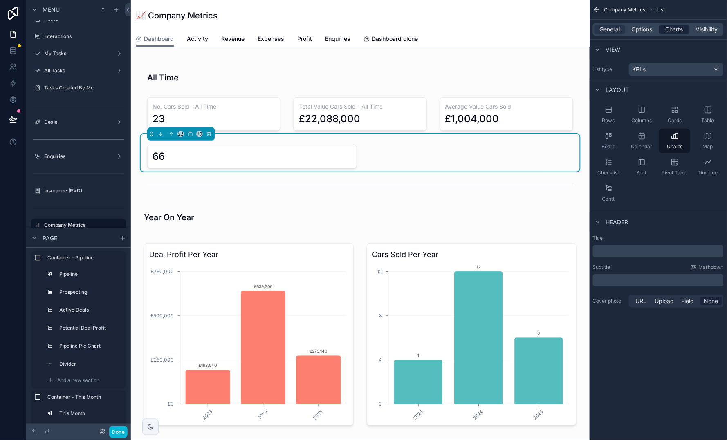
click at [678, 31] on span "Charts" at bounding box center [674, 29] width 18 height 8
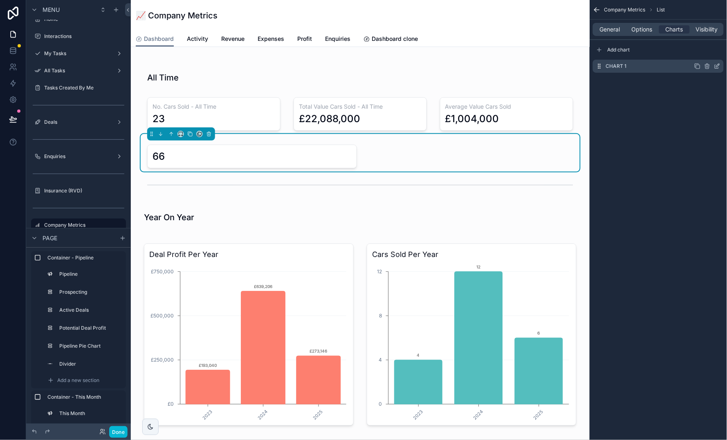
click at [716, 65] on icon "scrollable content" at bounding box center [717, 67] width 4 height 4
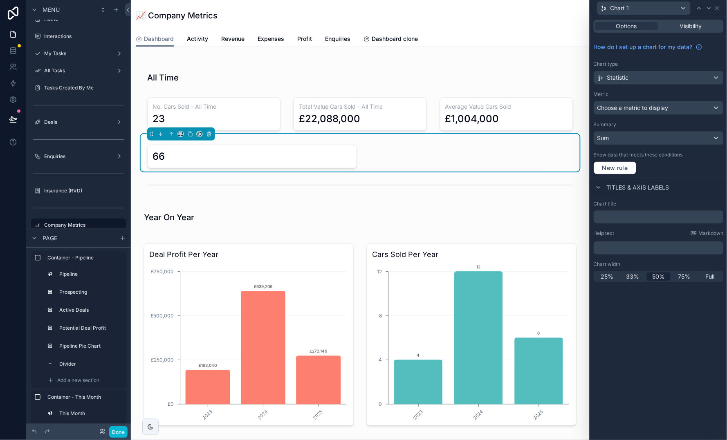
click at [666, 77] on div "Statistic" at bounding box center [658, 77] width 129 height 13
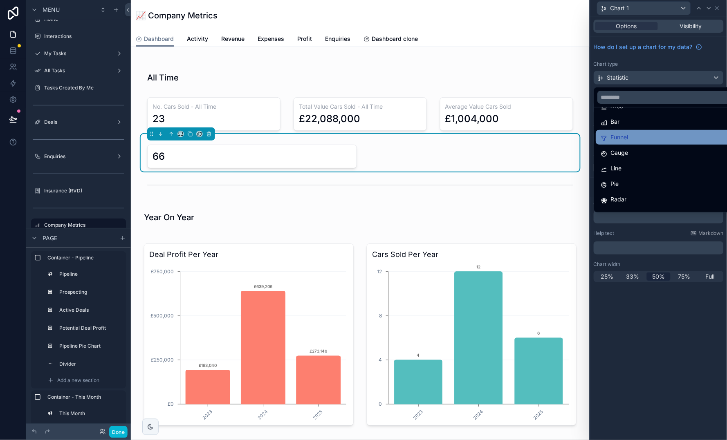
scroll to position [16, 0]
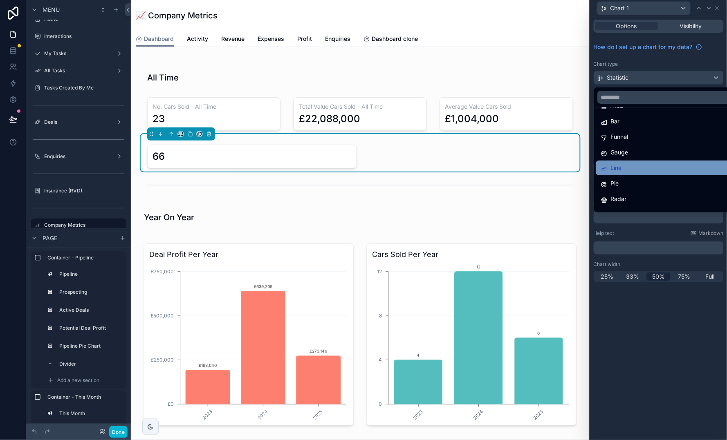
click at [660, 166] on div "Line" at bounding box center [668, 168] width 135 height 10
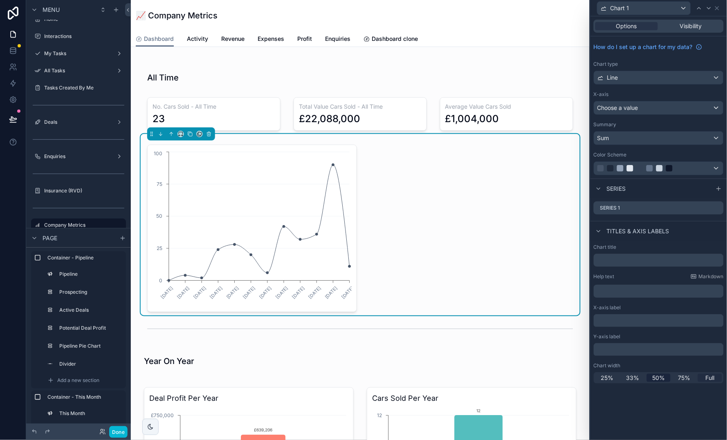
click at [709, 375] on span "Full" at bounding box center [709, 378] width 9 height 8
click at [654, 108] on div "Choose a value" at bounding box center [658, 107] width 129 height 13
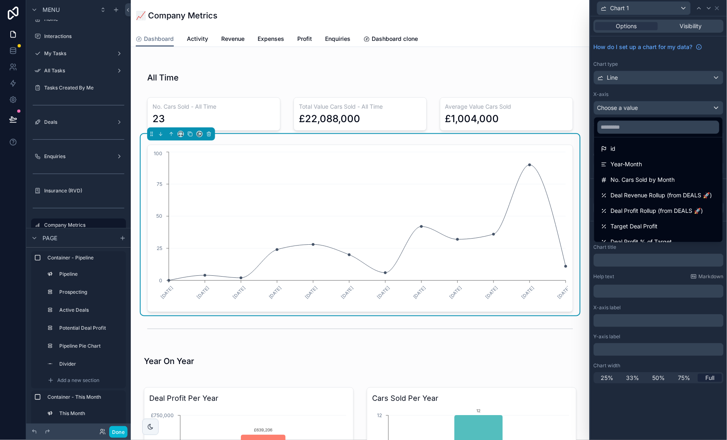
scroll to position [19, 0]
click at [656, 159] on div "Year-Month" at bounding box center [658, 164] width 115 height 10
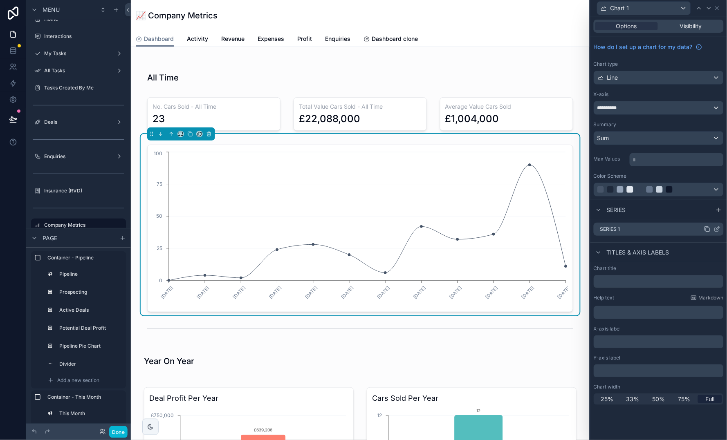
click at [716, 229] on icon at bounding box center [717, 228] width 3 height 3
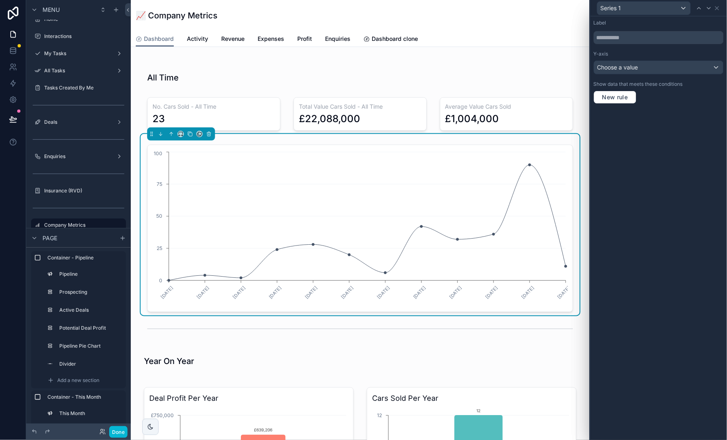
click at [663, 66] on div "Choose a value" at bounding box center [658, 67] width 129 height 13
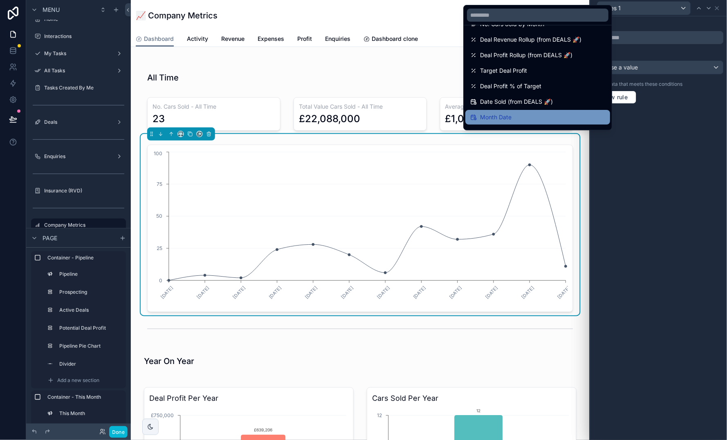
scroll to position [3, 0]
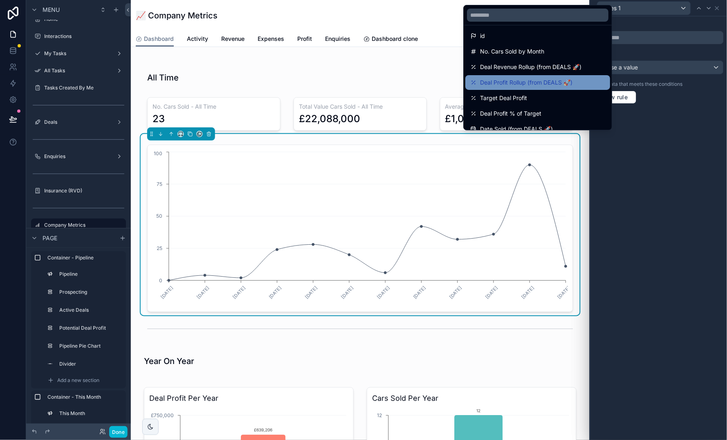
click at [518, 83] on span "Deal Profit Rollup (from DEALS 🚀)" at bounding box center [526, 83] width 92 height 10
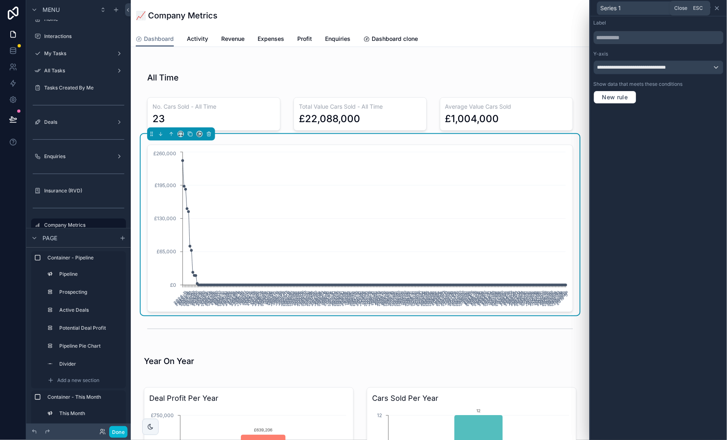
click at [716, 8] on icon at bounding box center [717, 8] width 7 height 7
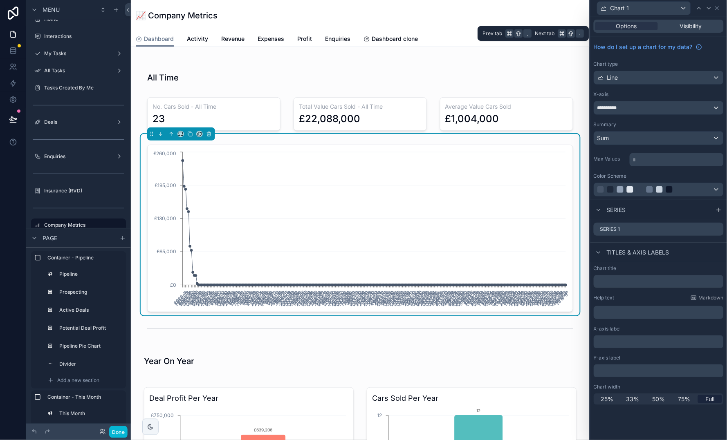
click at [638, 30] on div "Options Visibility" at bounding box center [658, 26] width 130 height 13
click at [692, 27] on span "Visibility" at bounding box center [691, 26] width 22 height 8
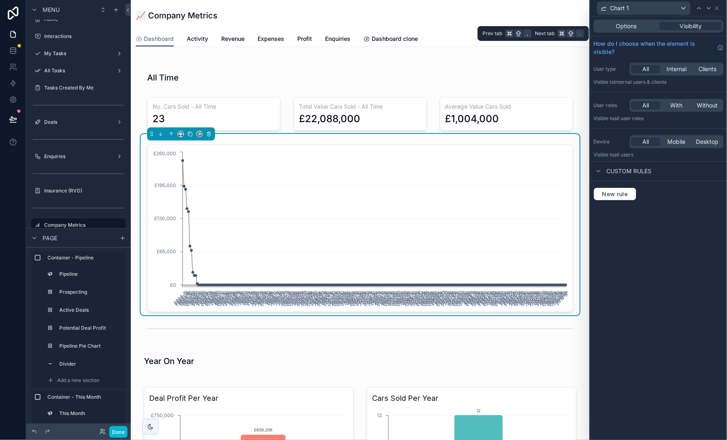
click at [638, 31] on div "Options Visibility" at bounding box center [658, 26] width 130 height 13
click at [636, 24] on span "Options" at bounding box center [626, 26] width 21 height 8
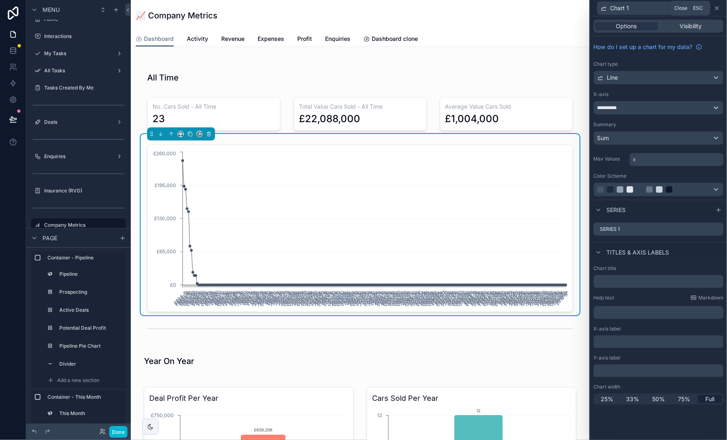
click at [719, 8] on icon at bounding box center [717, 8] width 7 height 7
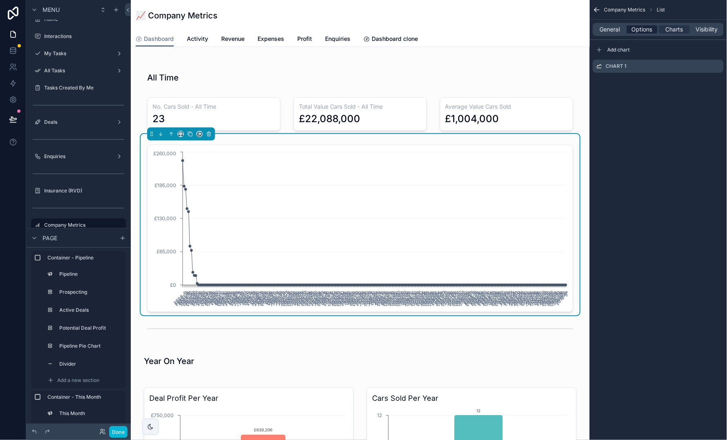
click at [649, 28] on span "Options" at bounding box center [641, 29] width 21 height 8
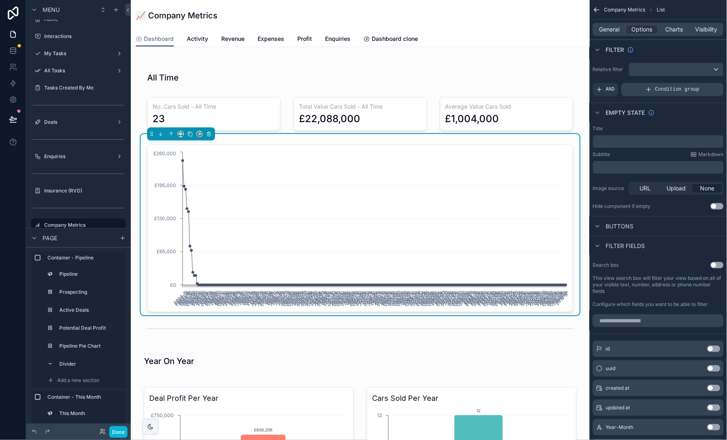
click at [659, 87] on span "Condition group" at bounding box center [677, 89] width 44 height 7
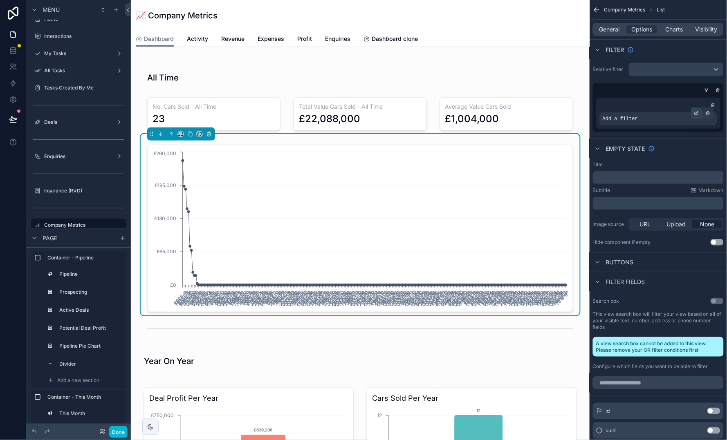
click at [694, 116] on div "scrollable content" at bounding box center [696, 112] width 11 height 11
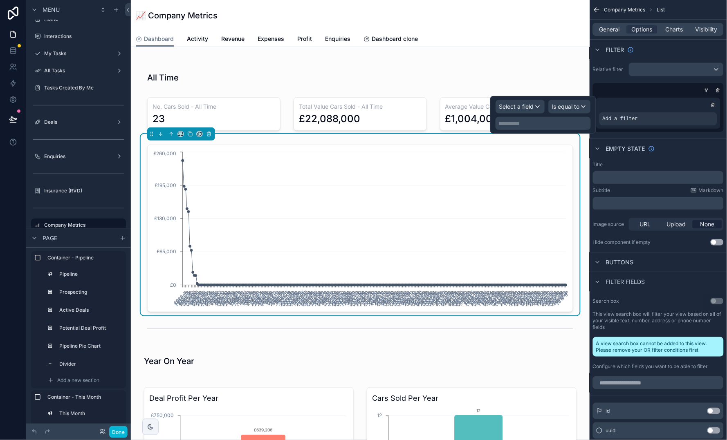
click at [526, 107] on span "Select a field" at bounding box center [516, 106] width 35 height 7
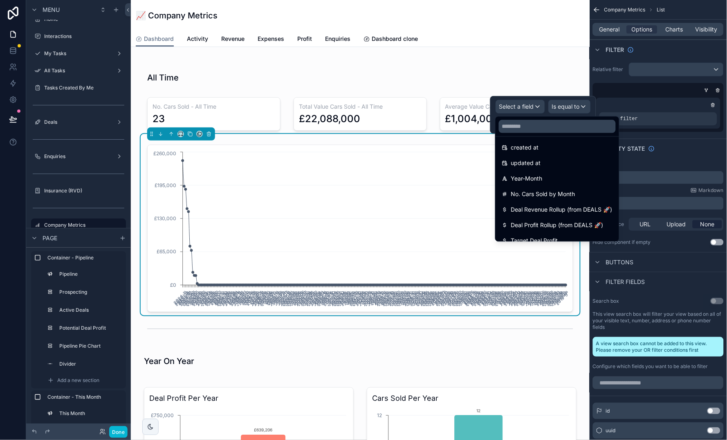
scroll to position [37, 0]
click at [541, 175] on span "Year-Month" at bounding box center [526, 176] width 31 height 10
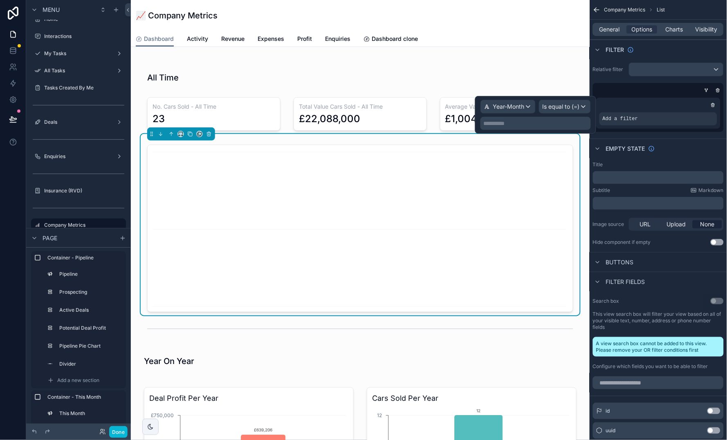
click at [525, 107] on div "Year-Month" at bounding box center [508, 106] width 54 height 13
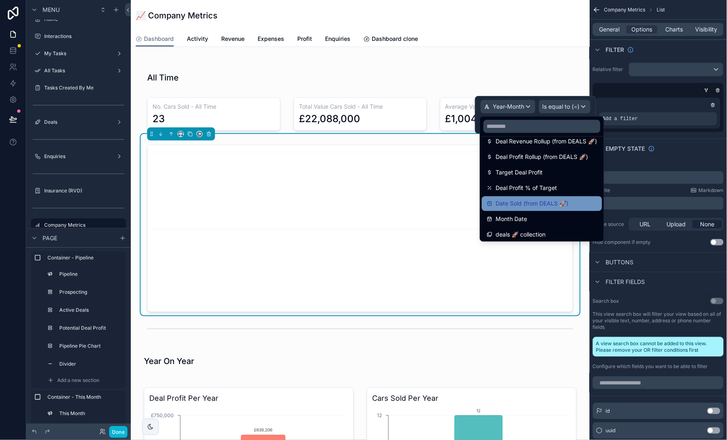
scroll to position [102, 0]
click at [535, 197] on div "Date Sold (from DEALS 🚀)" at bounding box center [542, 204] width 120 height 15
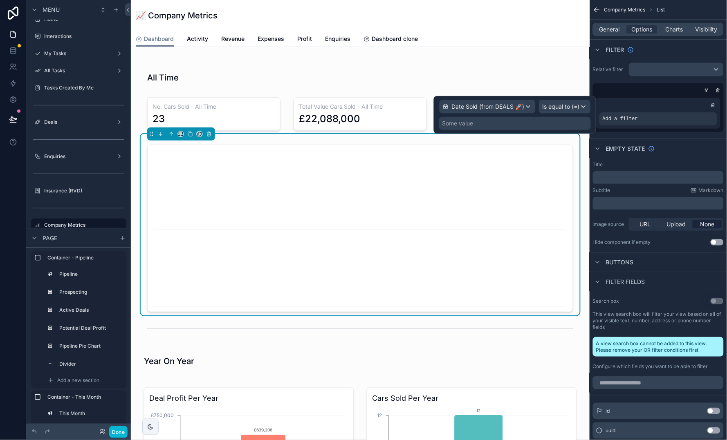
click at [563, 107] on span "Is equal to (=)" at bounding box center [560, 107] width 37 height 8
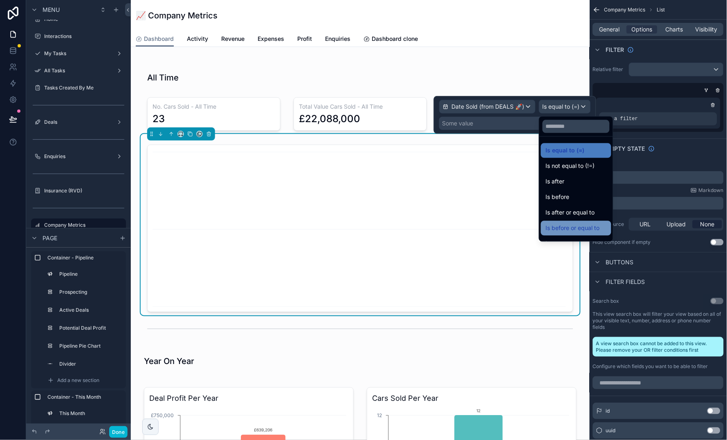
click at [574, 224] on span "Is before or equal to" at bounding box center [573, 229] width 54 height 10
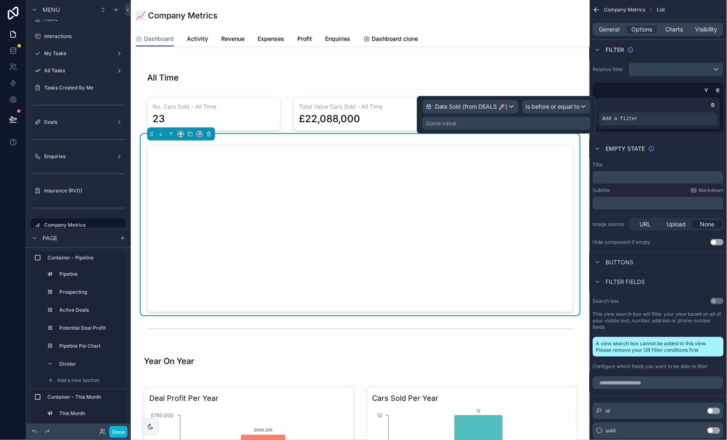
click at [530, 121] on div "Some value" at bounding box center [506, 123] width 168 height 13
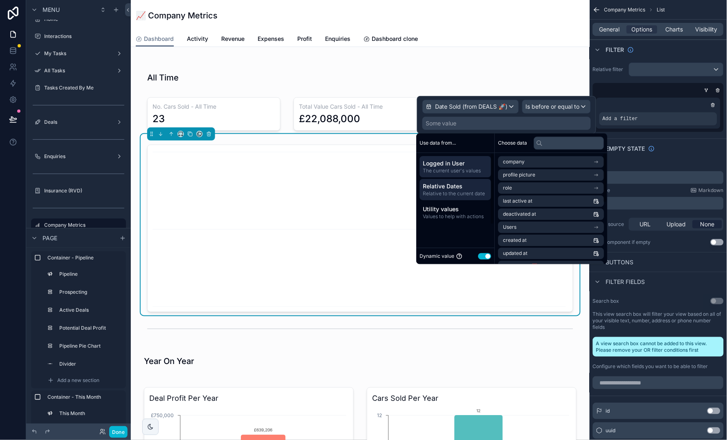
click at [473, 197] on div "Relative Dates Relative to the current date" at bounding box center [456, 189] width 72 height 21
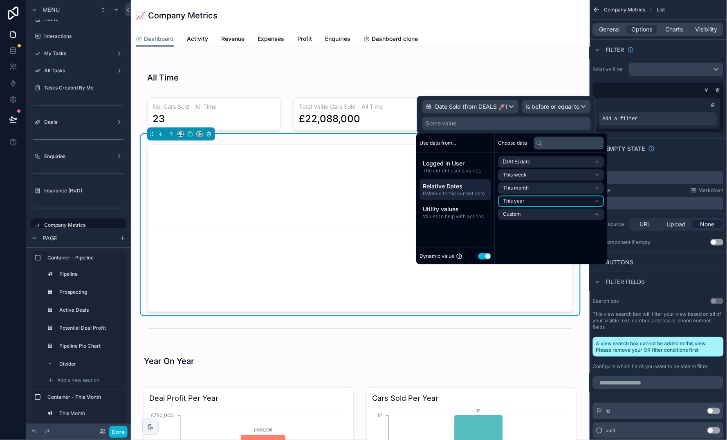
click at [552, 203] on li "This year" at bounding box center [551, 201] width 106 height 11
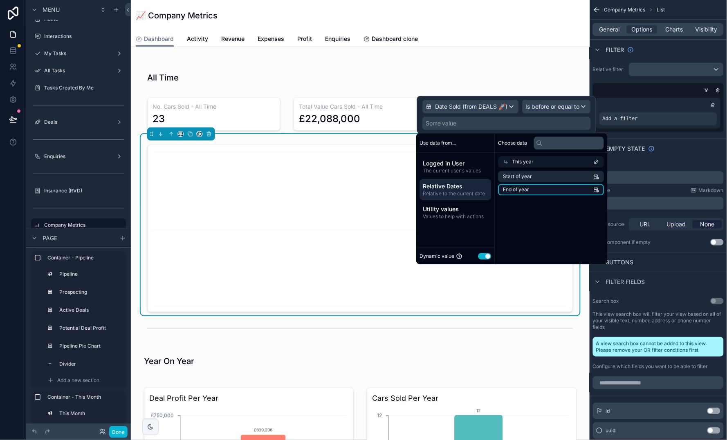
click at [548, 192] on li "End of year" at bounding box center [551, 189] width 106 height 11
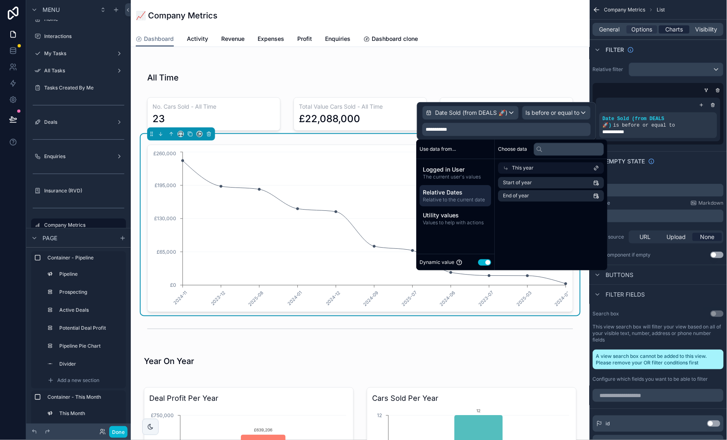
click at [680, 26] on span "Charts" at bounding box center [674, 29] width 18 height 8
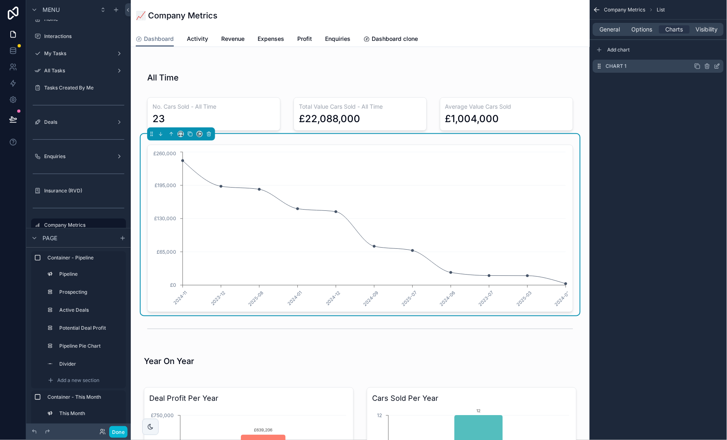
click at [720, 66] on icon "scrollable content" at bounding box center [717, 66] width 7 height 7
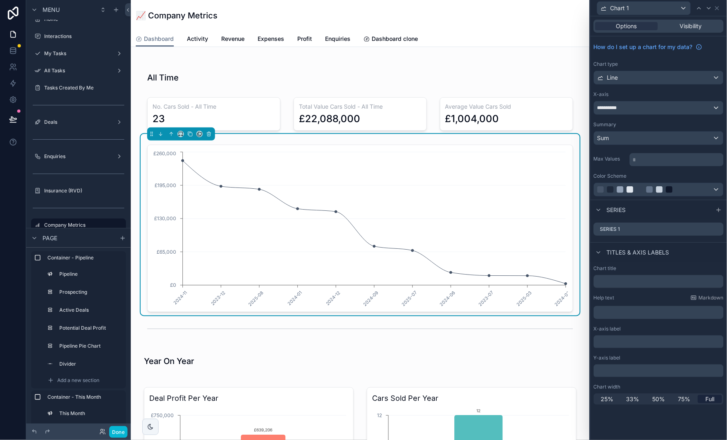
click at [656, 136] on div "Sum" at bounding box center [658, 138] width 129 height 13
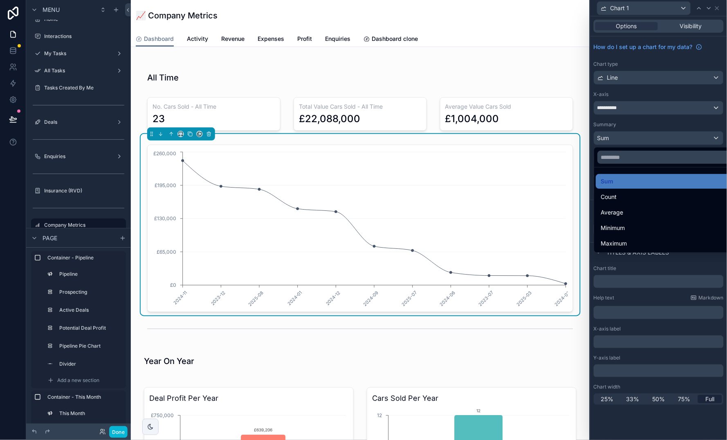
click at [657, 125] on div at bounding box center [658, 220] width 137 height 440
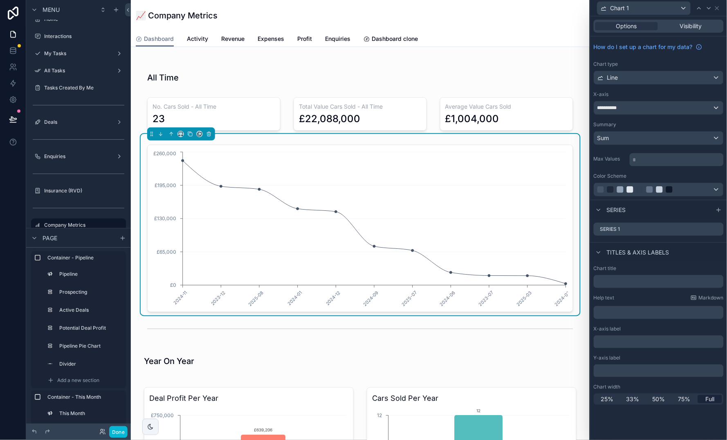
click at [658, 111] on div "**********" at bounding box center [658, 107] width 129 height 13
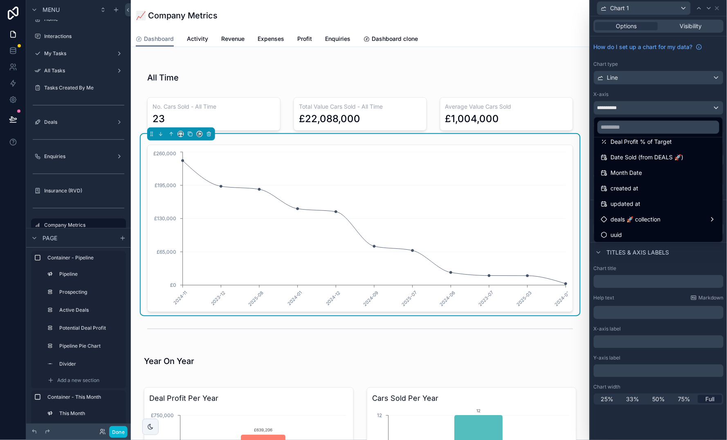
scroll to position [117, 0]
click at [639, 158] on span "Date Sold (from DEALS 🚀)" at bounding box center [647, 159] width 73 height 10
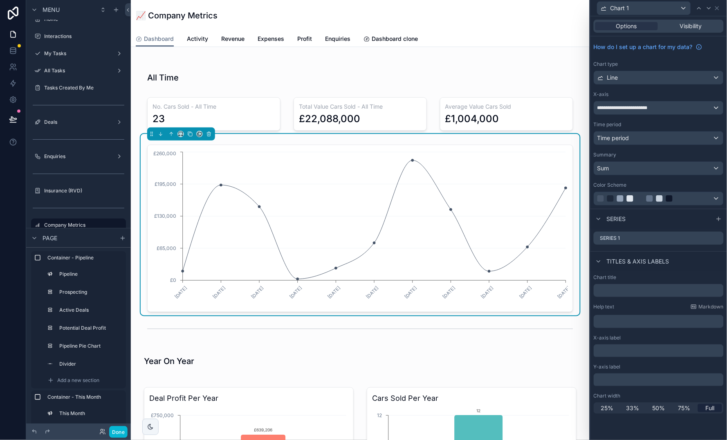
click at [633, 137] on div "Time period" at bounding box center [658, 138] width 129 height 13
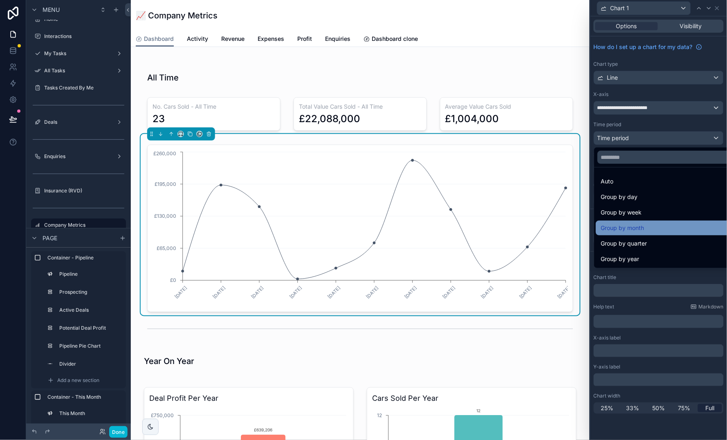
click at [663, 227] on div "Group by month" at bounding box center [668, 228] width 135 height 10
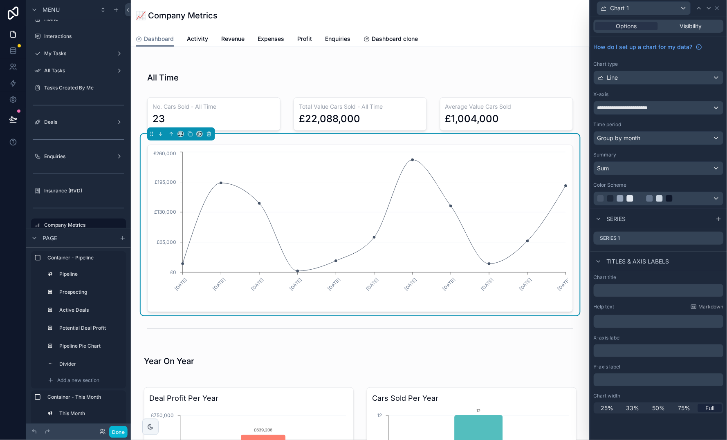
click at [626, 135] on span "Group by month" at bounding box center [618, 138] width 43 height 8
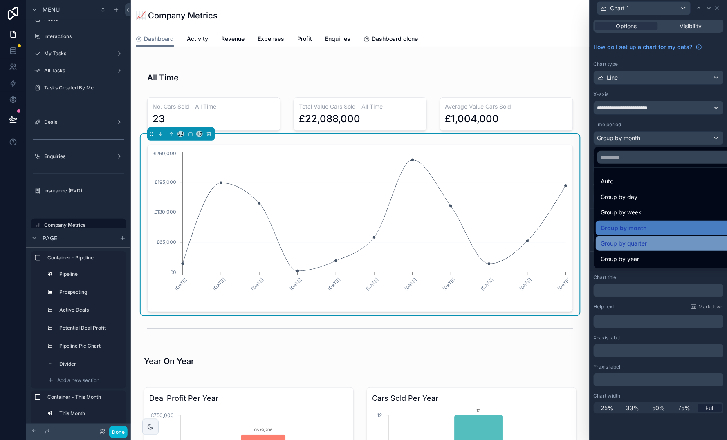
click at [644, 249] on div "Group by quarter" at bounding box center [668, 243] width 145 height 15
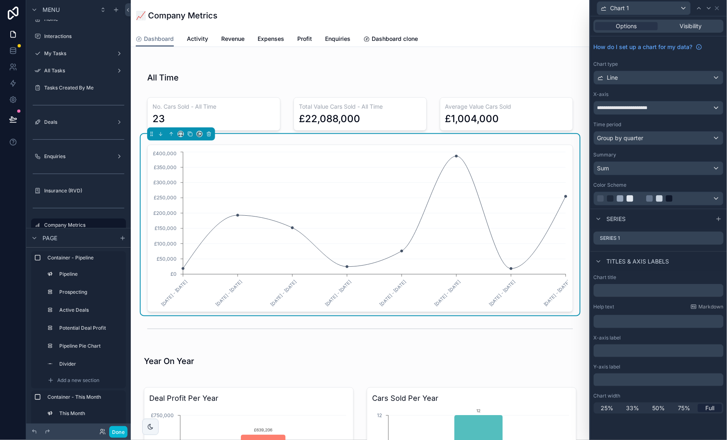
click at [631, 75] on div "Line" at bounding box center [658, 77] width 129 height 13
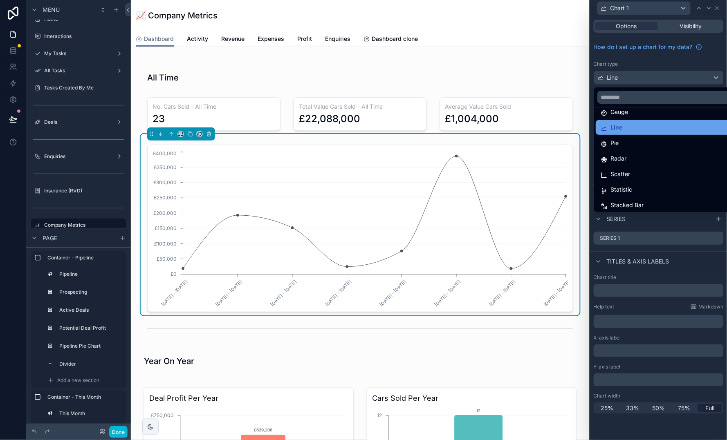
scroll to position [56, 0]
click at [682, 58] on div at bounding box center [658, 220] width 137 height 440
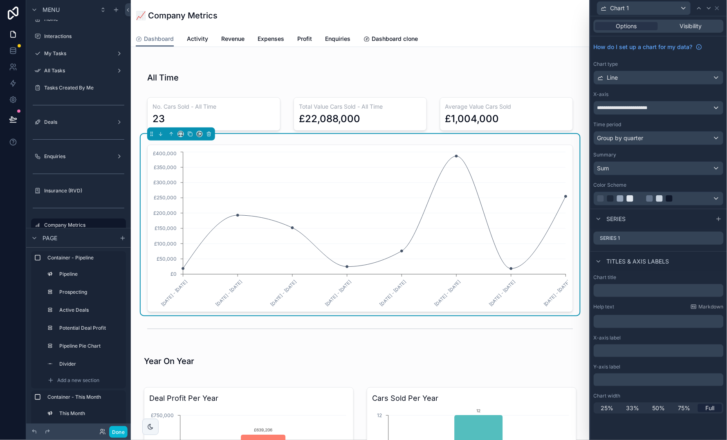
click at [658, 78] on div "Line" at bounding box center [658, 77] width 129 height 13
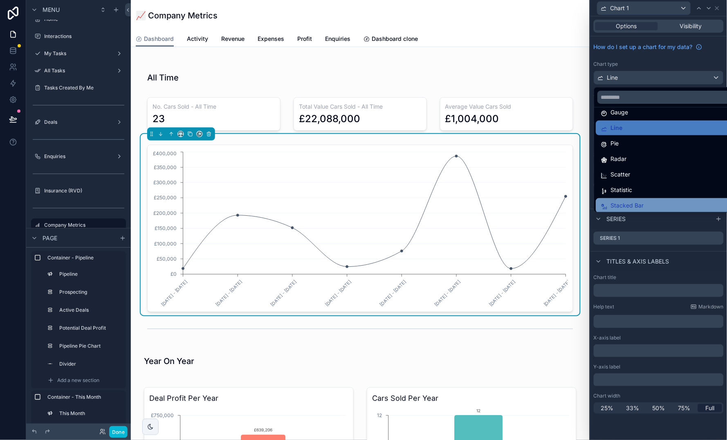
click at [647, 204] on div "Stacked Bar" at bounding box center [668, 206] width 135 height 10
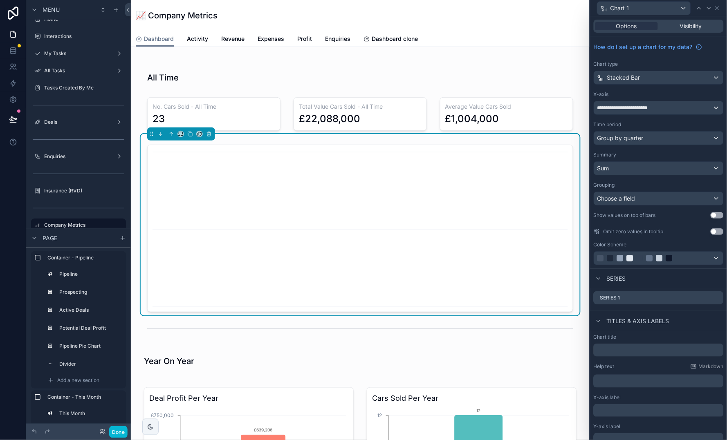
click at [652, 199] on div "Choose a field" at bounding box center [658, 198] width 129 height 13
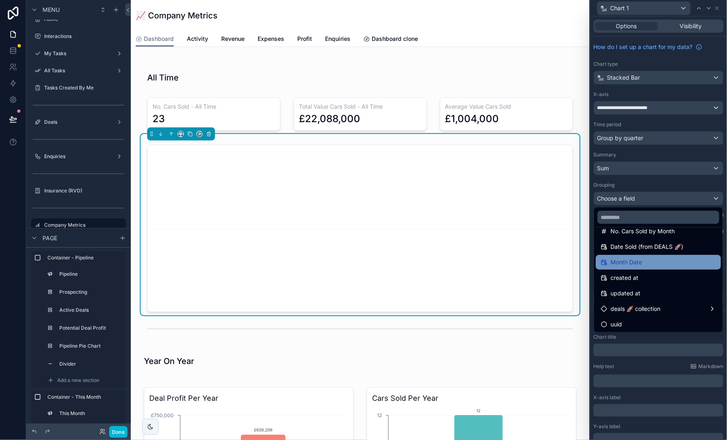
scroll to position [71, 0]
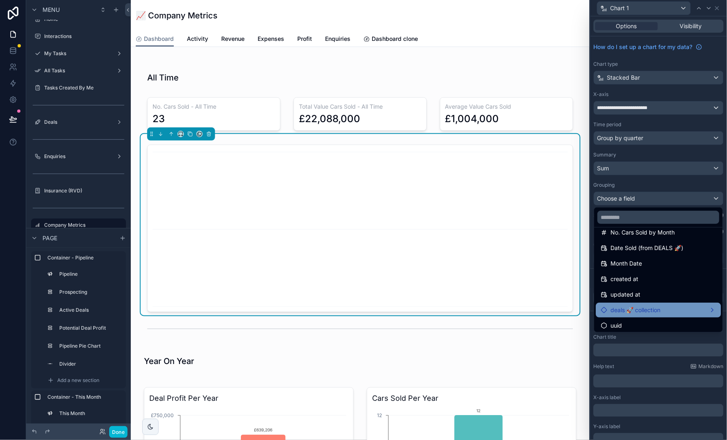
click at [658, 306] on span "deals 🚀 collection" at bounding box center [636, 310] width 50 height 10
click at [709, 309] on div "deals 🚀 collection" at bounding box center [658, 310] width 115 height 10
click at [713, 307] on div "deals 🚀 collection" at bounding box center [658, 310] width 115 height 10
click at [647, 306] on span "deals 🚀 collection" at bounding box center [636, 310] width 50 height 10
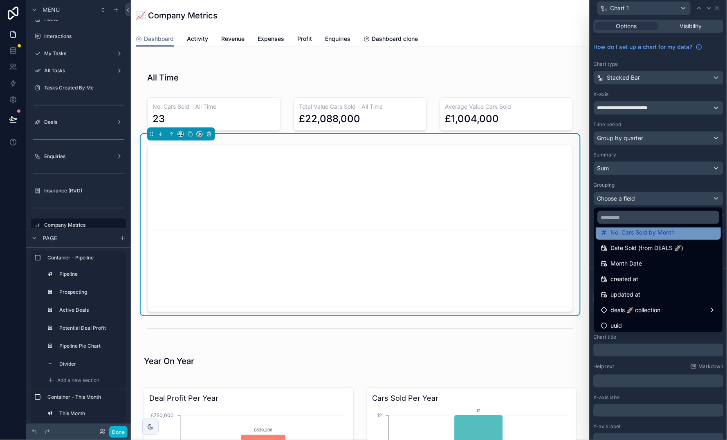
scroll to position [0, 0]
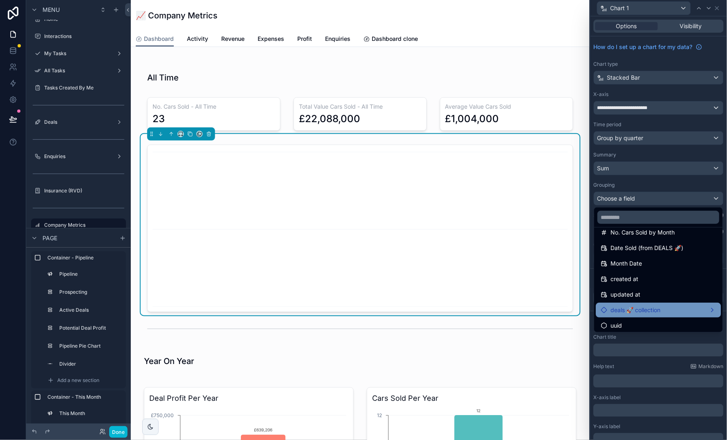
click at [647, 306] on span "deals 🚀 collection" at bounding box center [636, 310] width 50 height 10
click at [667, 381] on div at bounding box center [658, 220] width 137 height 440
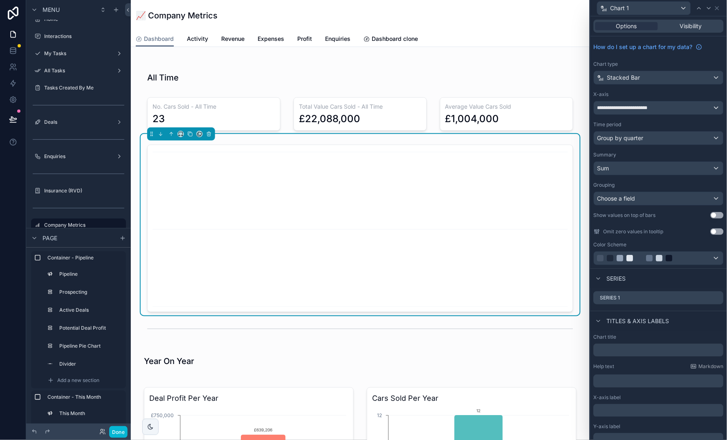
click at [631, 75] on span "Stacked Bar" at bounding box center [623, 78] width 33 height 8
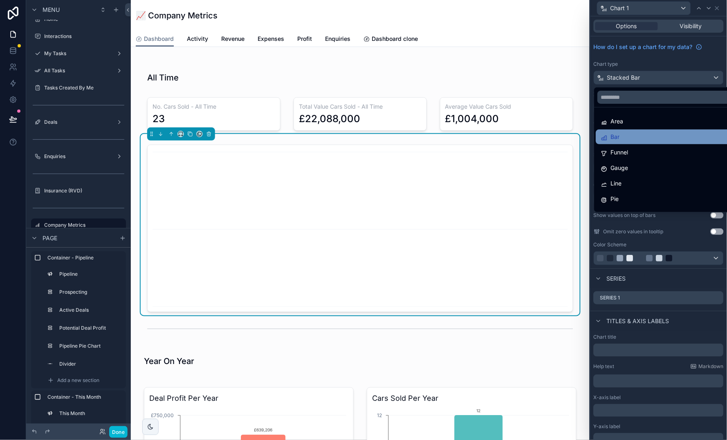
click at [625, 140] on div "Bar" at bounding box center [668, 137] width 135 height 10
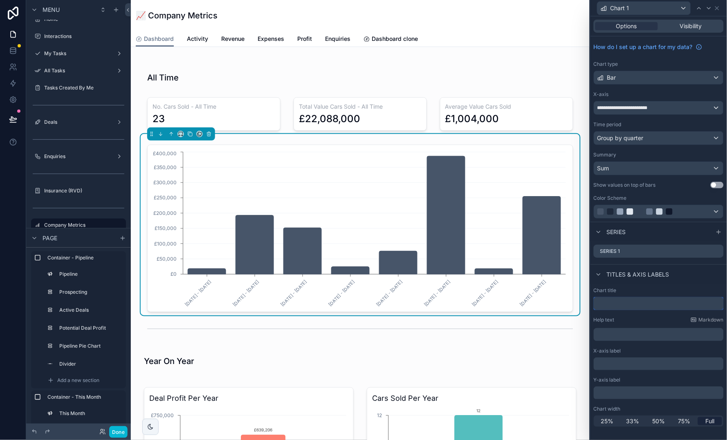
click at [672, 303] on input "text" at bounding box center [658, 303] width 130 height 13
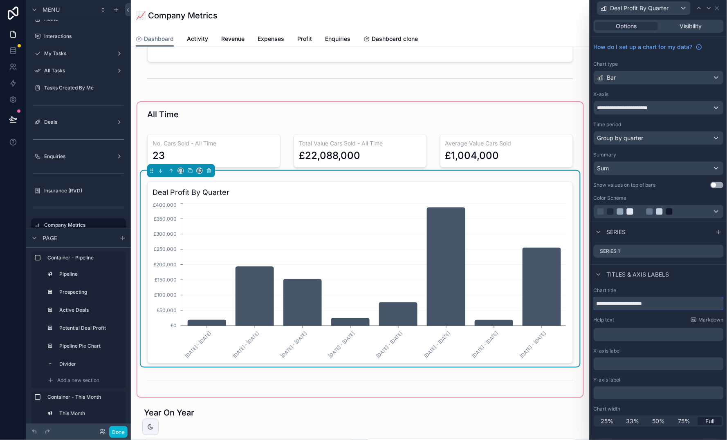
scroll to position [856, 0]
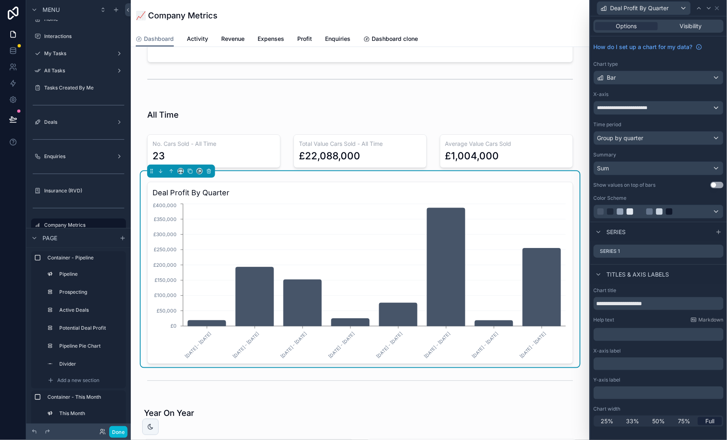
click at [648, 78] on div "Bar" at bounding box center [658, 77] width 129 height 13
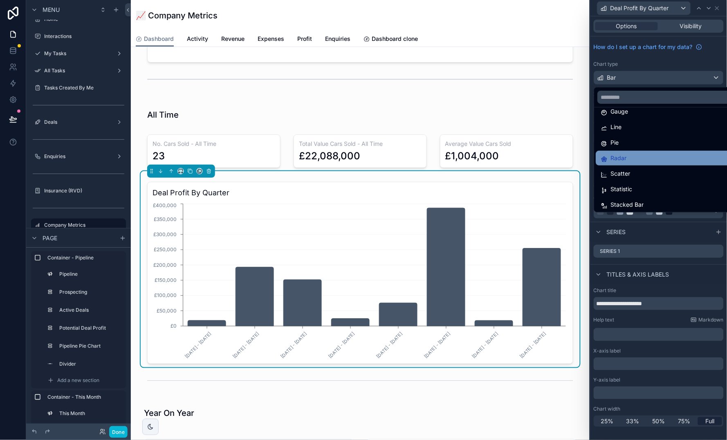
scroll to position [56, 0]
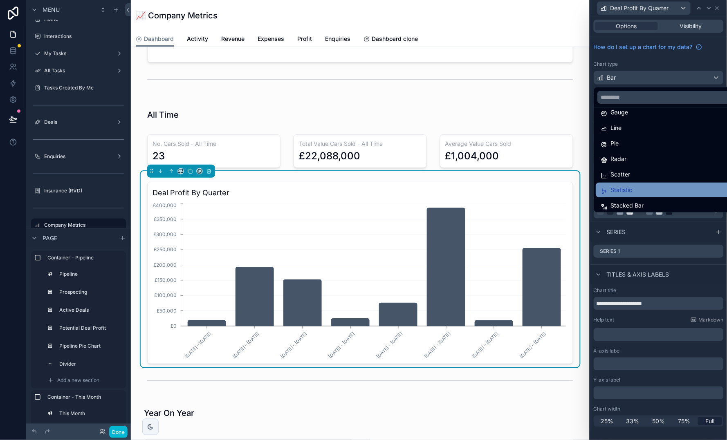
click at [645, 188] on div "Statistic" at bounding box center [668, 190] width 135 height 10
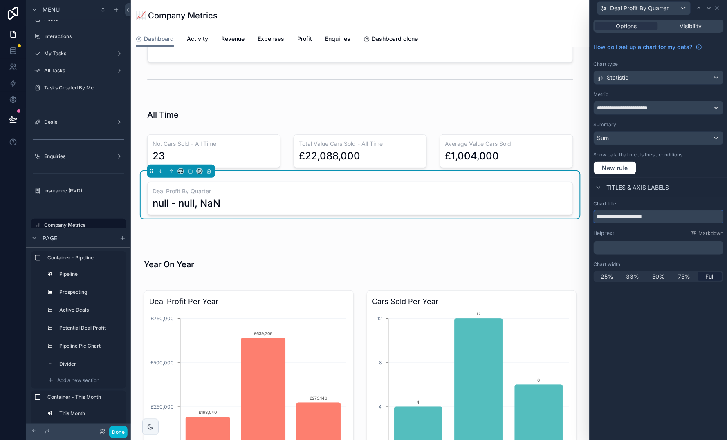
drag, startPoint x: 627, startPoint y: 214, endPoint x: 679, endPoint y: 212, distance: 52.4
click at [679, 212] on input "**********" at bounding box center [658, 216] width 130 height 13
type input "**********"
click at [636, 27] on span "Options" at bounding box center [626, 26] width 21 height 8
click at [673, 129] on div "Summary Sum" at bounding box center [658, 133] width 130 height 24
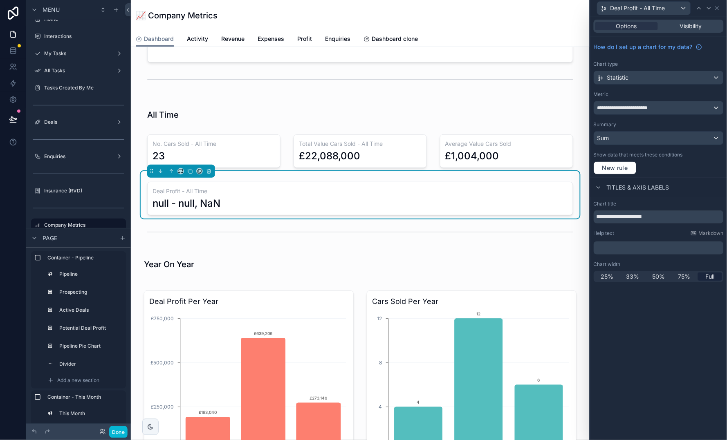
click at [676, 106] on div "**********" at bounding box center [658, 107] width 129 height 13
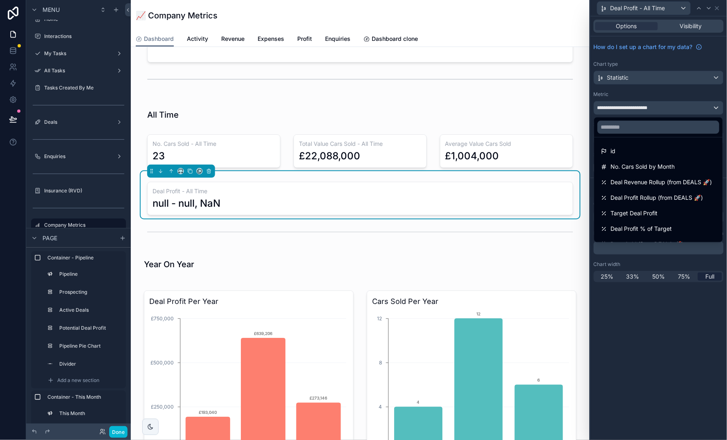
click at [679, 107] on div at bounding box center [658, 220] width 137 height 440
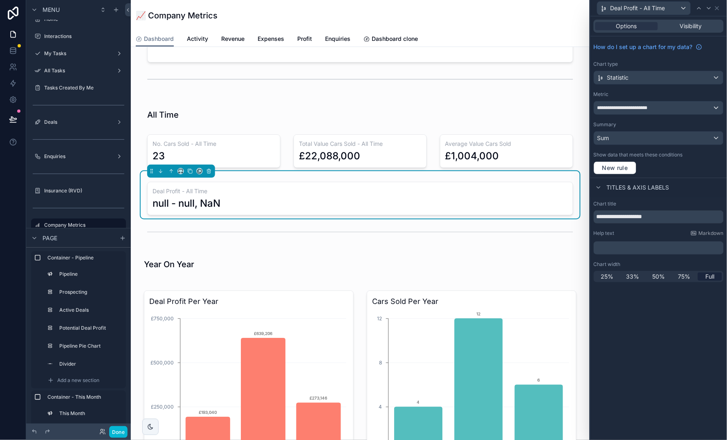
click at [683, 105] on div "**********" at bounding box center [658, 107] width 129 height 13
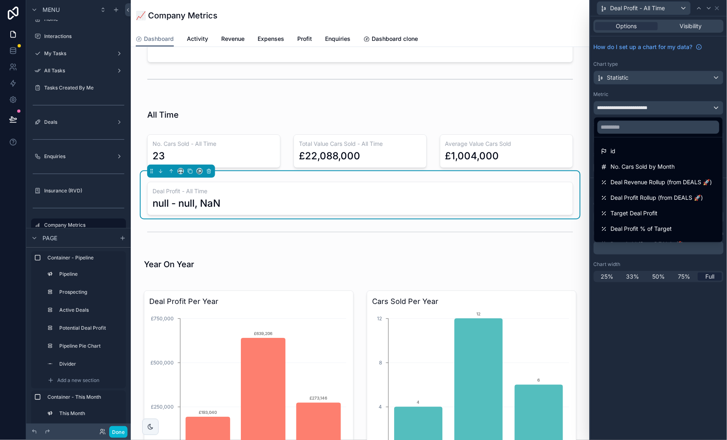
click at [683, 105] on div at bounding box center [658, 220] width 137 height 440
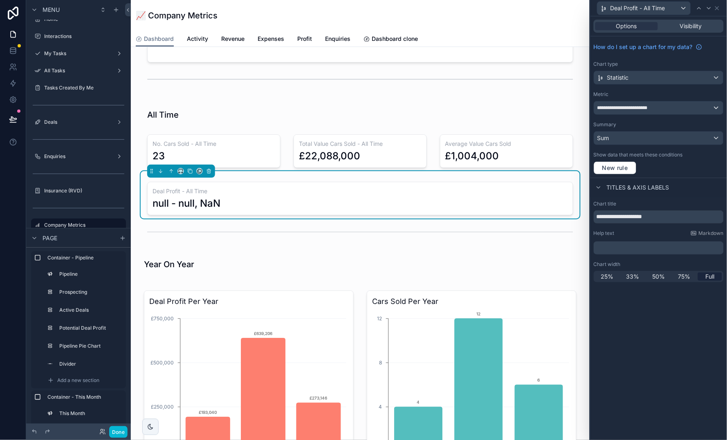
click at [683, 89] on div "**********" at bounding box center [658, 106] width 137 height 141
click at [685, 108] on div "**********" at bounding box center [658, 107] width 129 height 13
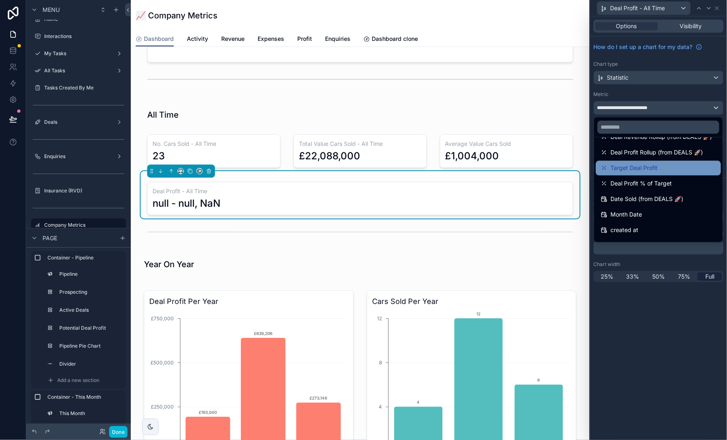
scroll to position [26, 0]
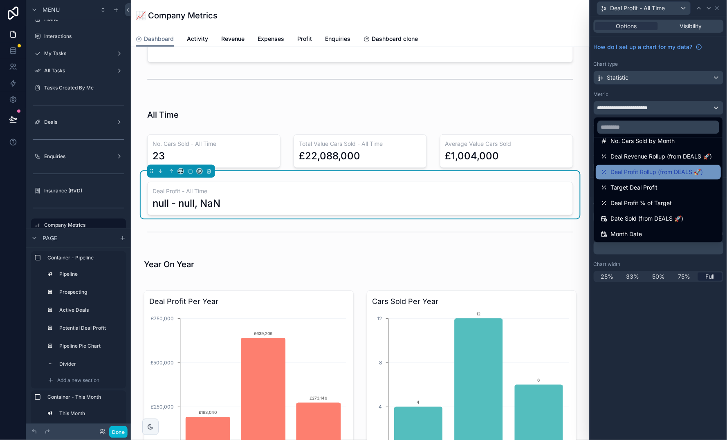
click at [657, 168] on span "Deal Profit Rollup (from DEALS 🚀)" at bounding box center [657, 173] width 92 height 10
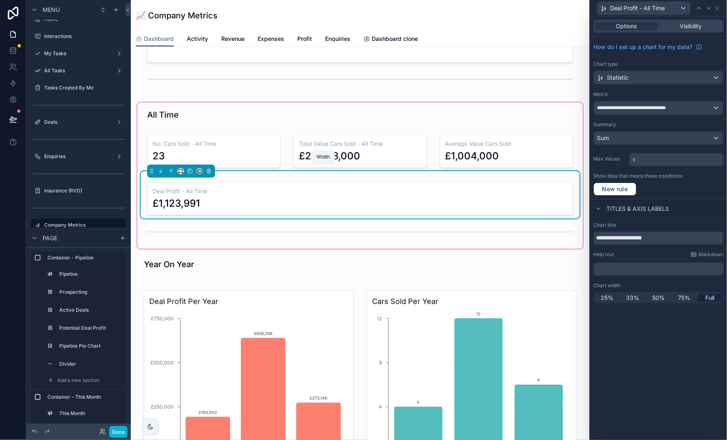
click at [181, 170] on icon "scrollable content" at bounding box center [181, 171] width 6 height 6
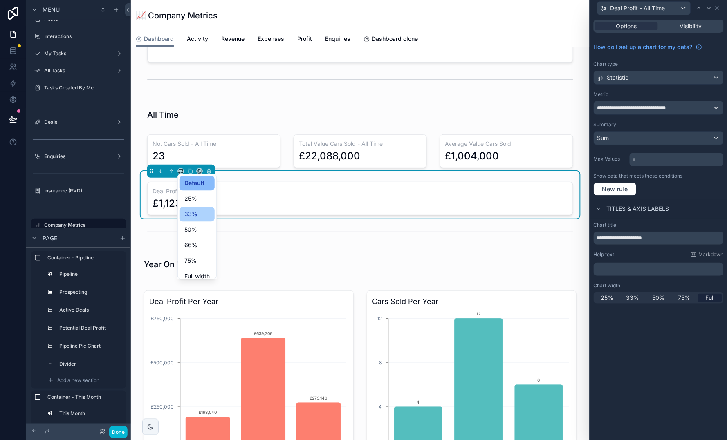
click at [201, 212] on div "33%" at bounding box center [196, 215] width 25 height 10
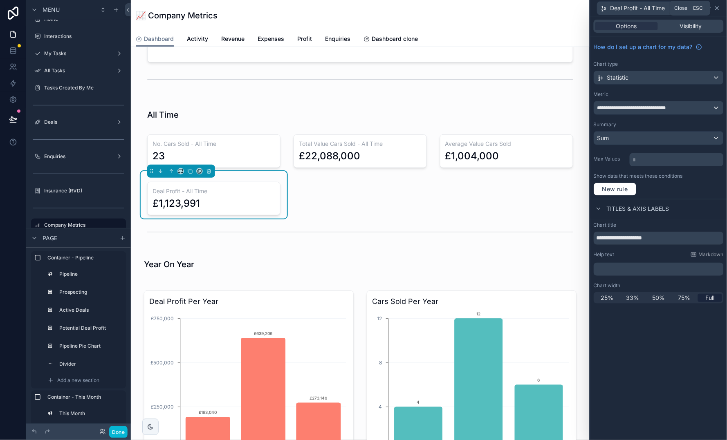
click at [719, 7] on icon at bounding box center [716, 8] width 3 height 3
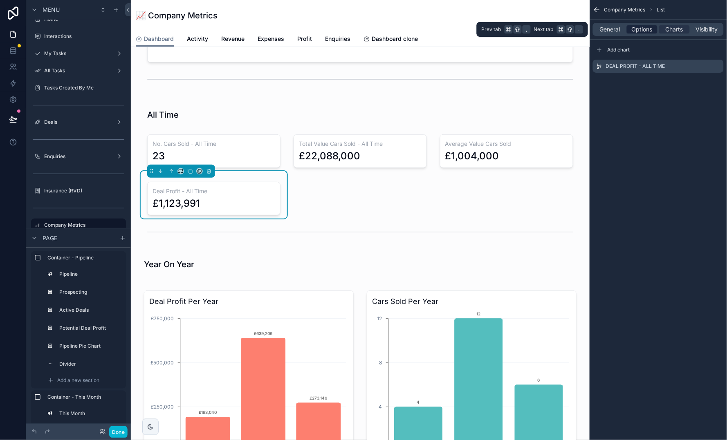
click at [643, 31] on span "Options" at bounding box center [641, 29] width 21 height 8
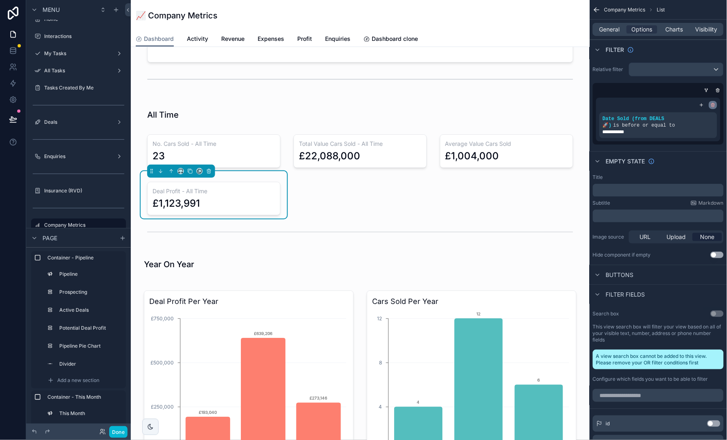
click at [713, 104] on icon "scrollable content" at bounding box center [712, 105] width 5 height 5
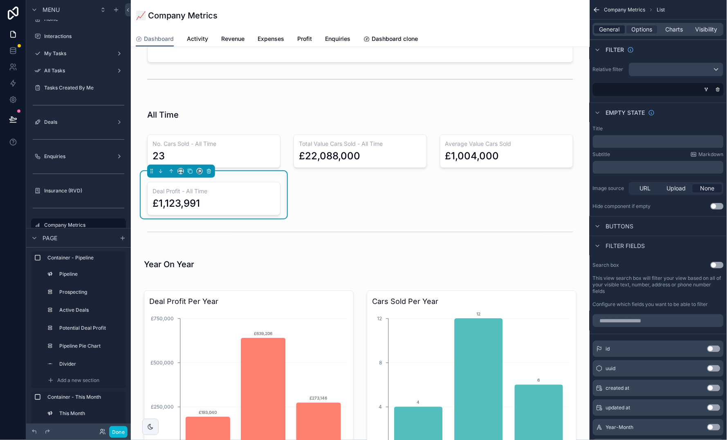
click at [606, 28] on span "General" at bounding box center [610, 29] width 20 height 8
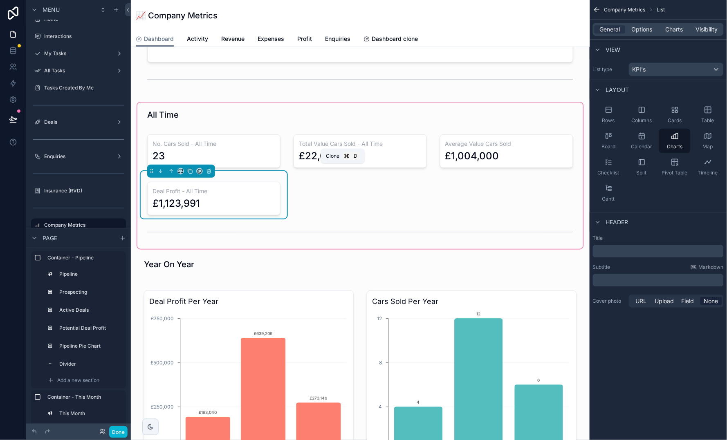
click at [189, 168] on icon "scrollable content" at bounding box center [190, 171] width 6 height 6
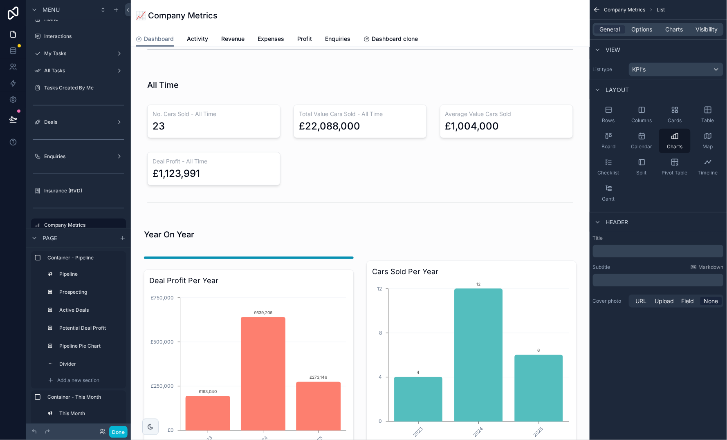
scroll to position [884, 0]
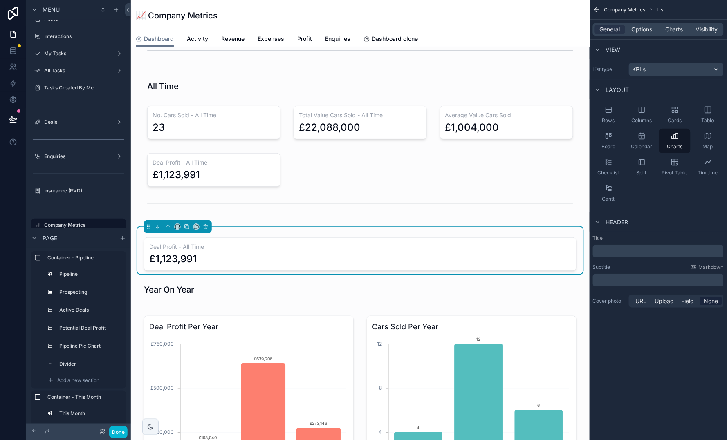
click at [256, 244] on h3 "Deal Profit - All Time" at bounding box center [360, 247] width 422 height 8
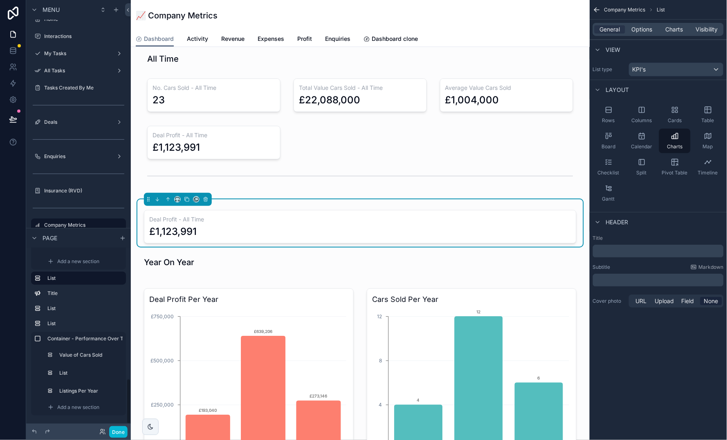
scroll to position [505, 0]
click at [244, 225] on div "£1,123,991" at bounding box center [360, 231] width 422 height 13
click at [119, 277] on icon "scrollable content" at bounding box center [119, 279] width 7 height 7
click at [78, 280] on input "****" at bounding box center [78, 279] width 62 height 10
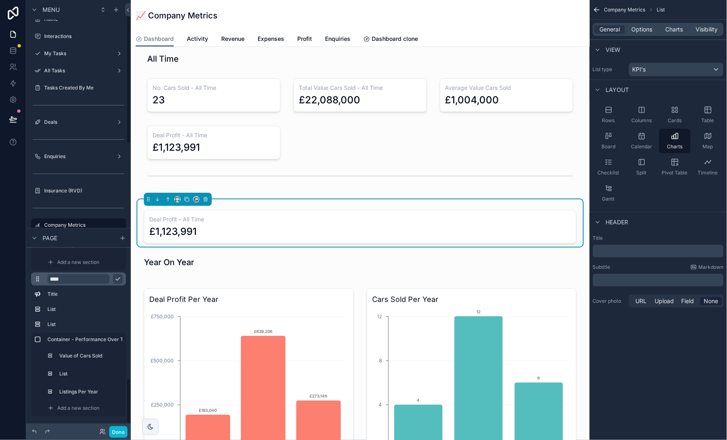
click at [78, 280] on input "****" at bounding box center [78, 279] width 62 height 10
type input "**********"
click at [119, 280] on icon "scrollable content" at bounding box center [117, 279] width 7 height 7
click at [273, 220] on h3 "Deal Profit - All Time" at bounding box center [360, 220] width 422 height 8
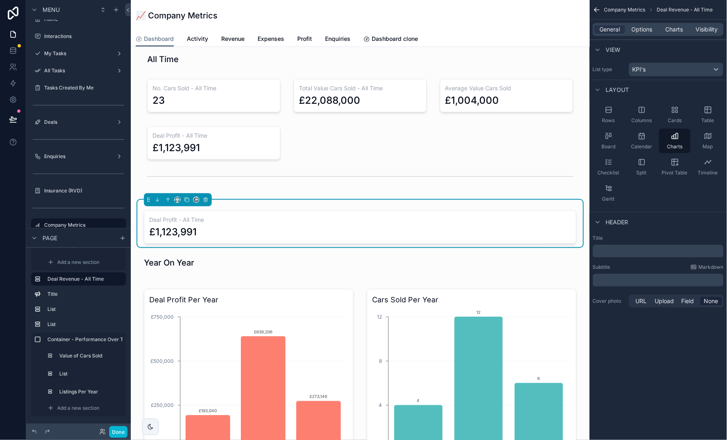
click at [394, 219] on h3 "Deal Profit - All Time" at bounding box center [360, 220] width 422 height 8
click at [675, 28] on span "Charts" at bounding box center [674, 29] width 18 height 8
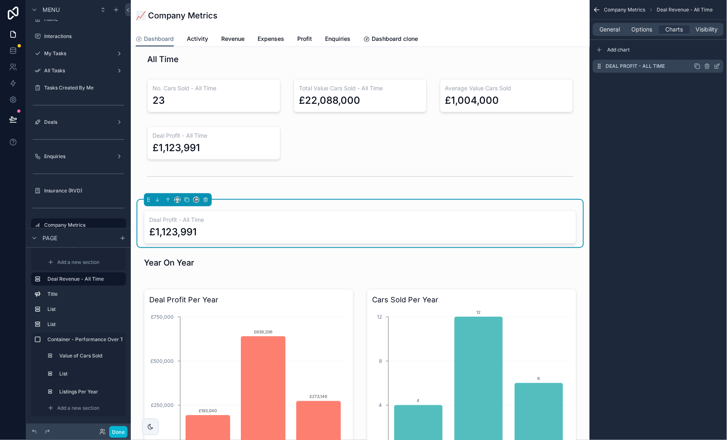
click at [718, 67] on icon "scrollable content" at bounding box center [717, 66] width 7 height 7
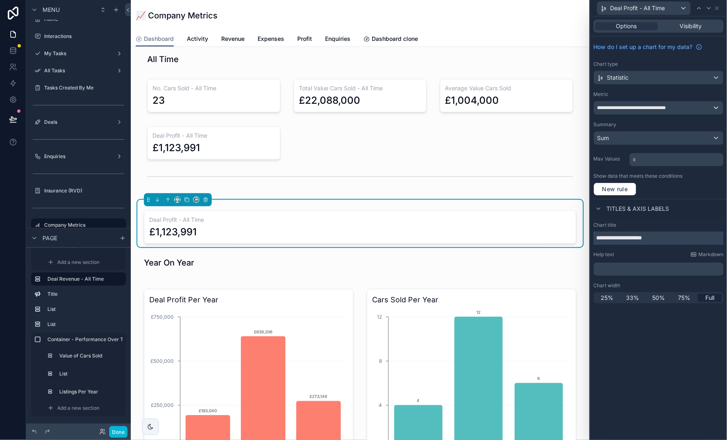
click at [618, 235] on input "**********" at bounding box center [658, 238] width 130 height 13
type input "**********"
click at [663, 105] on span "**********" at bounding box center [637, 108] width 81 height 6
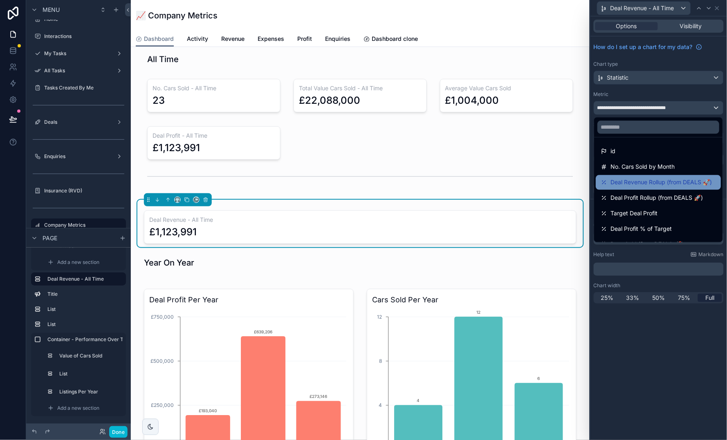
click at [661, 179] on span "Deal Revenue Rollup (from DEALS 🚀)" at bounding box center [661, 183] width 101 height 10
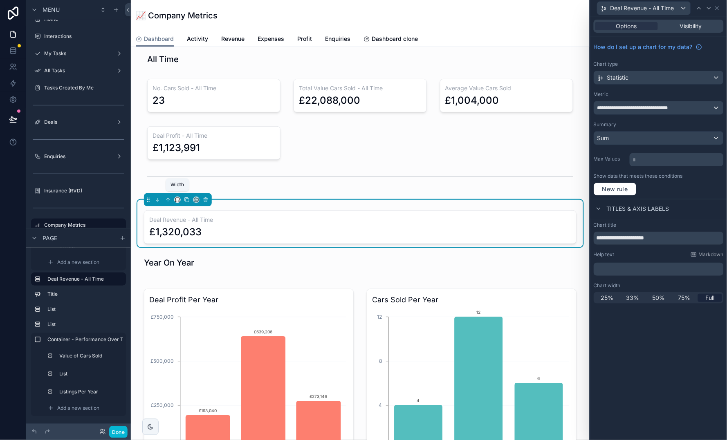
click at [175, 197] on icon "scrollable content" at bounding box center [178, 200] width 6 height 6
click at [189, 240] on span "33%" at bounding box center [187, 243] width 13 height 10
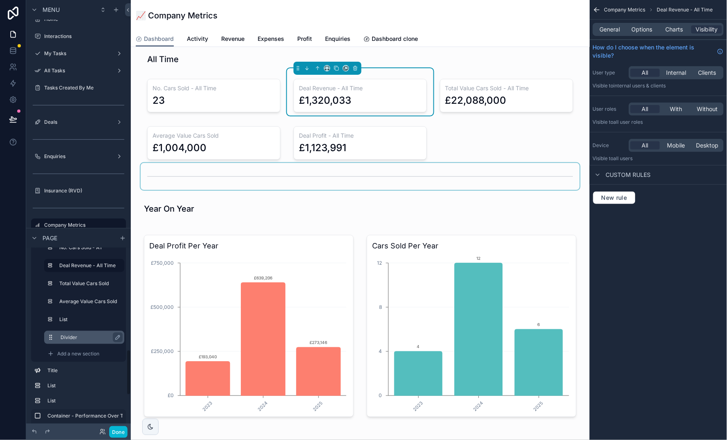
scroll to position [434, 0]
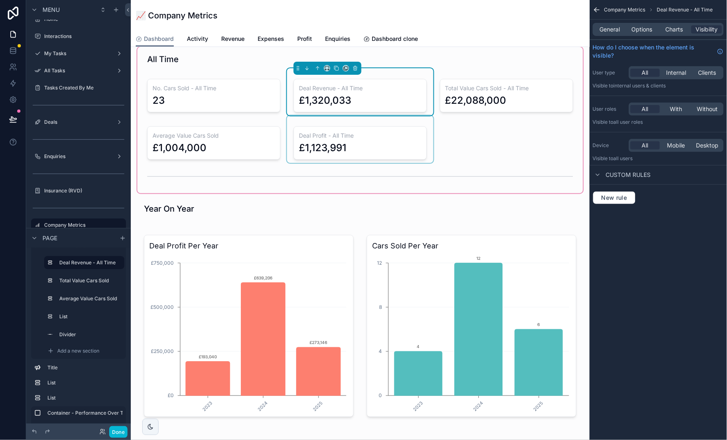
click at [383, 147] on div "scrollable content" at bounding box center [360, 139] width 146 height 47
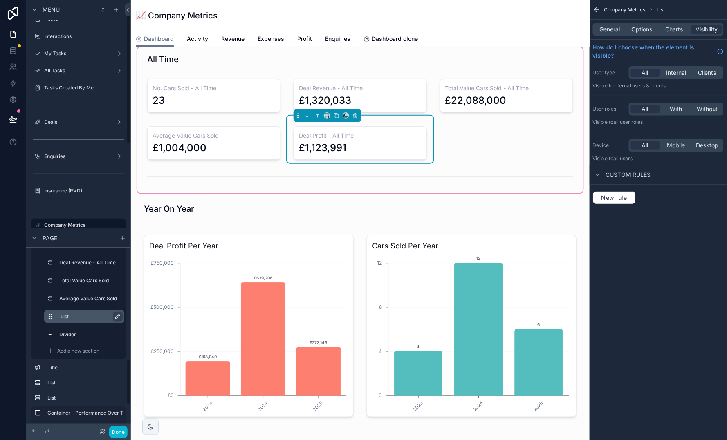
click at [116, 315] on icon "scrollable content" at bounding box center [117, 316] width 7 height 7
click at [85, 320] on input "****" at bounding box center [83, 317] width 47 height 10
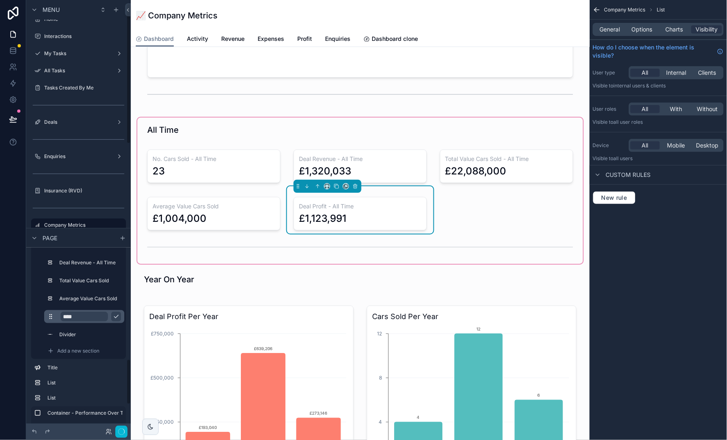
scroll to position [828, 0]
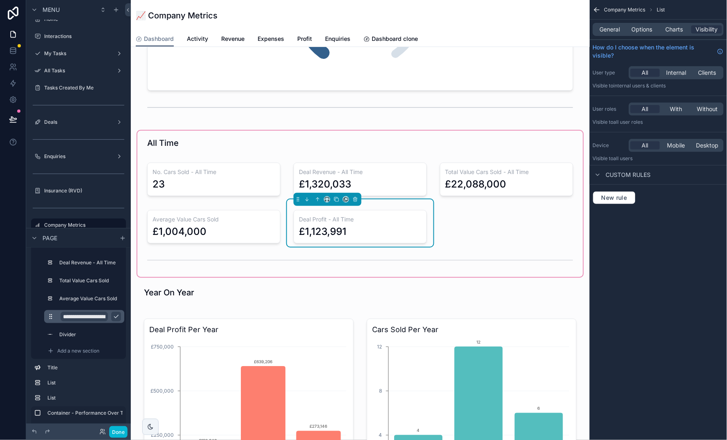
type input "**********"
click at [118, 315] on icon "scrollable content" at bounding box center [116, 316] width 7 height 7
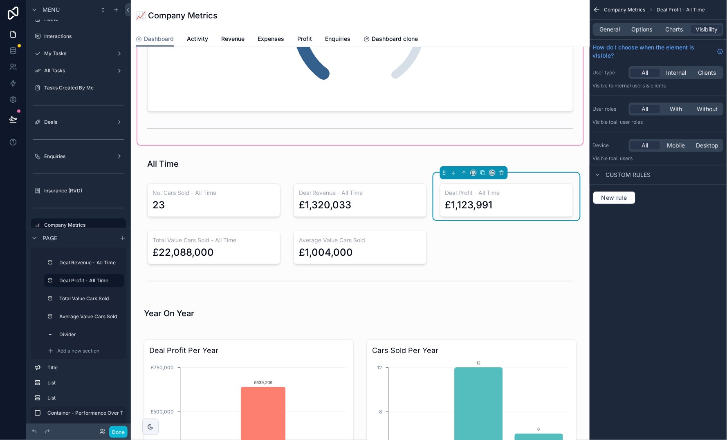
scroll to position [819, 0]
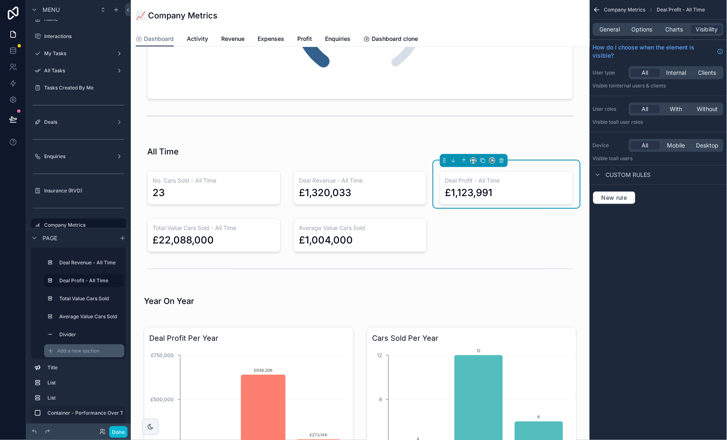
click at [78, 348] on span "Add a new section" at bounding box center [78, 351] width 42 height 7
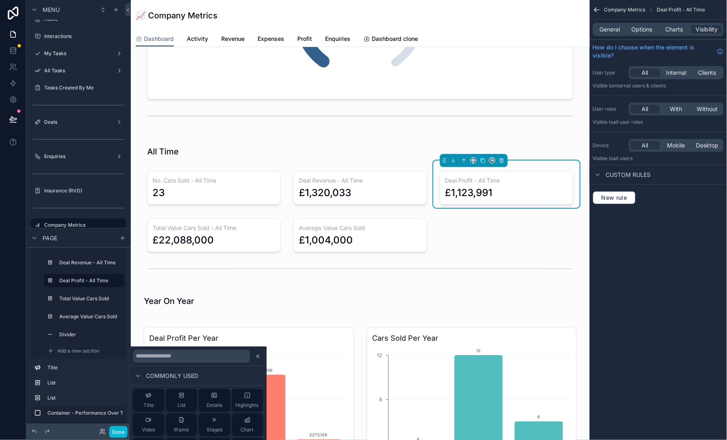
scroll to position [78, 0]
click at [208, 358] on input "text" at bounding box center [191, 356] width 117 height 13
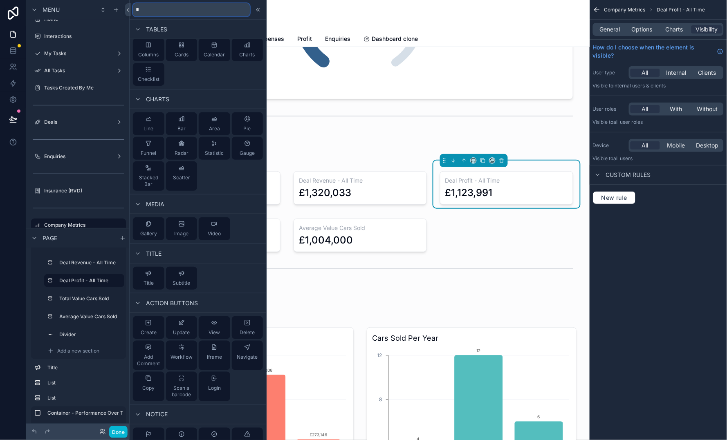
type input "**"
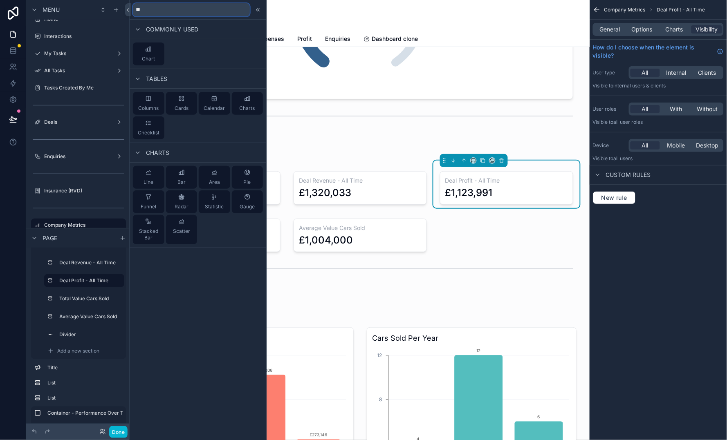
scroll to position [0, 0]
click at [217, 199] on div "Statistic" at bounding box center [214, 202] width 19 height 16
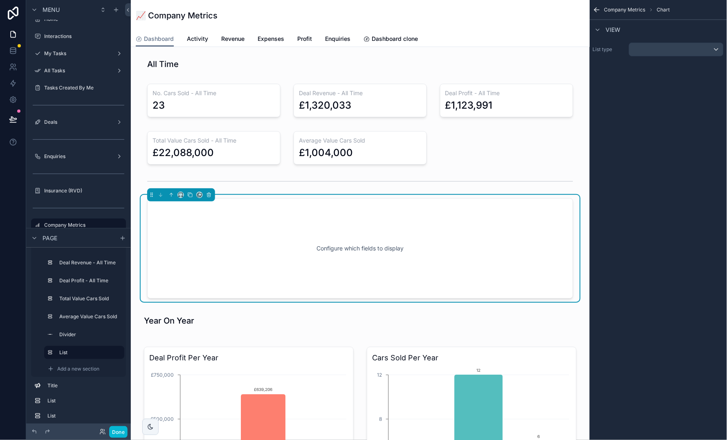
scroll to position [932, 0]
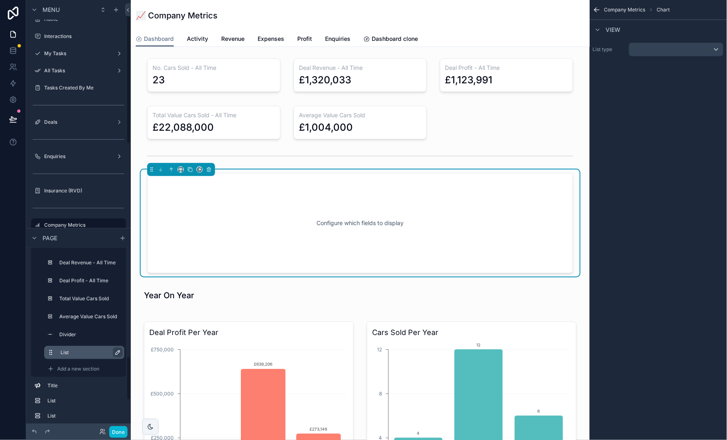
click at [114, 352] on icon "scrollable content" at bounding box center [117, 352] width 7 height 7
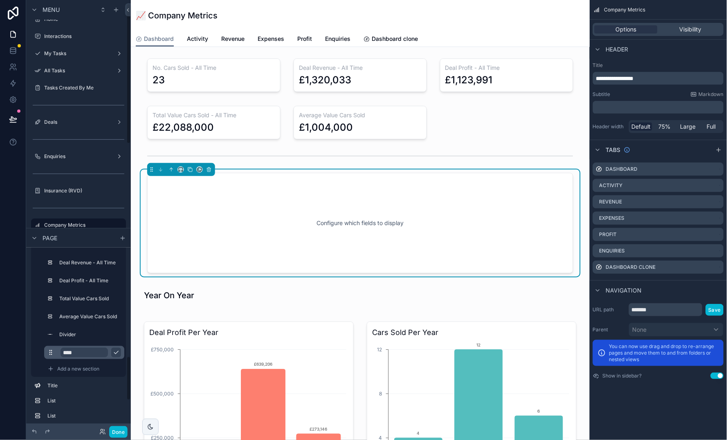
click at [92, 354] on input "****" at bounding box center [83, 353] width 47 height 10
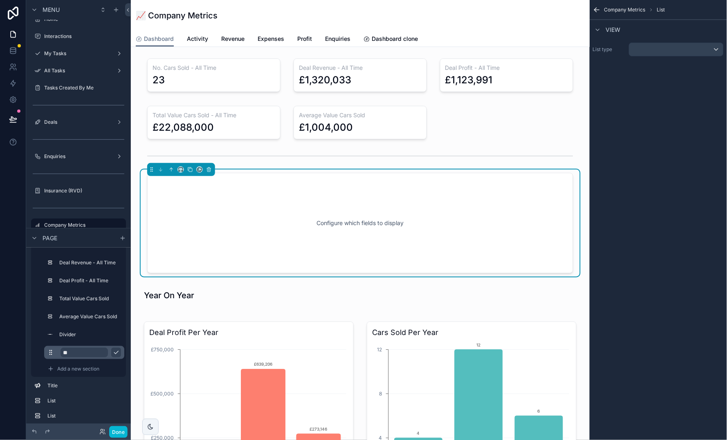
type input "*"
type input "**********"
click at [119, 353] on icon "scrollable content" at bounding box center [116, 352] width 7 height 7
click at [391, 213] on div "Configure which fields to display" at bounding box center [360, 223] width 399 height 74
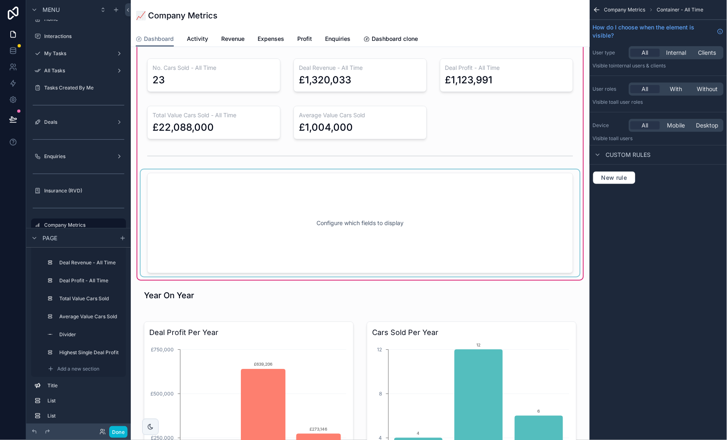
click at [471, 245] on div "scrollable content" at bounding box center [360, 223] width 439 height 107
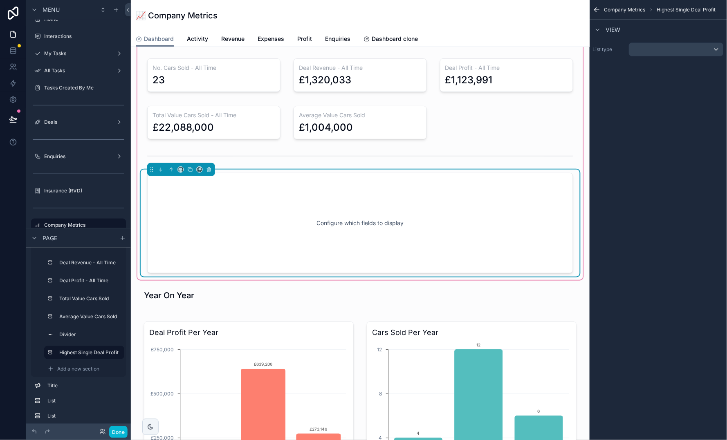
click at [674, 51] on div "scrollable content" at bounding box center [676, 49] width 94 height 13
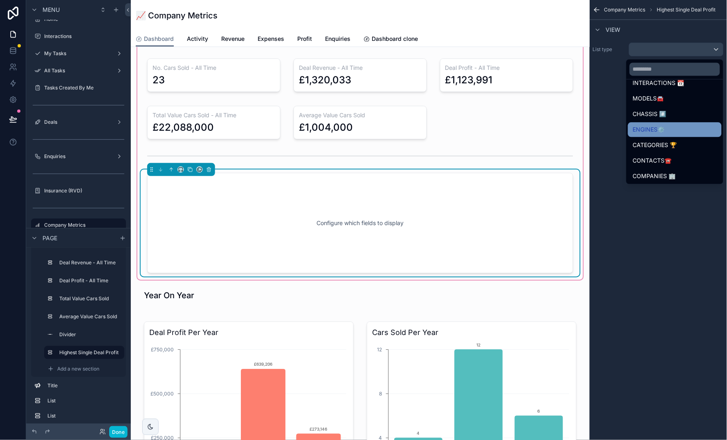
scroll to position [101, 0]
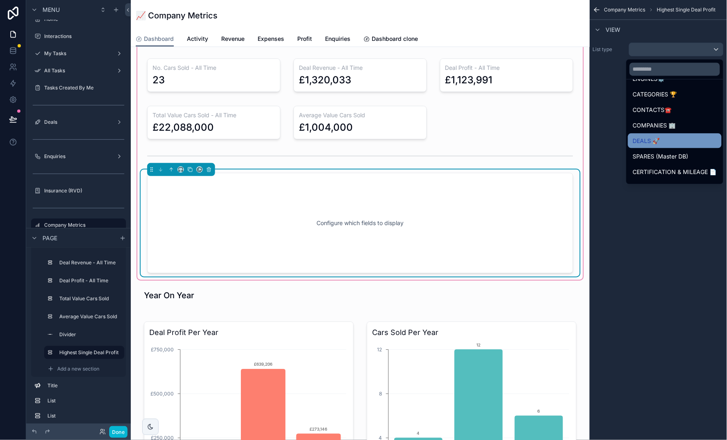
click at [680, 137] on div "DEALS 🚀" at bounding box center [675, 141] width 84 height 10
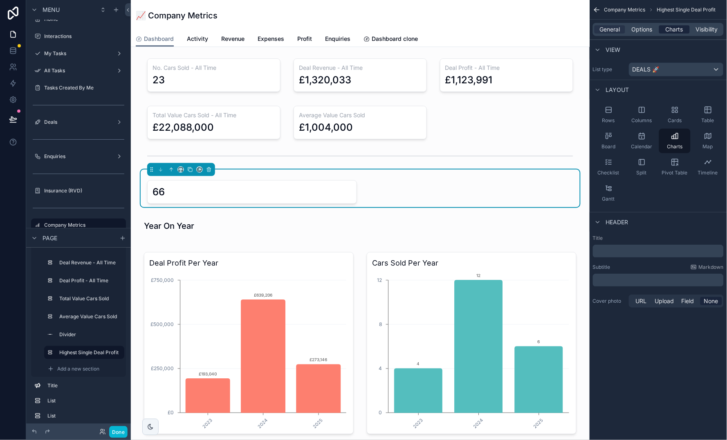
click at [675, 28] on span "Charts" at bounding box center [674, 29] width 18 height 8
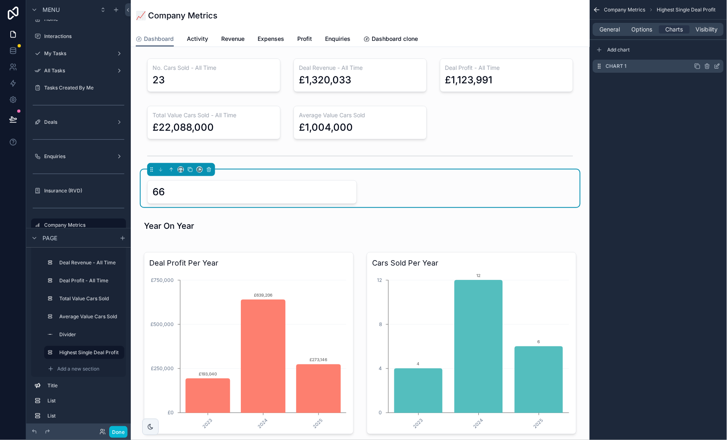
click at [717, 67] on icon "scrollable content" at bounding box center [717, 65] width 3 height 3
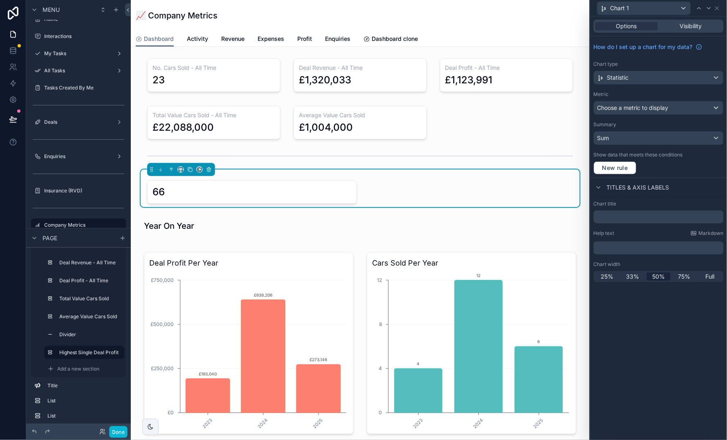
click at [672, 111] on div "Choose a metric to display" at bounding box center [658, 107] width 129 height 13
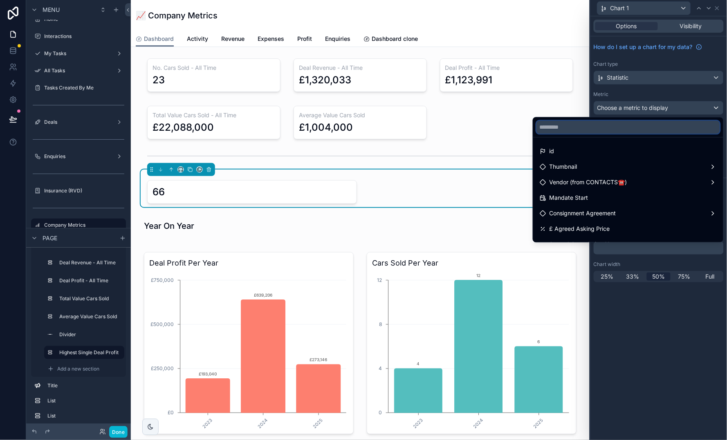
click at [661, 130] on input "text" at bounding box center [628, 127] width 184 height 13
type input "**"
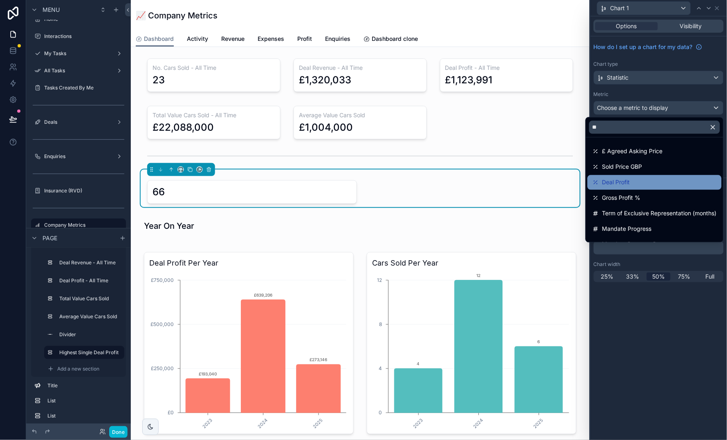
click at [637, 183] on div "Deal Profit" at bounding box center [654, 183] width 124 height 10
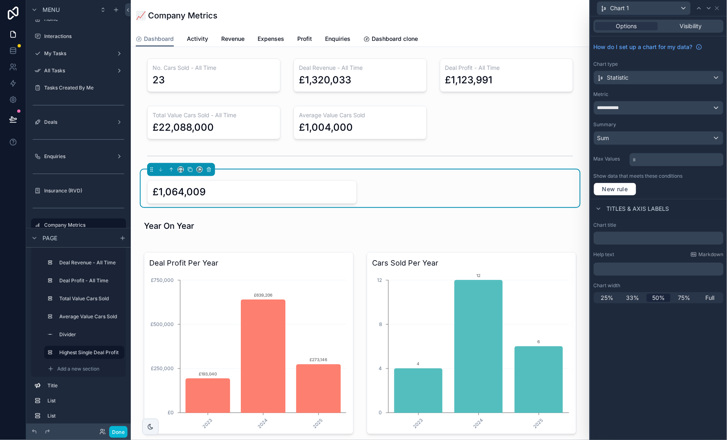
click at [637, 140] on div "Sum" at bounding box center [658, 138] width 129 height 13
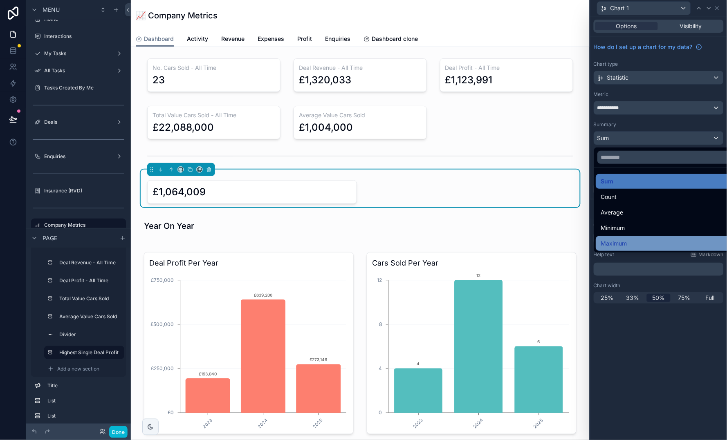
click at [636, 239] on div "Maximum" at bounding box center [668, 244] width 135 height 10
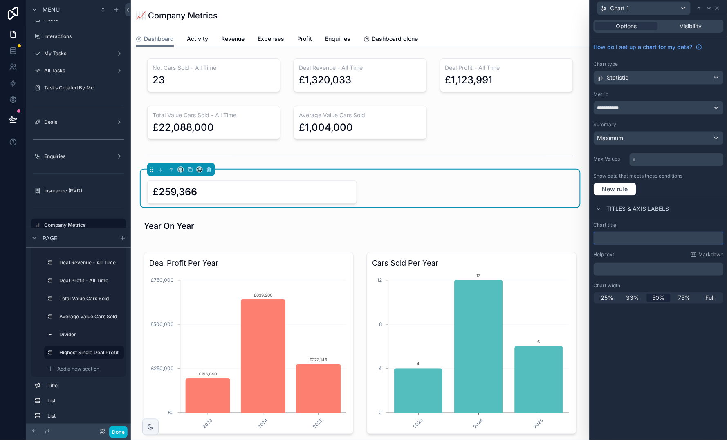
click at [636, 239] on input "text" at bounding box center [658, 238] width 130 height 13
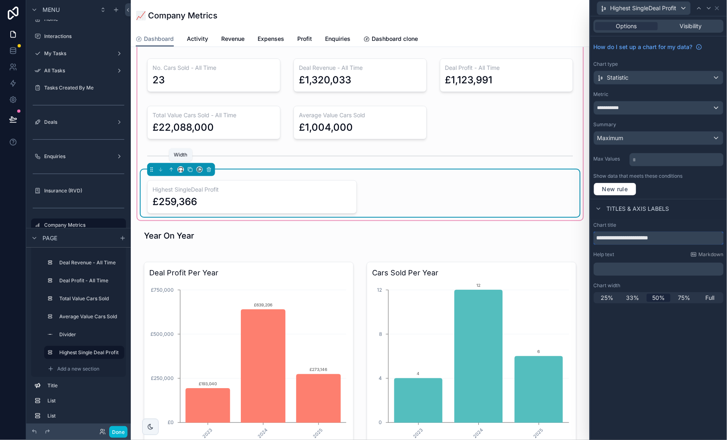
type input "**********"
click at [180, 167] on icon "scrollable content" at bounding box center [181, 170] width 6 height 6
click at [189, 214] on span "33%" at bounding box center [190, 213] width 13 height 10
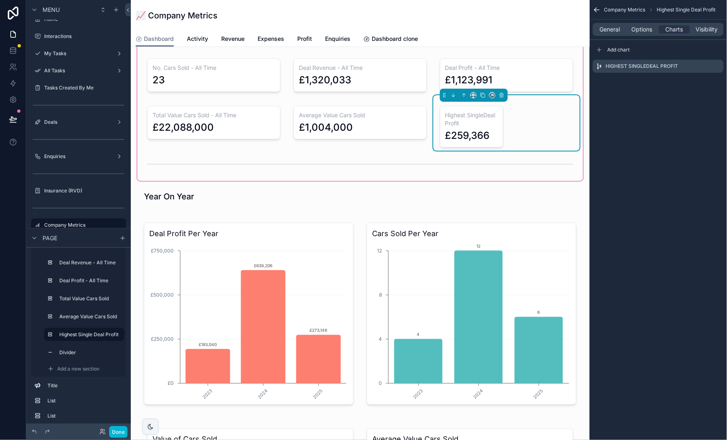
click at [526, 126] on div "Highest SingleDeal Profit £259,366" at bounding box center [506, 127] width 133 height 42
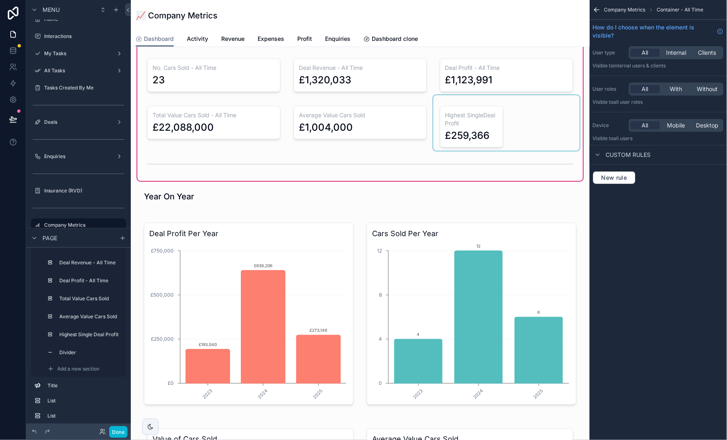
click at [484, 137] on div "scrollable content" at bounding box center [506, 123] width 146 height 56
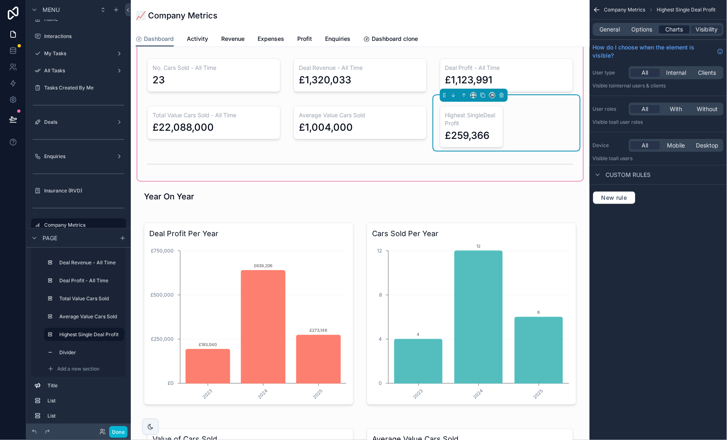
click at [677, 25] on span "Charts" at bounding box center [674, 29] width 18 height 8
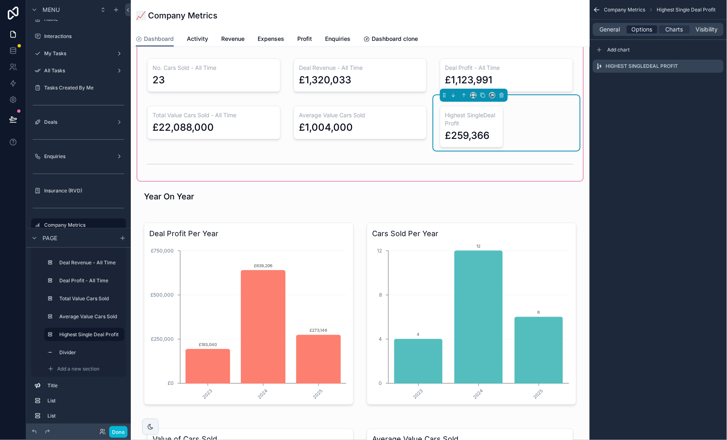
click at [636, 31] on span "Options" at bounding box center [641, 29] width 21 height 8
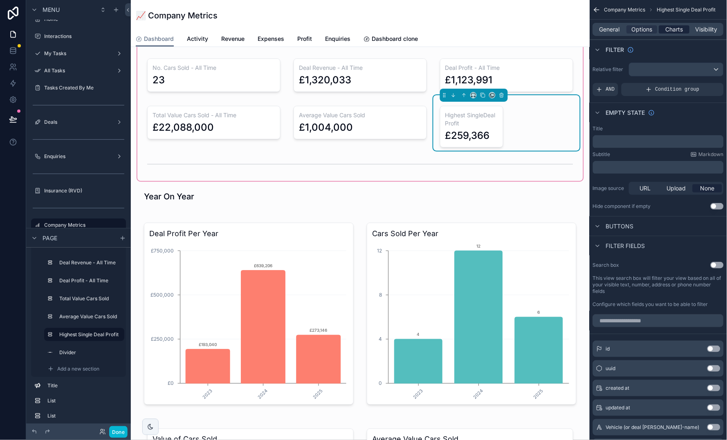
click at [673, 29] on span "Charts" at bounding box center [674, 29] width 18 height 8
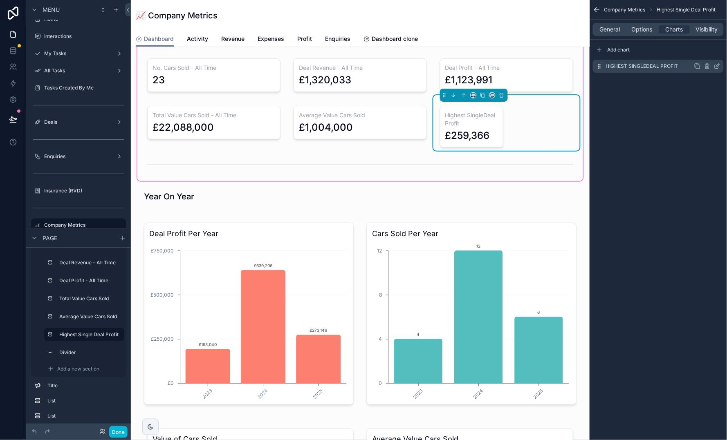
click at [716, 64] on icon "scrollable content" at bounding box center [717, 66] width 7 height 7
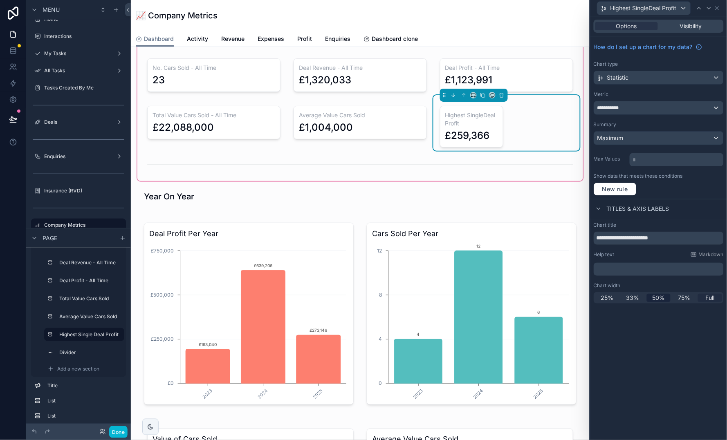
click at [710, 296] on span "Full" at bounding box center [709, 298] width 9 height 8
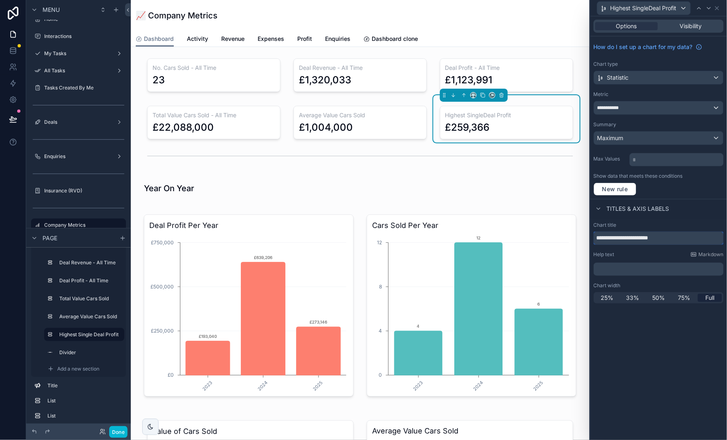
click at [635, 238] on input "**********" at bounding box center [658, 238] width 130 height 13
type input "**********"
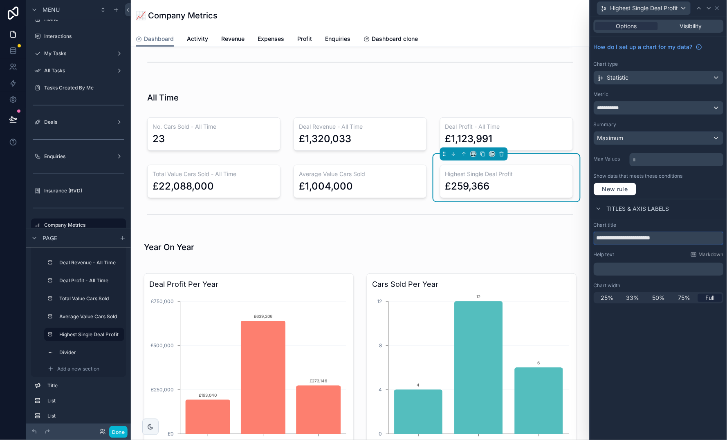
scroll to position [872, 0]
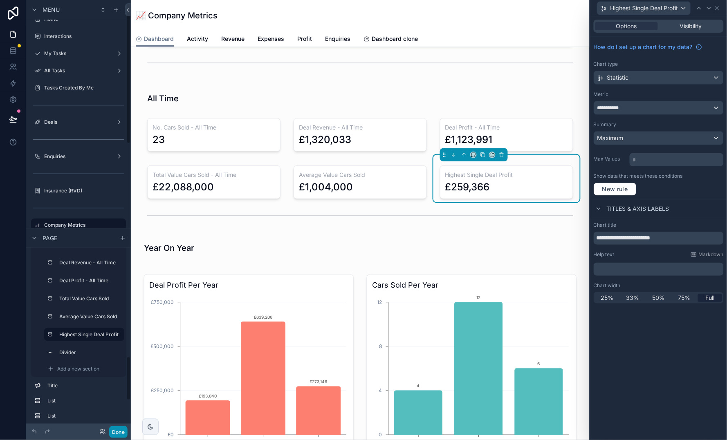
click at [117, 434] on button "Done" at bounding box center [118, 432] width 18 height 12
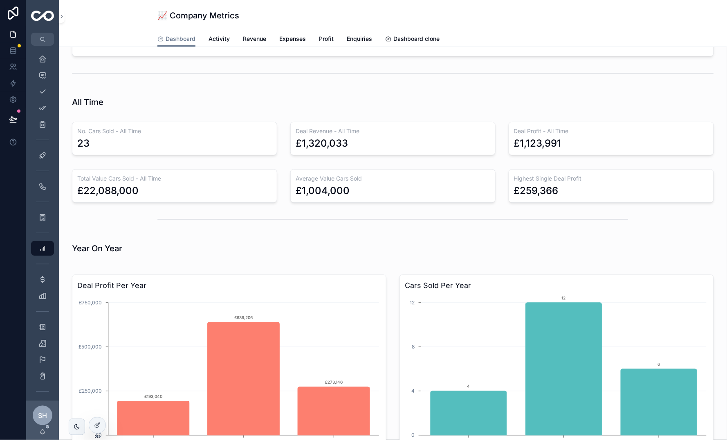
scroll to position [858, 0]
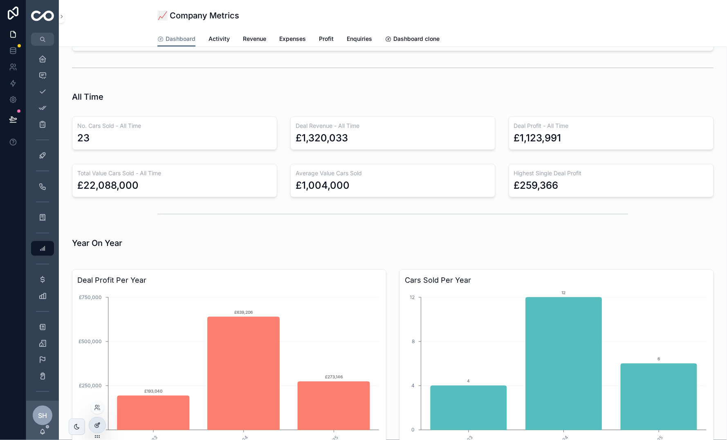
click at [97, 421] on div at bounding box center [97, 426] width 16 height 16
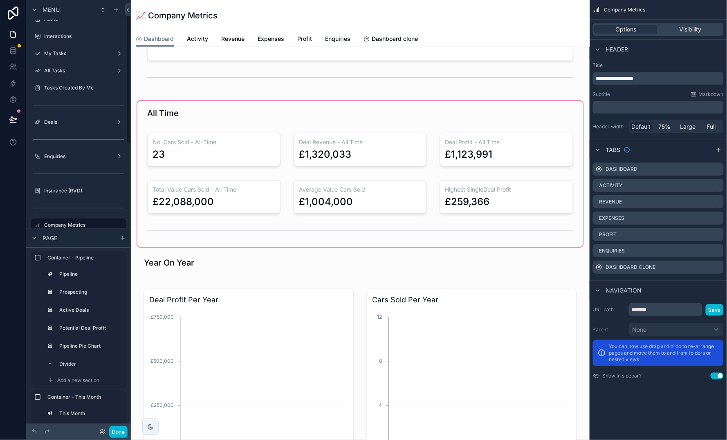
scroll to position [10, 0]
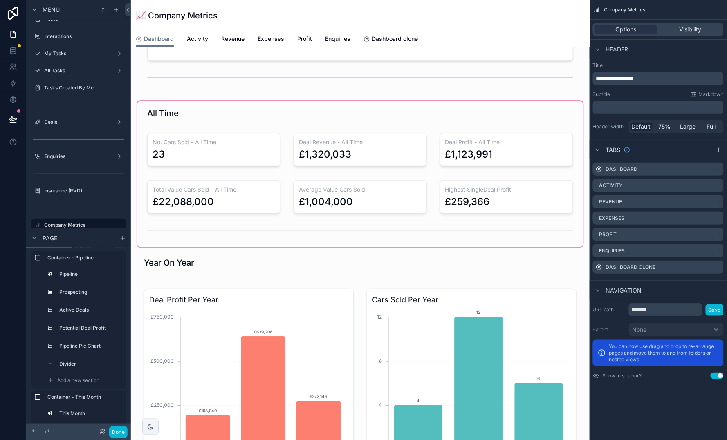
click at [292, 228] on div "scrollable content" at bounding box center [360, 174] width 446 height 146
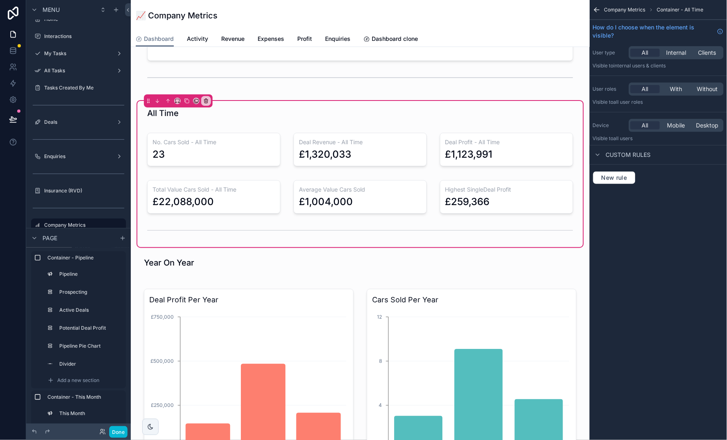
click at [292, 228] on div "scrollable content" at bounding box center [360, 230] width 439 height 27
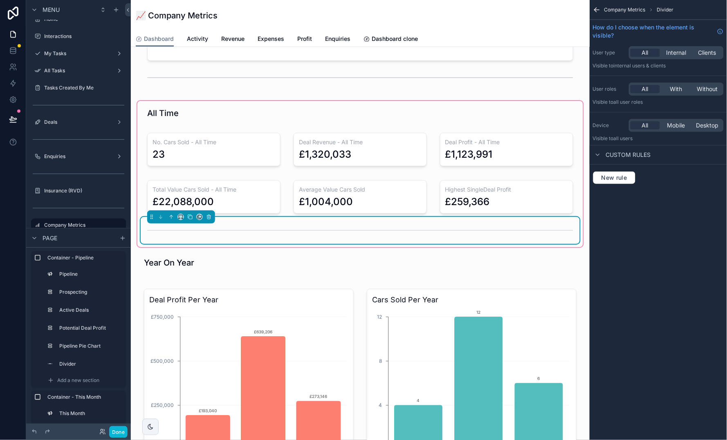
click at [176, 211] on div "scrollable content" at bounding box center [181, 216] width 68 height 13
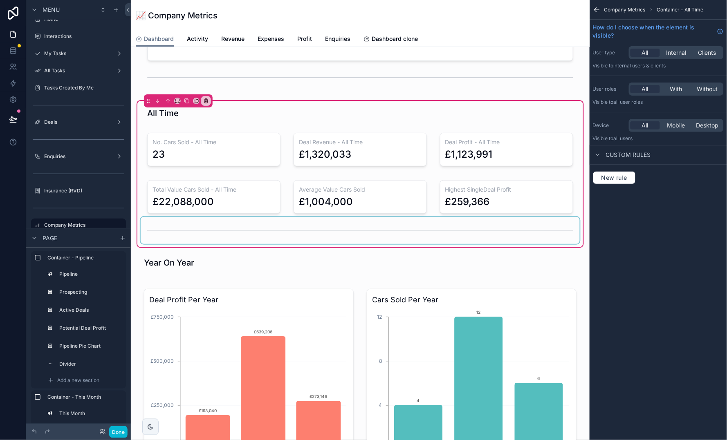
click at [184, 224] on div "scrollable content" at bounding box center [360, 230] width 439 height 27
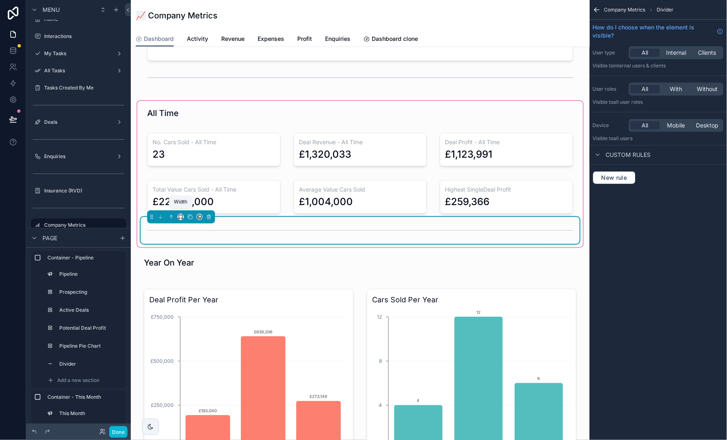
click at [182, 214] on icon "scrollable content" at bounding box center [181, 217] width 6 height 6
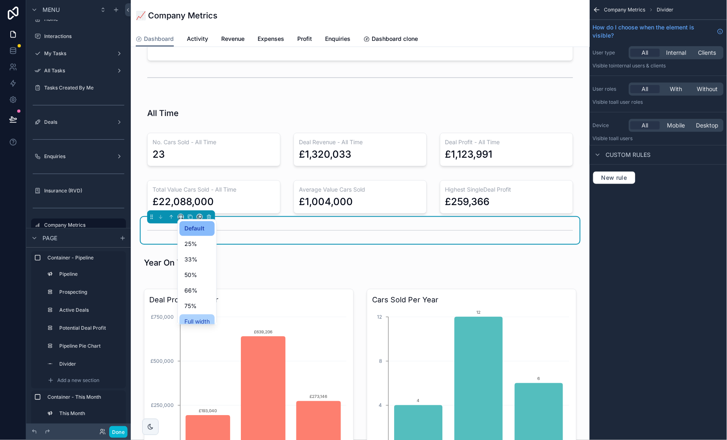
click at [201, 318] on span "Full width" at bounding box center [196, 322] width 25 height 10
click at [121, 434] on button "Done" at bounding box center [118, 432] width 18 height 12
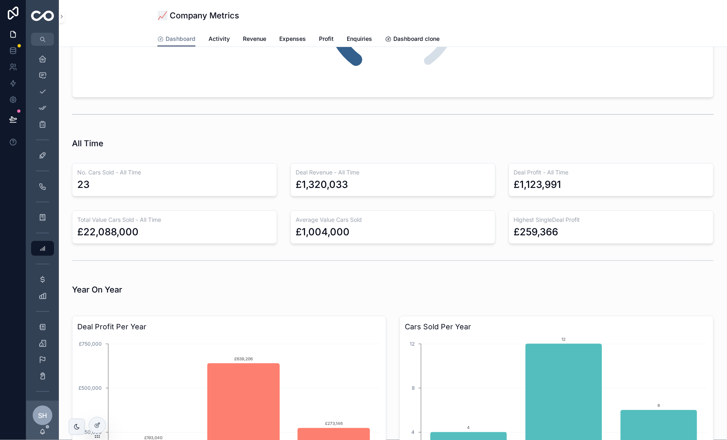
scroll to position [804, 0]
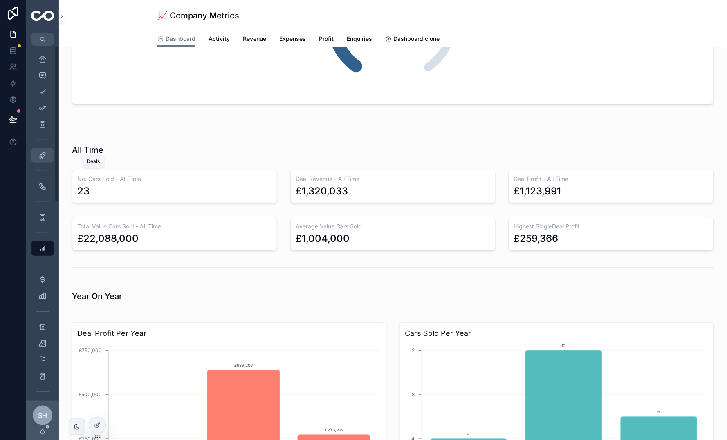
click at [34, 157] on link "Deals 52" at bounding box center [42, 155] width 23 height 15
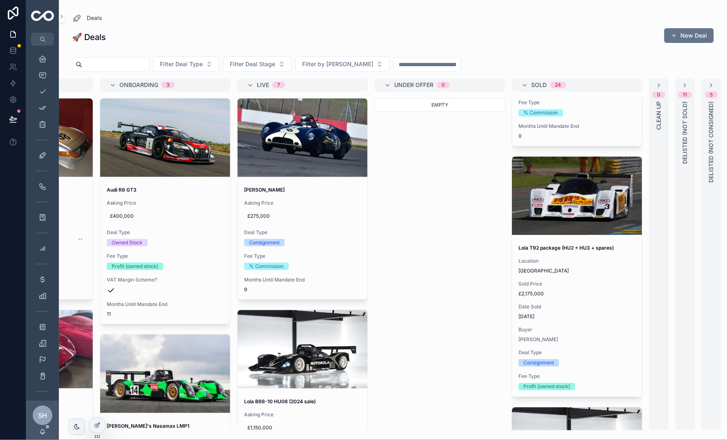
scroll to position [5041, 0]
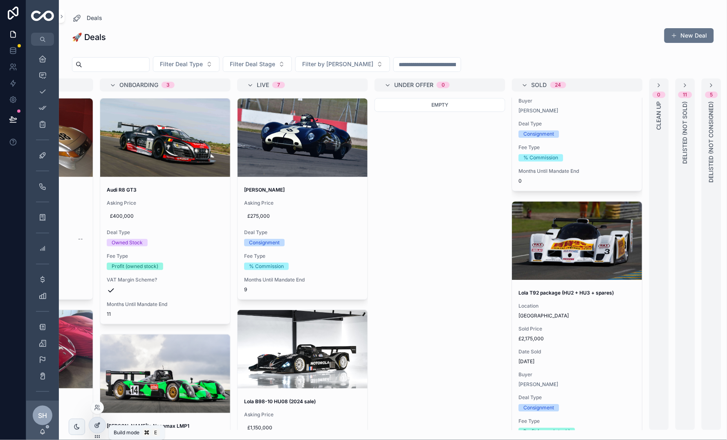
click at [101, 423] on div at bounding box center [97, 426] width 16 height 16
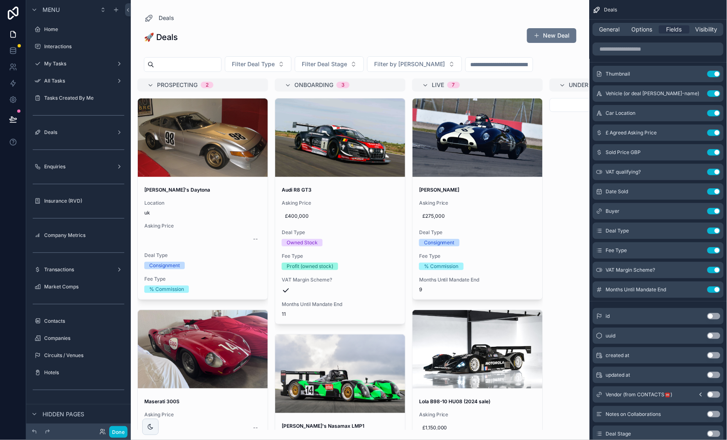
scroll to position [0, 0]
click at [663, 50] on input "scrollable content" at bounding box center [658, 49] width 131 height 13
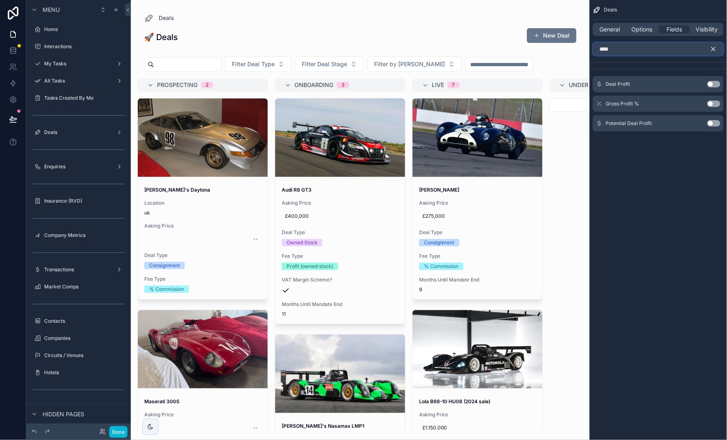
type input "****"
click at [710, 84] on button "Use setting" at bounding box center [713, 84] width 13 height 7
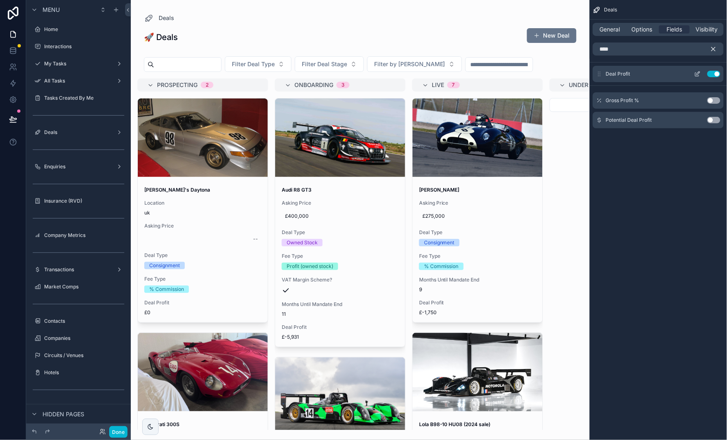
click at [699, 74] on icon "scrollable content" at bounding box center [697, 73] width 3 height 3
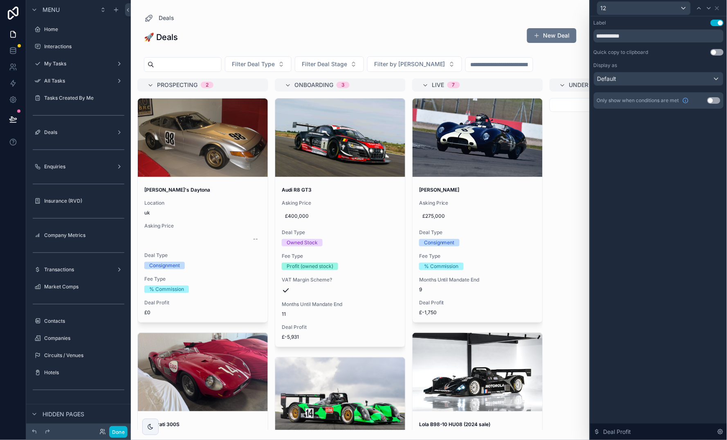
click at [712, 98] on button "Use setting" at bounding box center [713, 100] width 13 height 7
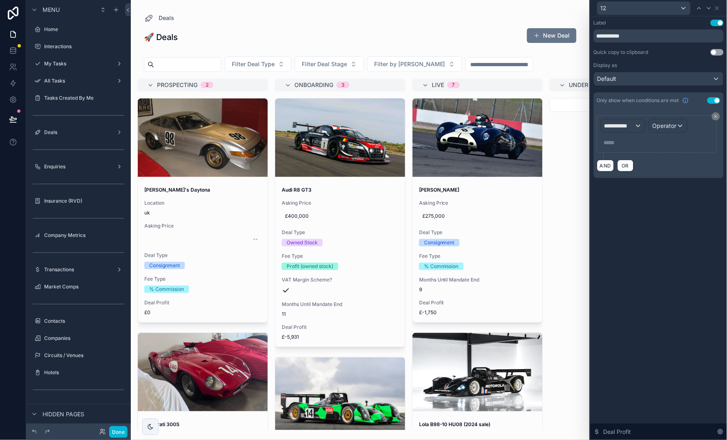
click at [636, 126] on div "**********" at bounding box center [623, 125] width 44 height 13
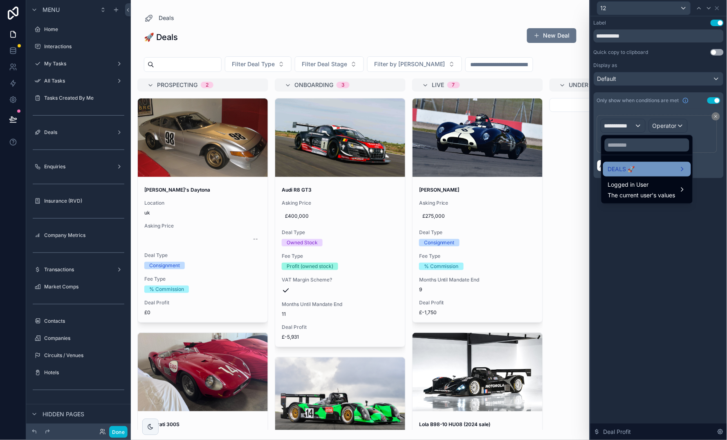
click at [640, 162] on div "DEALS 🚀" at bounding box center [647, 169] width 88 height 15
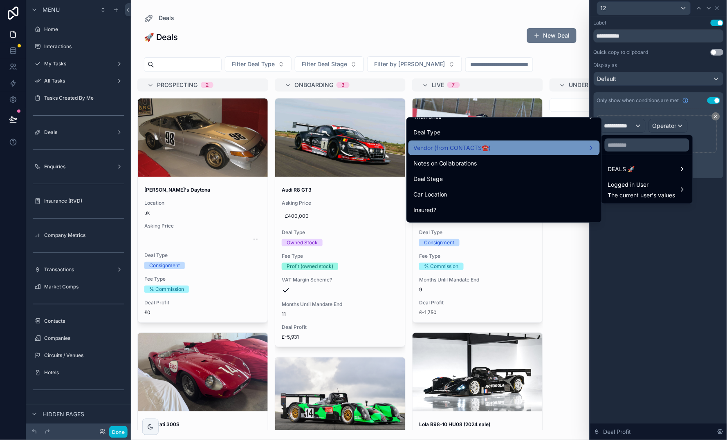
scroll to position [90, 0]
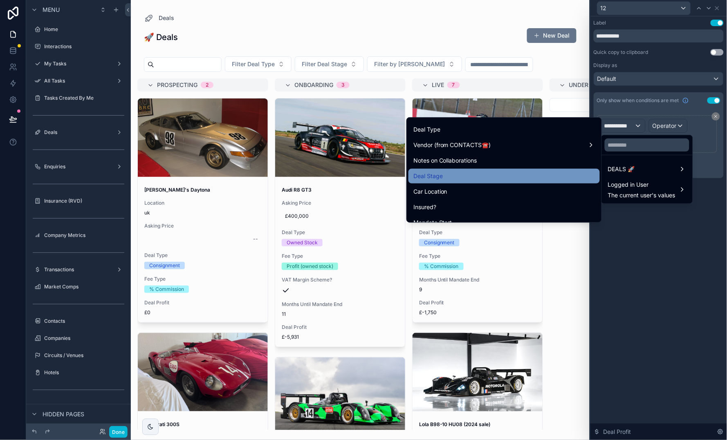
click at [548, 172] on div "Deal Stage" at bounding box center [503, 176] width 181 height 10
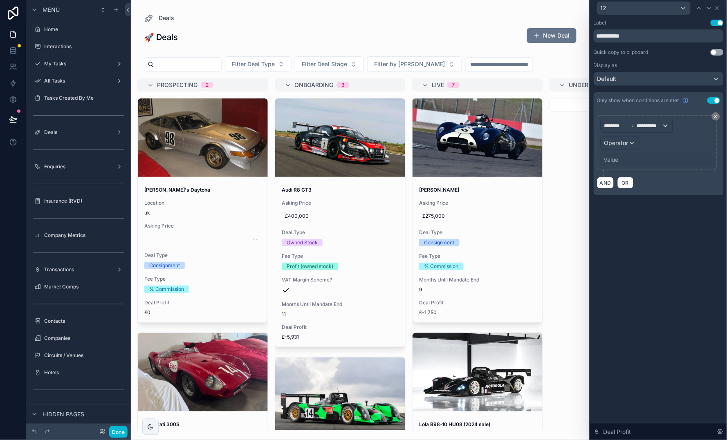
click at [626, 142] on span "Operator" at bounding box center [616, 142] width 24 height 7
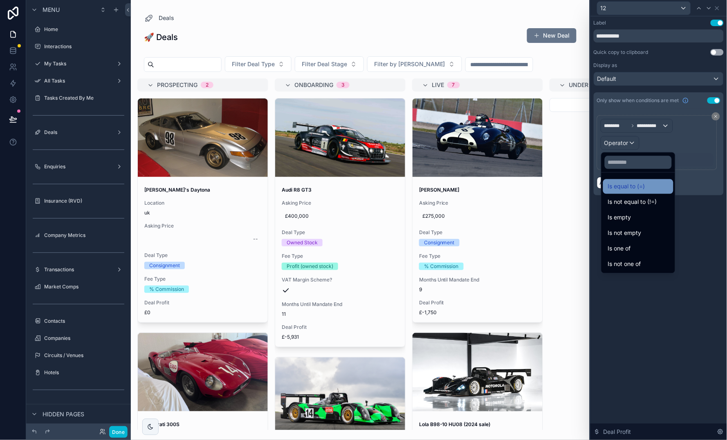
click at [631, 183] on span "Is equal to (=)" at bounding box center [626, 187] width 37 height 10
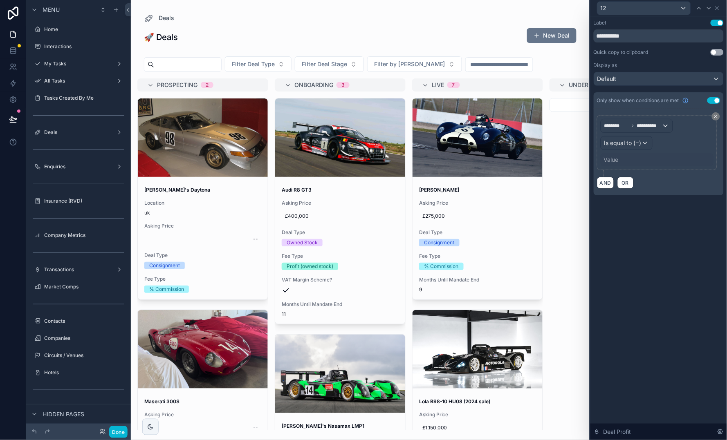
click at [640, 140] on span "Is equal to (=)" at bounding box center [622, 143] width 37 height 8
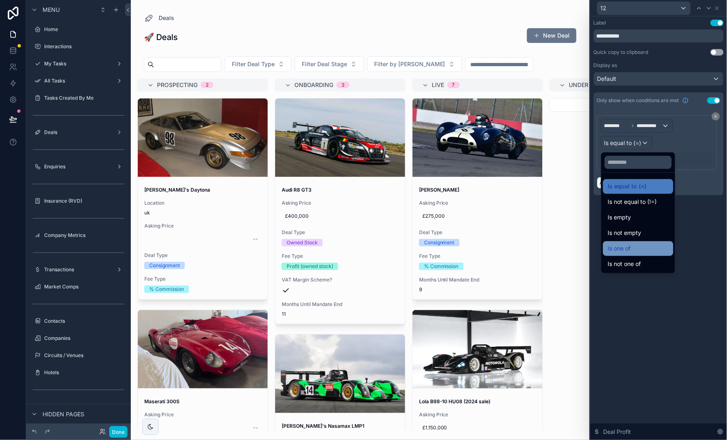
click at [643, 242] on div "Is one of" at bounding box center [638, 249] width 70 height 15
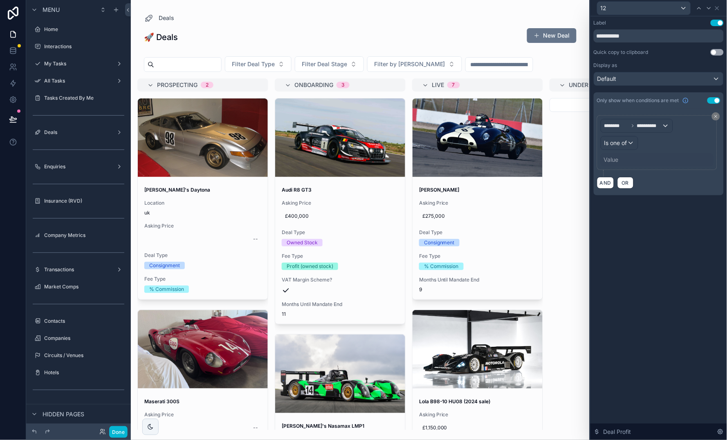
click at [627, 143] on span "Is one of" at bounding box center [615, 143] width 23 height 8
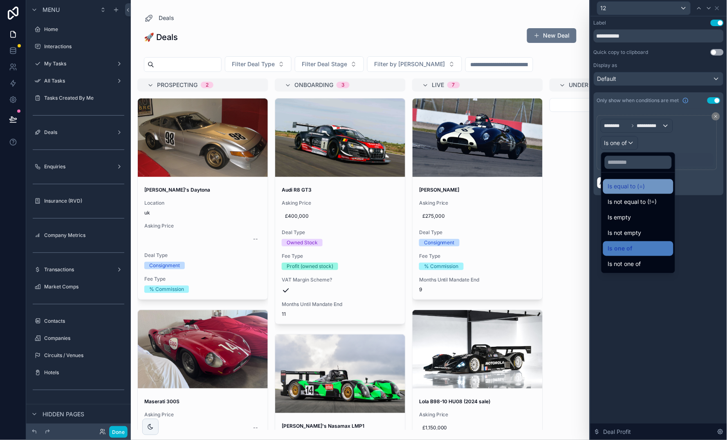
click at [631, 182] on span "Is equal to (=)" at bounding box center [626, 187] width 37 height 10
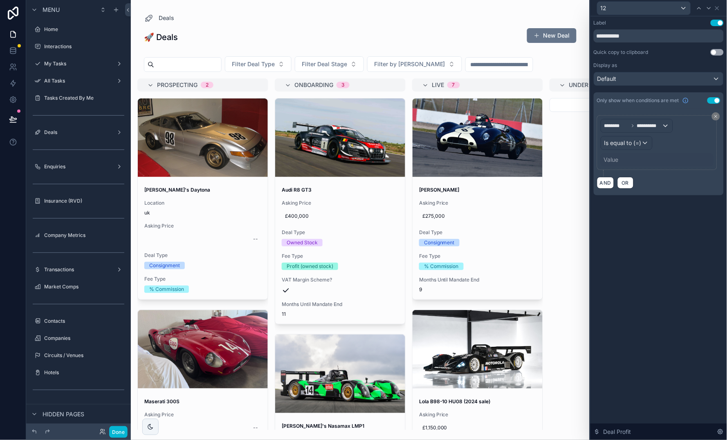
click at [611, 160] on div "Value" at bounding box center [611, 160] width 15 height 8
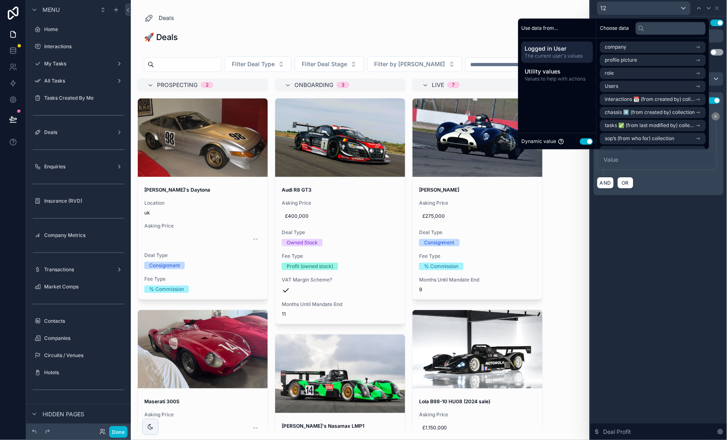
click at [582, 143] on button "Use setting" at bounding box center [586, 141] width 13 height 7
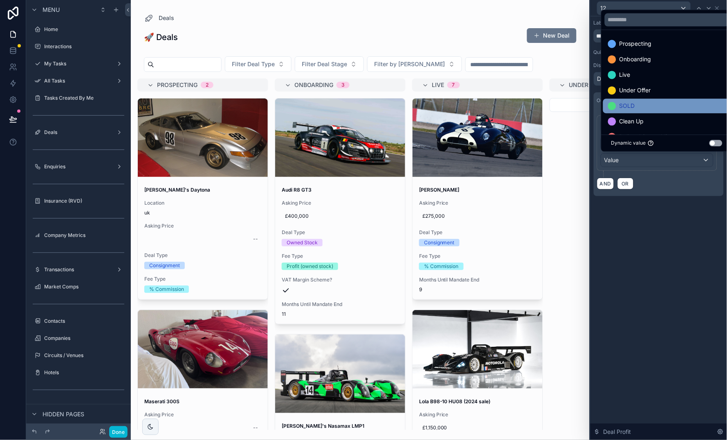
click at [629, 108] on span "SOLD" at bounding box center [627, 106] width 16 height 10
click at [656, 251] on div "**********" at bounding box center [658, 228] width 137 height 424
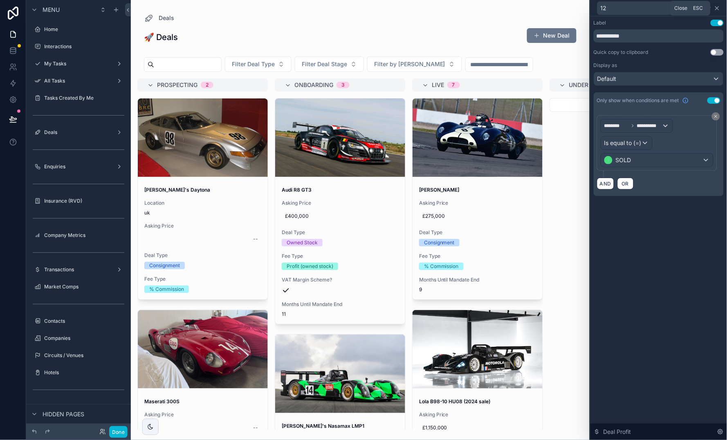
click at [718, 8] on icon at bounding box center [717, 8] width 7 height 7
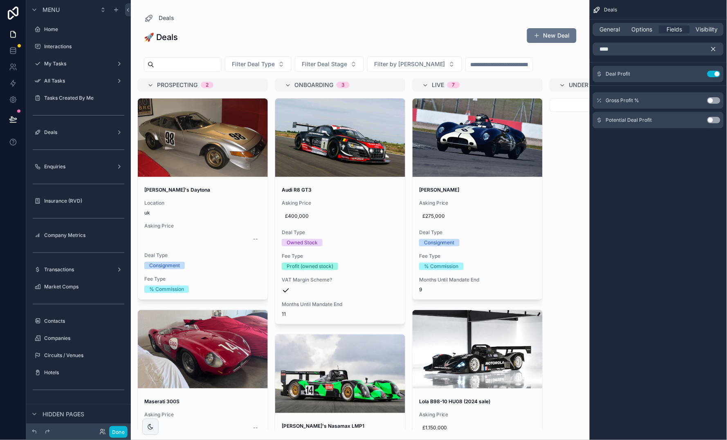
click at [710, 119] on button "Use setting" at bounding box center [713, 120] width 13 height 7
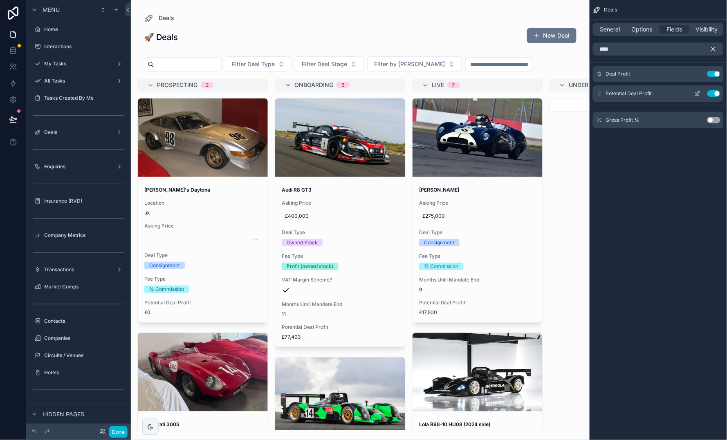
click at [700, 96] on icon "scrollable content" at bounding box center [697, 93] width 7 height 7
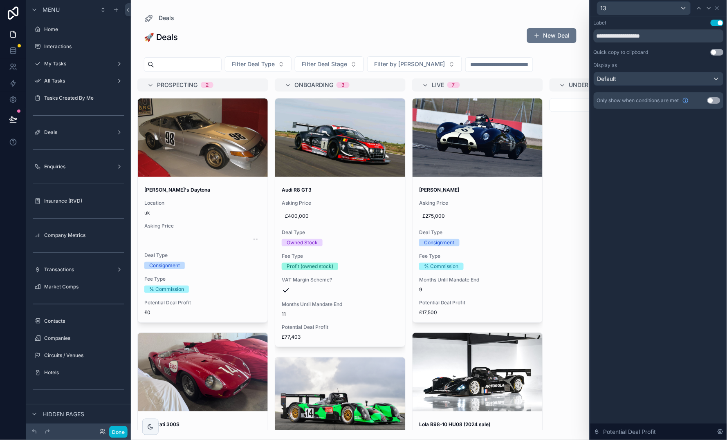
click at [711, 101] on button "Use setting" at bounding box center [713, 100] width 13 height 7
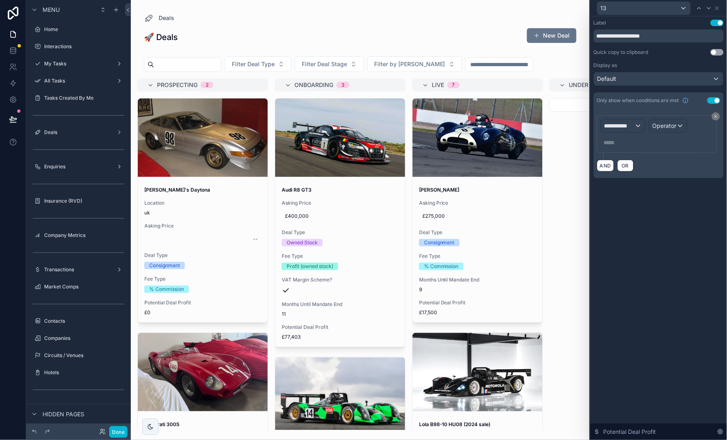
click at [629, 125] on span "**********" at bounding box center [619, 126] width 30 height 8
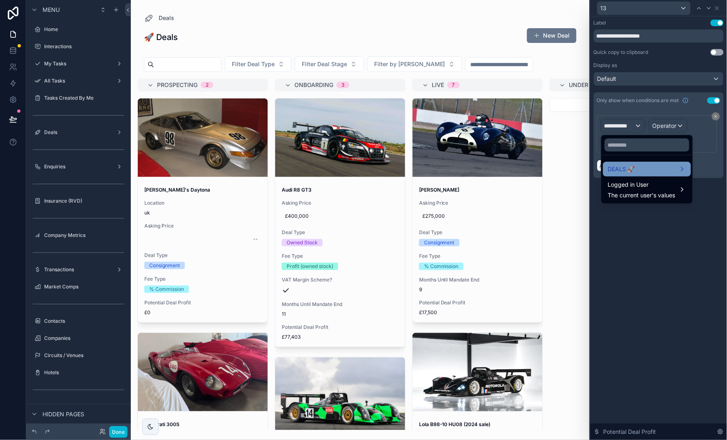
click at [629, 170] on span "DEALS 🚀" at bounding box center [621, 169] width 27 height 10
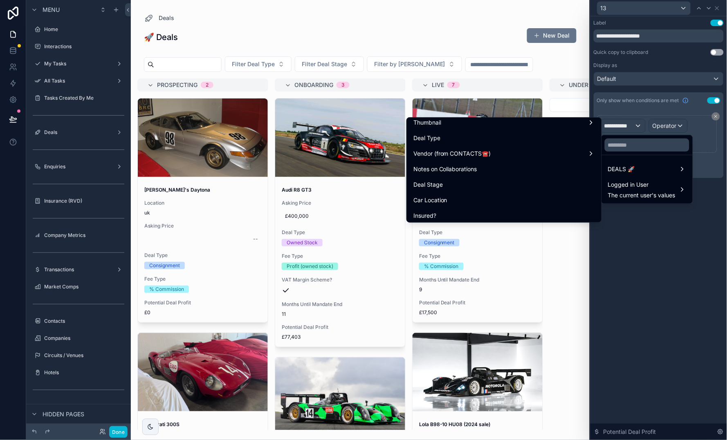
scroll to position [90, 0]
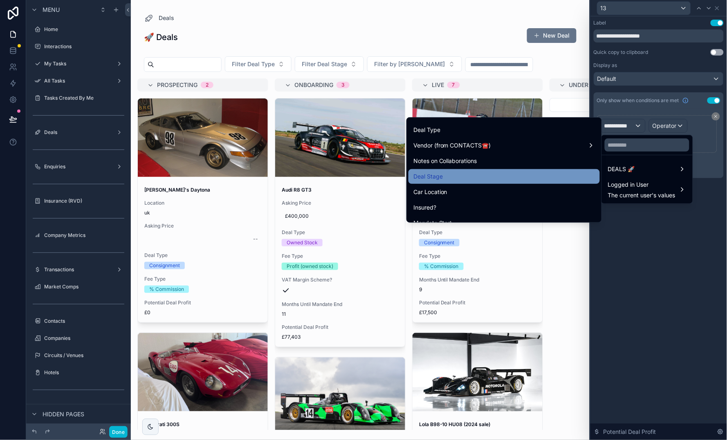
click at [493, 174] on div "Deal Stage" at bounding box center [503, 177] width 181 height 10
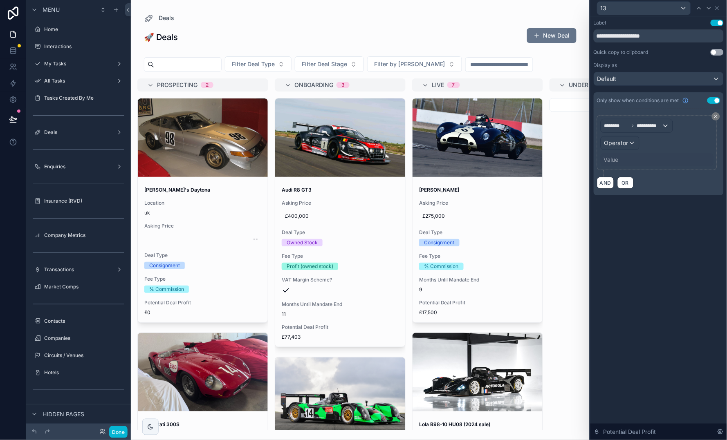
click at [617, 149] on button "Operator" at bounding box center [619, 143] width 39 height 14
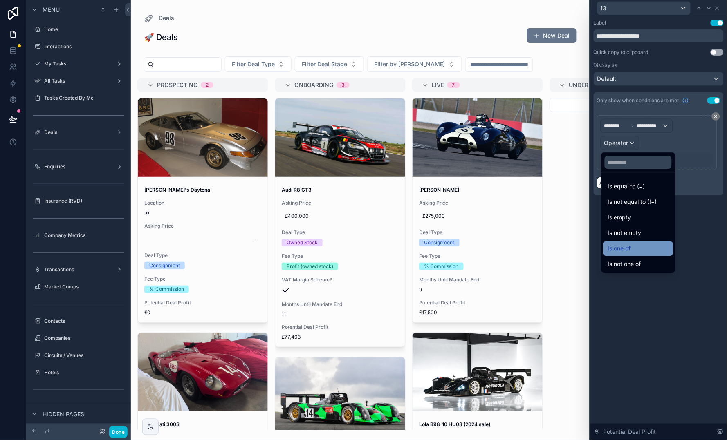
click at [632, 247] on div "Is one of" at bounding box center [638, 249] width 60 height 10
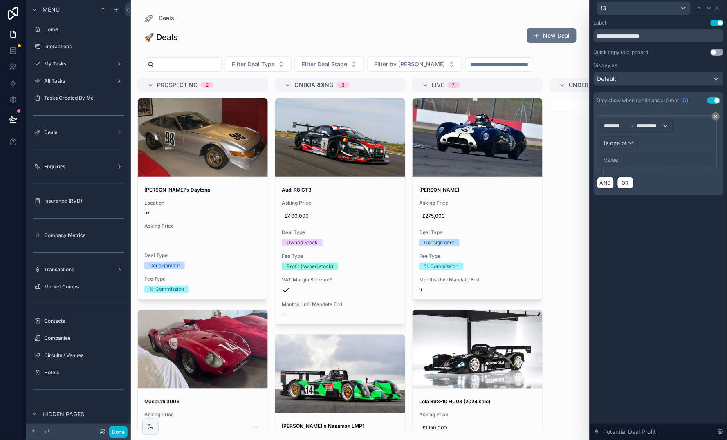
click at [615, 166] on div "Value" at bounding box center [656, 159] width 113 height 13
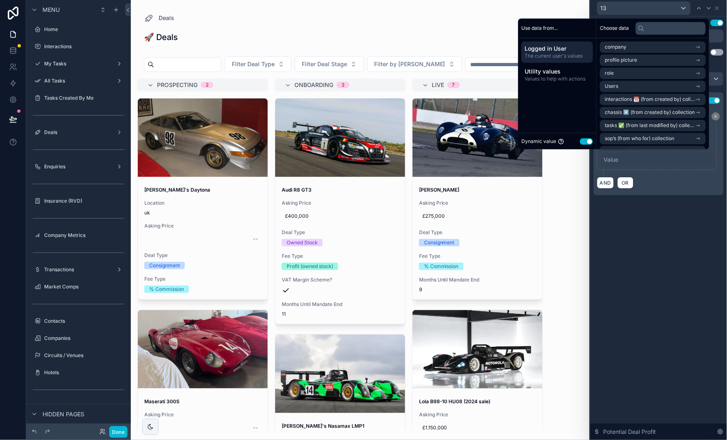
click at [577, 146] on div "Dynamic value Use setting" at bounding box center [558, 141] width 72 height 9
click at [580, 140] on button "Use setting" at bounding box center [586, 141] width 13 height 7
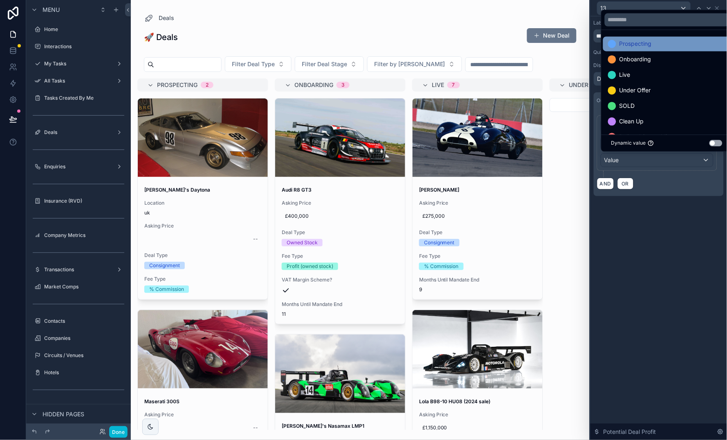
click at [647, 38] on div "Prospecting" at bounding box center [667, 44] width 128 height 15
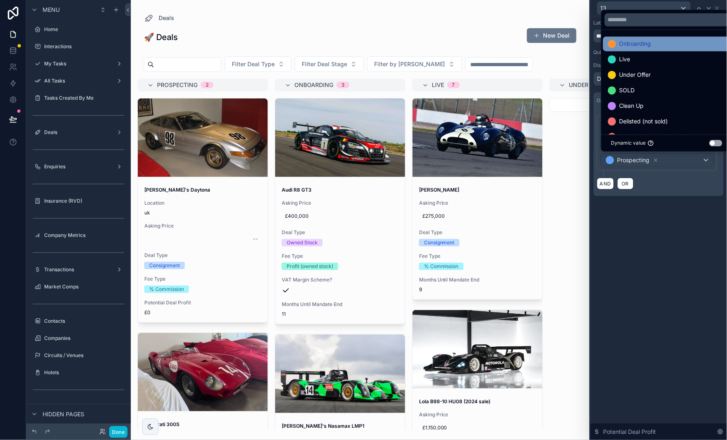
click at [647, 47] on span "Onboarding" at bounding box center [635, 44] width 32 height 10
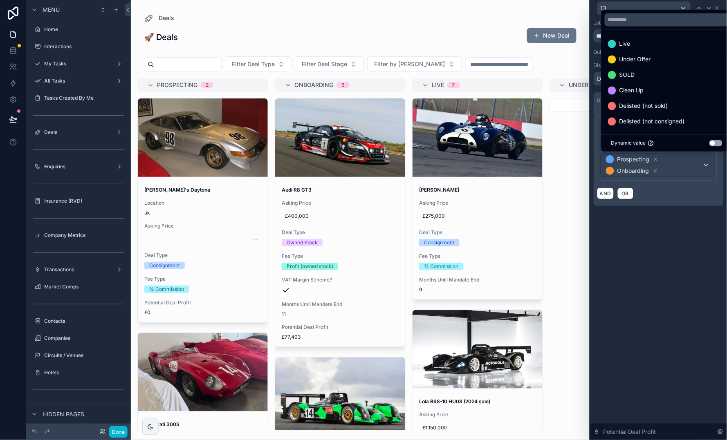
click at [647, 47] on div "Live" at bounding box center [667, 44] width 118 height 10
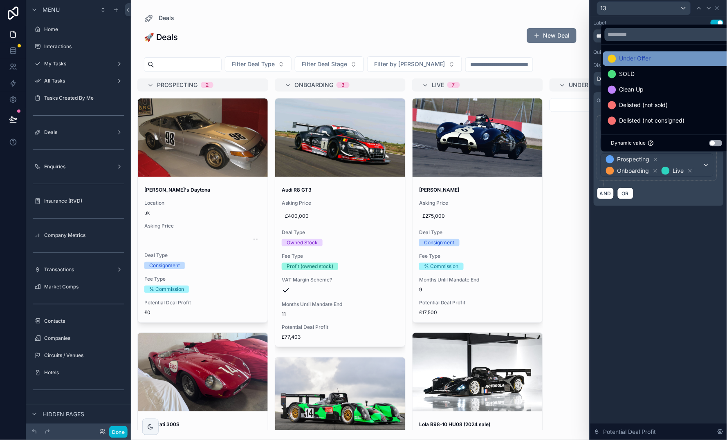
click at [672, 57] on div "Under Offer" at bounding box center [667, 59] width 118 height 10
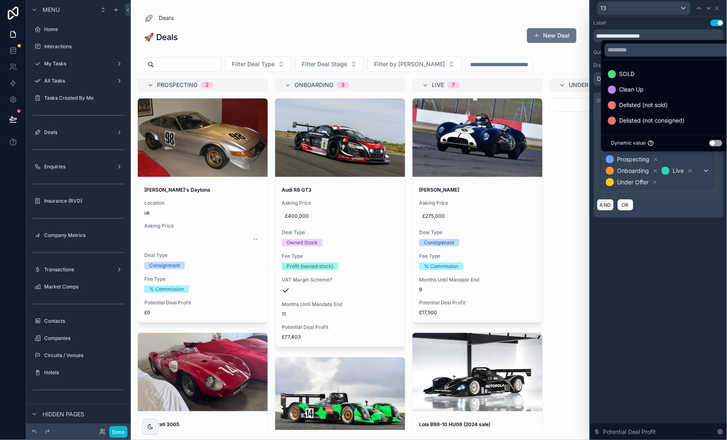
click at [606, 204] on button "AND" at bounding box center [605, 205] width 17 height 12
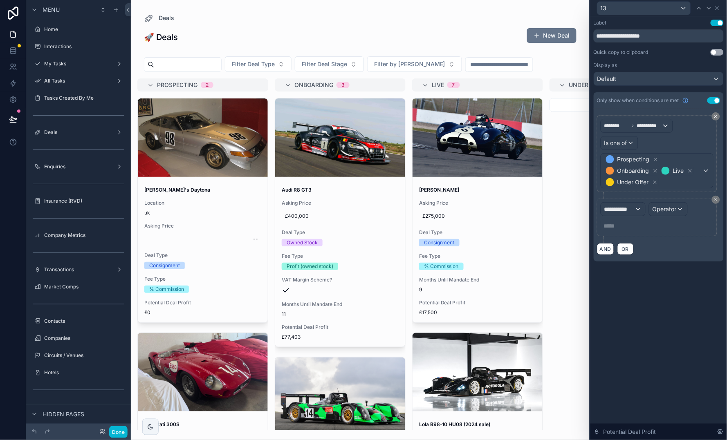
click at [619, 205] on span "**********" at bounding box center [619, 209] width 30 height 8
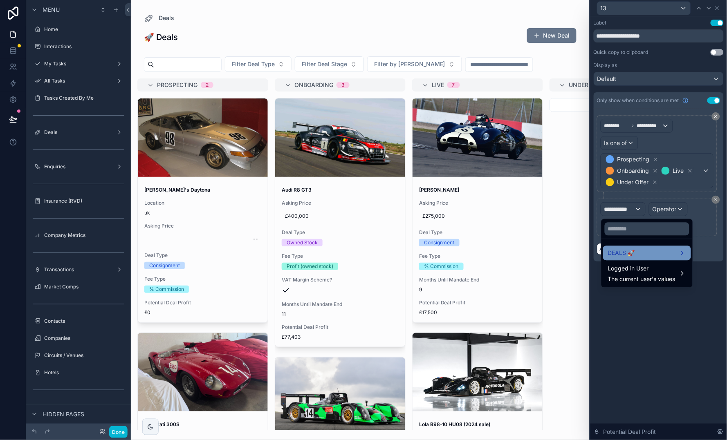
click at [637, 249] on div "DEALS 🚀" at bounding box center [647, 254] width 78 height 10
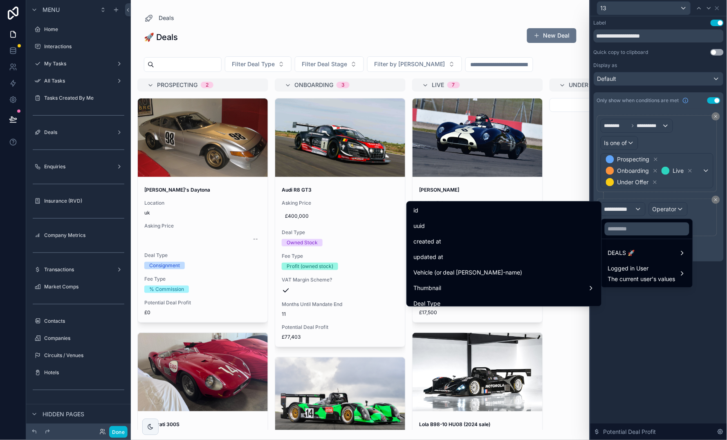
scroll to position [0, 0]
click at [617, 228] on input "text" at bounding box center [647, 229] width 85 height 13
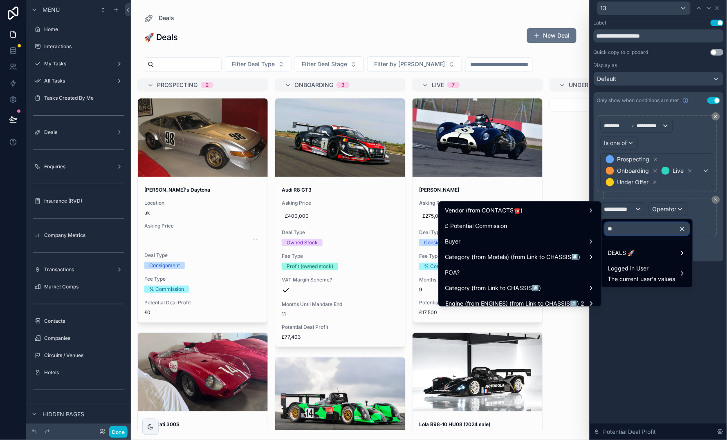
type input "***"
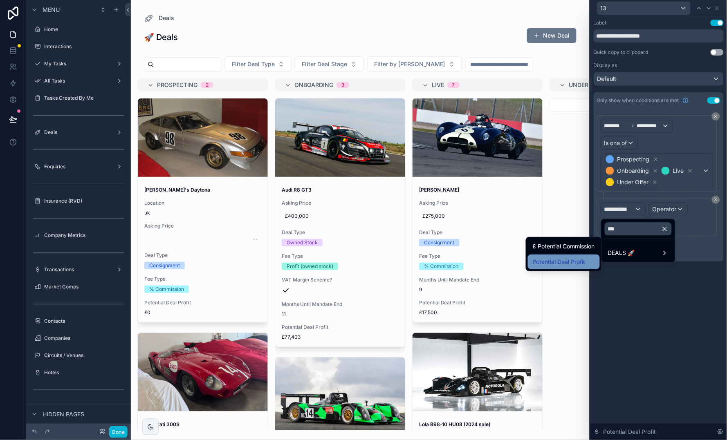
click at [557, 261] on span "Potential Deal Profit" at bounding box center [559, 262] width 53 height 10
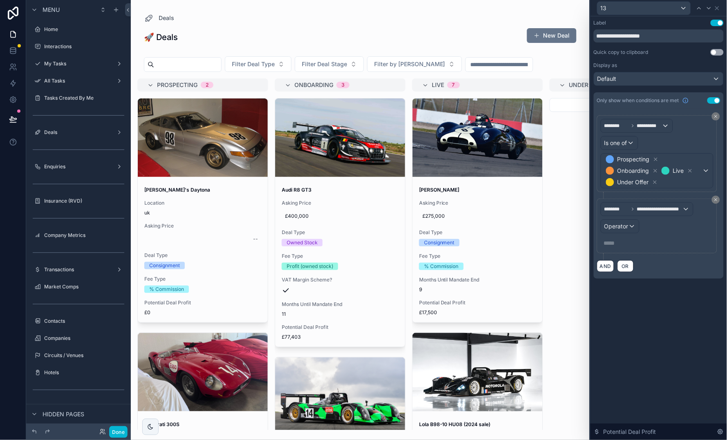
click at [629, 223] on div "Operator" at bounding box center [620, 226] width 38 height 13
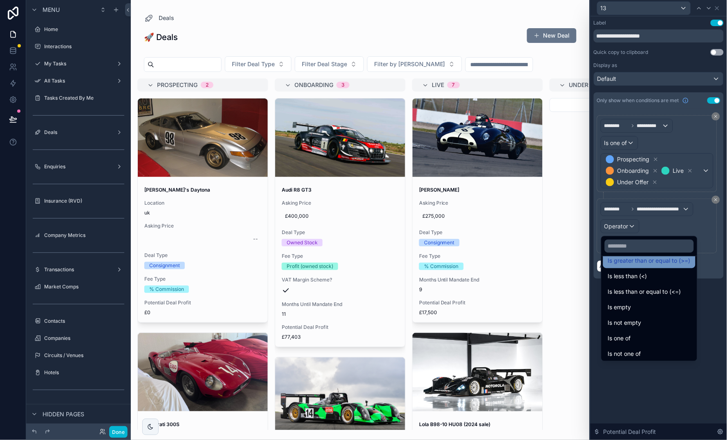
scroll to position [56, 0]
click at [635, 320] on span "Is not empty" at bounding box center [625, 324] width 34 height 10
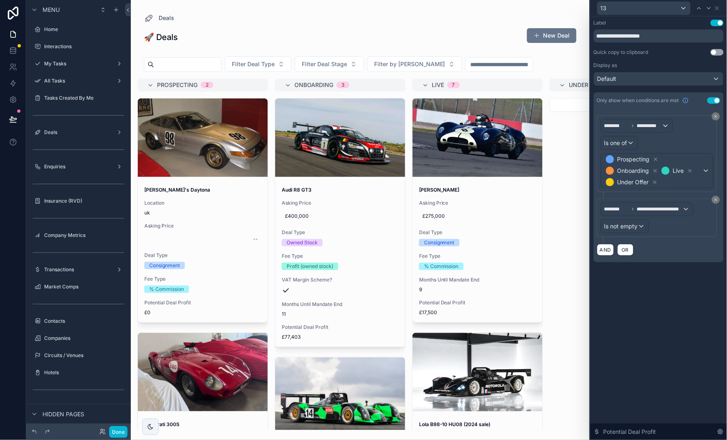
click at [635, 228] on span "Is not empty" at bounding box center [621, 226] width 34 height 8
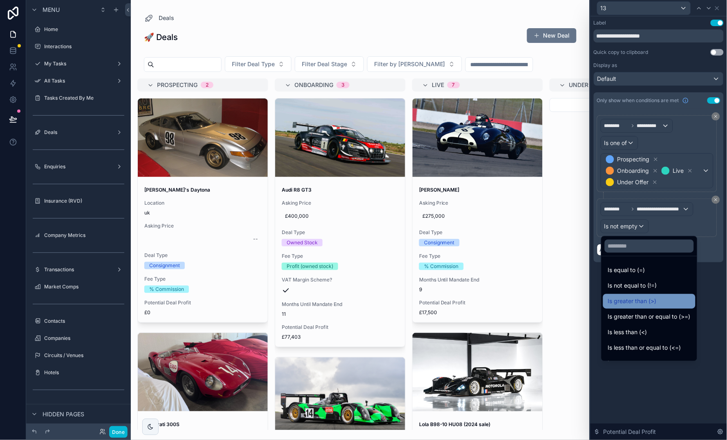
click at [652, 303] on span "Is greater than (>)" at bounding box center [632, 302] width 49 height 10
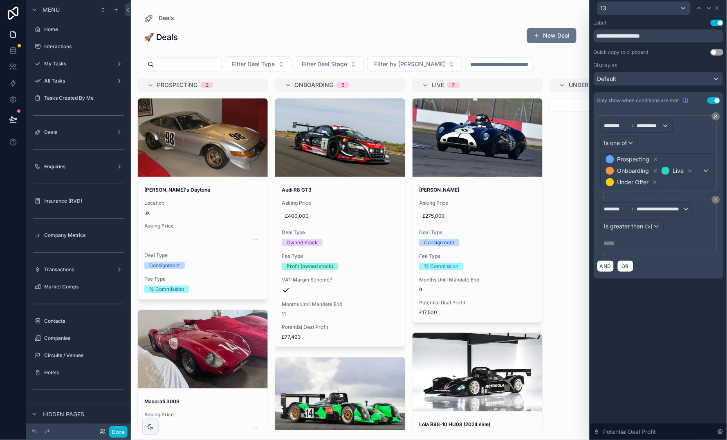
click at [611, 245] on p "***** ﻿" at bounding box center [658, 243] width 108 height 8
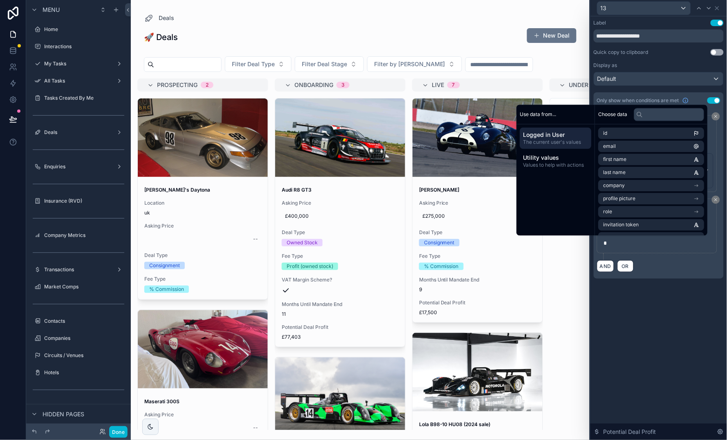
click at [659, 339] on div "**********" at bounding box center [658, 228] width 137 height 424
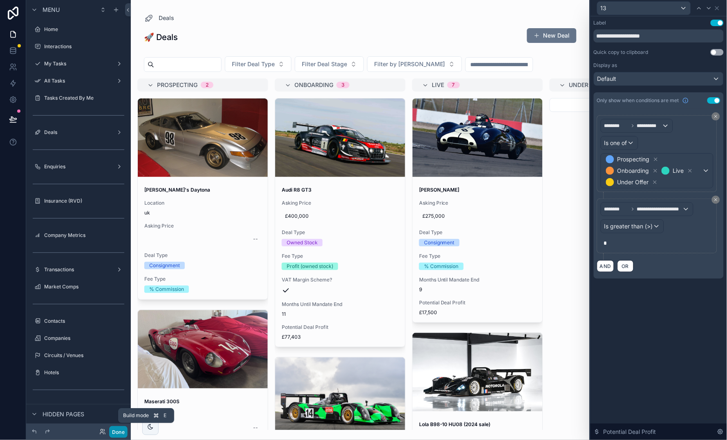
click at [118, 433] on button "Done" at bounding box center [118, 432] width 18 height 12
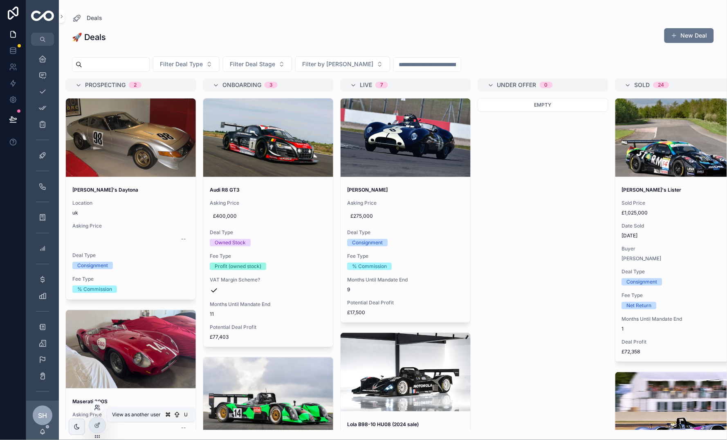
click at [97, 405] on icon at bounding box center [97, 408] width 7 height 7
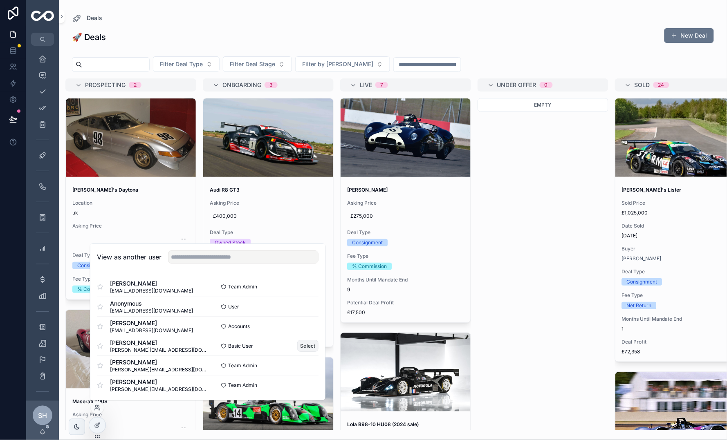
click at [301, 342] on button "Select" at bounding box center [307, 346] width 21 height 12
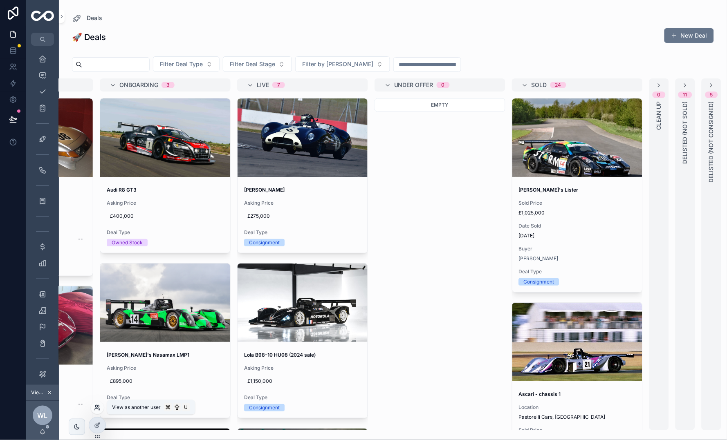
click at [99, 408] on icon at bounding box center [97, 408] width 7 height 7
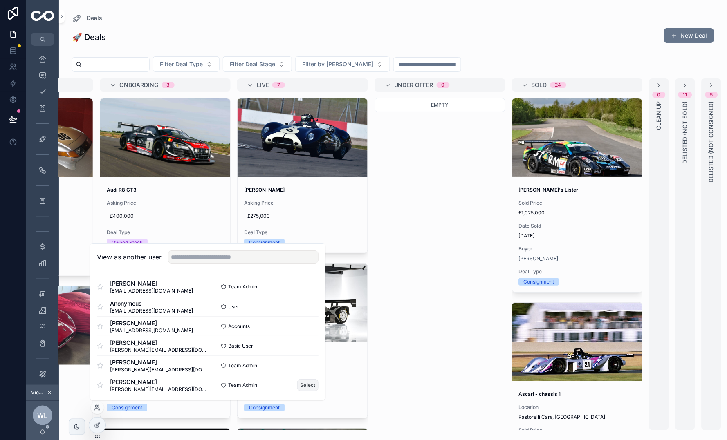
click at [305, 383] on button "Select" at bounding box center [307, 385] width 21 height 12
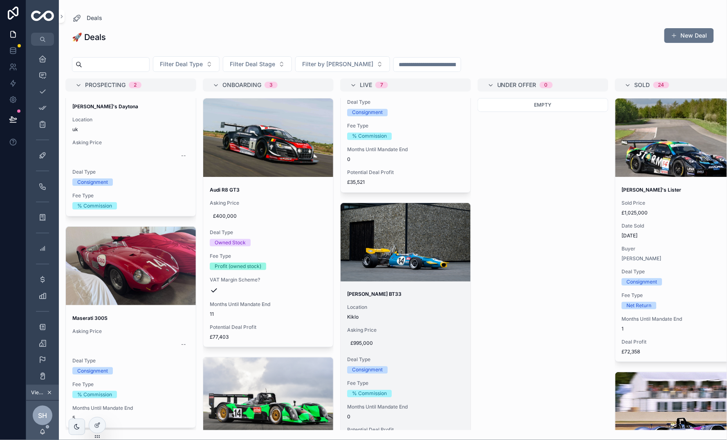
scroll to position [1332, 0]
click at [405, 328] on div "Asking Price £995,000" at bounding box center [405, 339] width 117 height 23
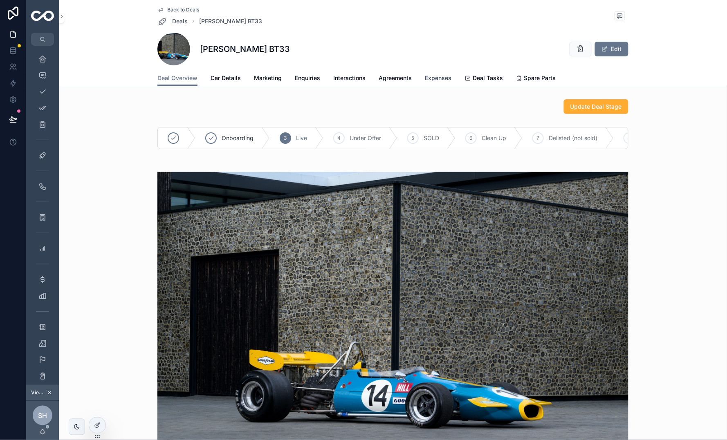
click at [438, 71] on link "Expenses" at bounding box center [438, 79] width 27 height 16
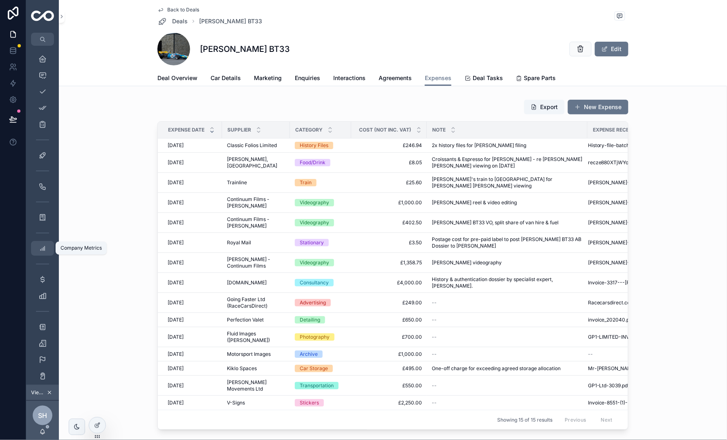
click at [44, 249] on icon "scrollable content" at bounding box center [42, 248] width 8 height 8
